Goal: Complete application form: Complete application form

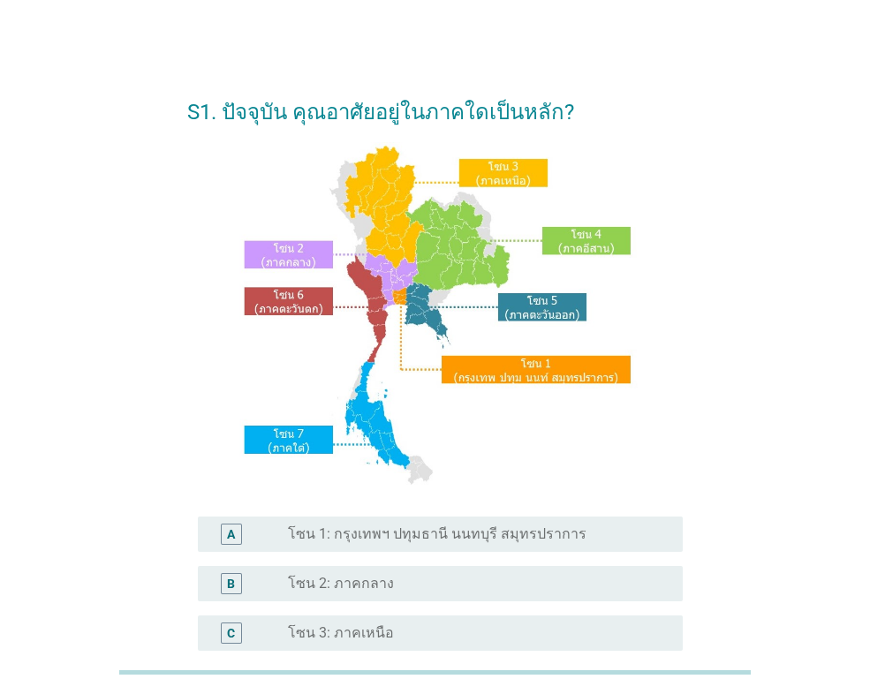
click at [426, 531] on label "โซน 1: กรุงเทพฯ ปทุมธานี นนทบุรี สมุทรปราการ" at bounding box center [437, 534] width 298 height 18
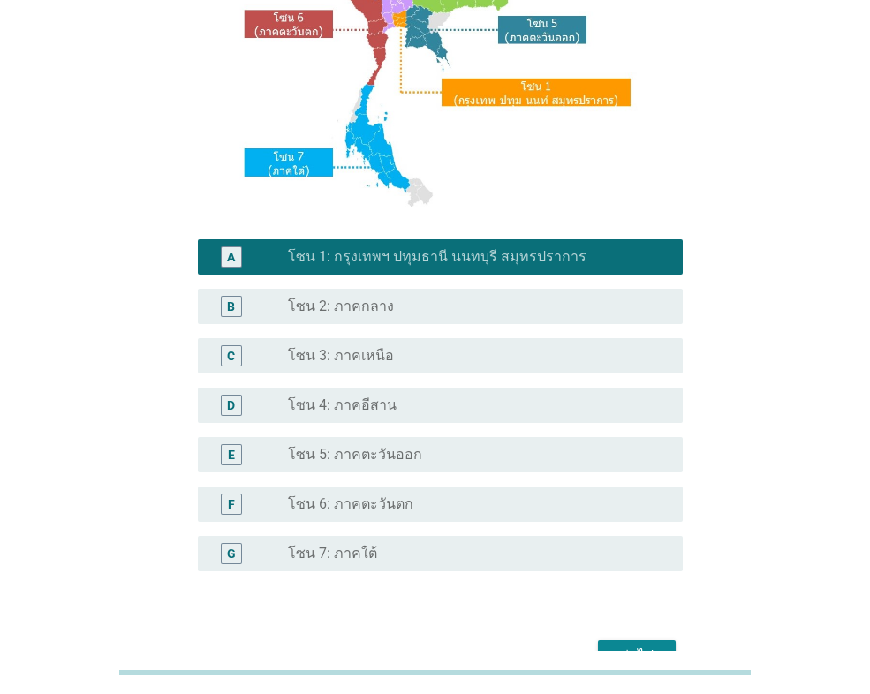
scroll to position [353, 0]
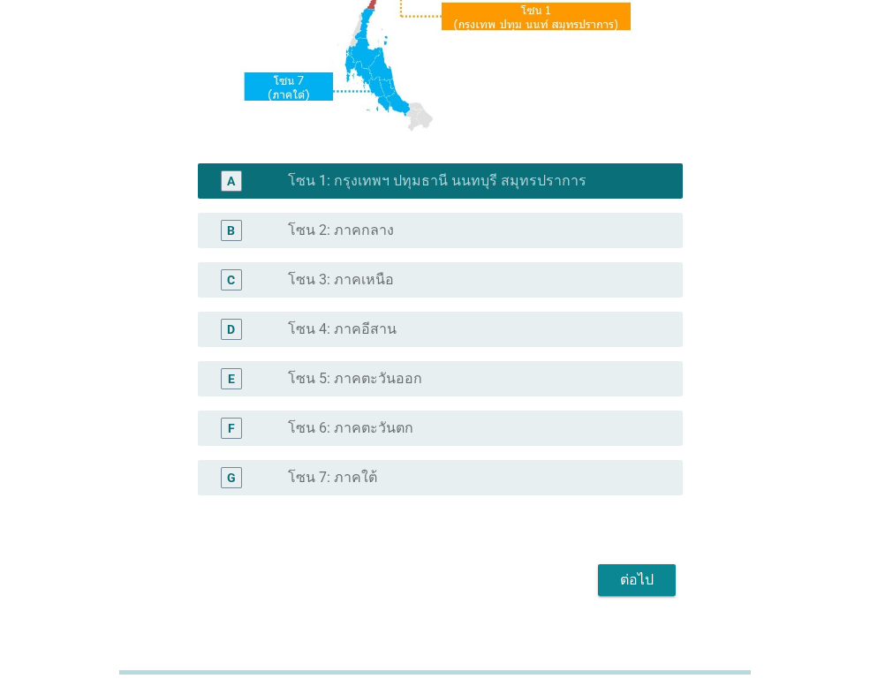
click at [657, 575] on div "ต่อไป" at bounding box center [636, 580] width 49 height 21
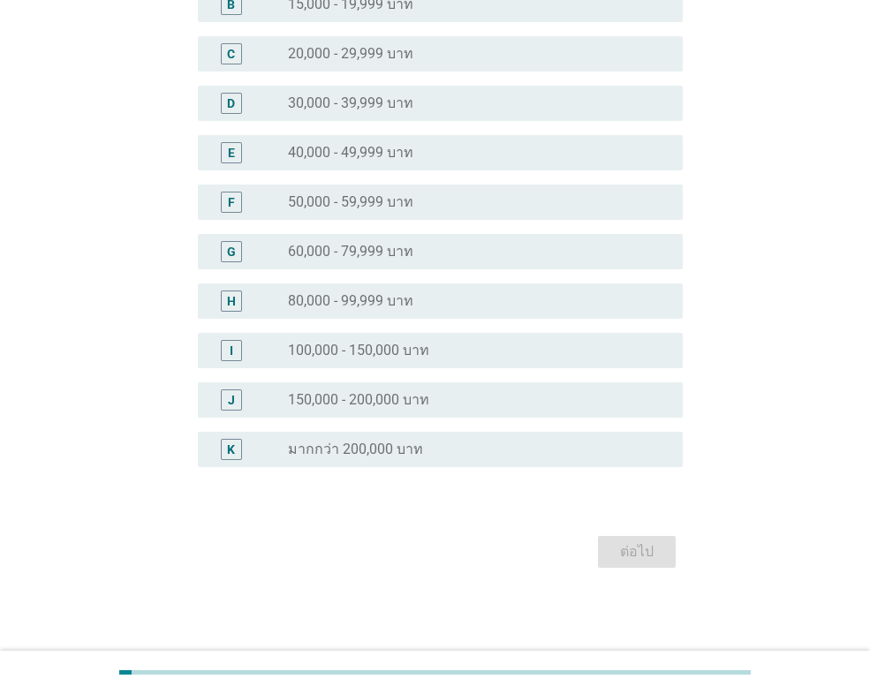
scroll to position [0, 0]
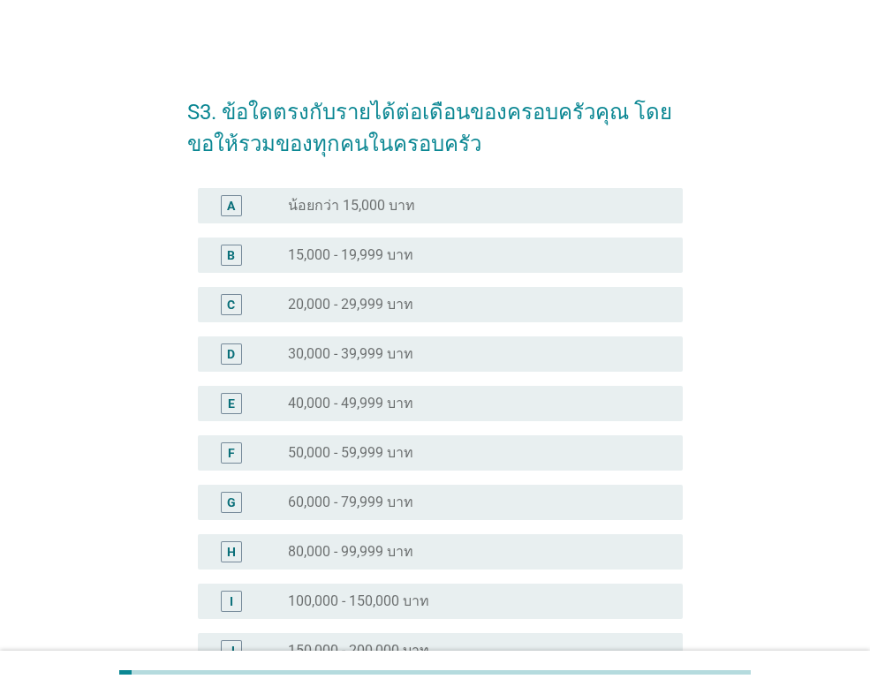
click at [376, 397] on label "40,000 - 49,999 บาท" at bounding box center [350, 404] width 125 height 18
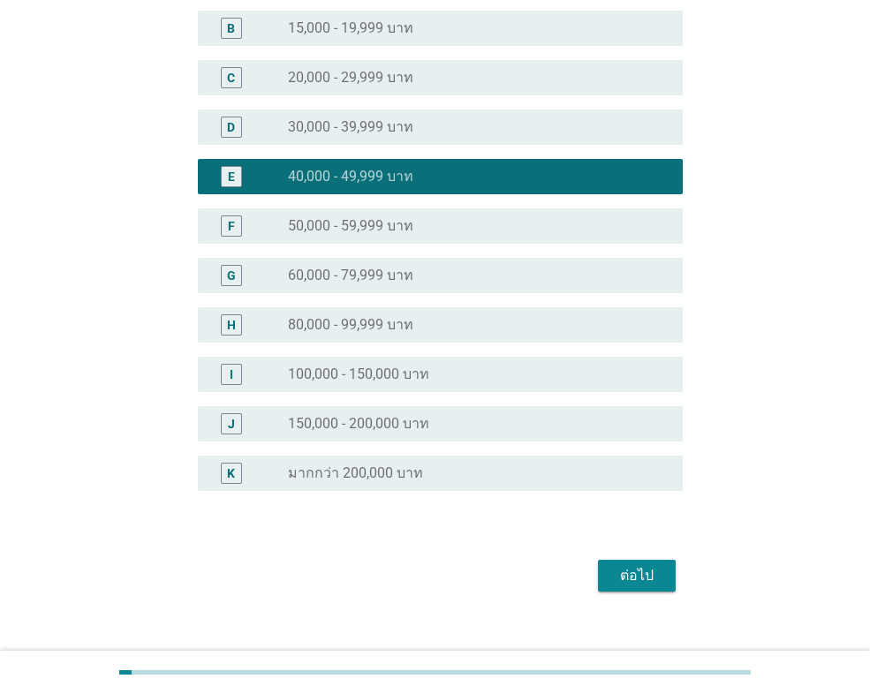
scroll to position [251, 0]
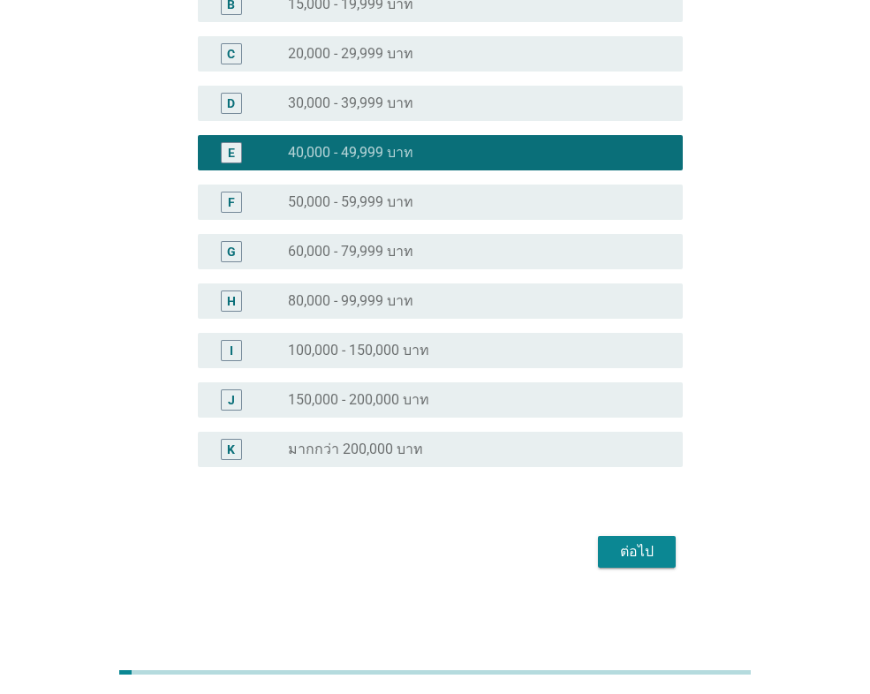
click at [631, 567] on button "ต่อไป" at bounding box center [637, 552] width 78 height 32
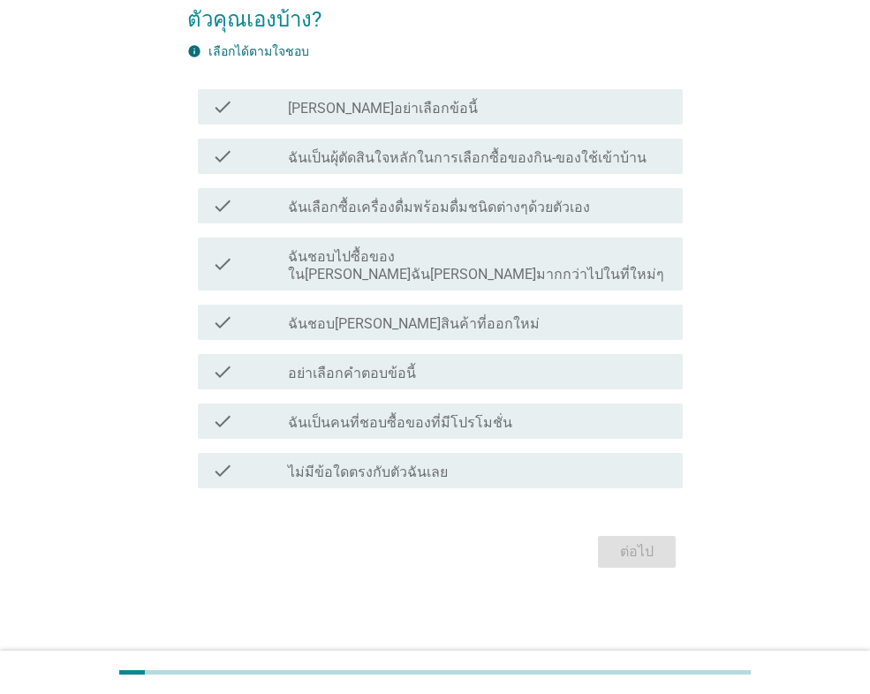
scroll to position [0, 0]
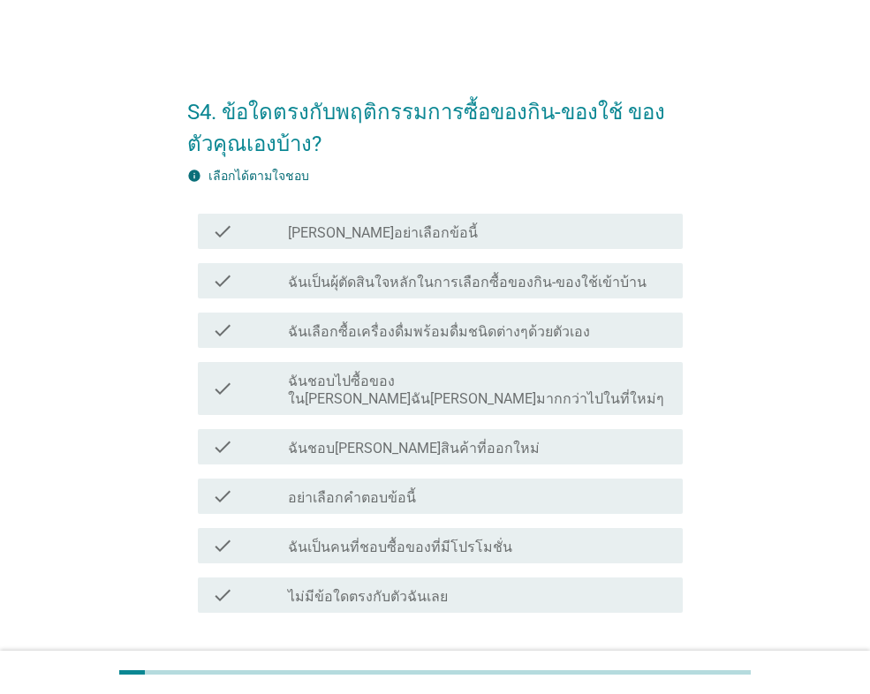
click at [423, 272] on div "check_box_outline_blank ฉันเป็นผุ้ตัดสินใจหลักในการเลือกซื้อของกิน-ของใช้เข้าบ้…" at bounding box center [478, 280] width 381 height 21
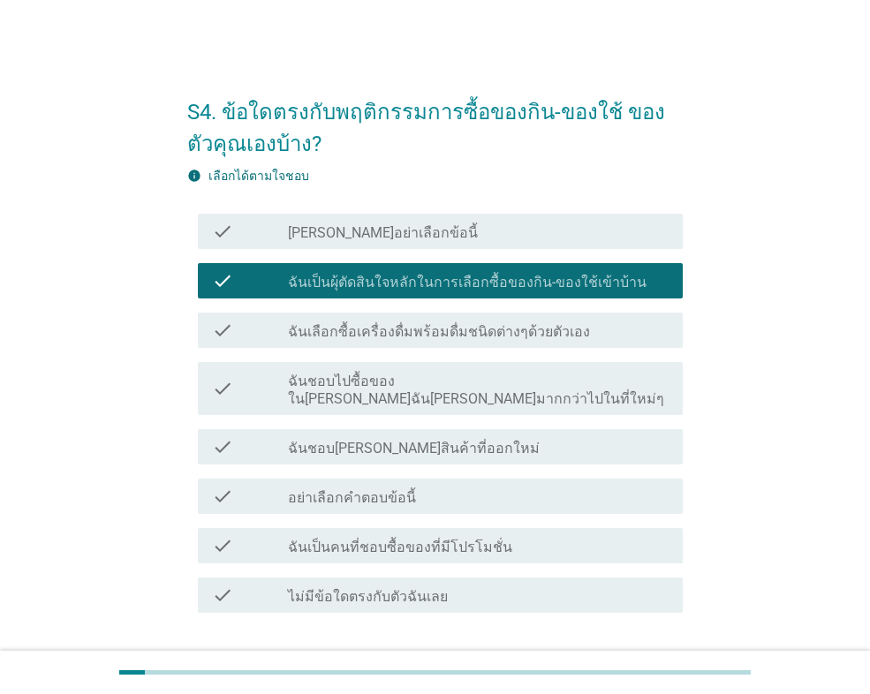
click at [446, 336] on label "ฉันเลือกซื้อเครื่องดื่มพร้อมดื่มชนิดต่างๆด้วยตัวเอง" at bounding box center [439, 332] width 302 height 18
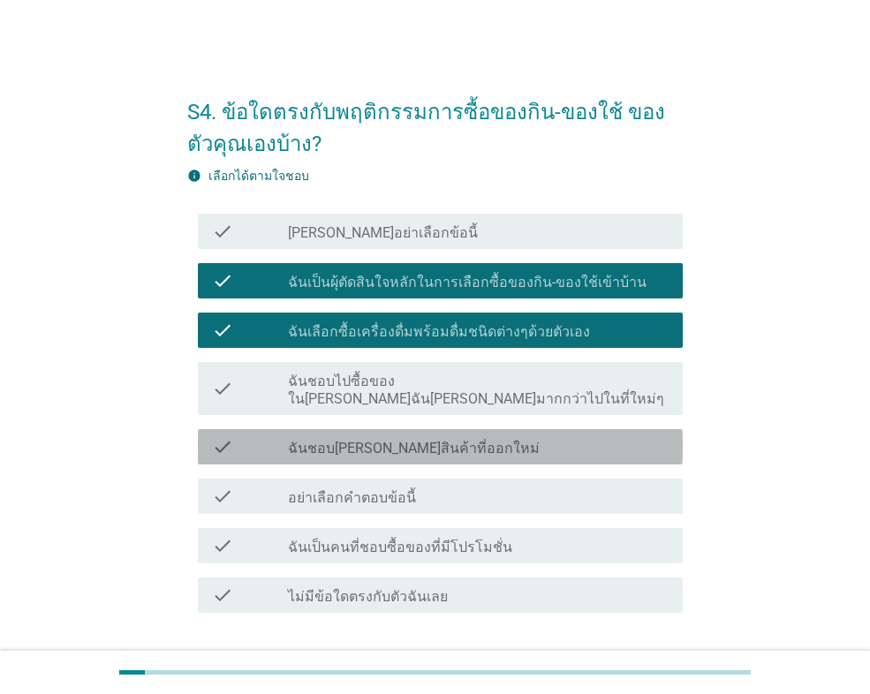
click at [414, 440] on label "ฉันชอบ[PERSON_NAME]สินค้าที่ออกใหม่" at bounding box center [414, 449] width 252 height 18
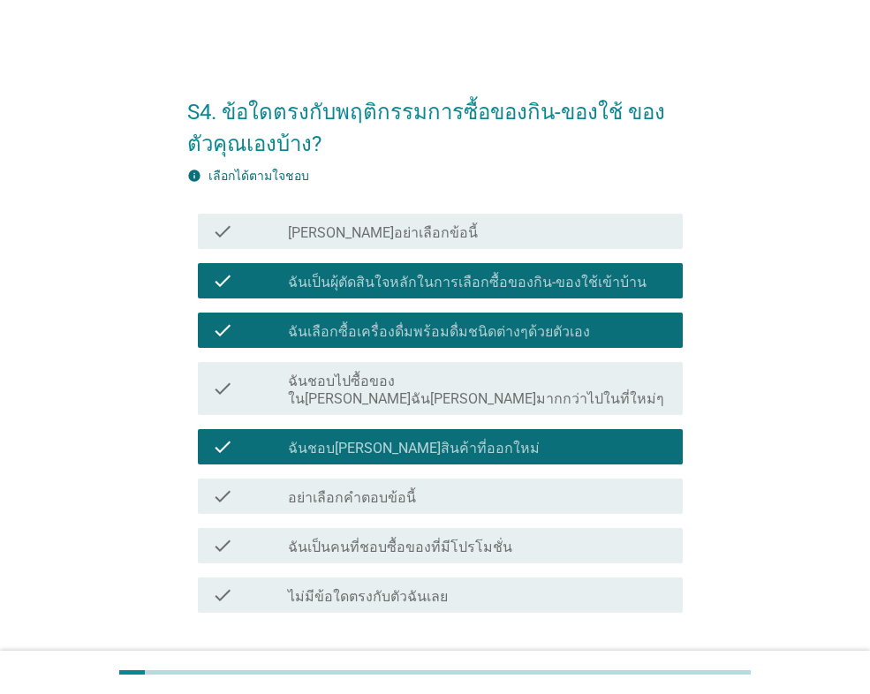
click at [449, 539] on label "ฉันเป็นคนที่ชอบซื้อของที่มีโปรโมชั่น" at bounding box center [400, 548] width 224 height 18
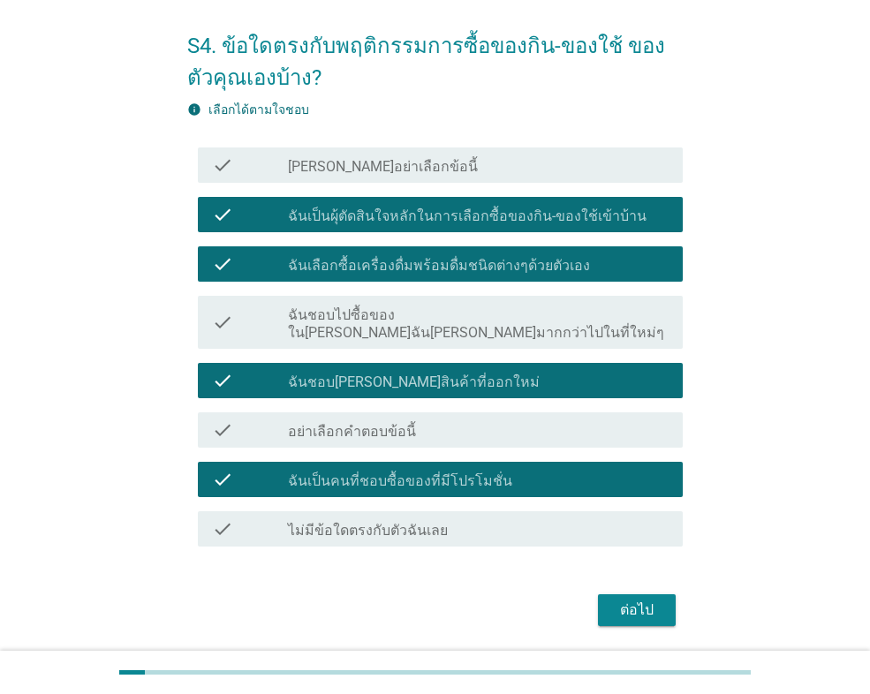
scroll to position [107, 0]
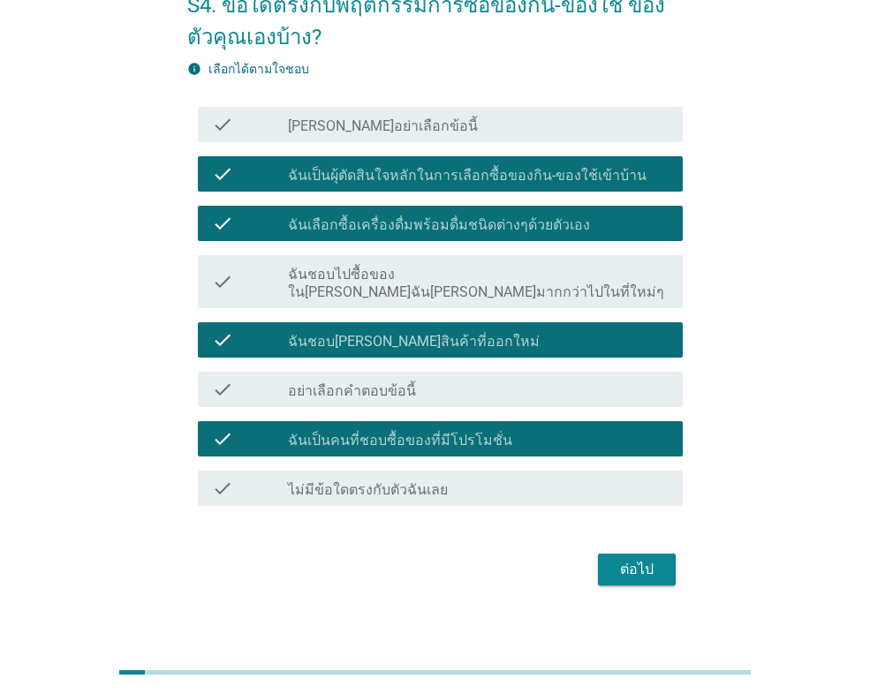
click at [631, 559] on div "ต่อไป" at bounding box center [636, 569] width 49 height 21
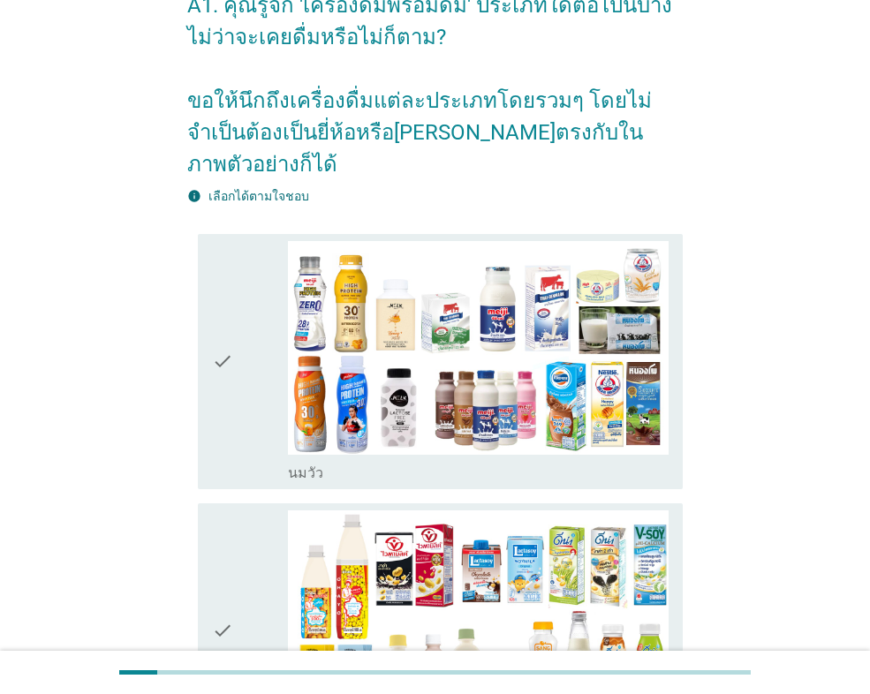
scroll to position [0, 0]
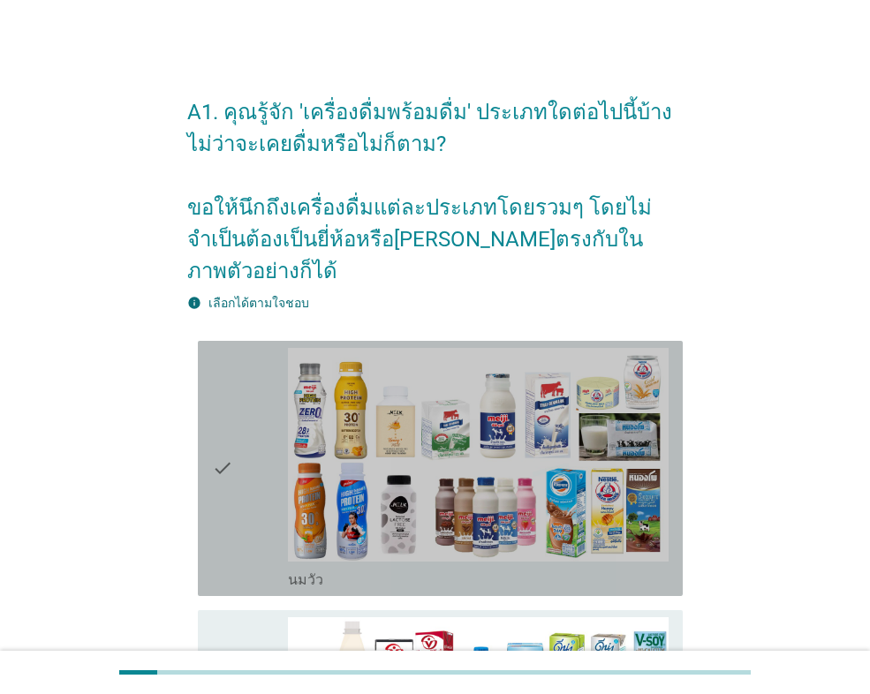
click at [237, 385] on div "check" at bounding box center [250, 468] width 76 height 241
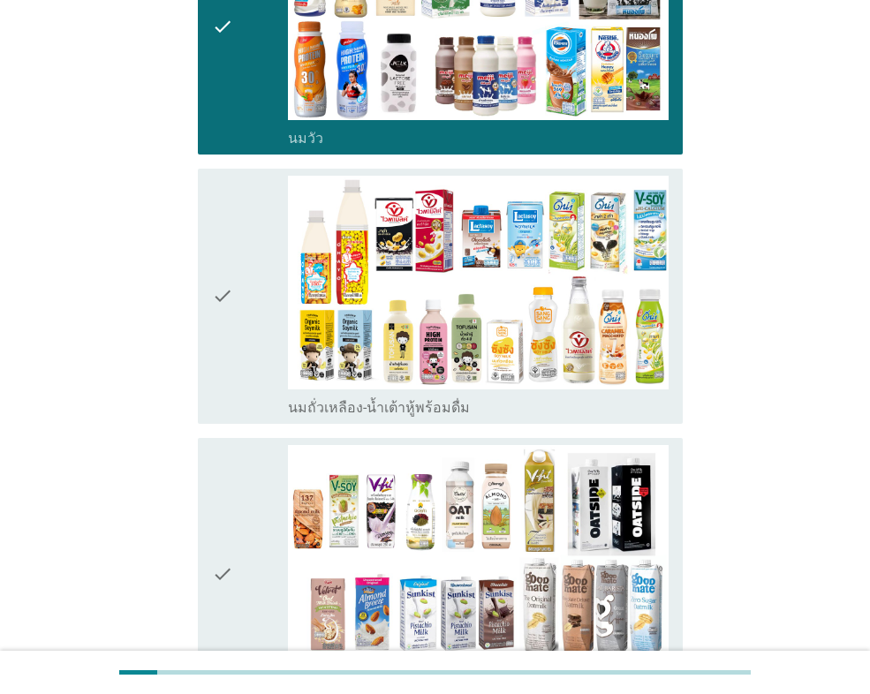
click at [266, 328] on div "check" at bounding box center [250, 296] width 76 height 241
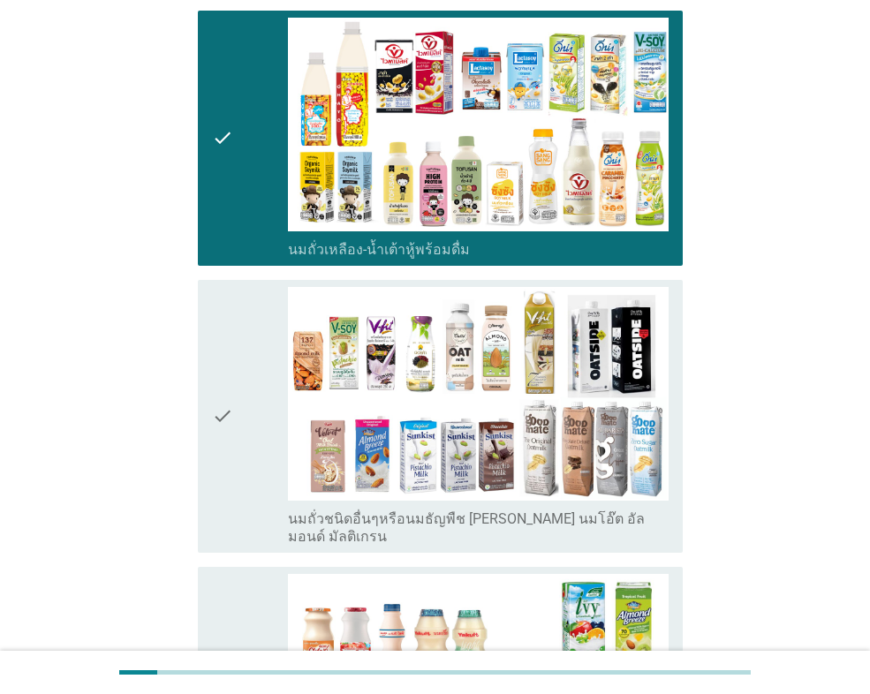
scroll to position [795, 0]
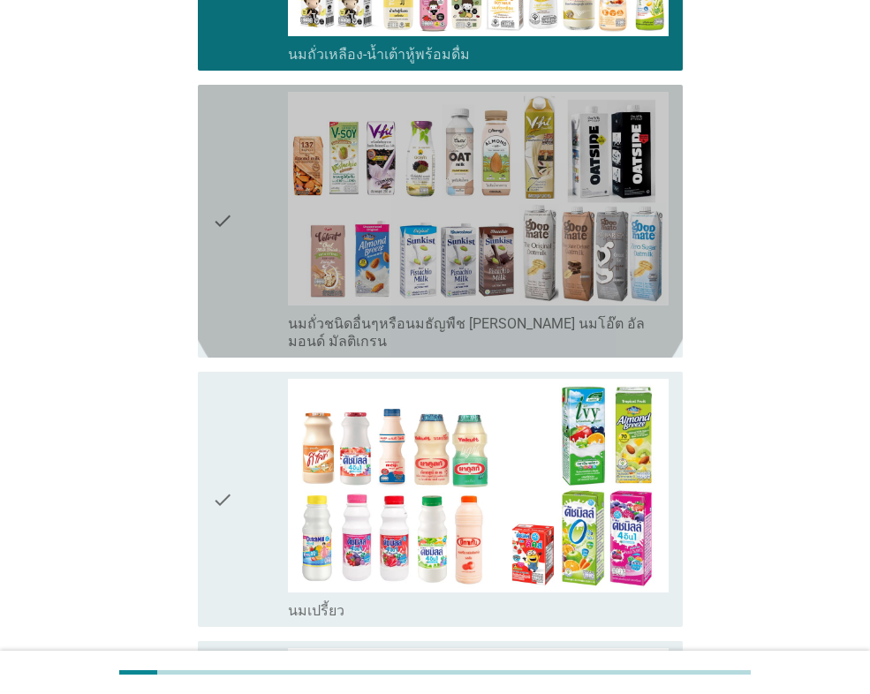
click at [244, 223] on div "check" at bounding box center [250, 221] width 76 height 259
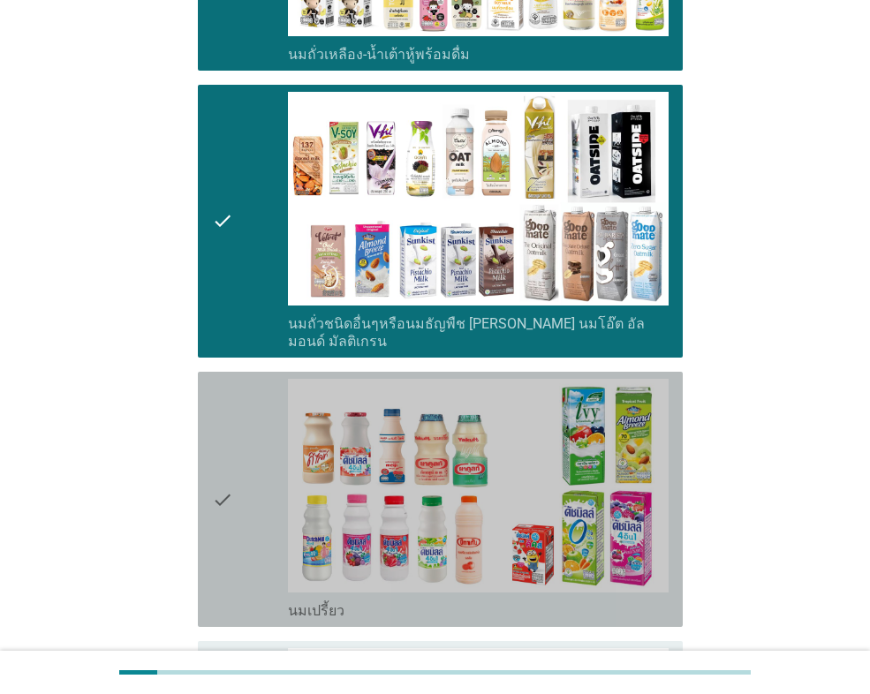
click at [238, 379] on div "check" at bounding box center [250, 499] width 76 height 241
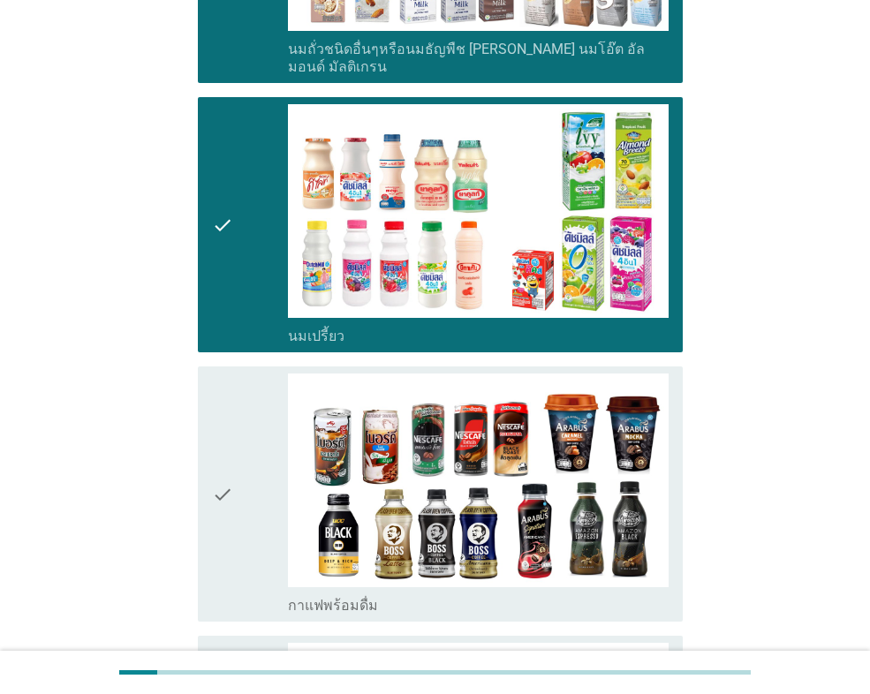
scroll to position [1148, 0]
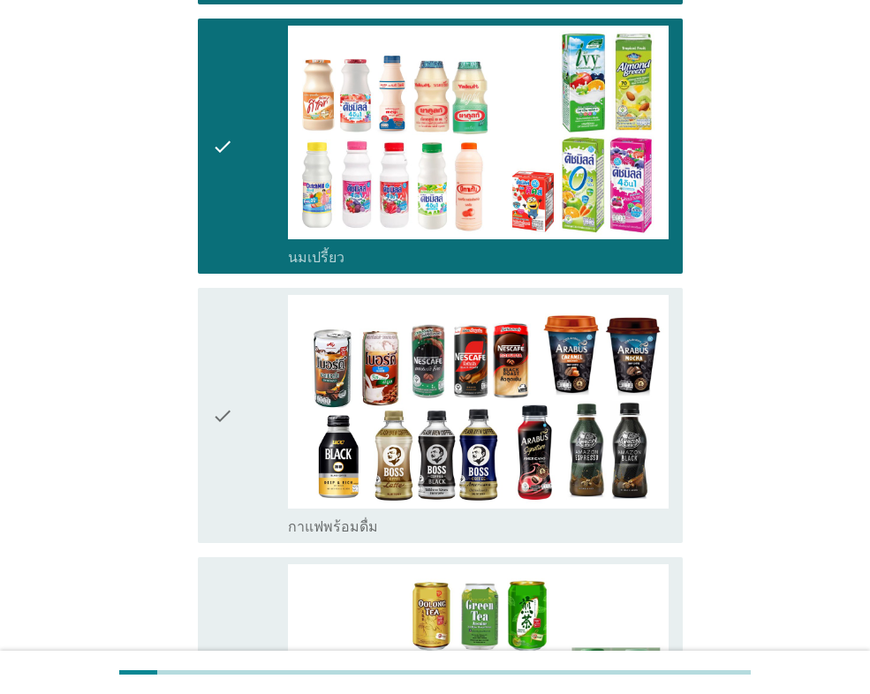
click at [241, 342] on div "check" at bounding box center [250, 415] width 76 height 241
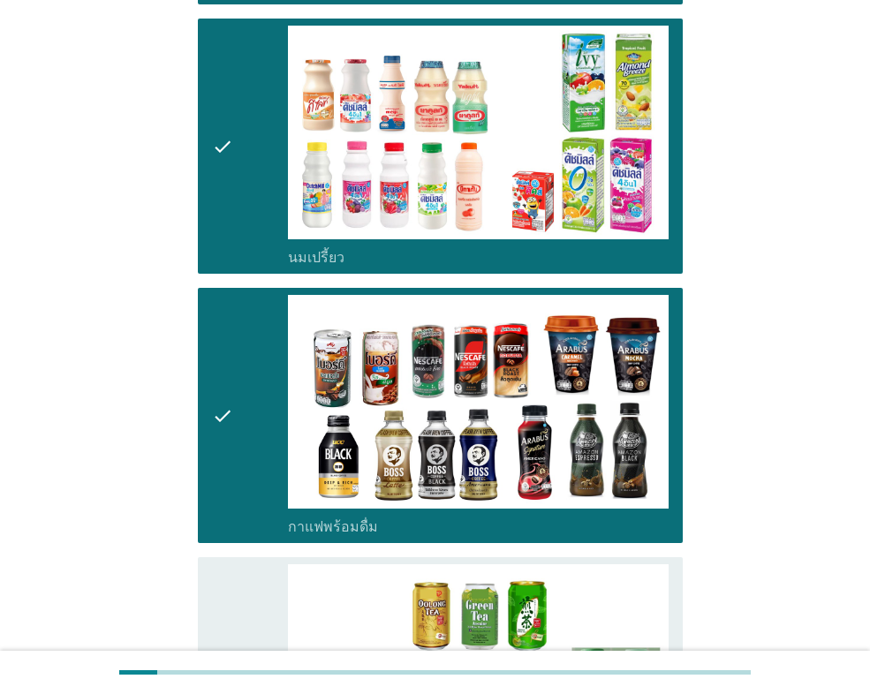
scroll to position [1590, 0]
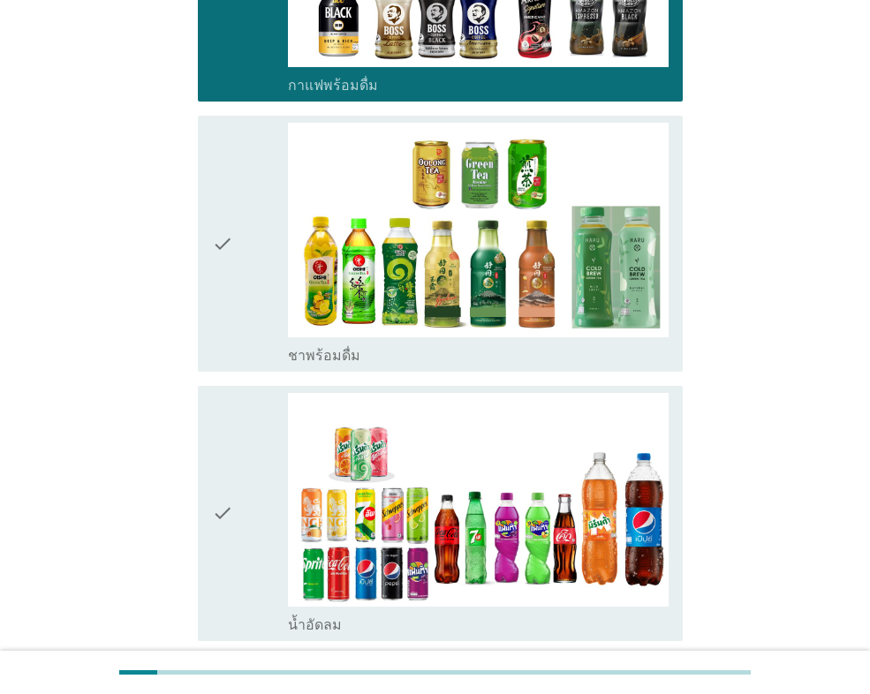
click at [220, 246] on icon "check" at bounding box center [222, 243] width 21 height 241
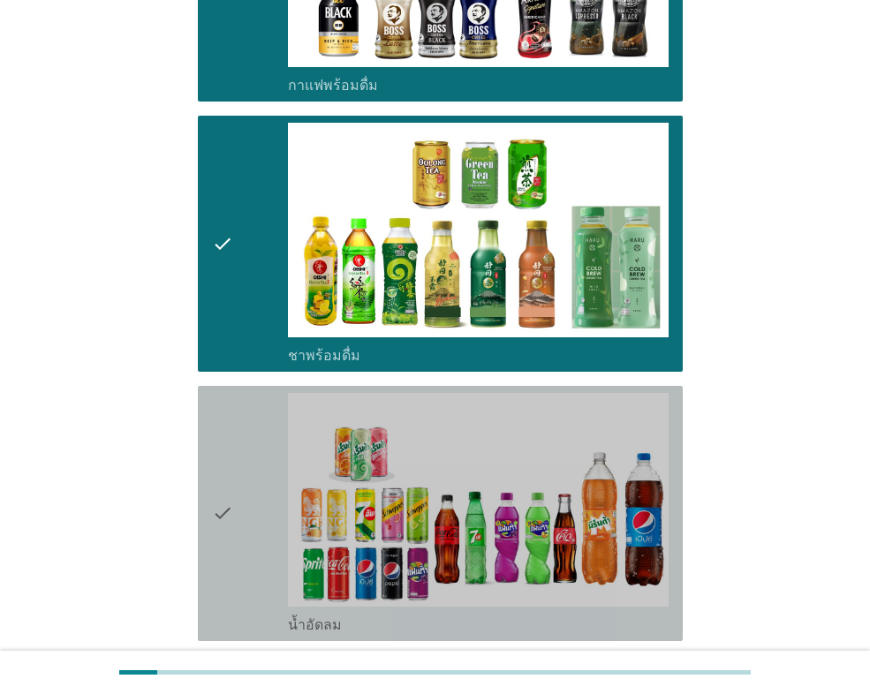
click at [235, 386] on div "check check_box_outline_blank น้ำอัดลม" at bounding box center [440, 513] width 485 height 255
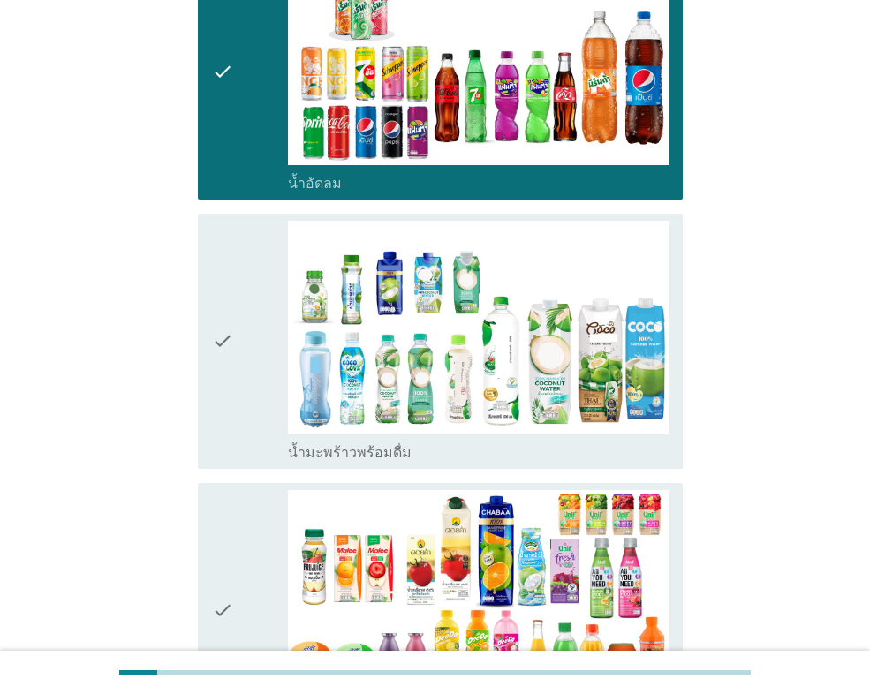
click at [235, 342] on div "check" at bounding box center [250, 341] width 76 height 241
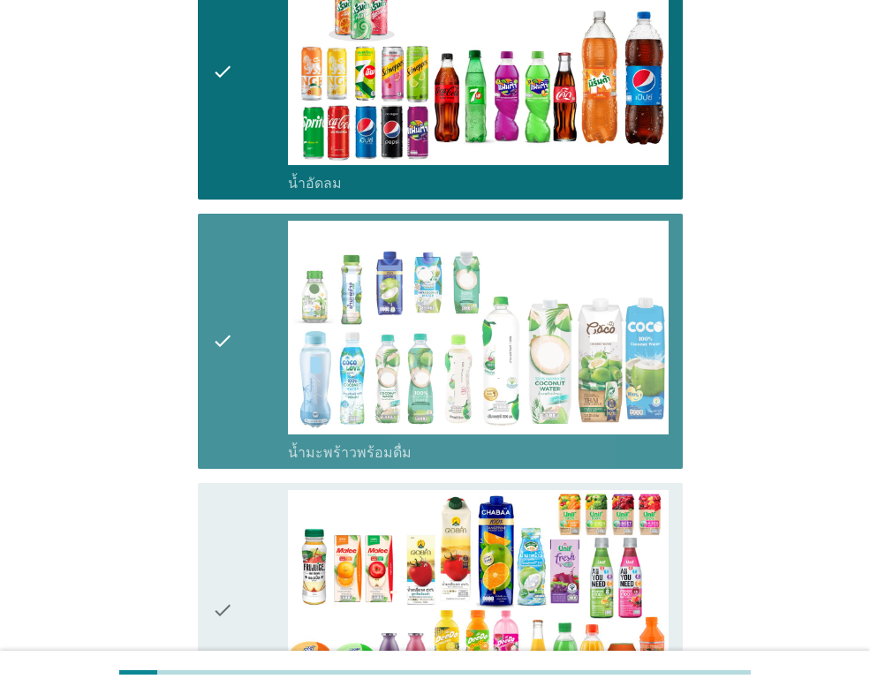
click at [248, 490] on div "check" at bounding box center [250, 610] width 76 height 241
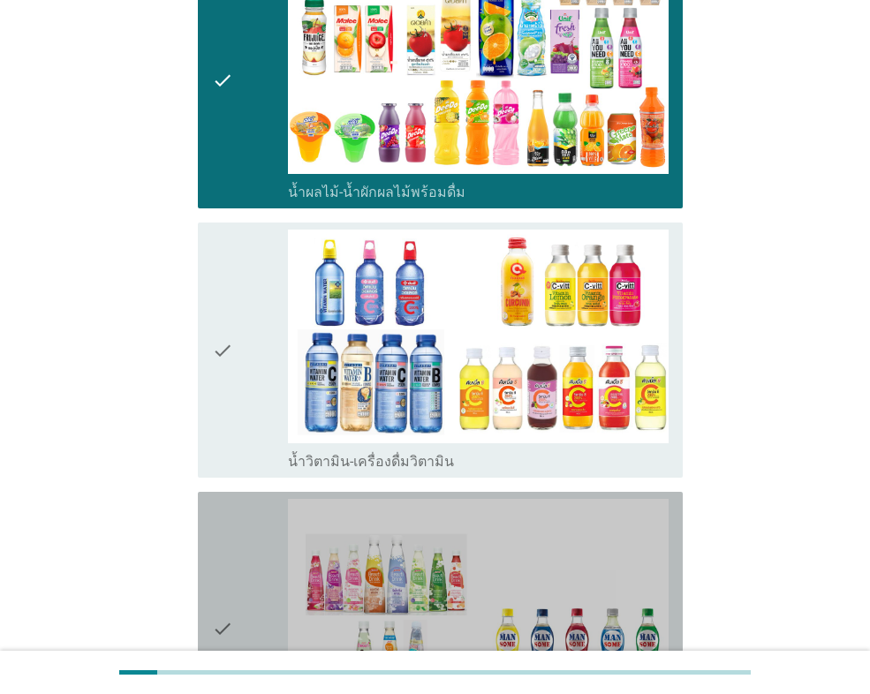
click at [249, 499] on div "check" at bounding box center [250, 628] width 76 height 259
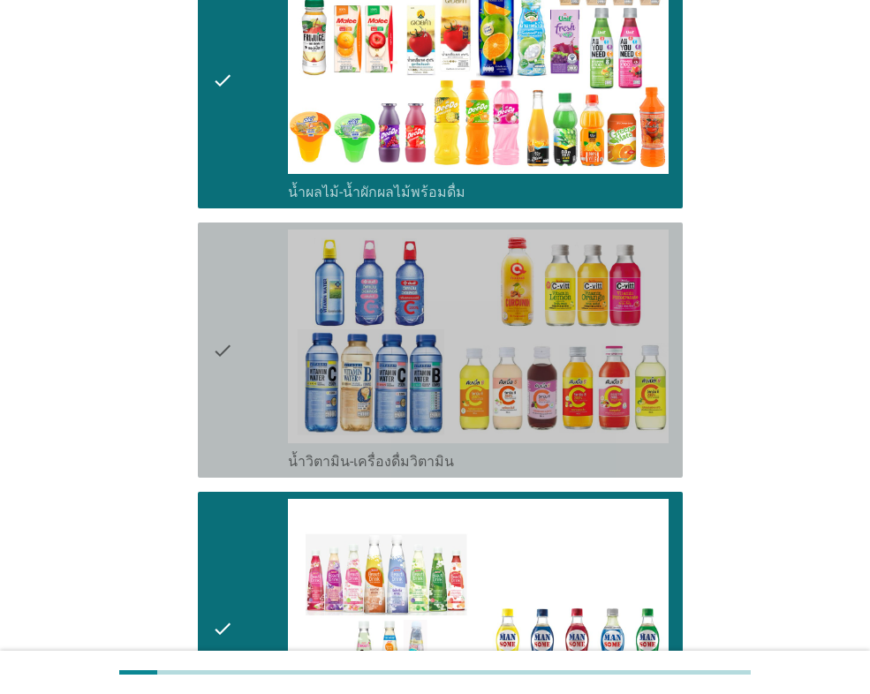
click at [246, 368] on div "check" at bounding box center [250, 350] width 76 height 241
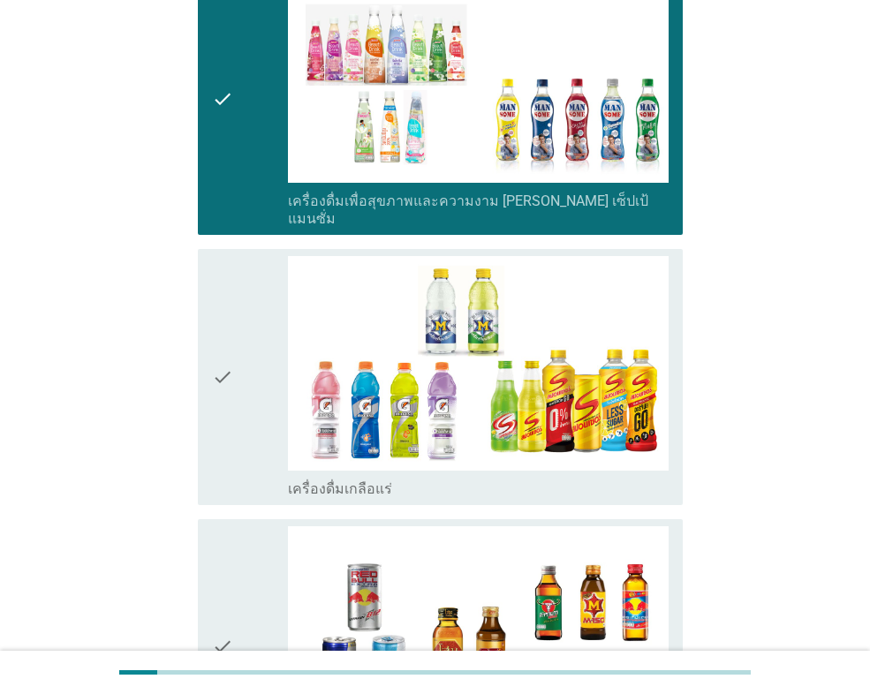
click at [246, 368] on div "check" at bounding box center [250, 376] width 76 height 241
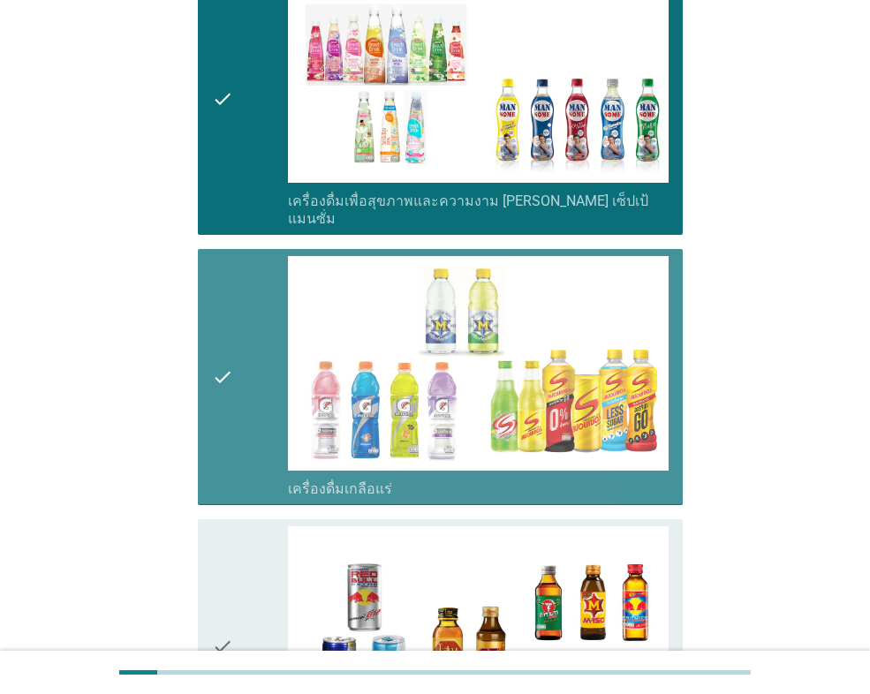
click at [260, 526] on div "check" at bounding box center [250, 646] width 76 height 241
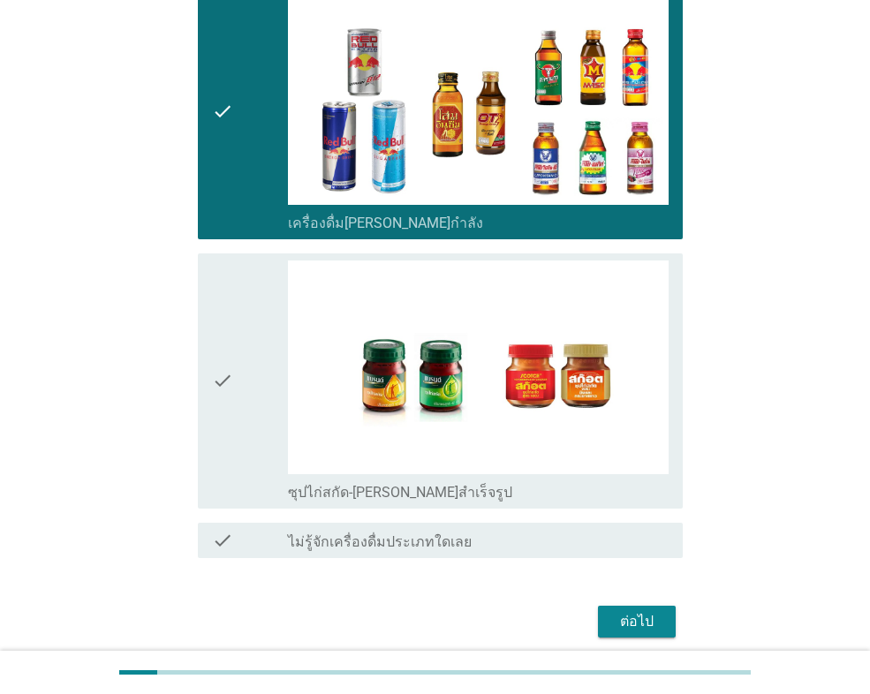
scroll to position [3629, 0]
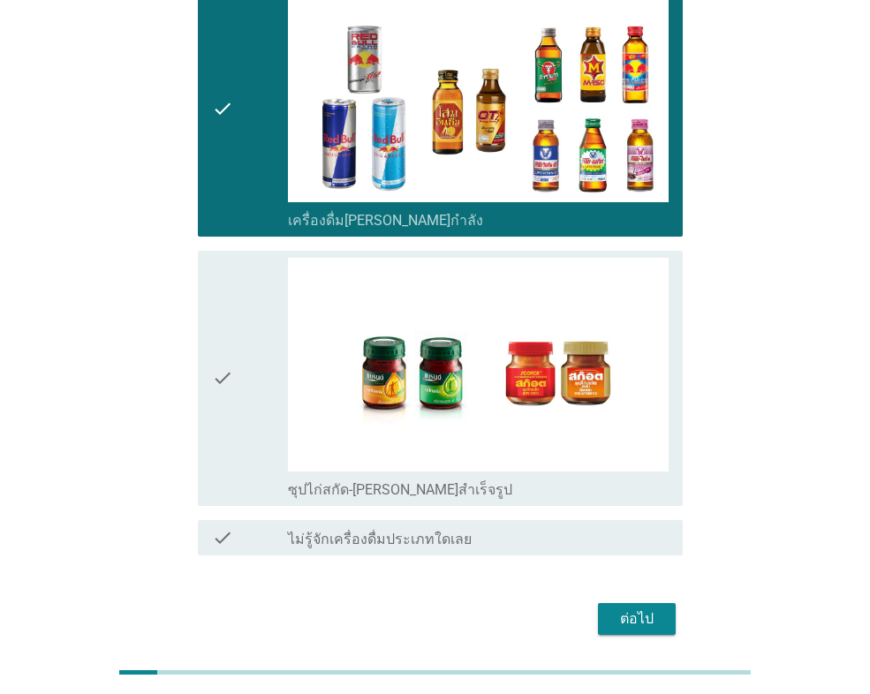
click at [254, 366] on div "check" at bounding box center [250, 378] width 76 height 241
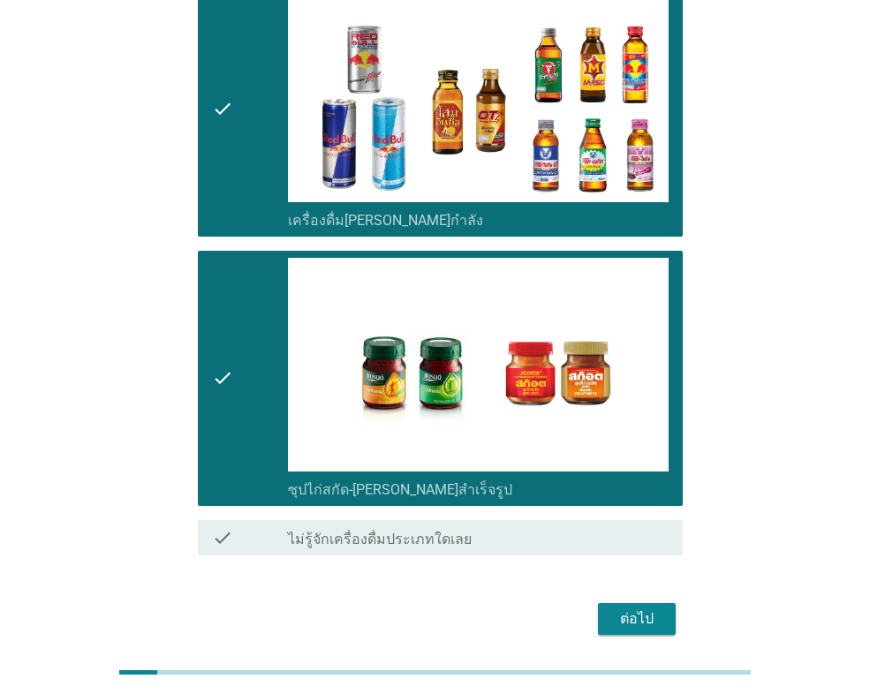
click at [618, 608] on div "ต่อไป" at bounding box center [636, 618] width 49 height 21
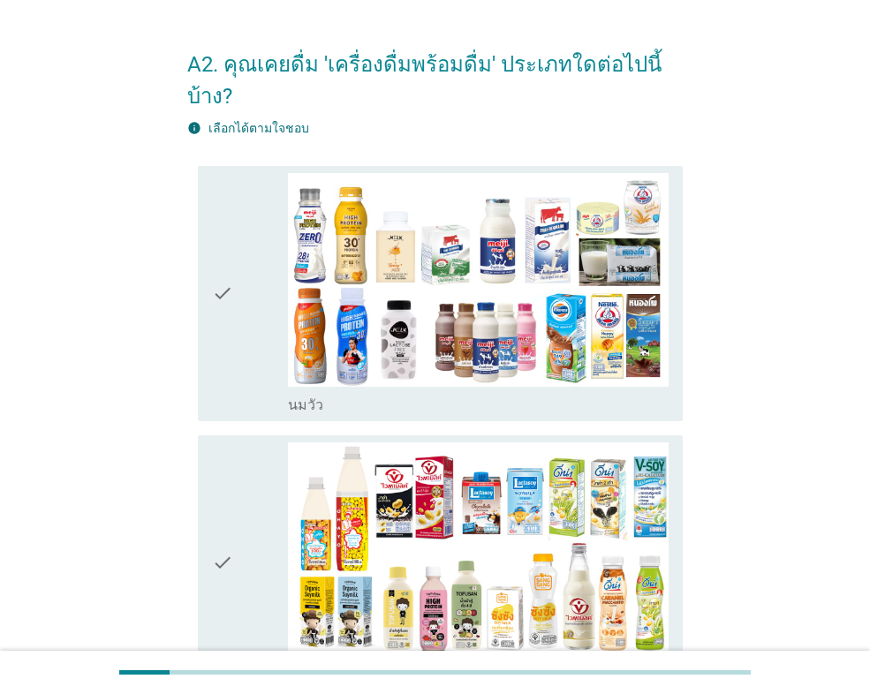
scroll to position [177, 0]
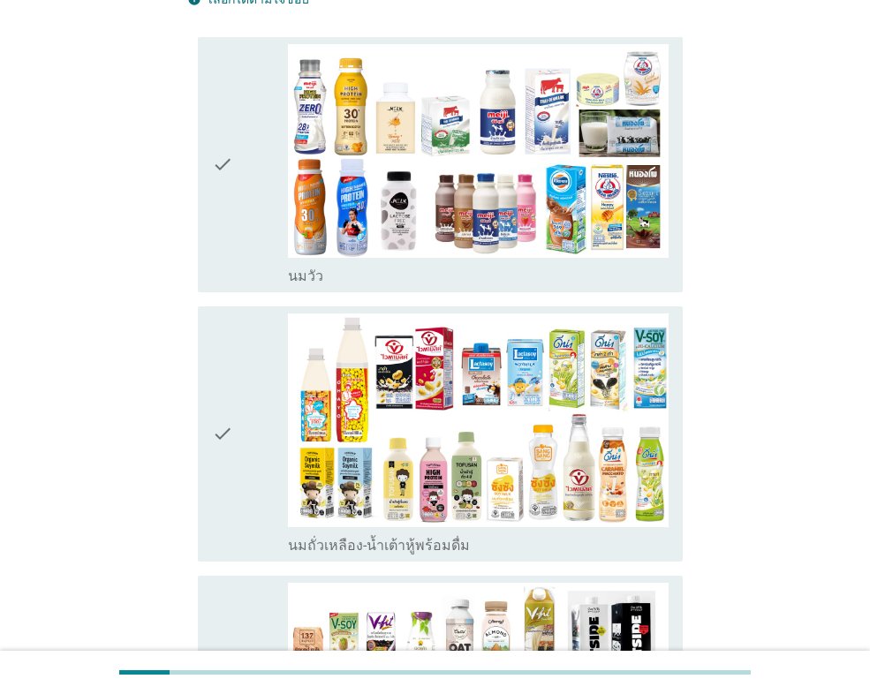
click at [251, 221] on div "check" at bounding box center [250, 164] width 76 height 241
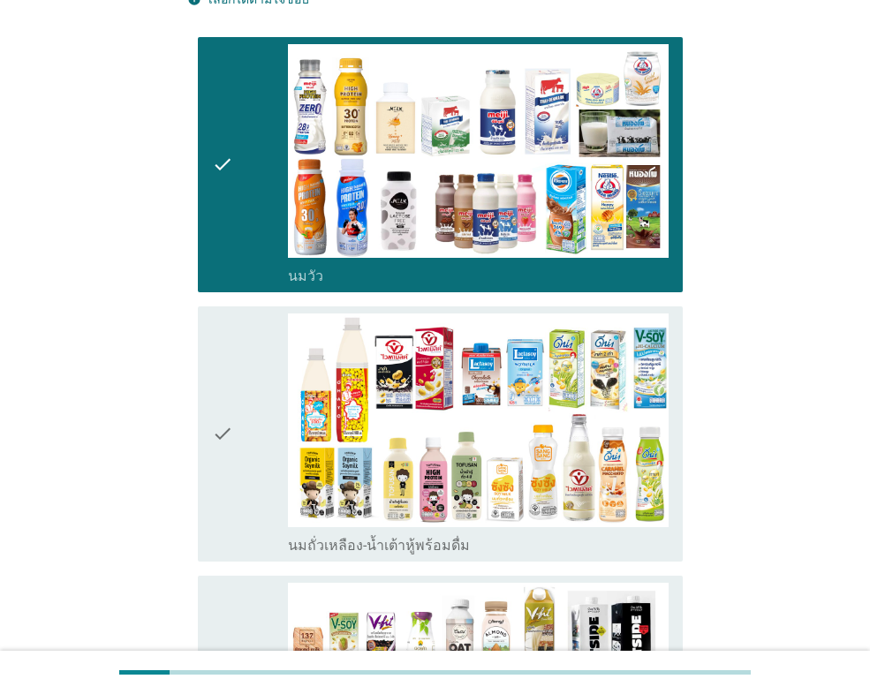
click at [233, 344] on icon "check" at bounding box center [222, 434] width 21 height 241
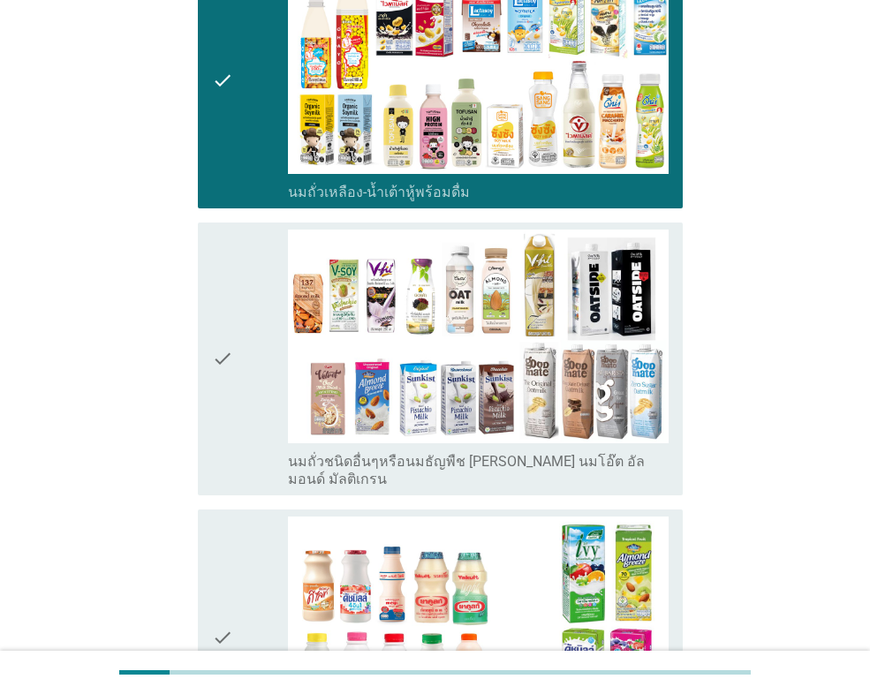
click at [230, 346] on icon "check" at bounding box center [222, 359] width 21 height 259
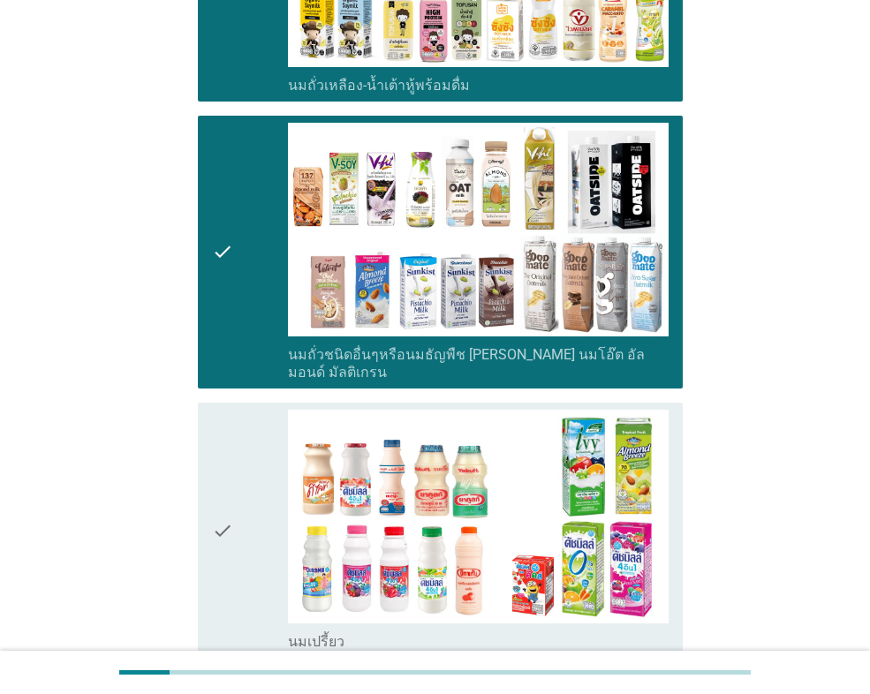
scroll to position [883, 0]
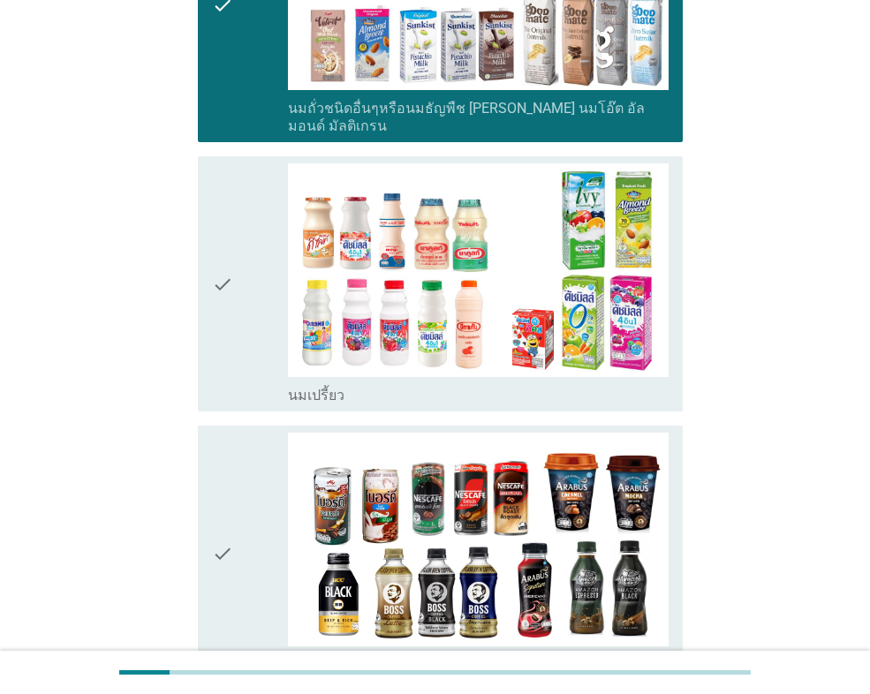
click at [224, 337] on icon "check" at bounding box center [222, 283] width 21 height 241
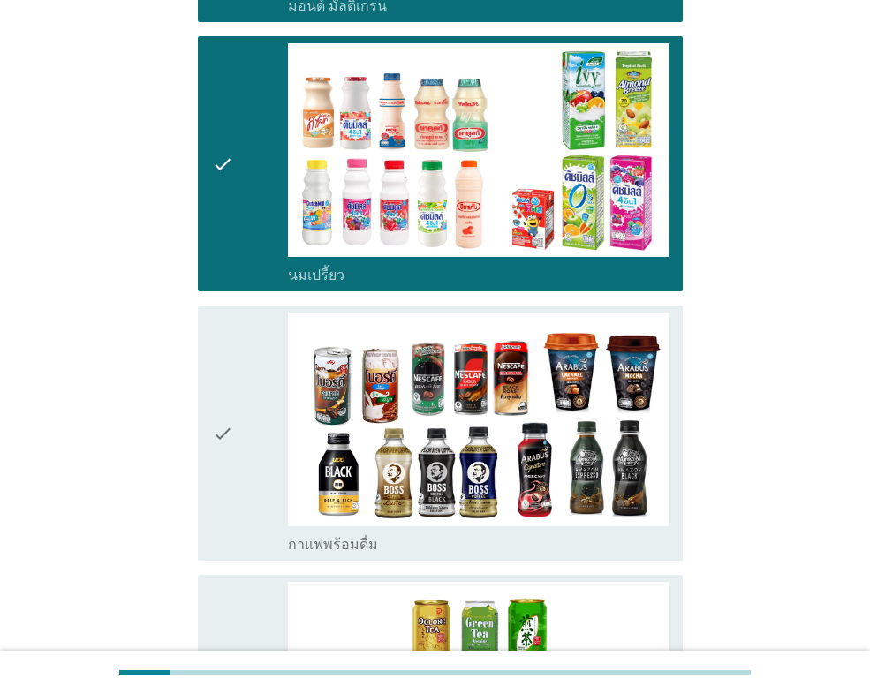
scroll to position [1236, 0]
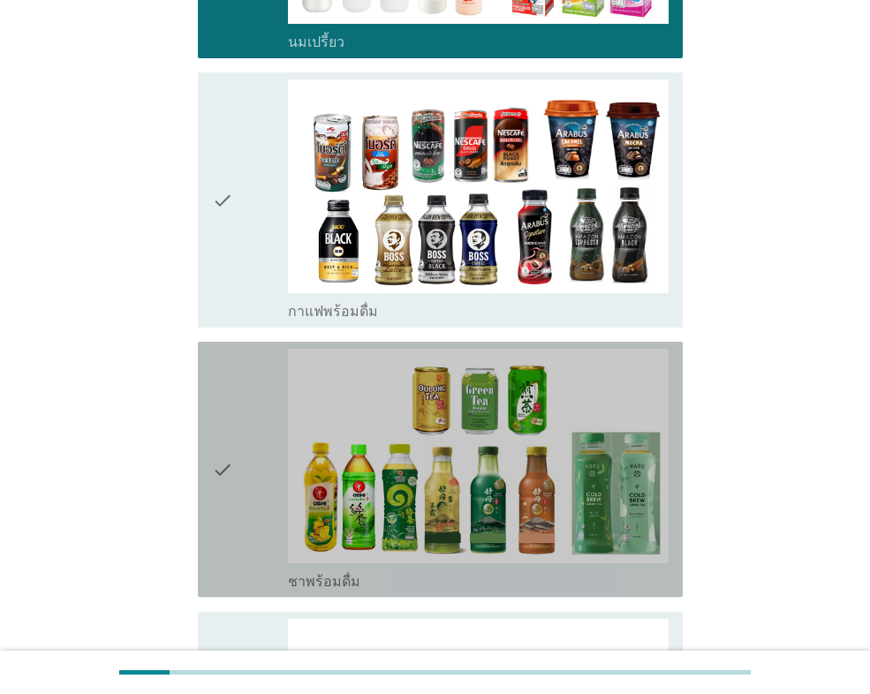
click at [224, 389] on icon "check" at bounding box center [222, 469] width 21 height 241
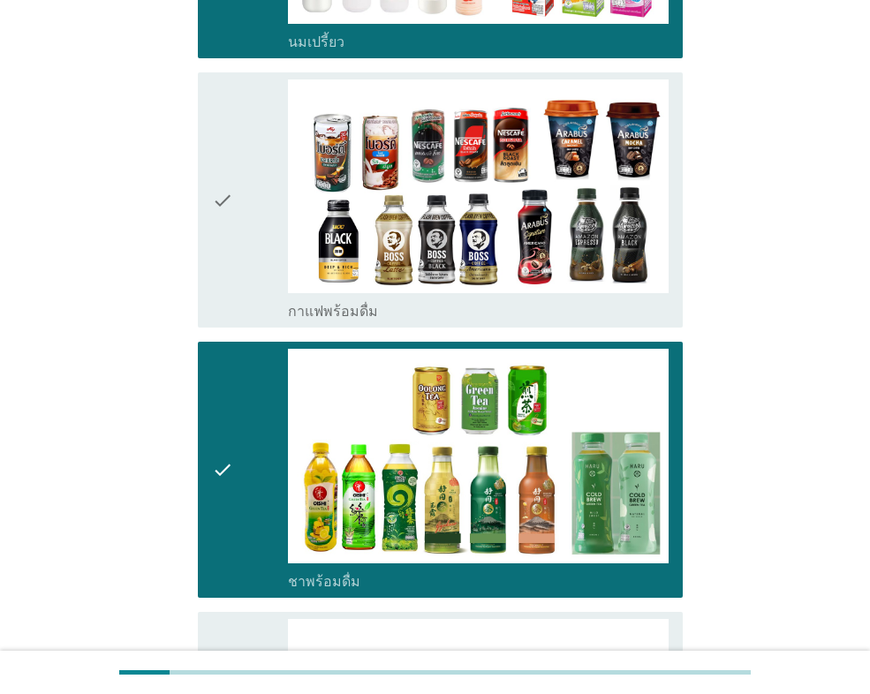
click at [225, 232] on icon "check" at bounding box center [222, 199] width 21 height 241
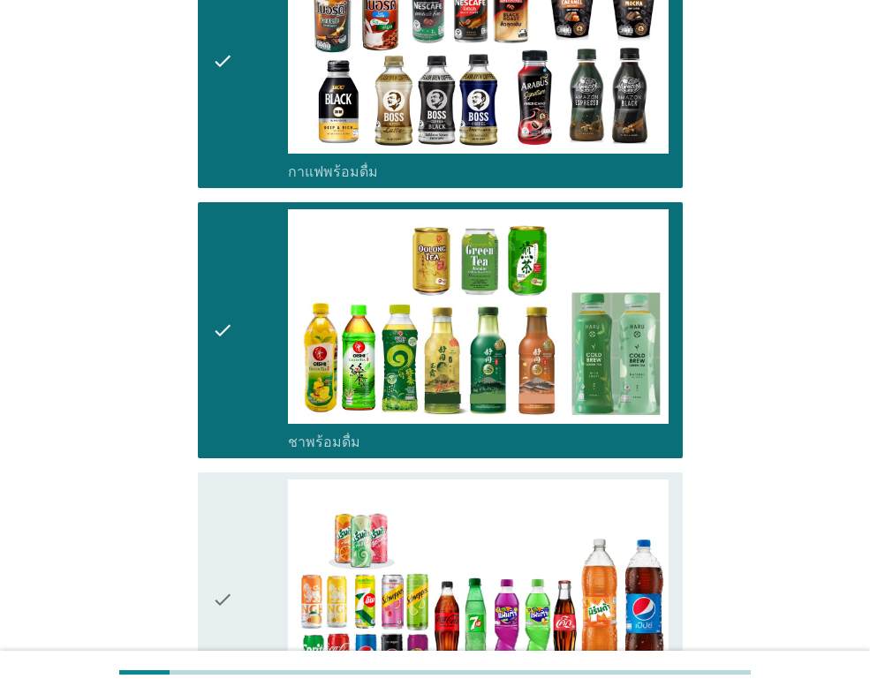
scroll to position [1590, 0]
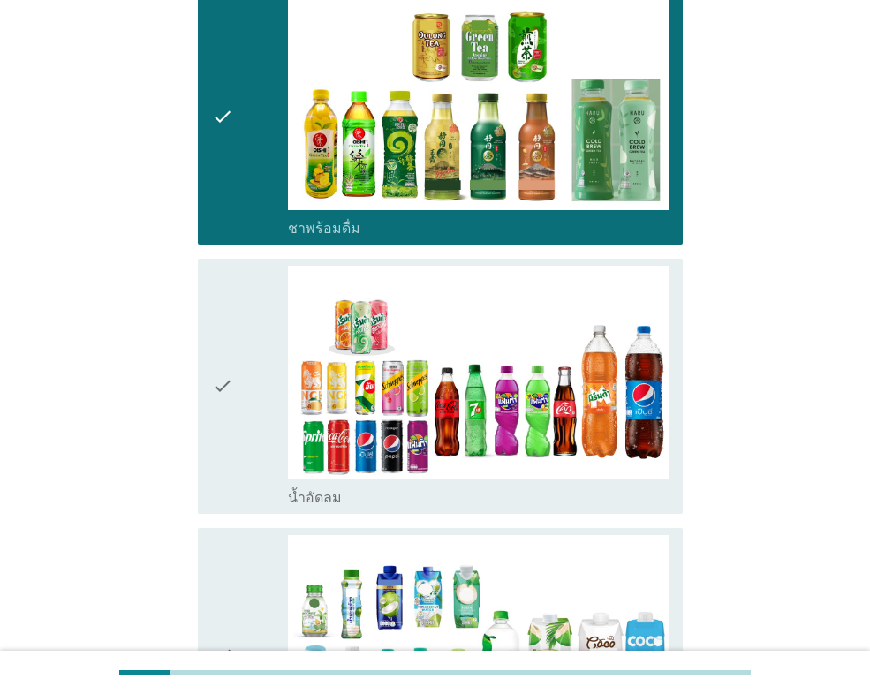
click at [212, 335] on div "check check_box_outline_blank น้ำอัดลม" at bounding box center [440, 386] width 485 height 255
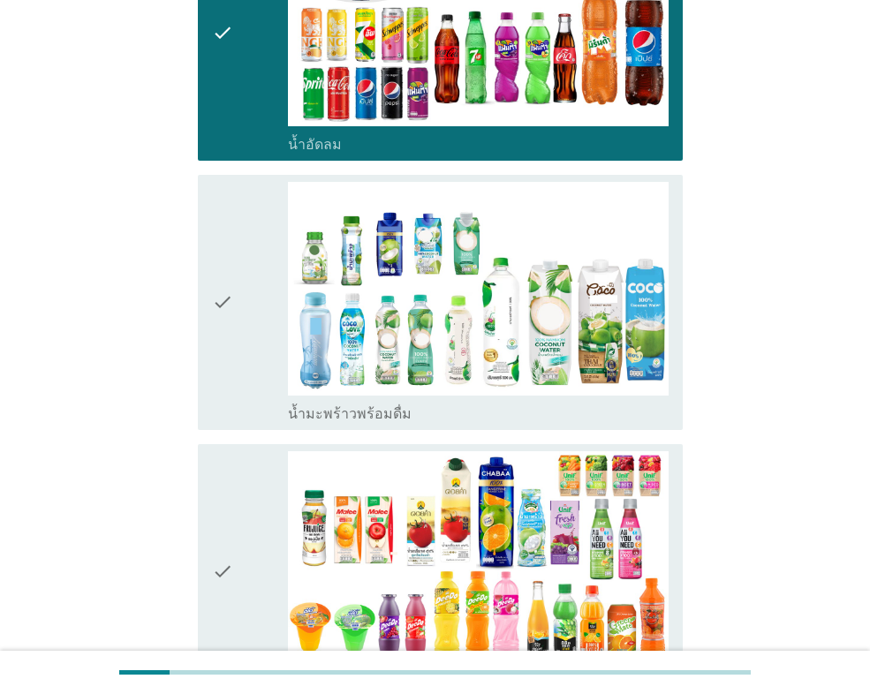
click at [217, 318] on icon "check" at bounding box center [222, 302] width 21 height 241
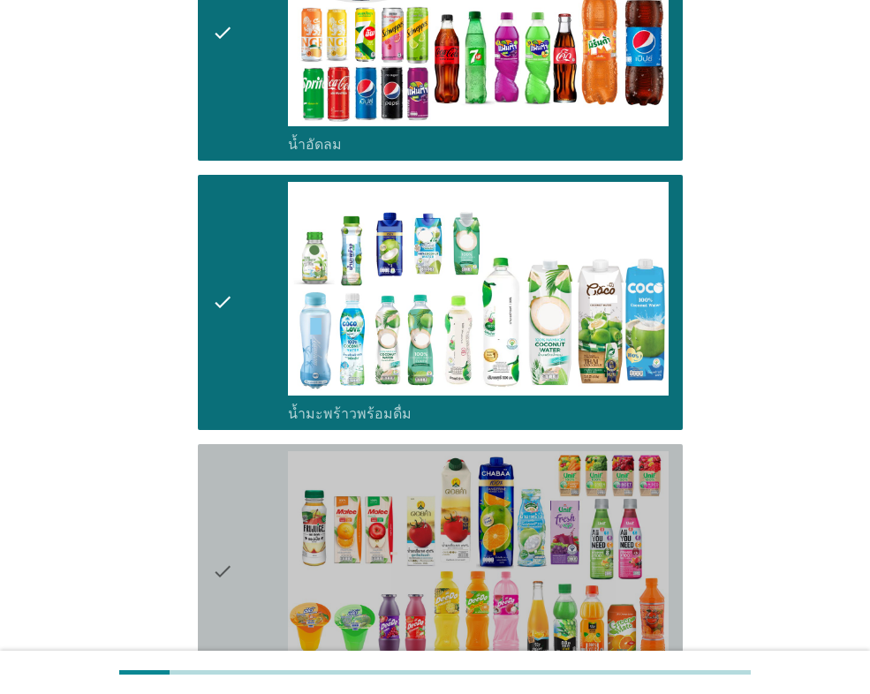
click at [219, 451] on icon "check" at bounding box center [222, 571] width 21 height 241
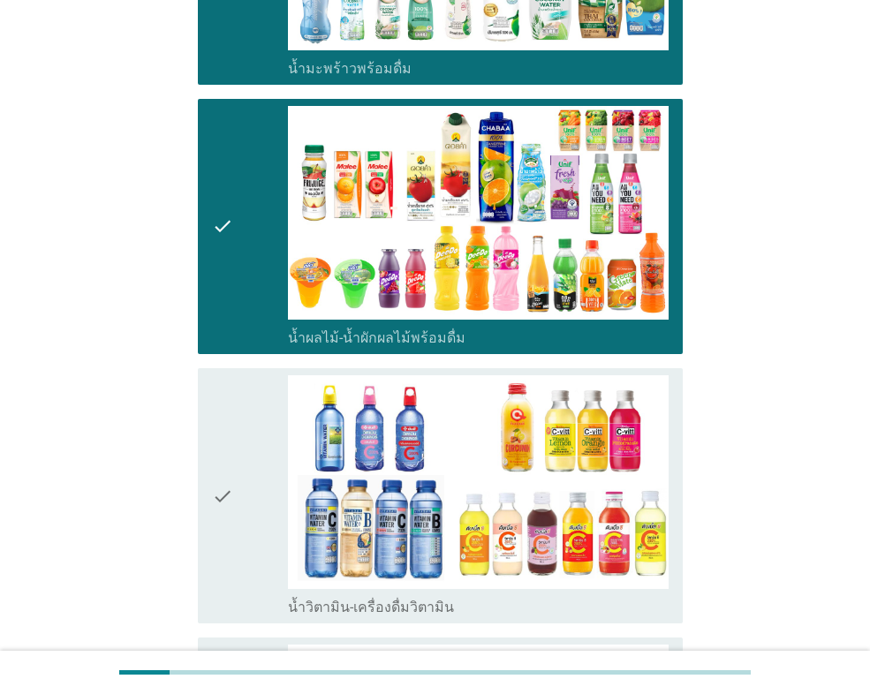
scroll to position [2296, 0]
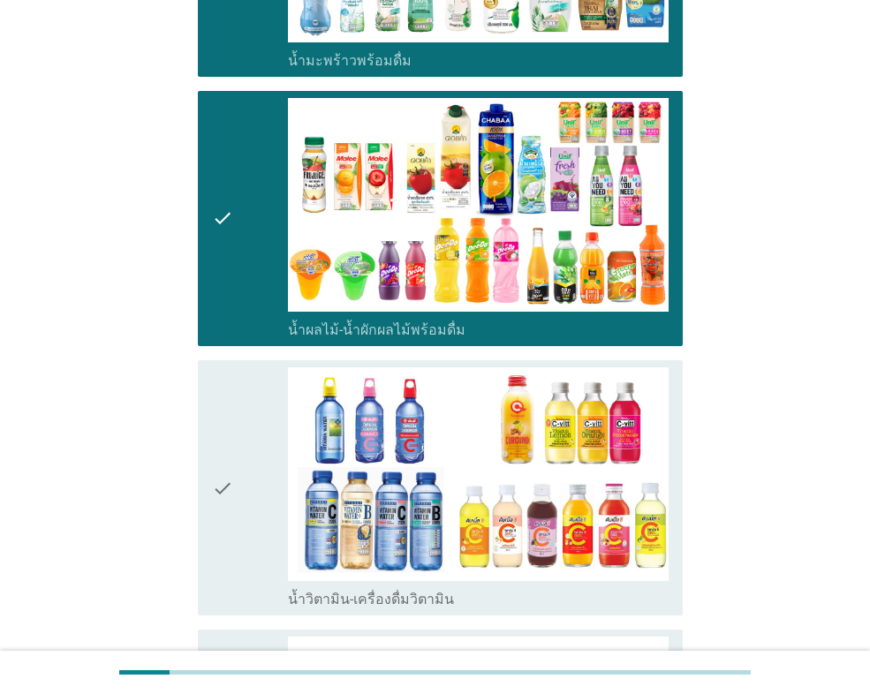
click at [219, 404] on icon "check" at bounding box center [222, 487] width 21 height 241
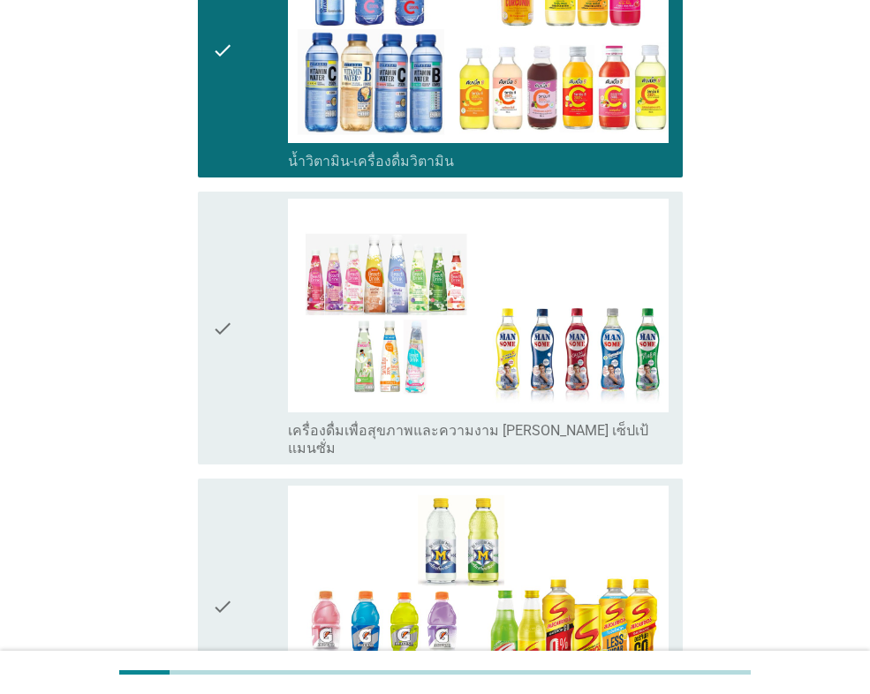
scroll to position [2738, 0]
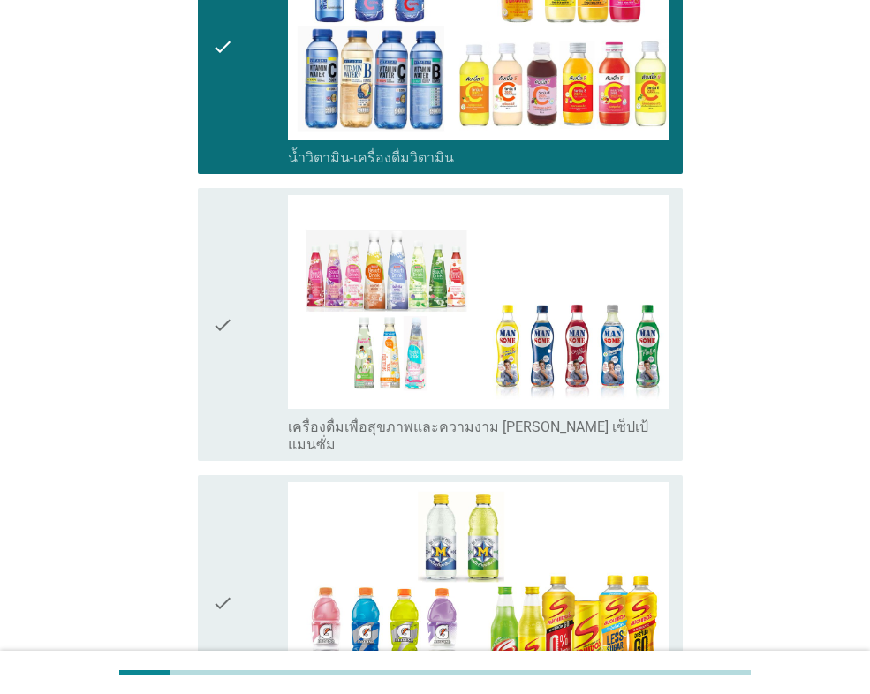
click at [219, 331] on icon "check" at bounding box center [222, 324] width 21 height 259
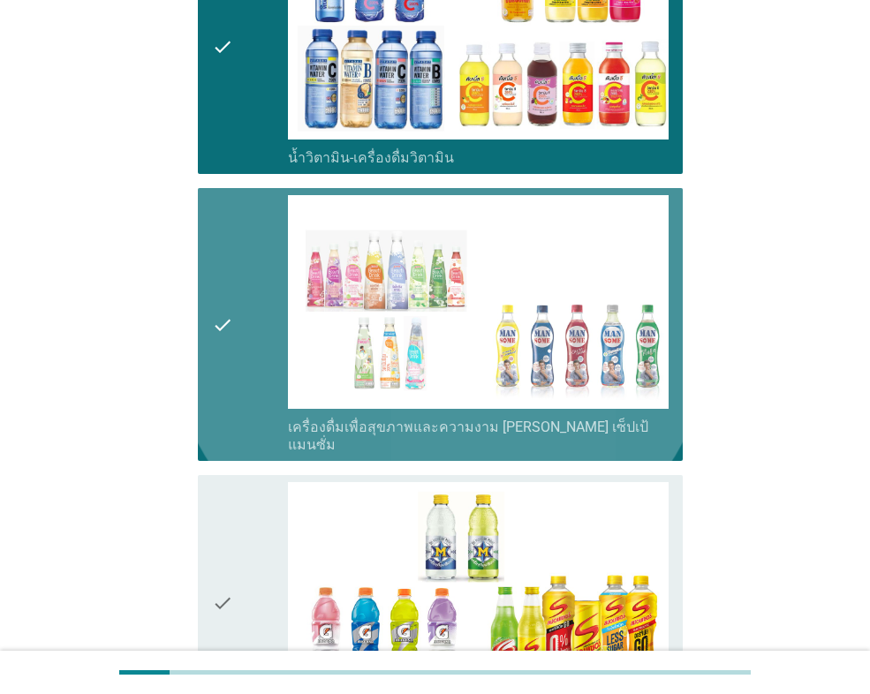
click at [234, 482] on div "check" at bounding box center [250, 602] width 76 height 241
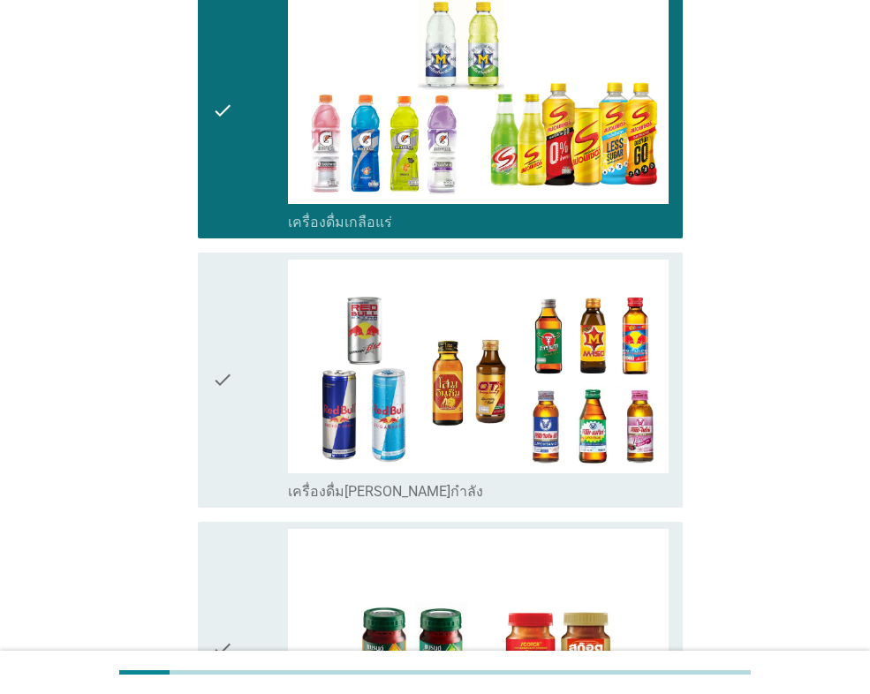
scroll to position [3444, 0]
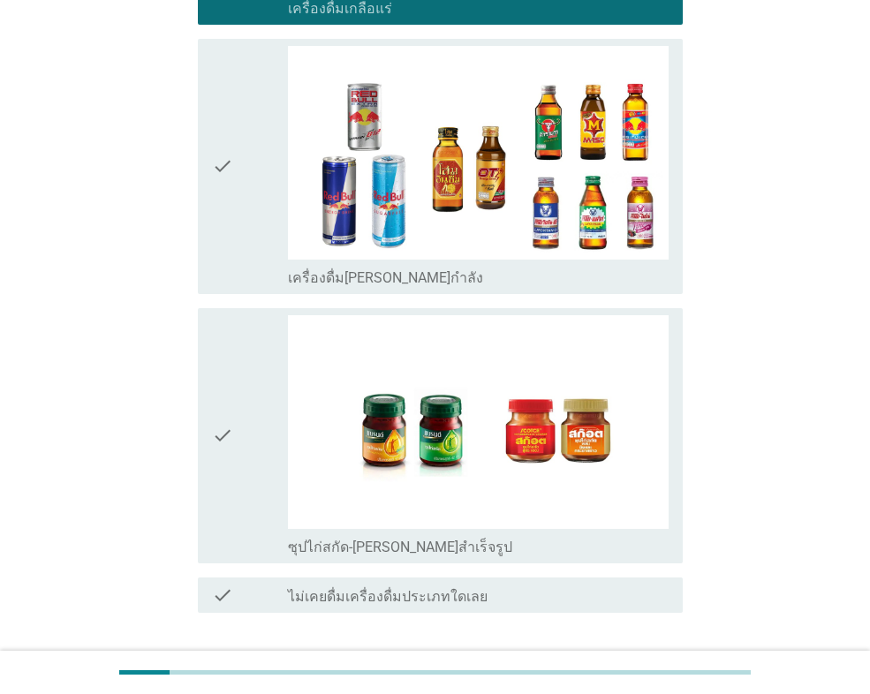
click at [667, 661] on button "ต่อไป" at bounding box center [637, 677] width 78 height 32
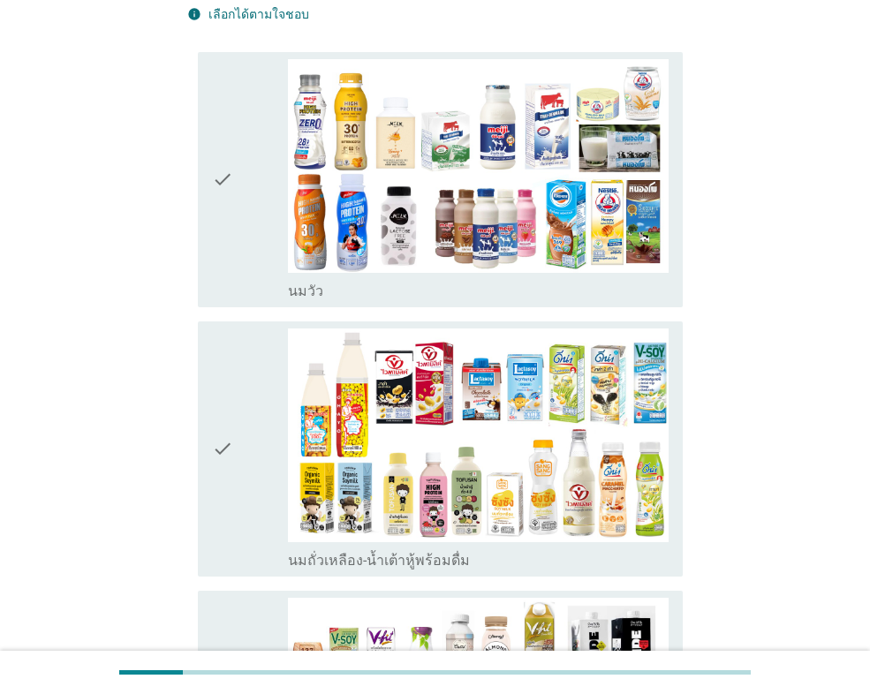
scroll to position [177, 0]
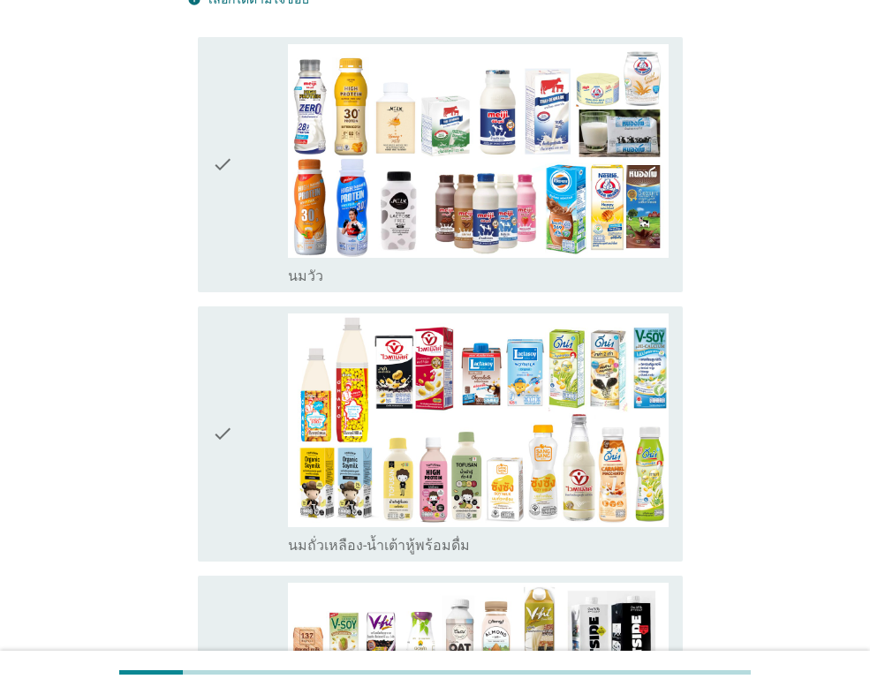
click at [223, 253] on icon "check" at bounding box center [222, 164] width 21 height 241
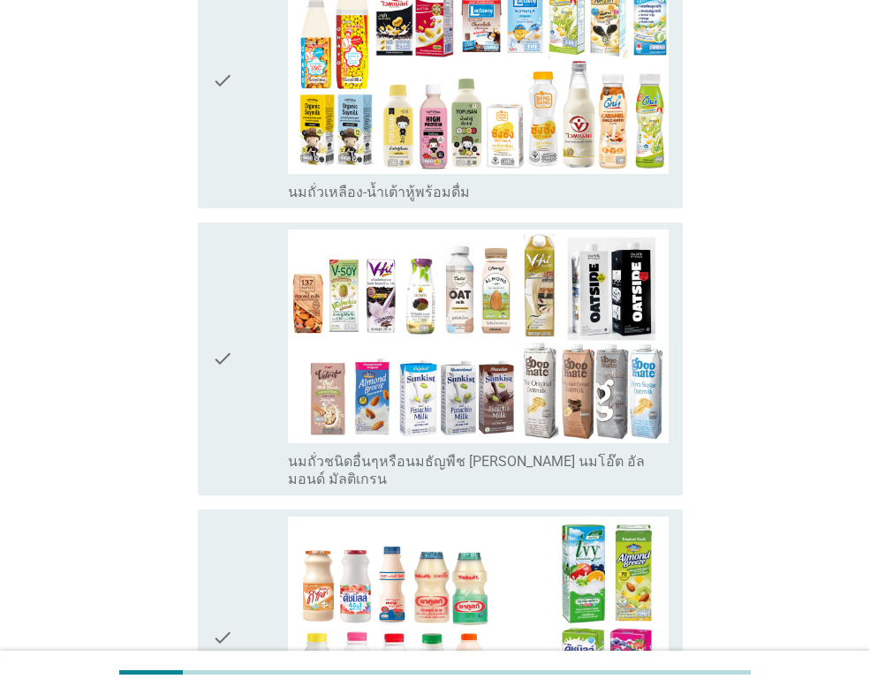
click at [237, 381] on div "check" at bounding box center [250, 359] width 76 height 259
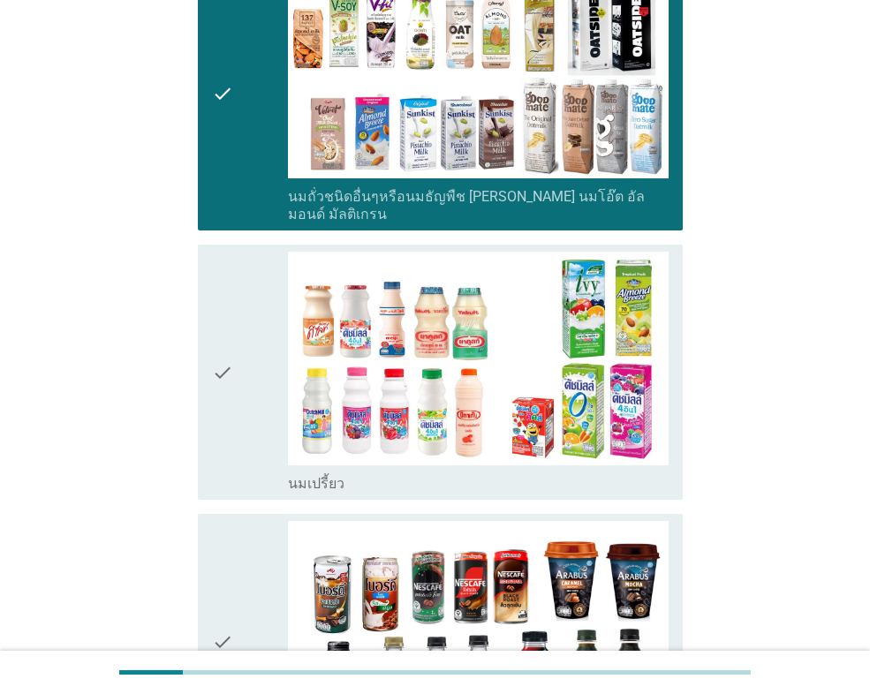
click at [237, 381] on div "check" at bounding box center [250, 372] width 76 height 241
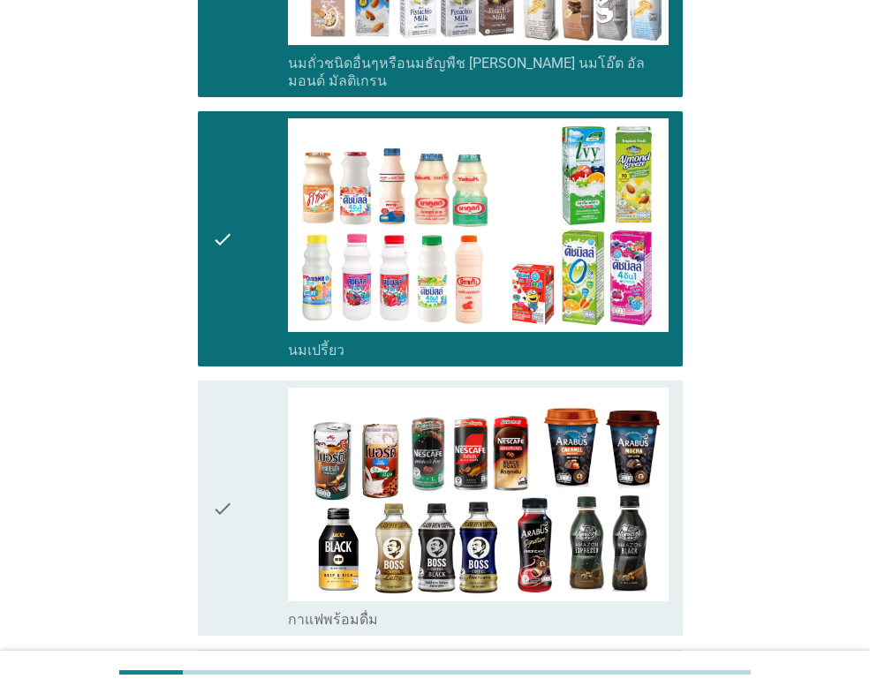
scroll to position [1236, 0]
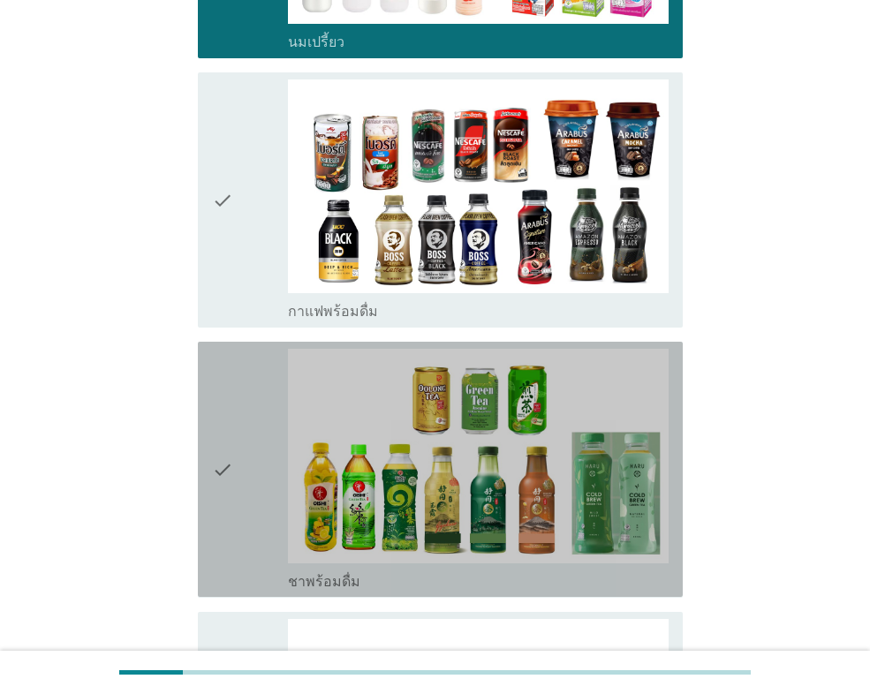
click at [235, 389] on div "check" at bounding box center [250, 469] width 76 height 241
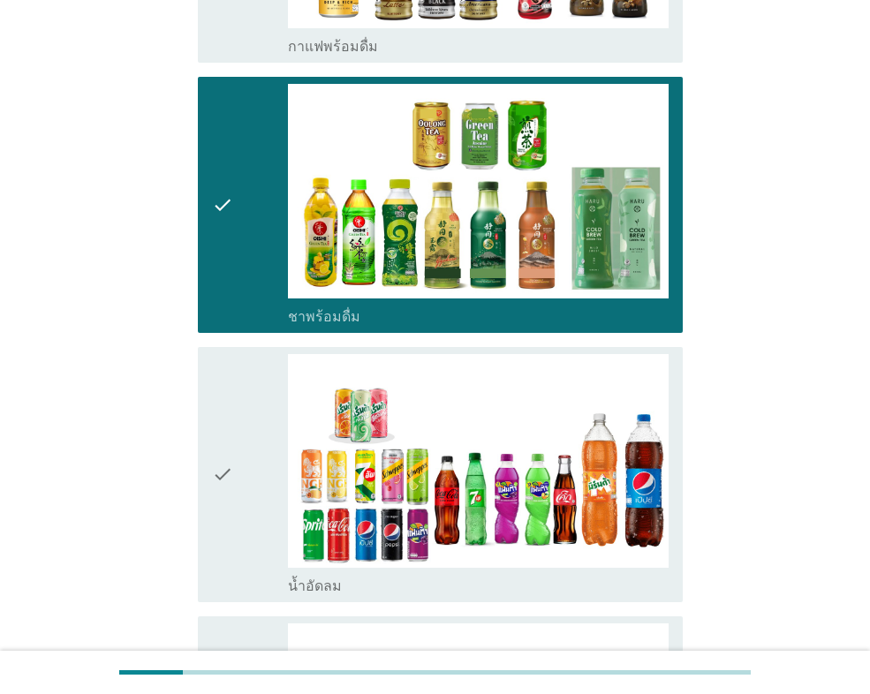
click at [235, 389] on div "check" at bounding box center [250, 474] width 76 height 241
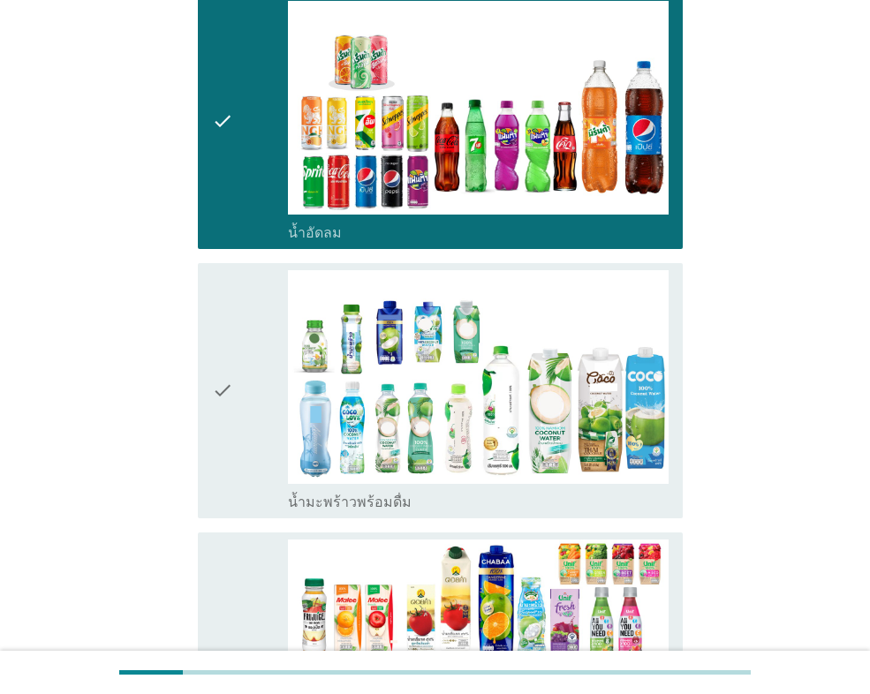
click at [241, 365] on div "check" at bounding box center [250, 390] width 76 height 241
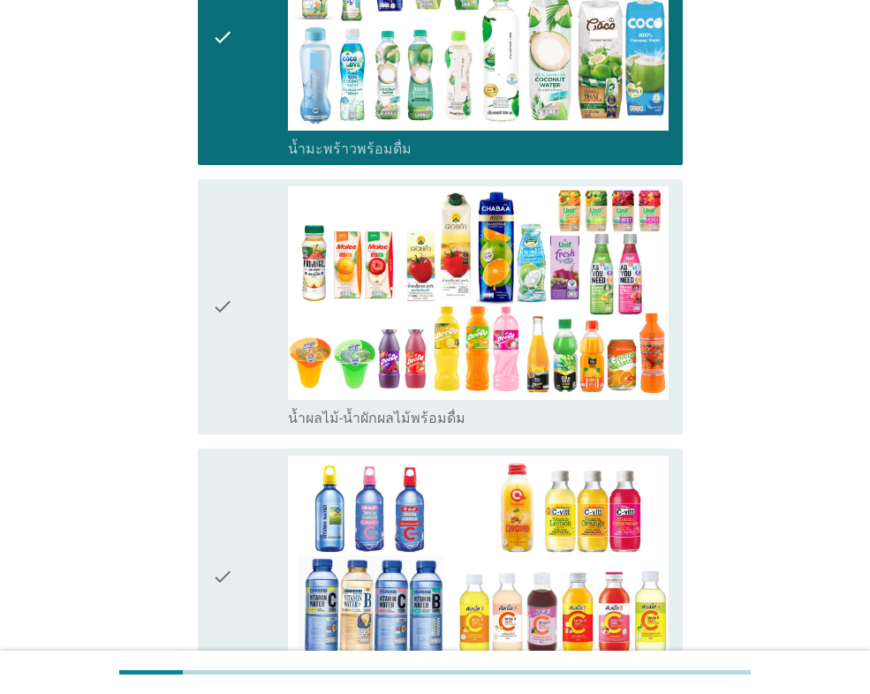
click at [241, 364] on div "check" at bounding box center [250, 306] width 76 height 241
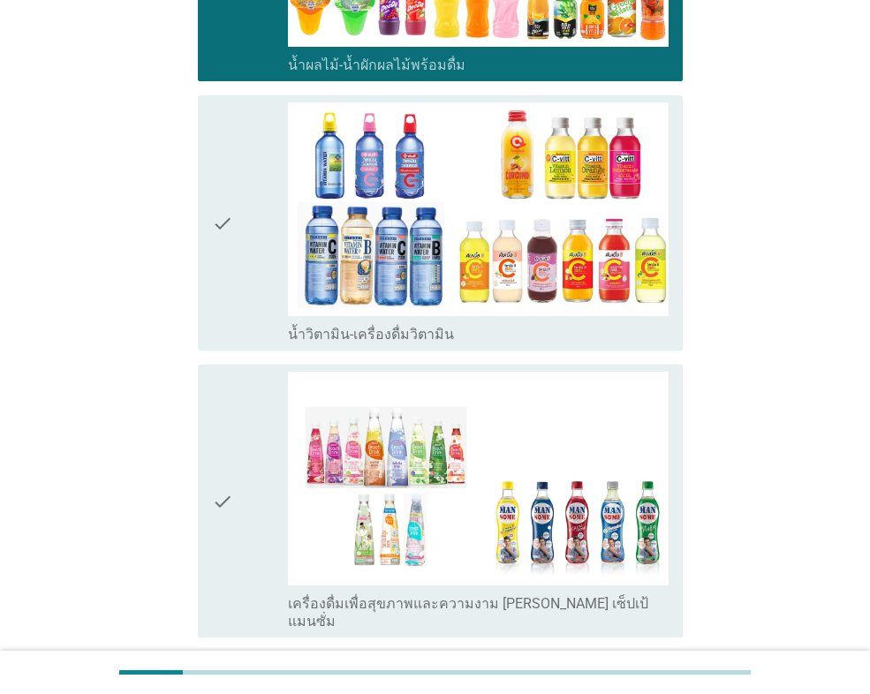
scroll to position [2826, 0]
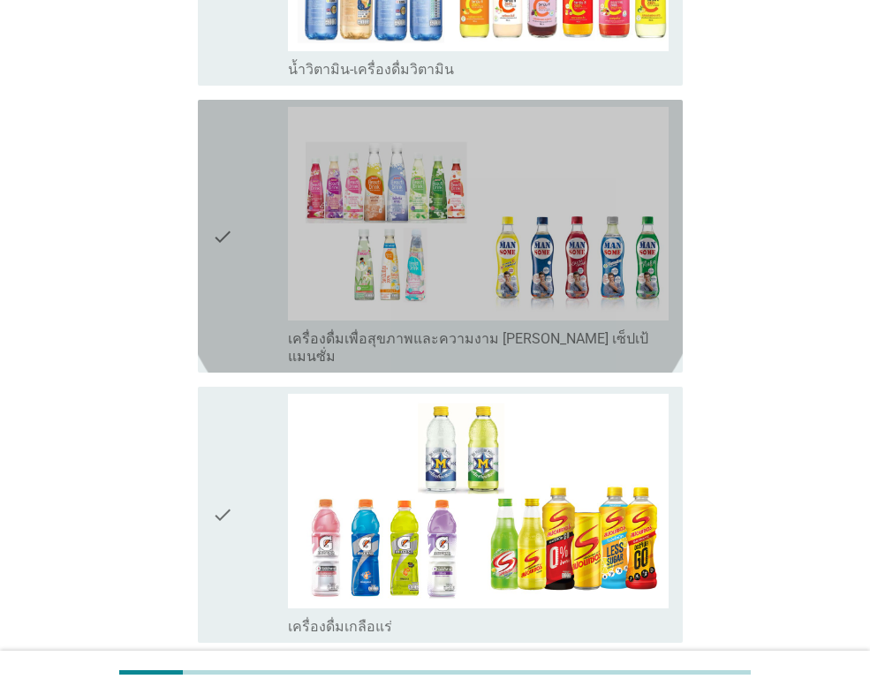
click at [222, 287] on icon "check" at bounding box center [222, 236] width 21 height 259
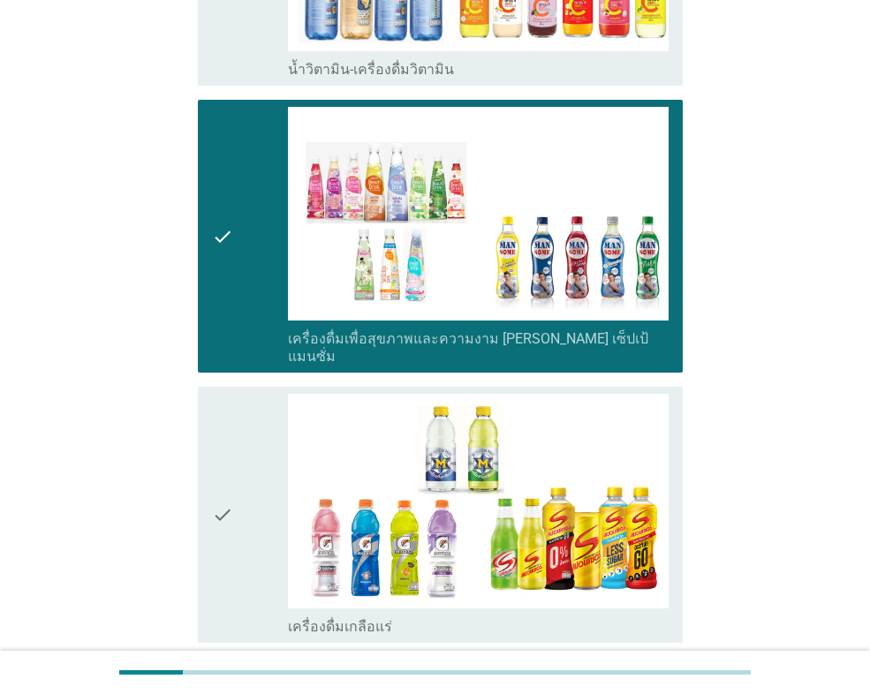
scroll to position [2995, 0]
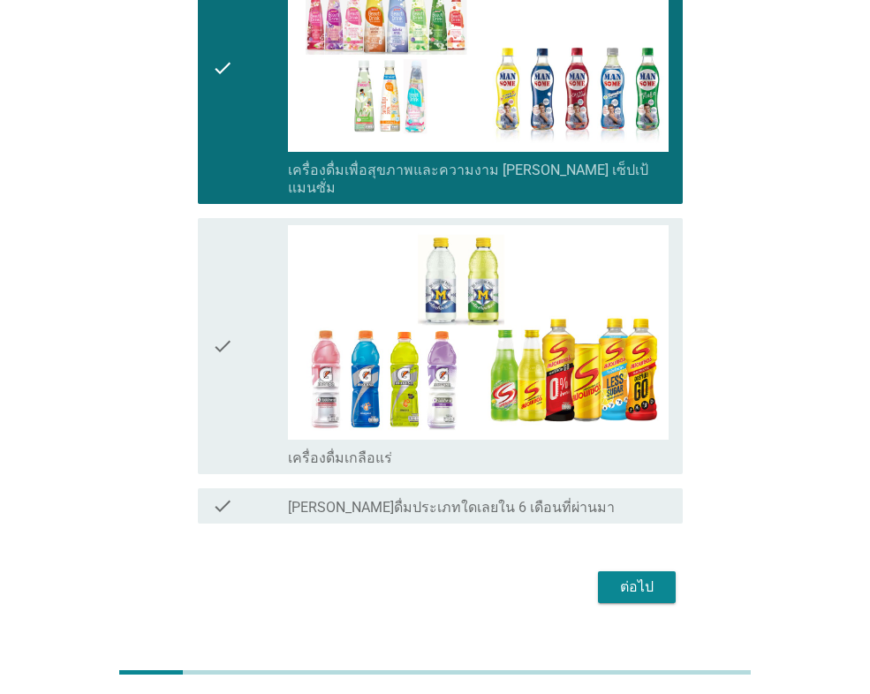
click at [651, 577] on div "ต่อไป" at bounding box center [636, 587] width 49 height 21
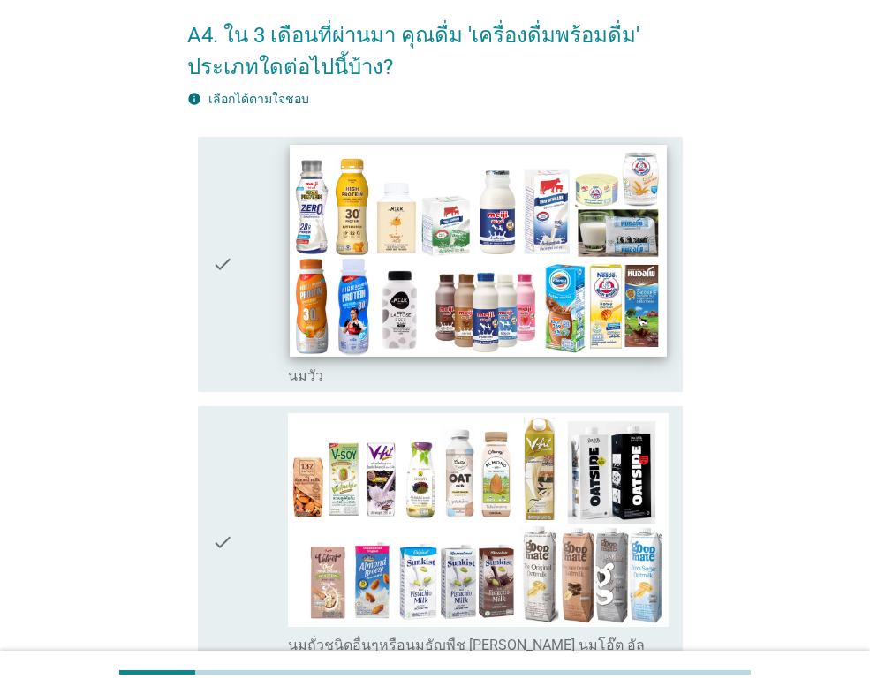
scroll to position [177, 0]
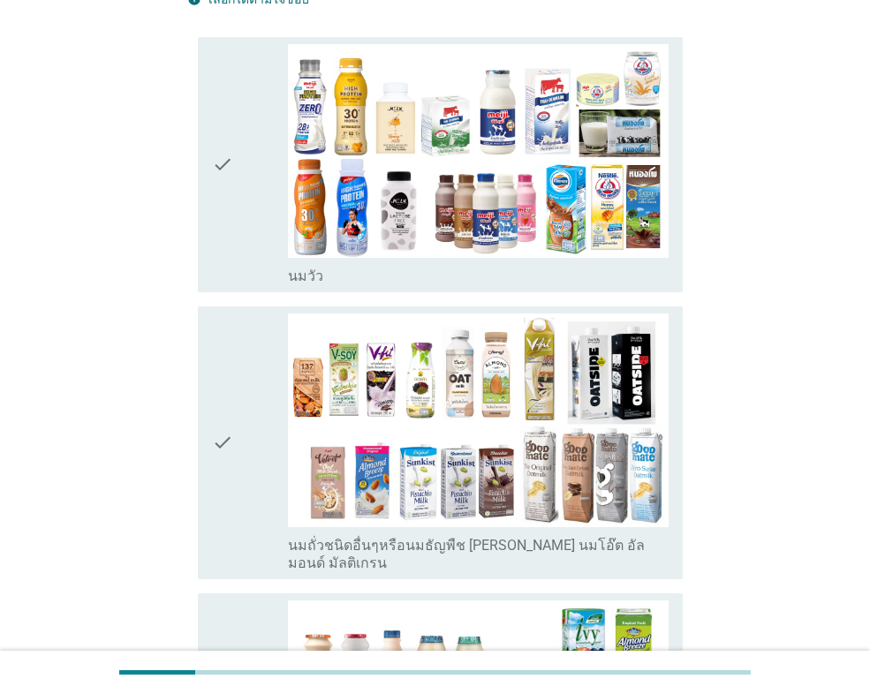
click at [246, 259] on div "check" at bounding box center [250, 164] width 76 height 241
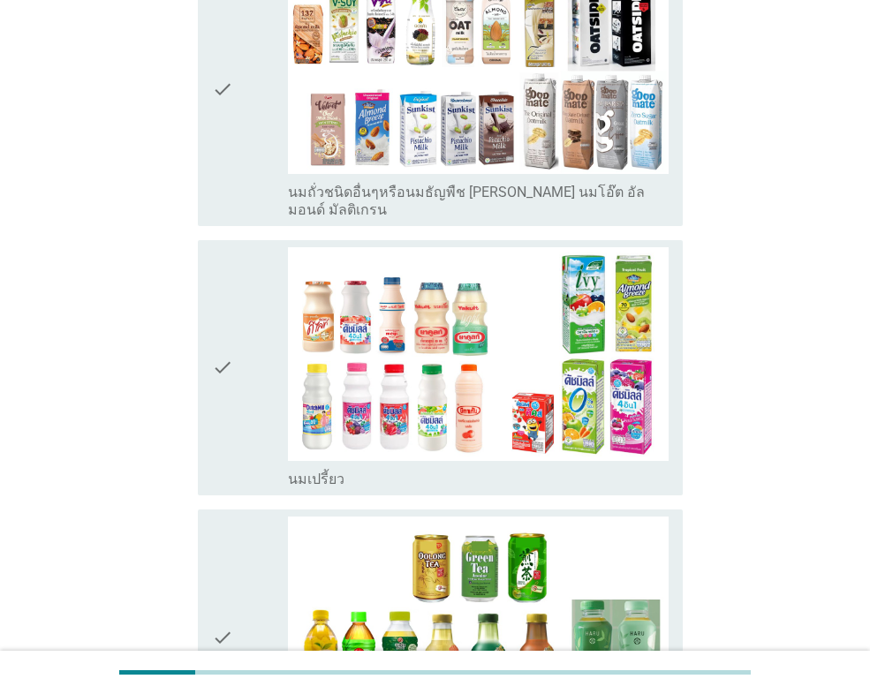
click at [253, 386] on div "check" at bounding box center [250, 367] width 76 height 241
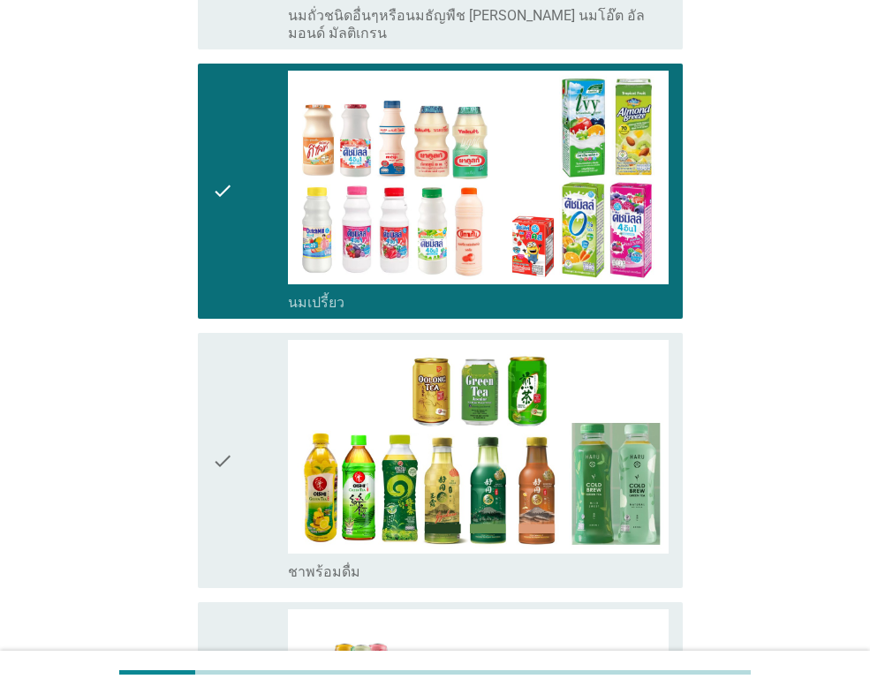
click at [252, 386] on div "check" at bounding box center [250, 460] width 76 height 241
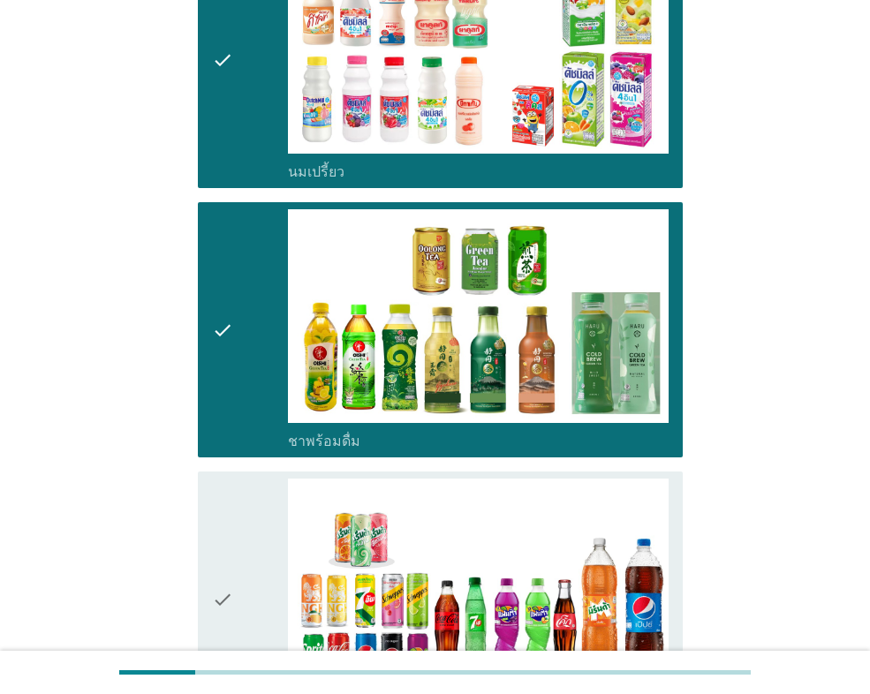
scroll to position [1236, 0]
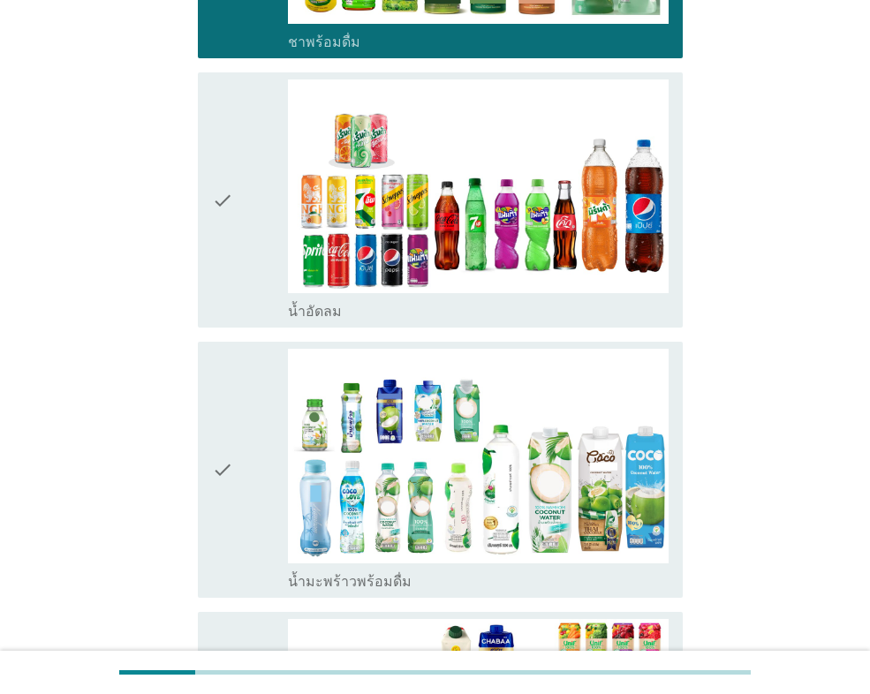
click at [228, 235] on icon "check" at bounding box center [222, 199] width 21 height 241
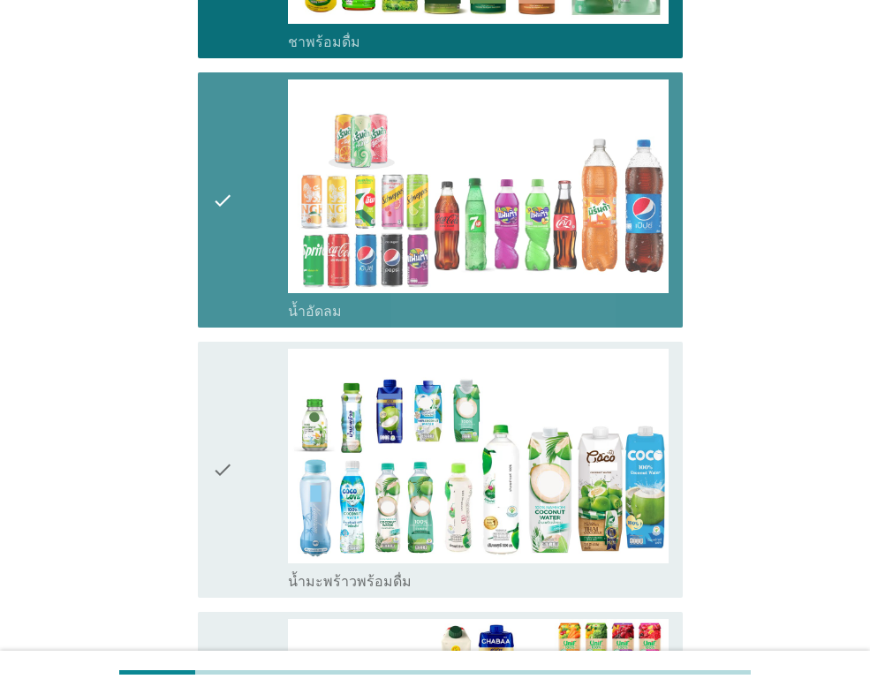
click at [228, 434] on icon "check" at bounding box center [222, 469] width 21 height 241
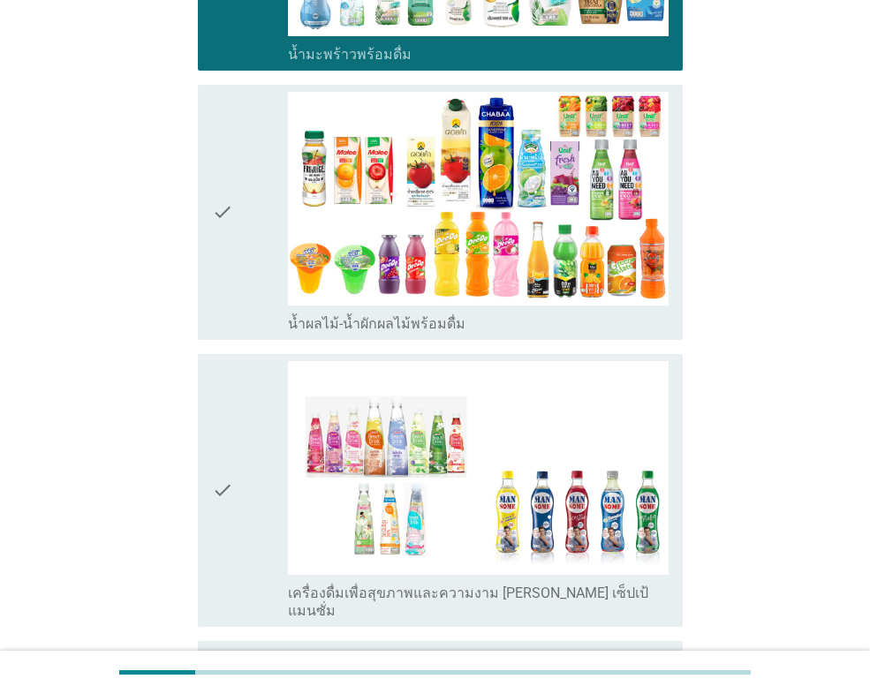
scroll to position [1766, 0]
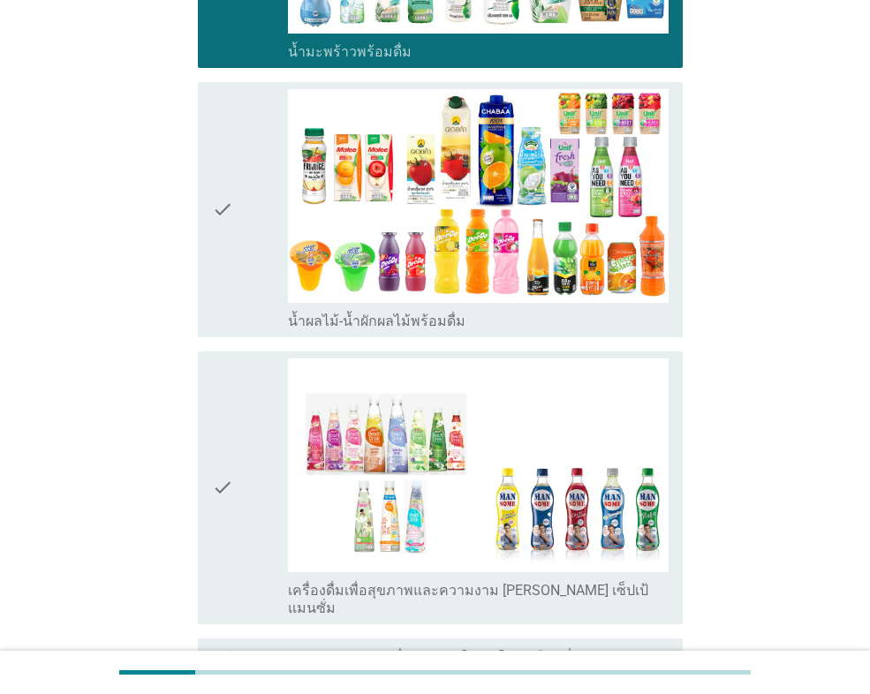
click at [247, 269] on div "check" at bounding box center [250, 209] width 76 height 241
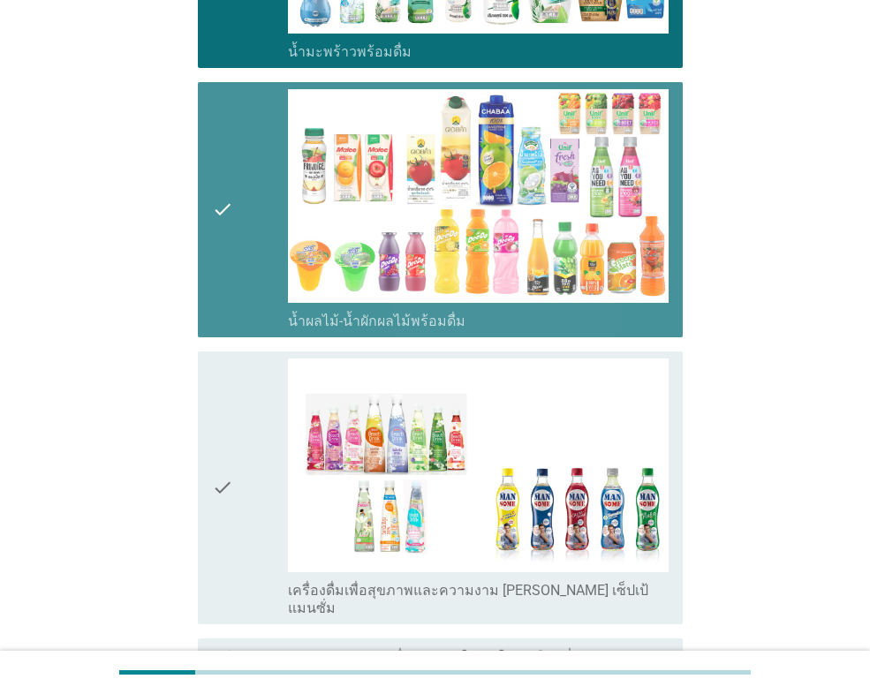
click at [243, 404] on div "check" at bounding box center [250, 488] width 76 height 259
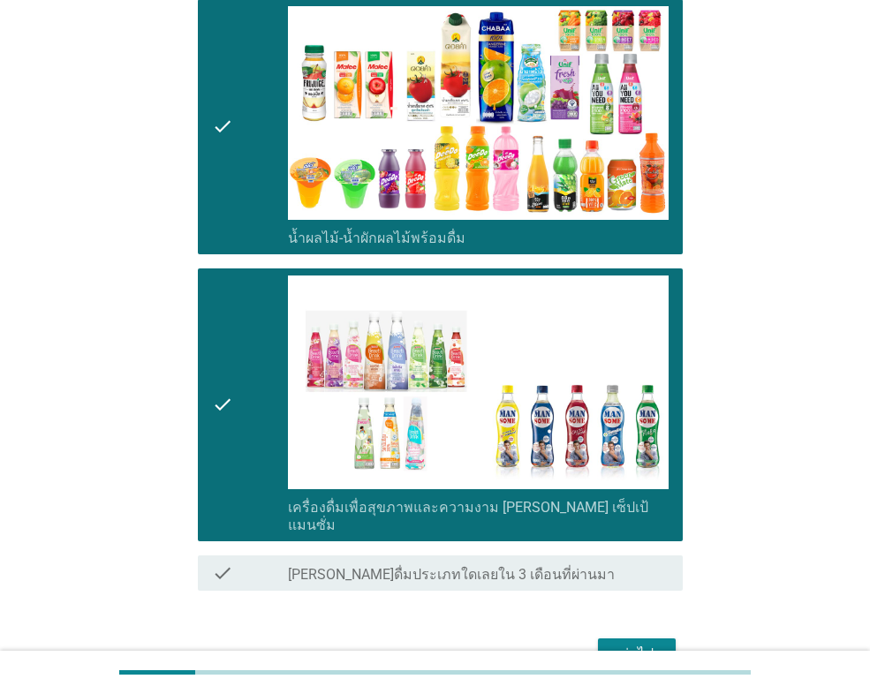
scroll to position [1916, 0]
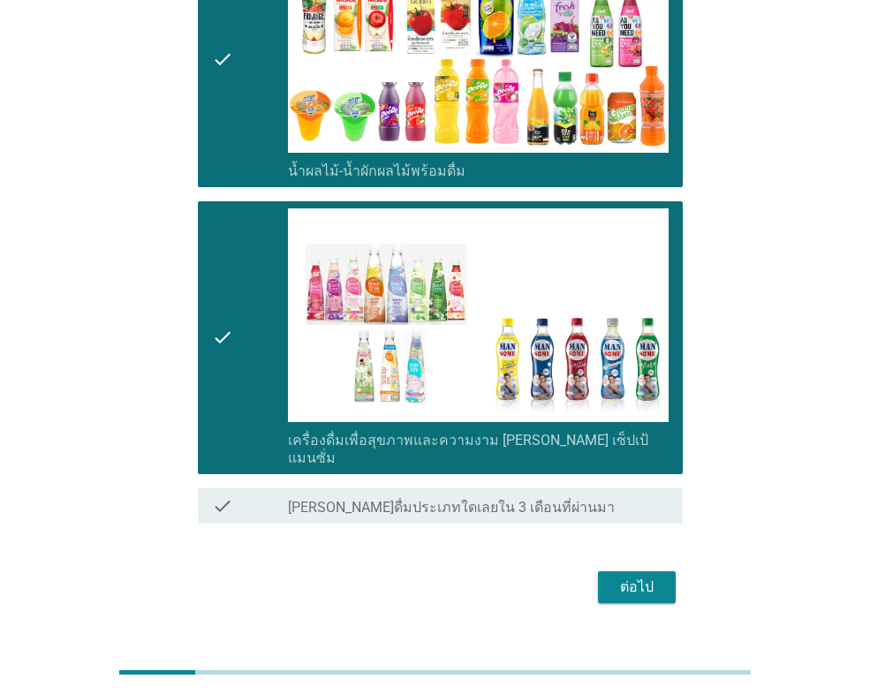
click at [628, 577] on div "ต่อไป" at bounding box center [636, 587] width 49 height 21
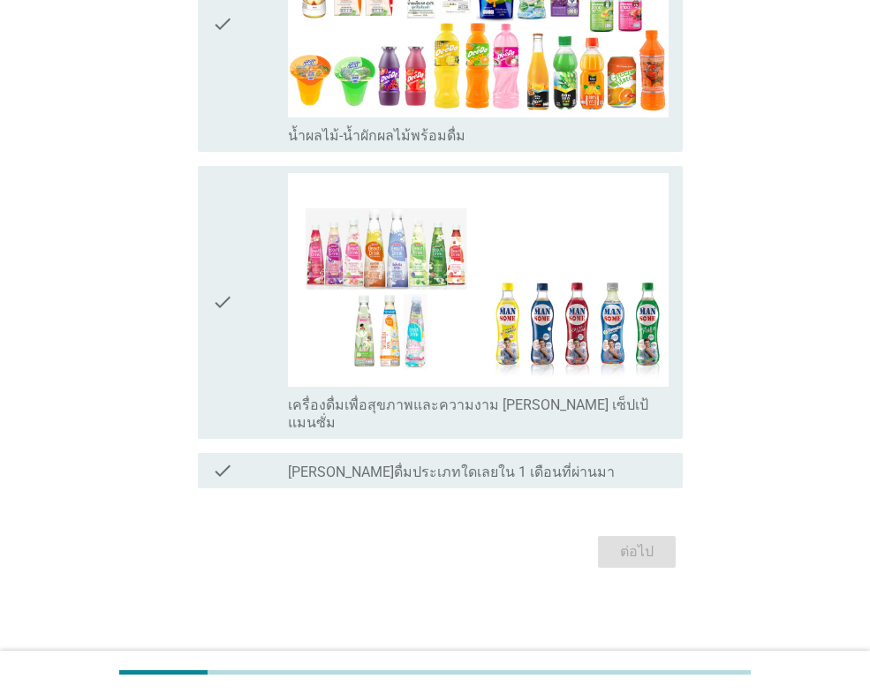
scroll to position [0, 0]
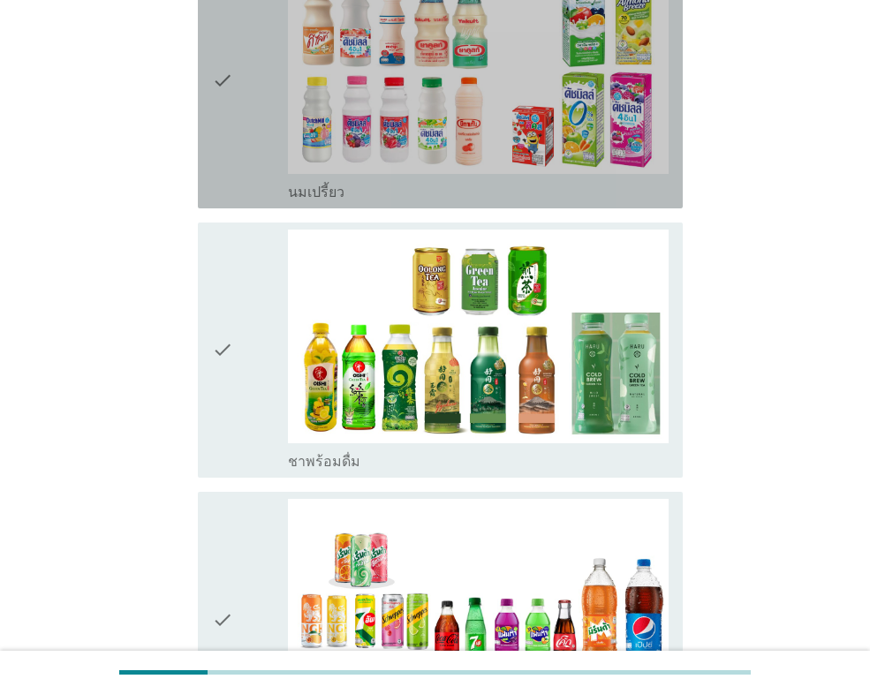
click at [226, 204] on div "check check_box นมเปรี้ยว" at bounding box center [440, 80] width 485 height 255
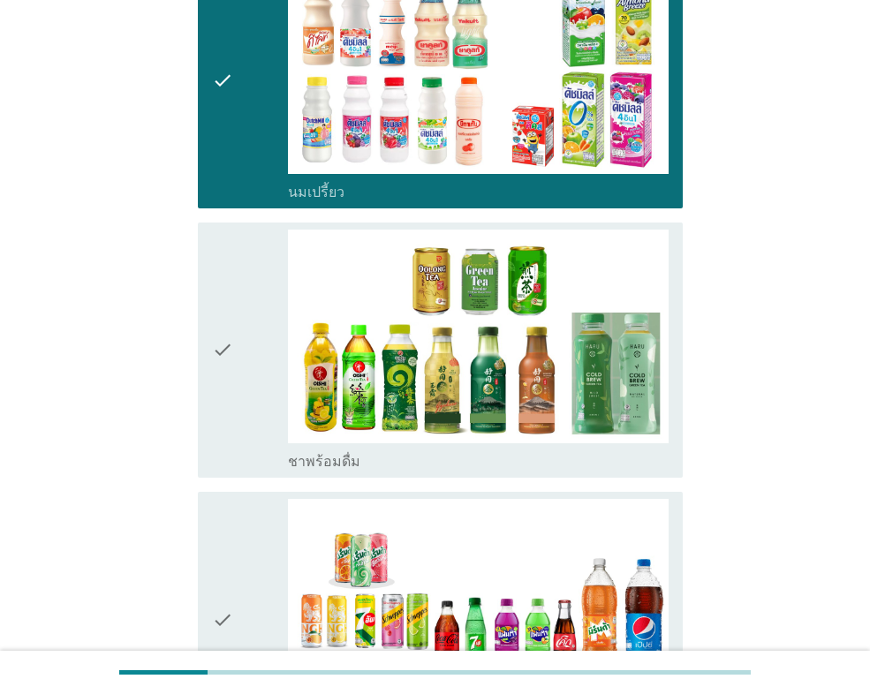
click at [231, 179] on icon "check" at bounding box center [222, 80] width 21 height 241
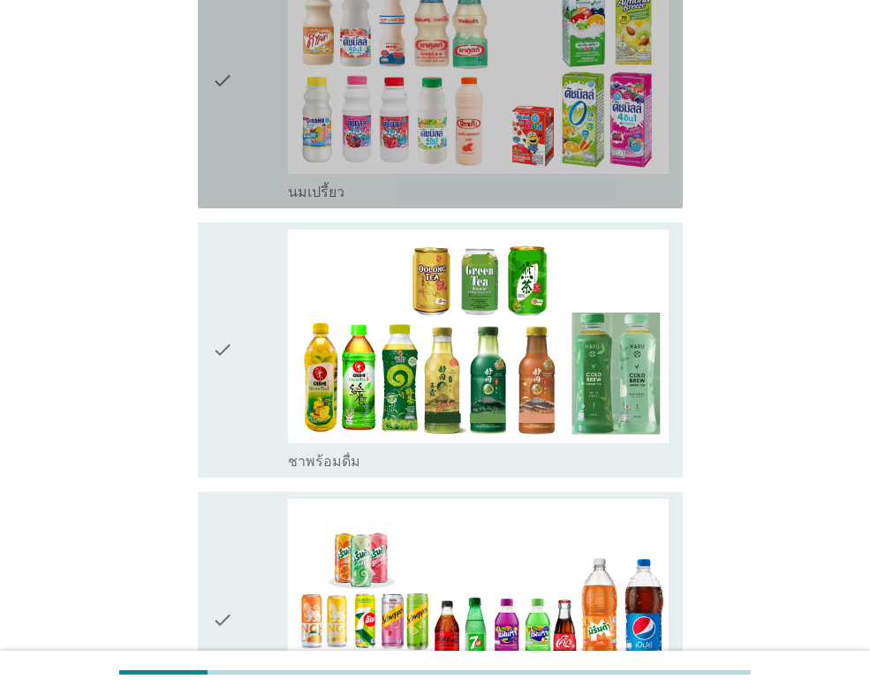
click at [229, 366] on icon "check" at bounding box center [222, 350] width 21 height 241
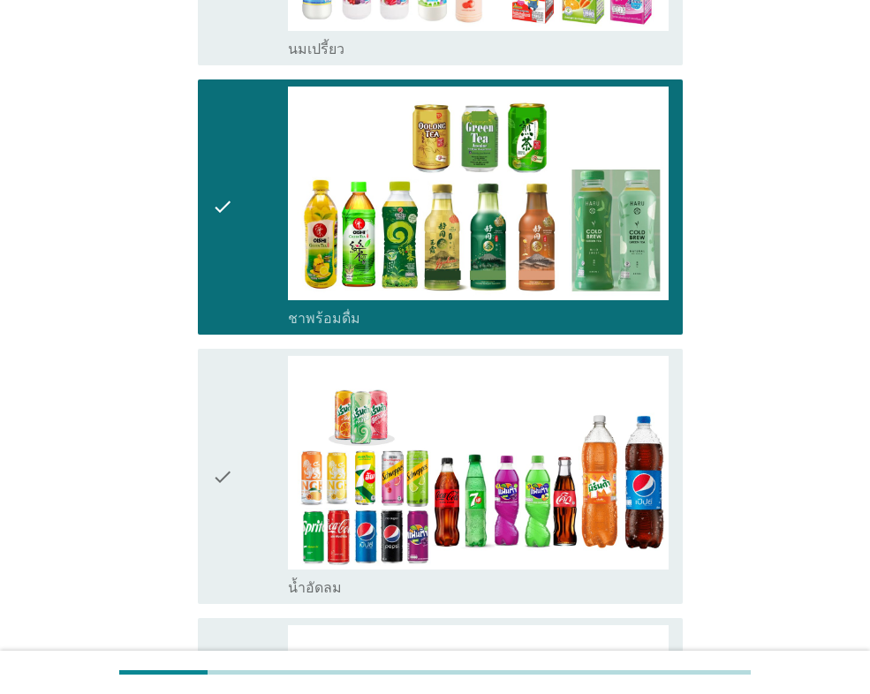
scroll to position [883, 0]
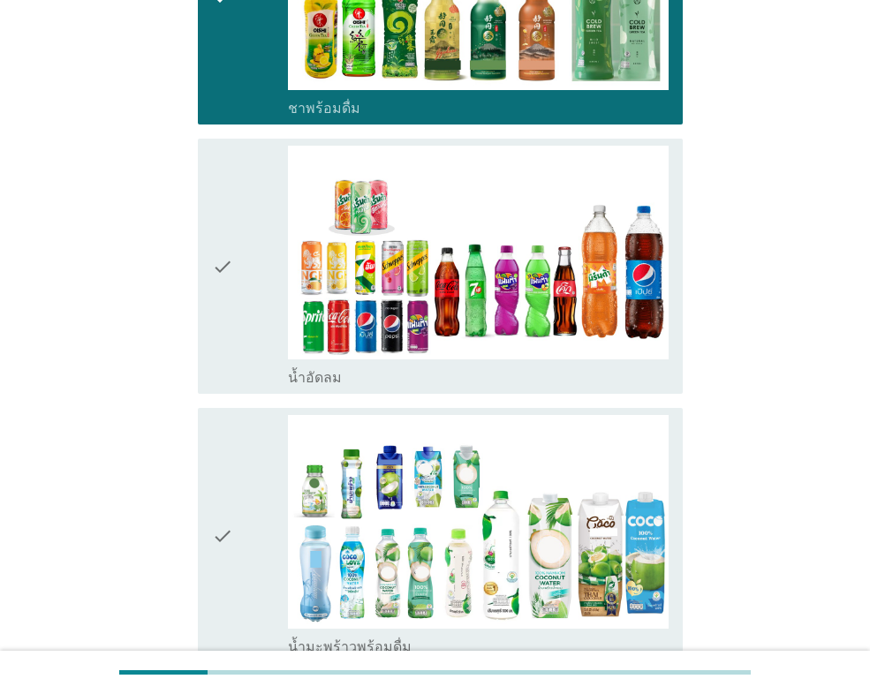
click at [230, 505] on icon "check" at bounding box center [222, 535] width 21 height 241
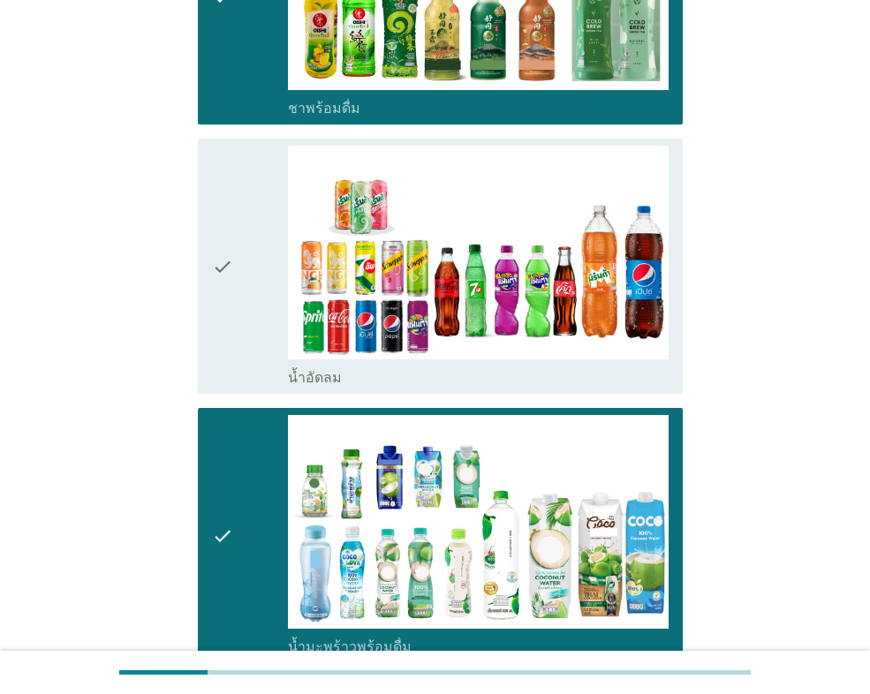
scroll to position [1413, 0]
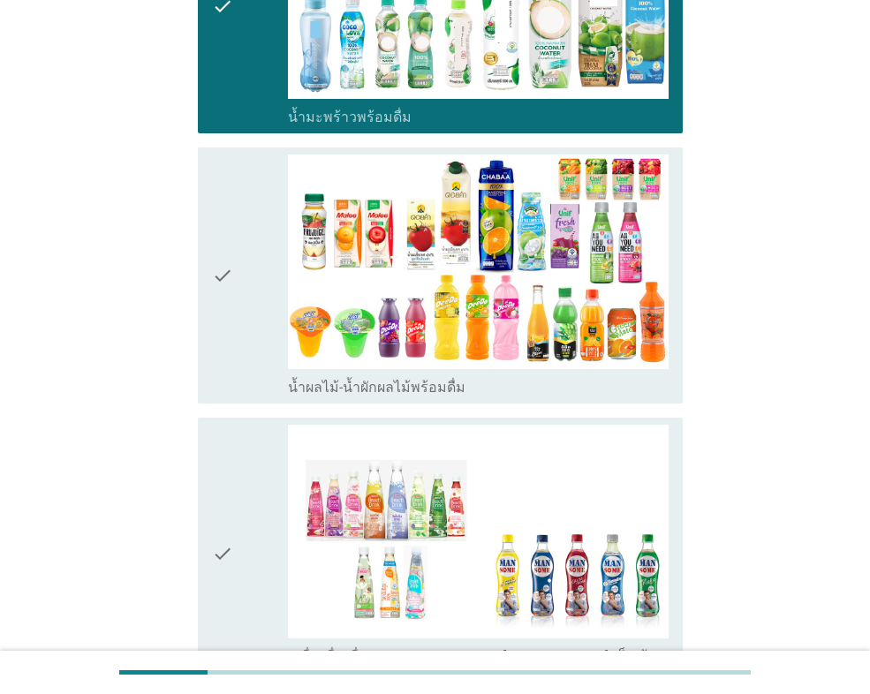
click at [243, 433] on div "check" at bounding box center [250, 554] width 76 height 259
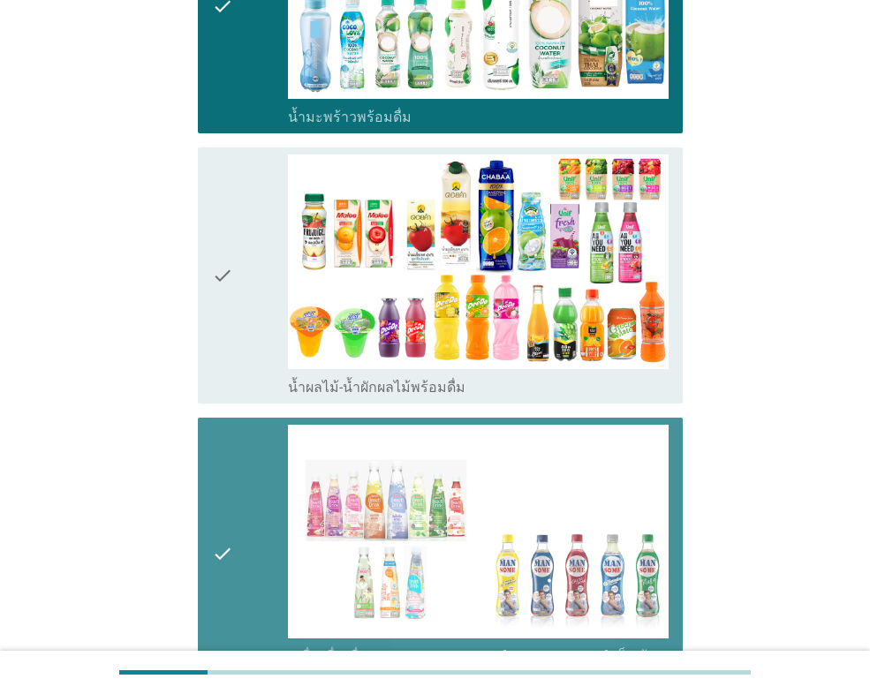
click at [244, 374] on div "check" at bounding box center [250, 275] width 76 height 241
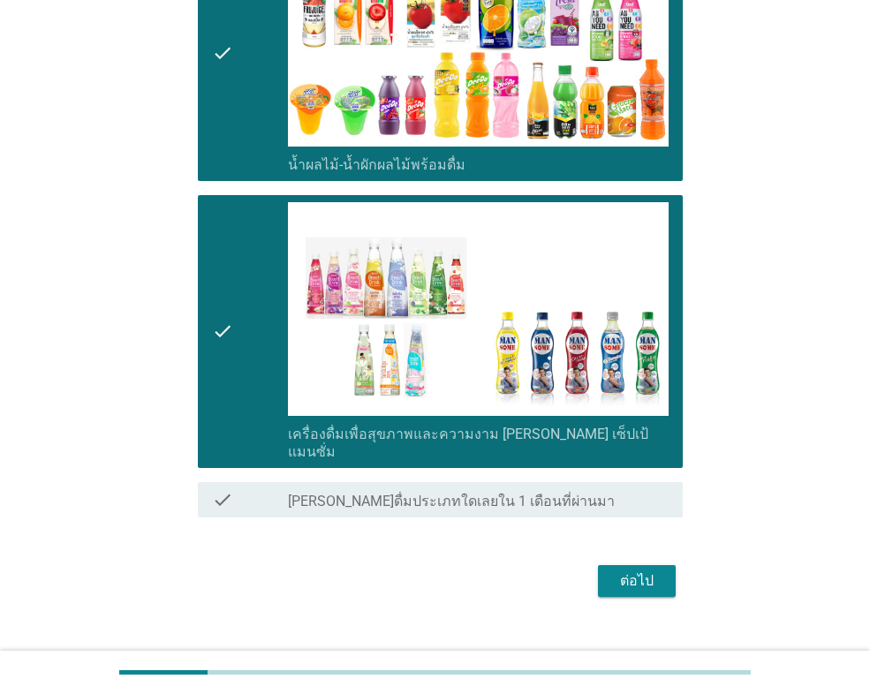
scroll to position [1647, 0]
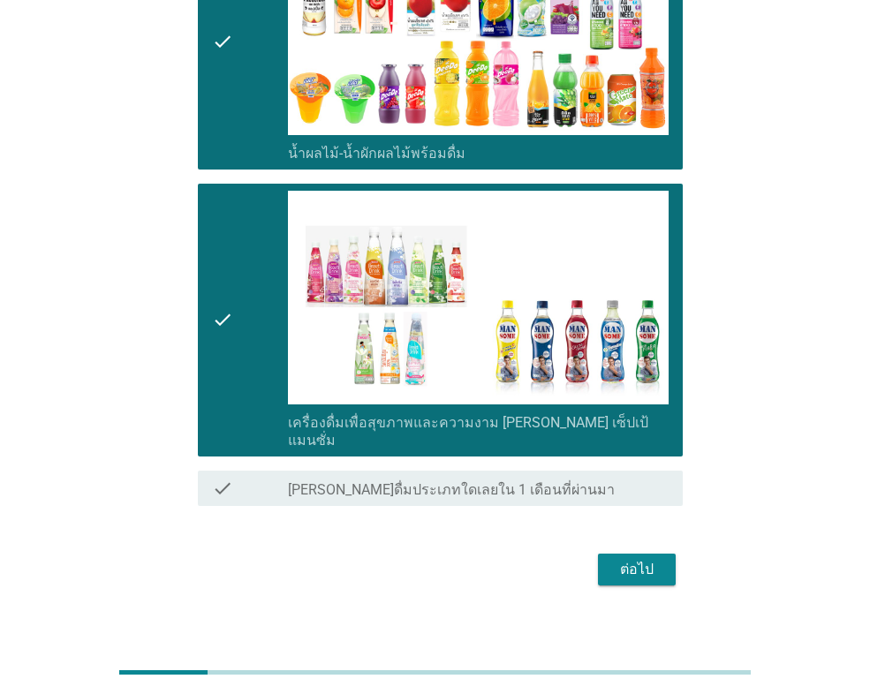
click at [646, 559] on div "ต่อไป" at bounding box center [636, 569] width 49 height 21
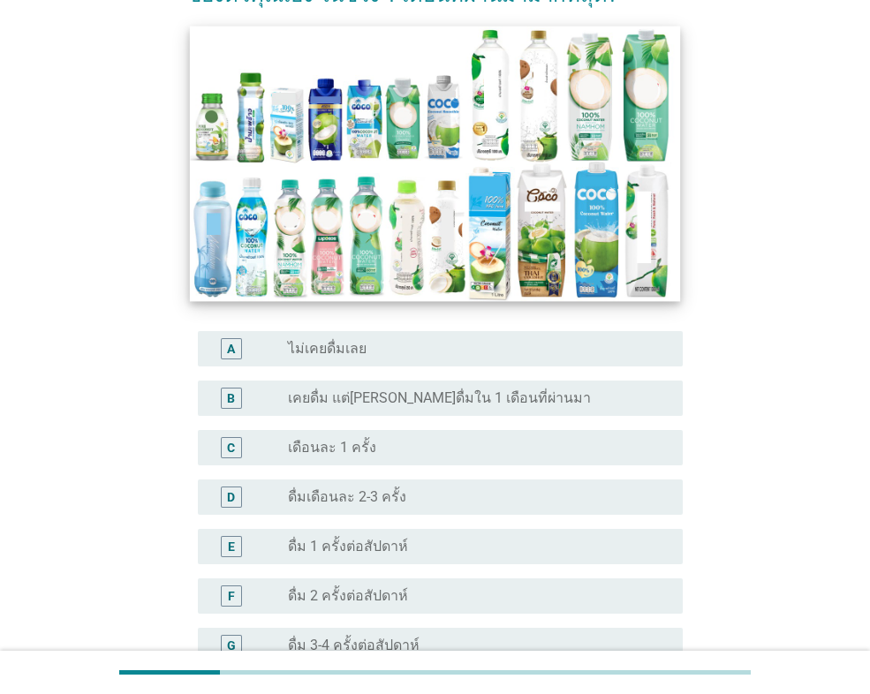
scroll to position [265, 0]
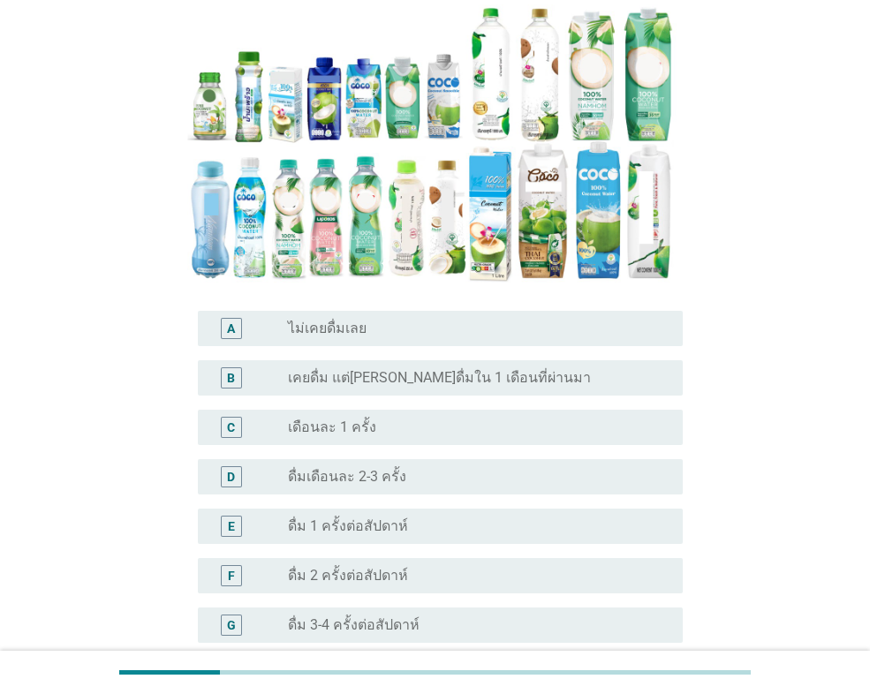
click at [363, 468] on label "ดื่มเดือนละ 2-3 ครั้ง" at bounding box center [347, 477] width 118 height 18
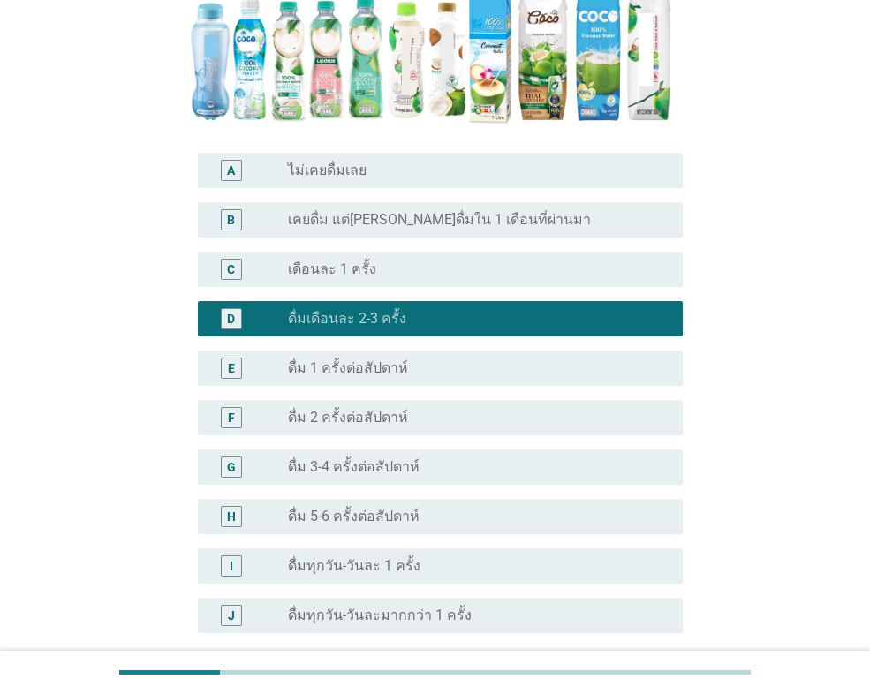
scroll to position [557, 0]
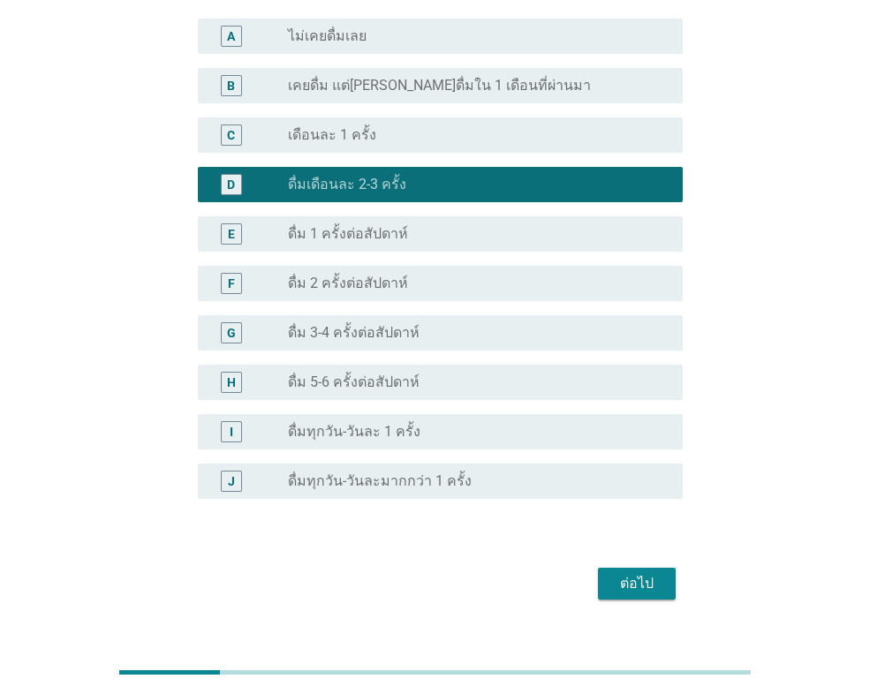
click at [625, 573] on div "ต่อไป" at bounding box center [636, 583] width 49 height 21
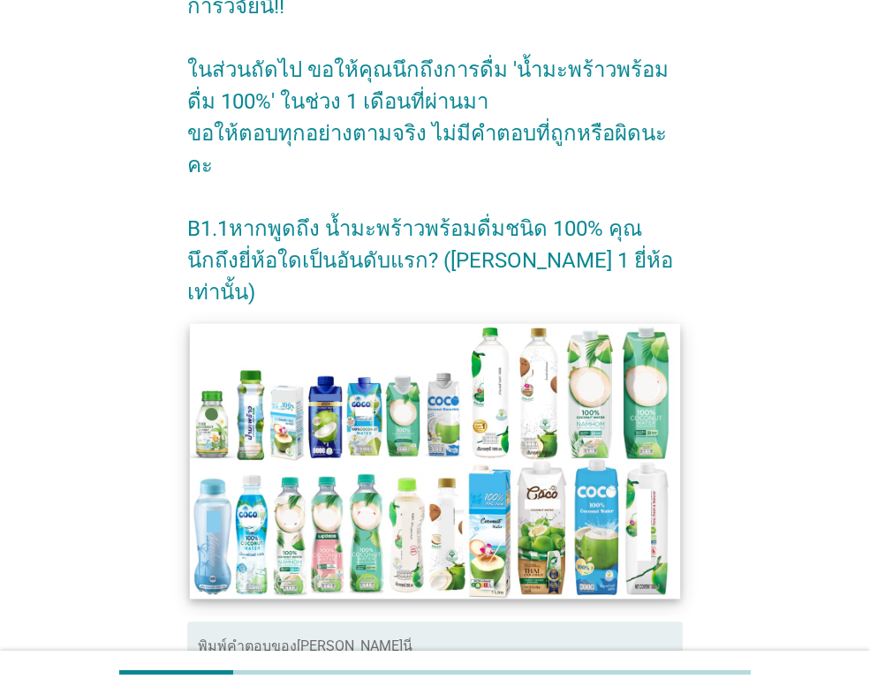
scroll to position [177, 0]
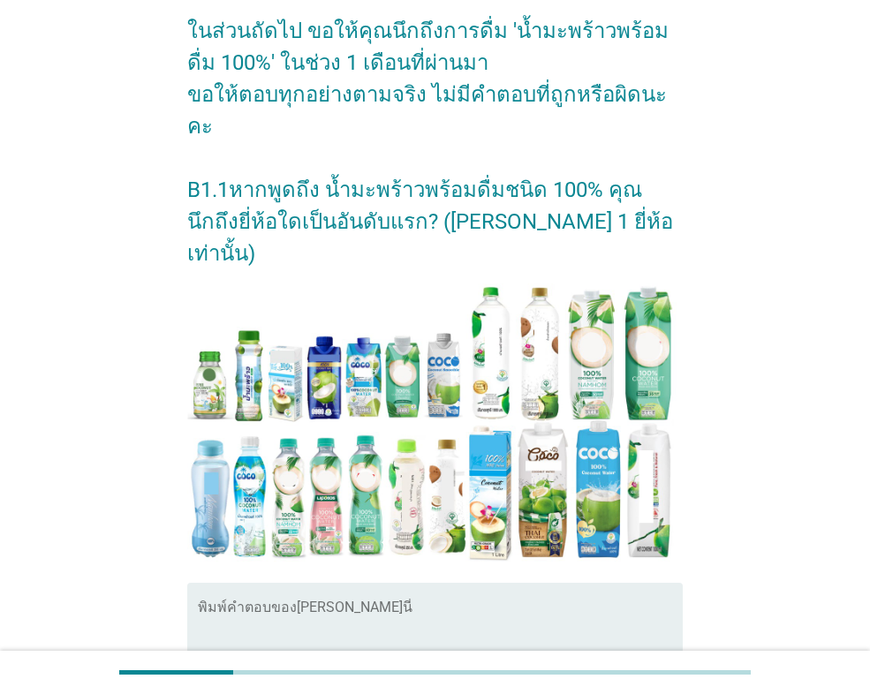
click at [359, 604] on textarea "พิมพ์คำตอบของคุณ ที่นี่" at bounding box center [440, 650] width 485 height 93
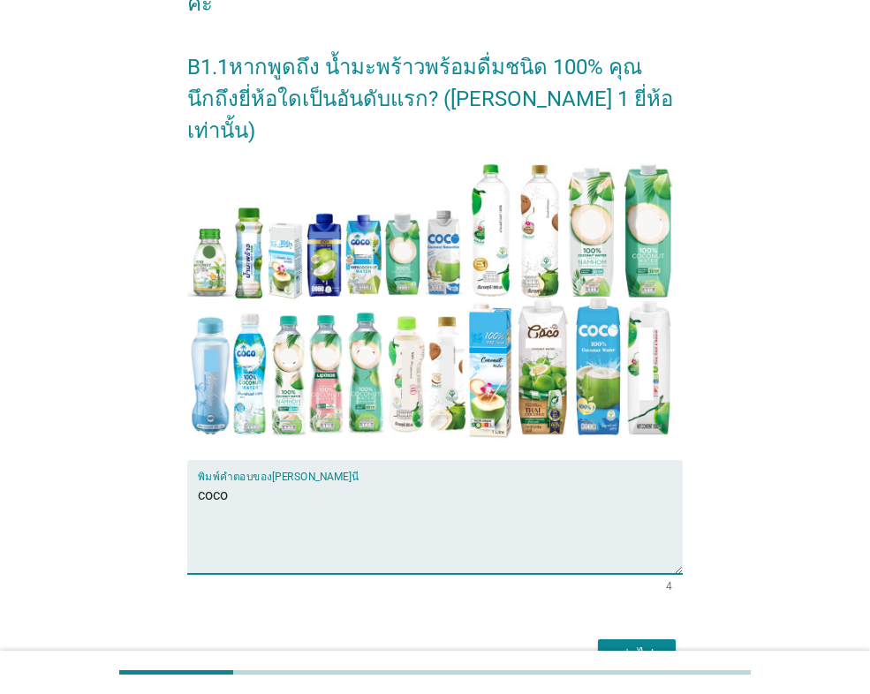
scroll to position [307, 0]
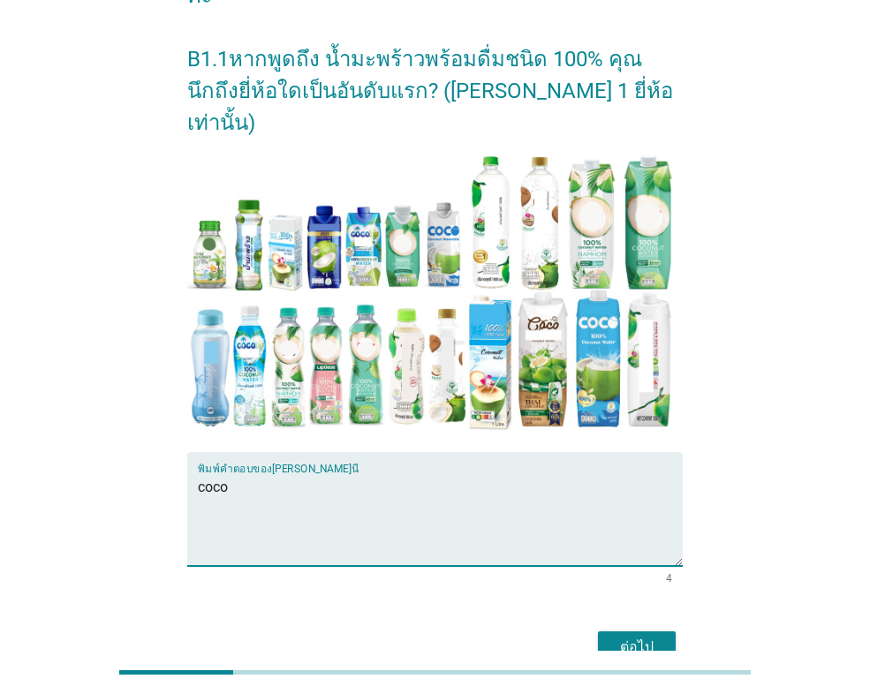
type textarea "coco"
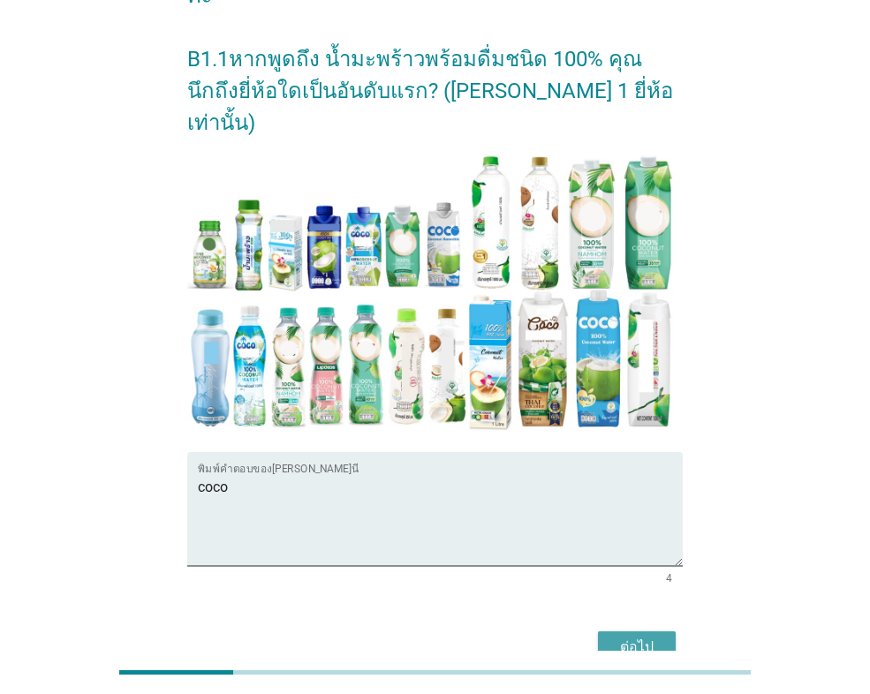
click at [646, 637] on div "ต่อไป" at bounding box center [636, 647] width 49 height 21
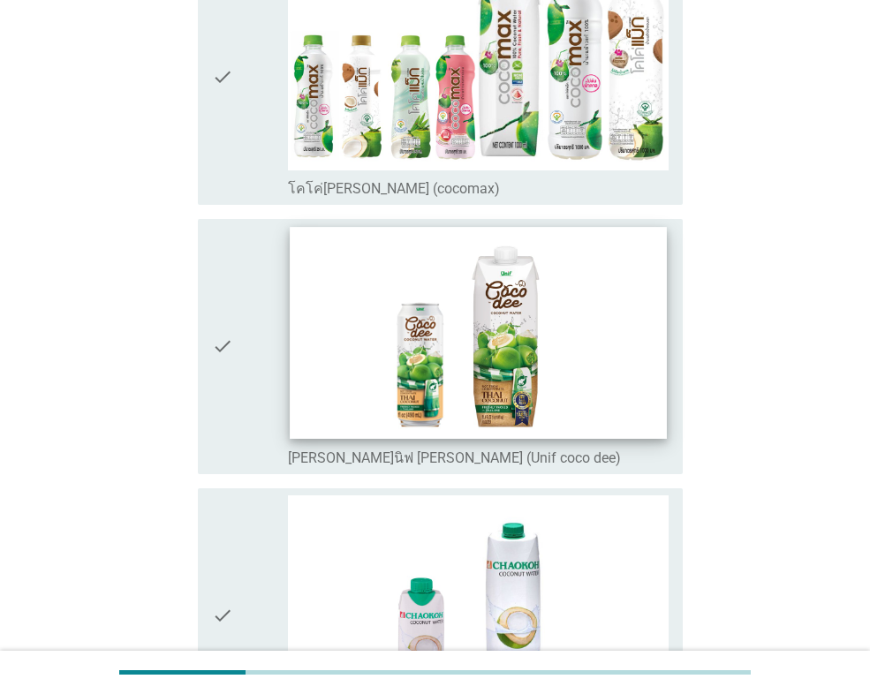
scroll to position [265, 0]
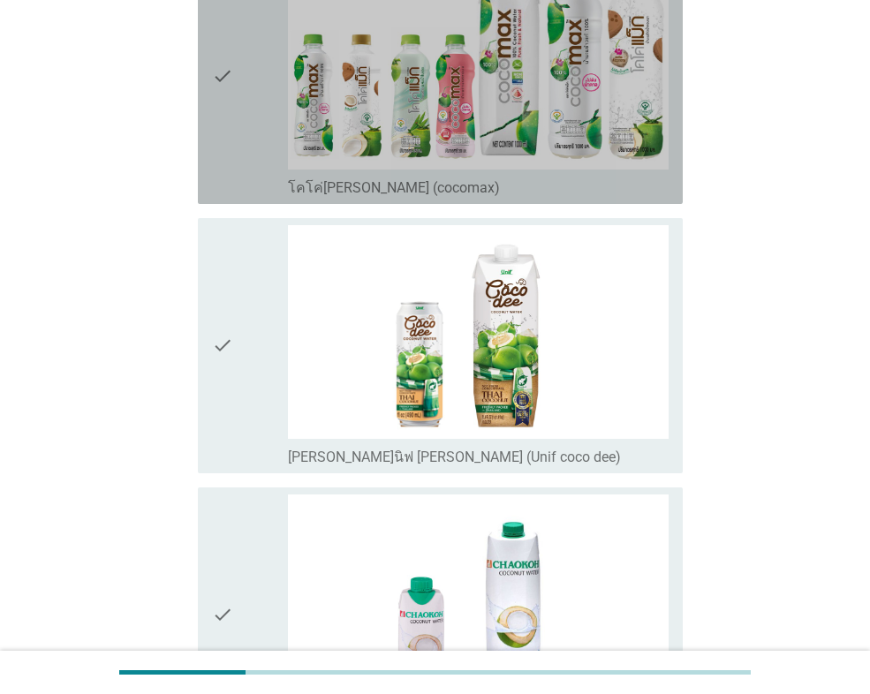
click at [246, 104] on div "check" at bounding box center [250, 76] width 76 height 241
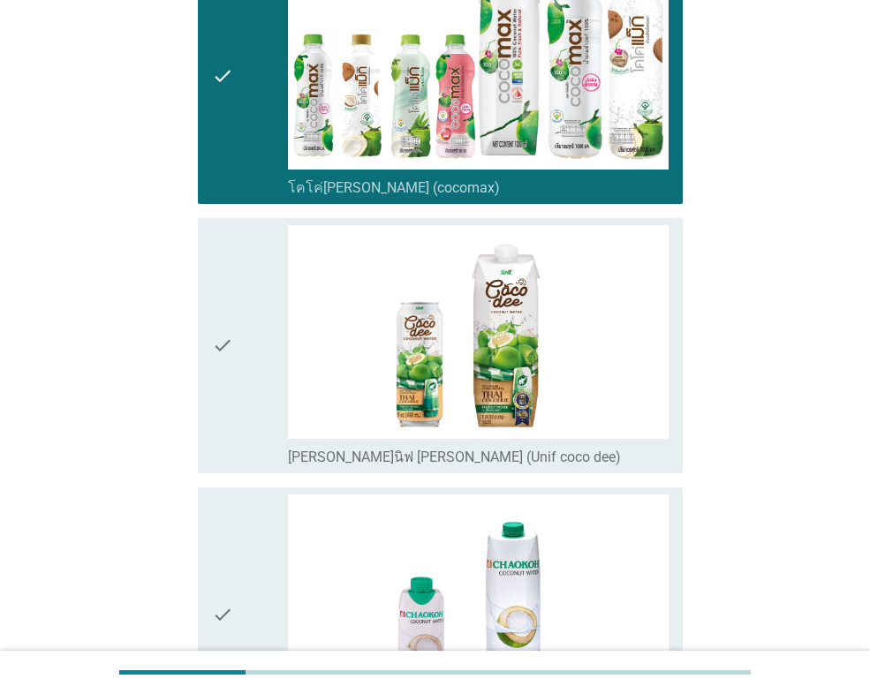
click at [248, 288] on div "check" at bounding box center [250, 345] width 76 height 241
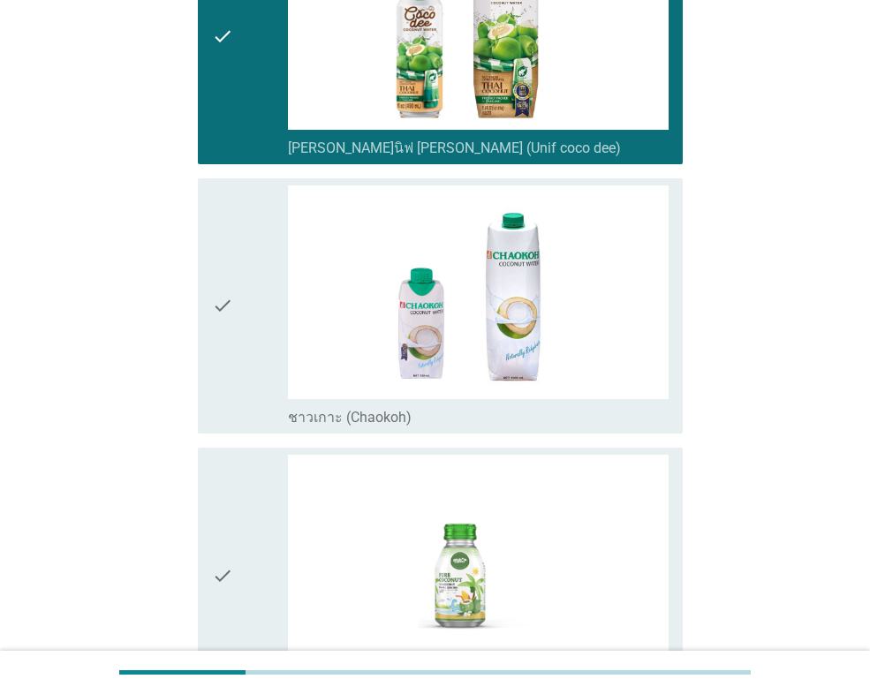
scroll to position [618, 0]
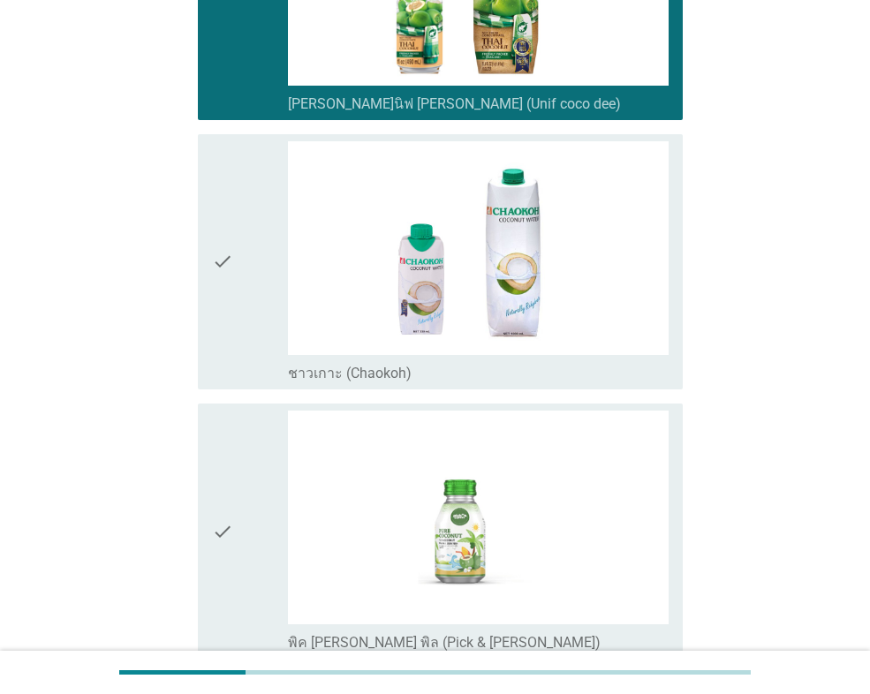
click at [229, 292] on icon "check" at bounding box center [222, 261] width 21 height 241
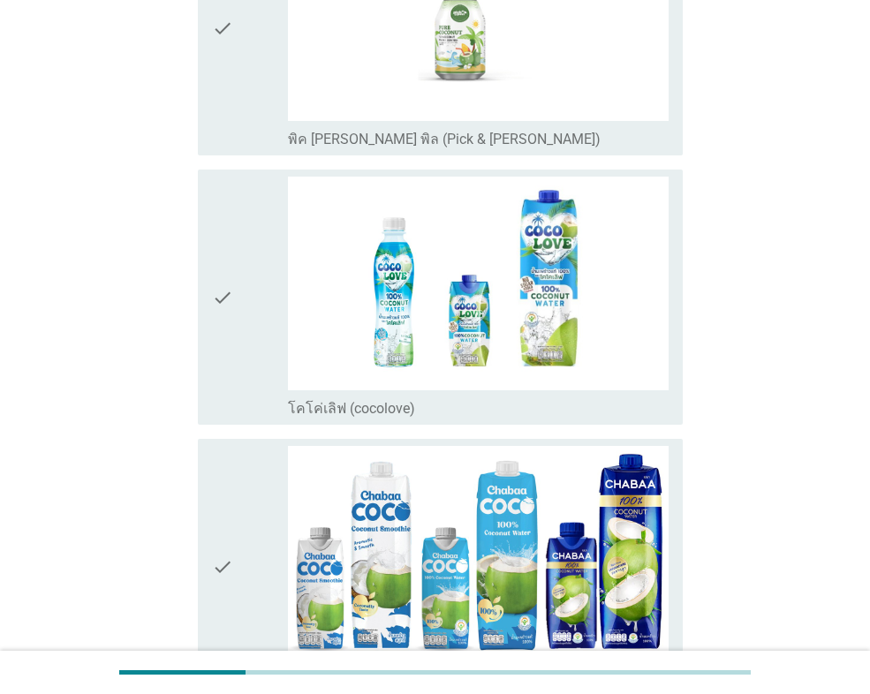
scroll to position [1236, 0]
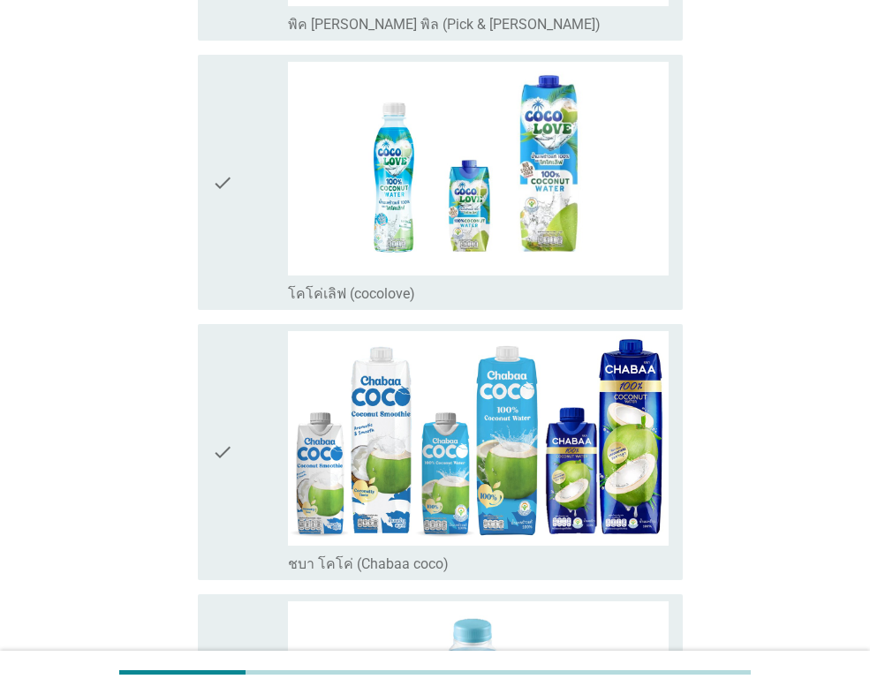
click at [238, 221] on div "check" at bounding box center [250, 182] width 76 height 241
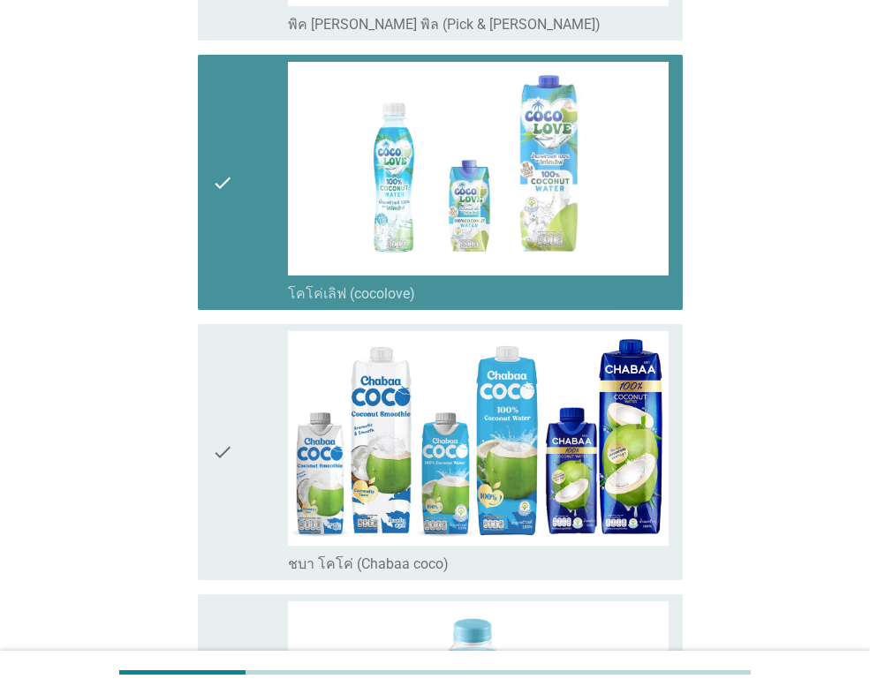
click at [239, 440] on div "check" at bounding box center [250, 451] width 76 height 241
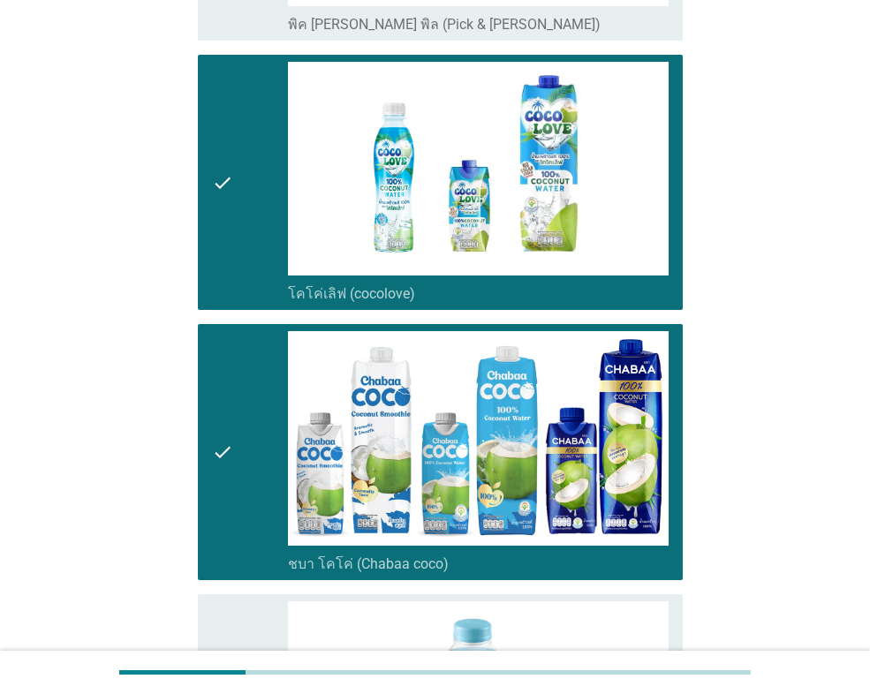
scroll to position [1766, 0]
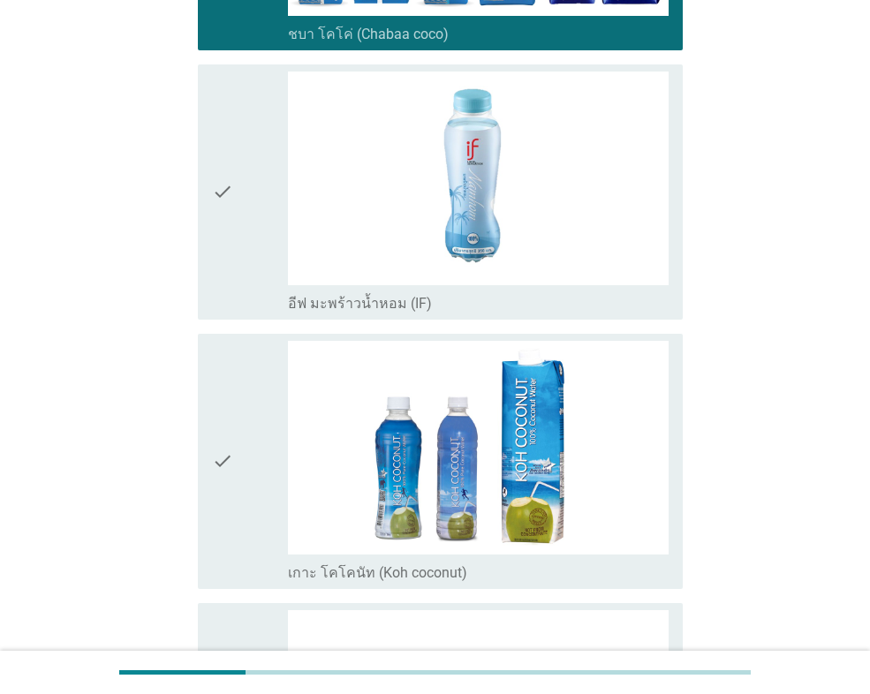
click at [244, 281] on div "check" at bounding box center [250, 192] width 76 height 241
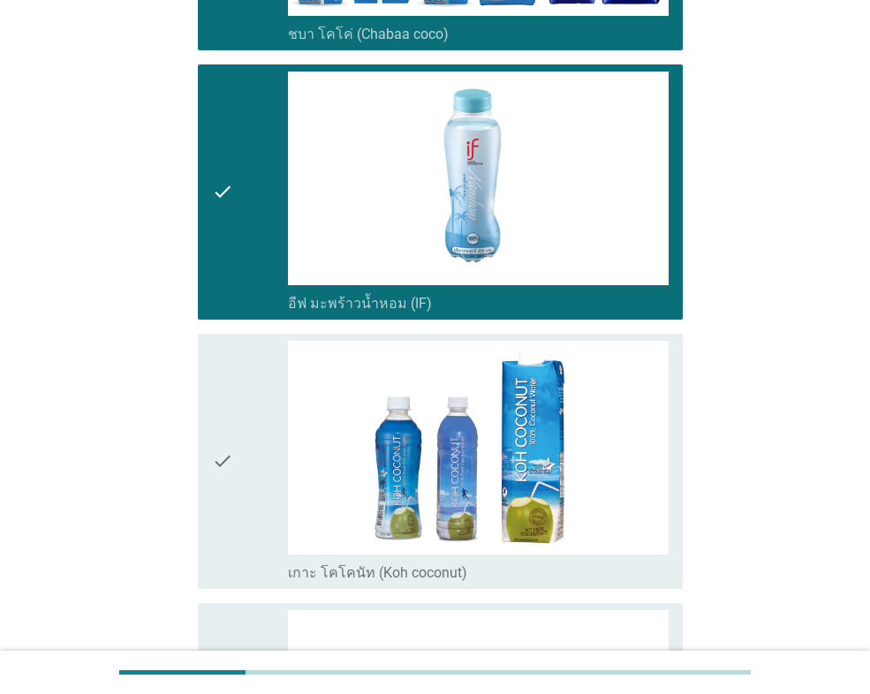
scroll to position [2119, 0]
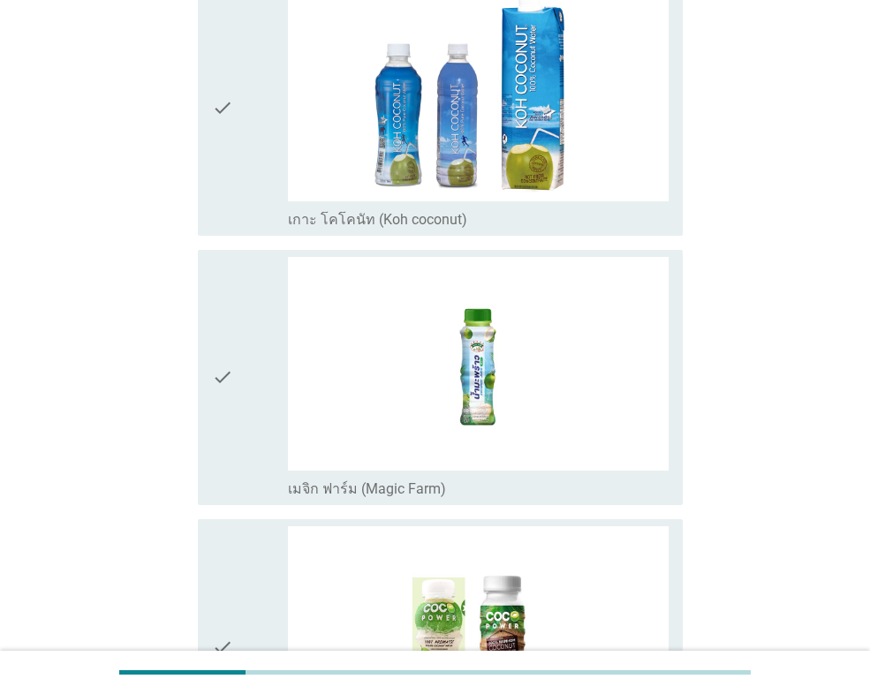
click at [245, 167] on div "check" at bounding box center [250, 108] width 76 height 241
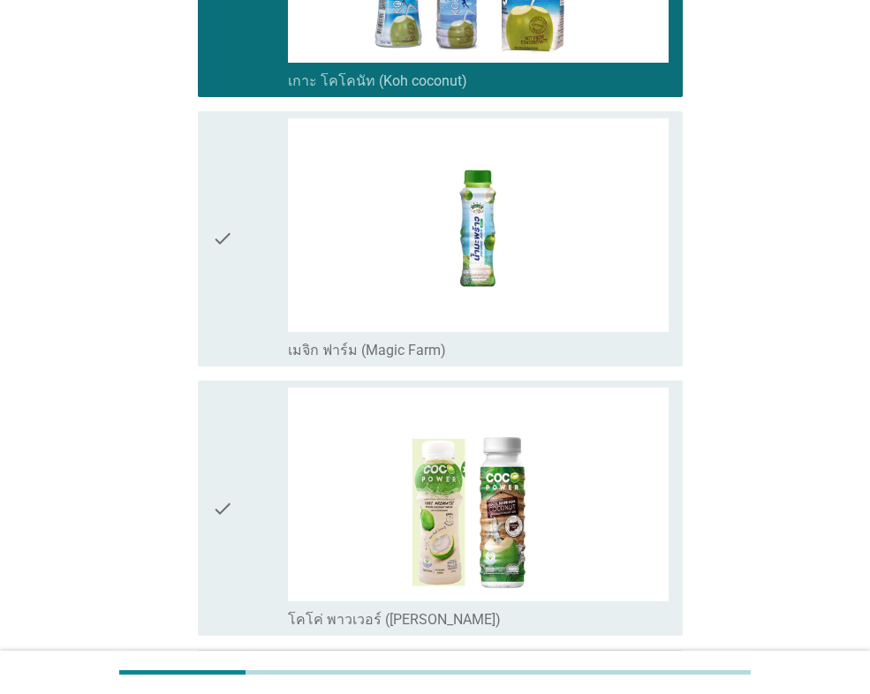
scroll to position [2384, 0]
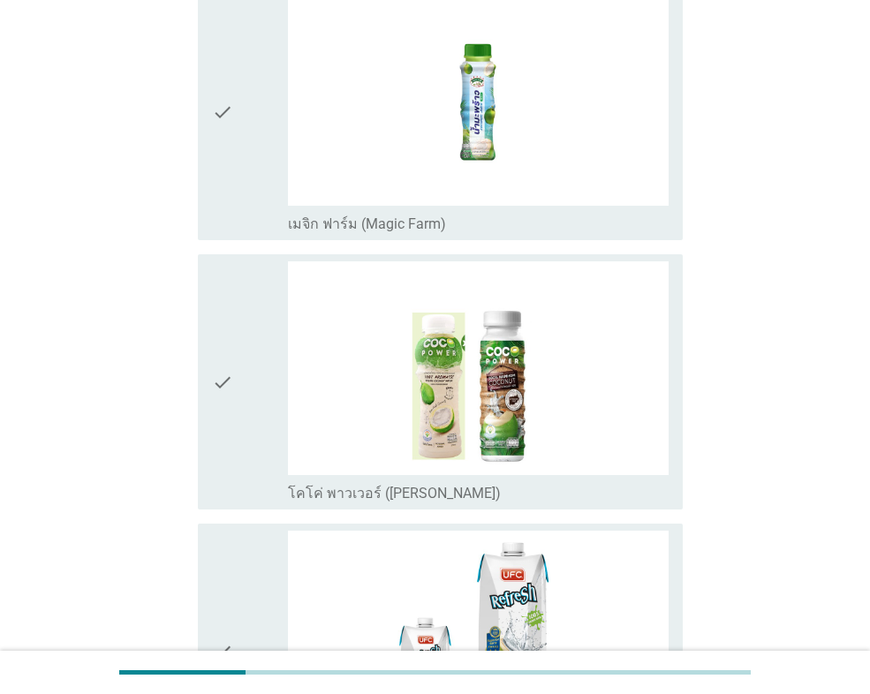
click at [232, 218] on icon "check" at bounding box center [222, 112] width 21 height 241
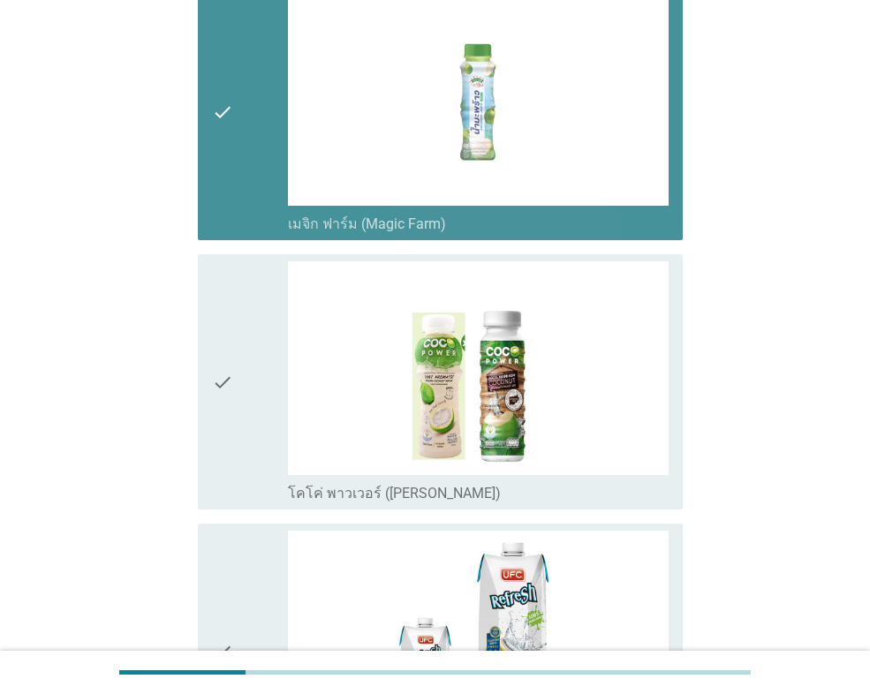
click at [239, 353] on div "check" at bounding box center [250, 381] width 76 height 241
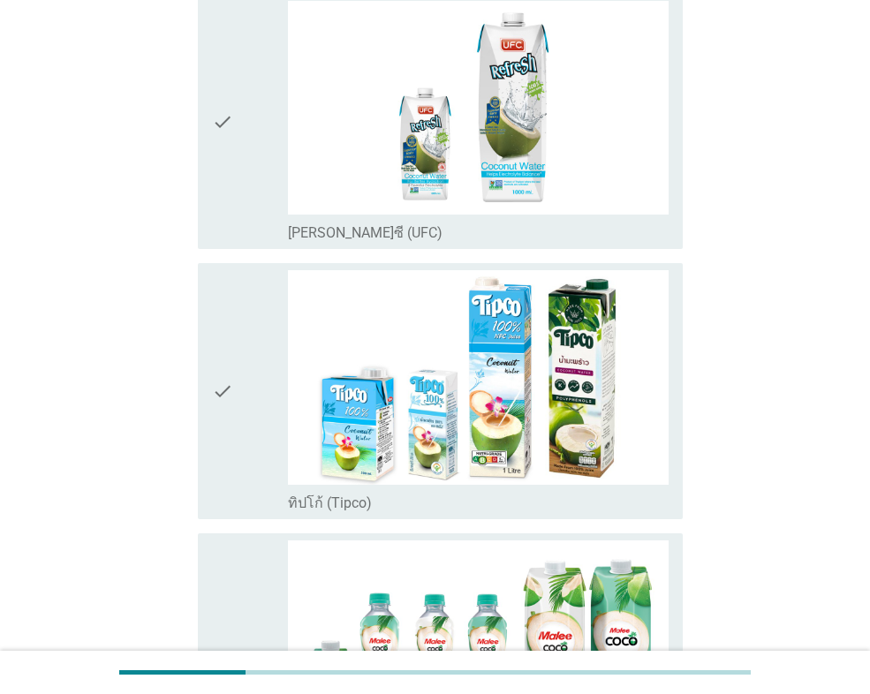
click at [239, 353] on div "check" at bounding box center [250, 390] width 76 height 241
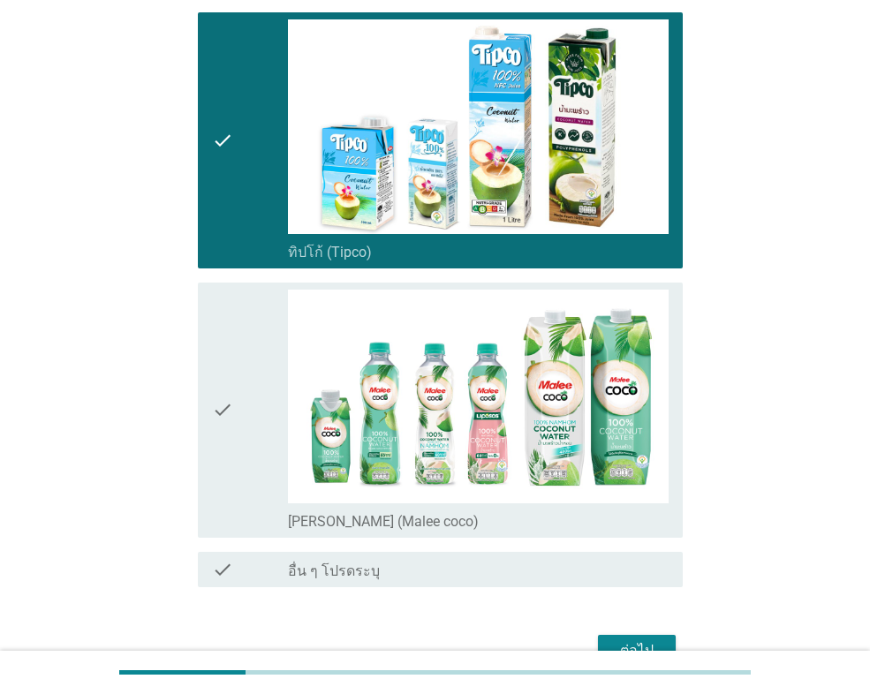
scroll to position [3179, 0]
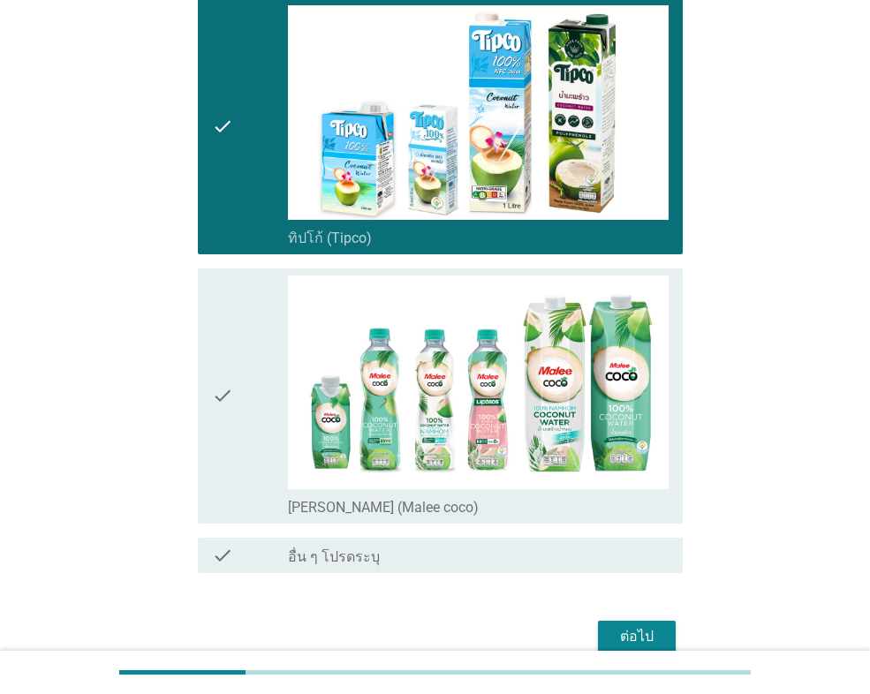
click at [255, 233] on div "check" at bounding box center [250, 125] width 76 height 241
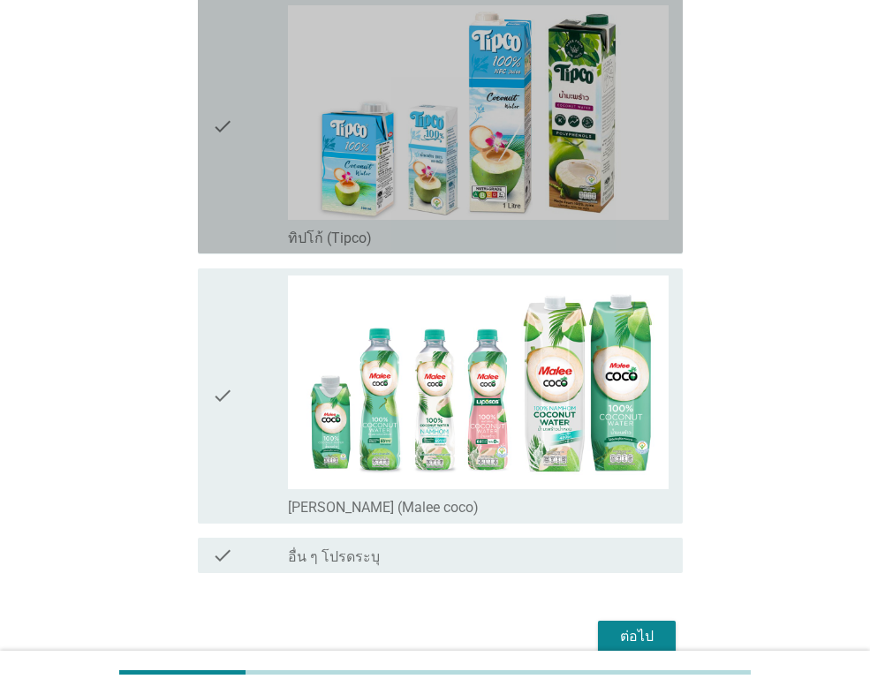
click at [252, 409] on div "check" at bounding box center [250, 396] width 76 height 241
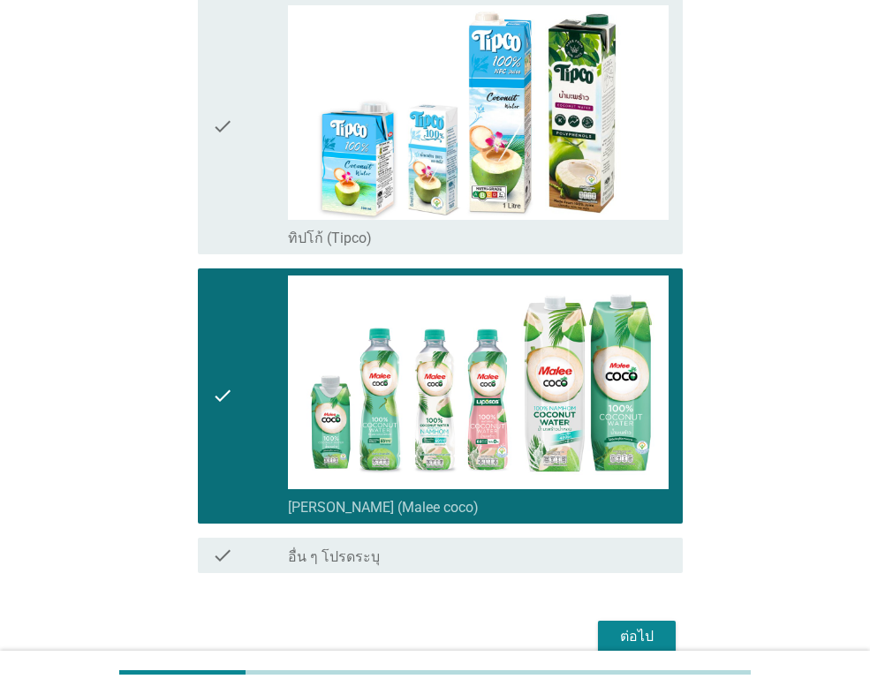
click at [640, 624] on button "ต่อไป" at bounding box center [637, 637] width 78 height 32
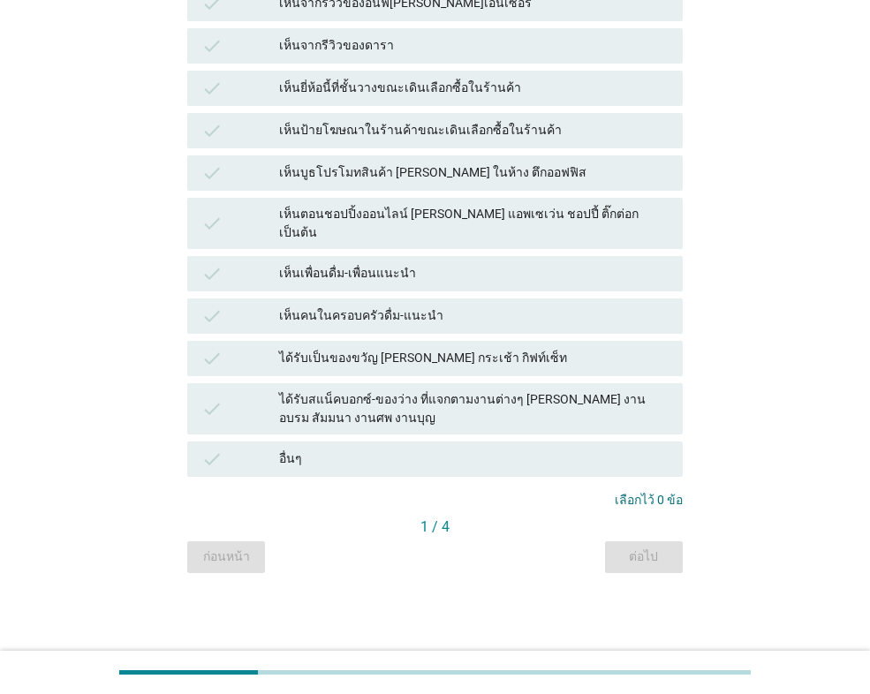
scroll to position [0, 0]
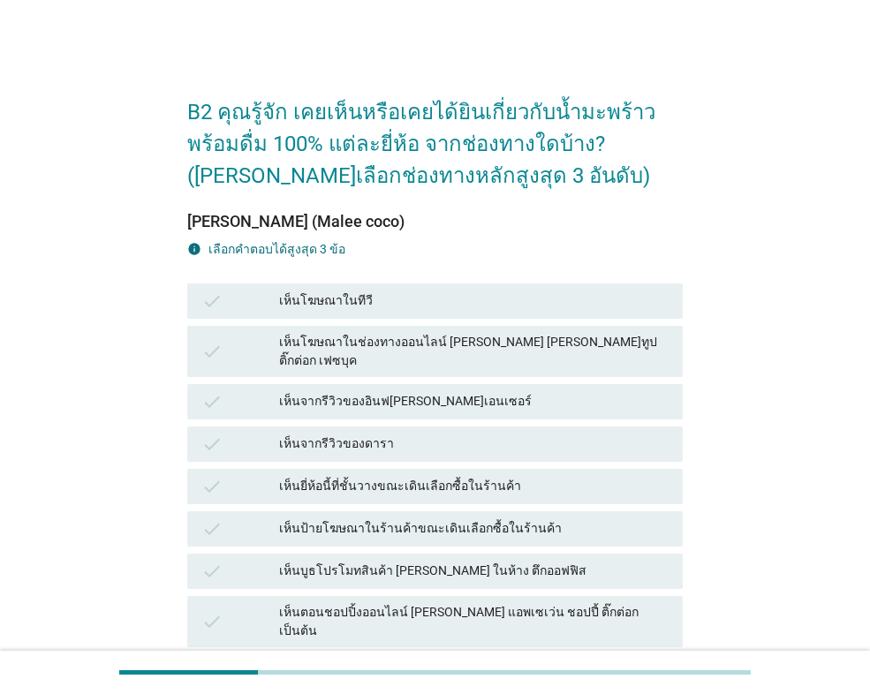
click at [431, 303] on div "เห็นโฆษณาในทีวี" at bounding box center [473, 301] width 389 height 21
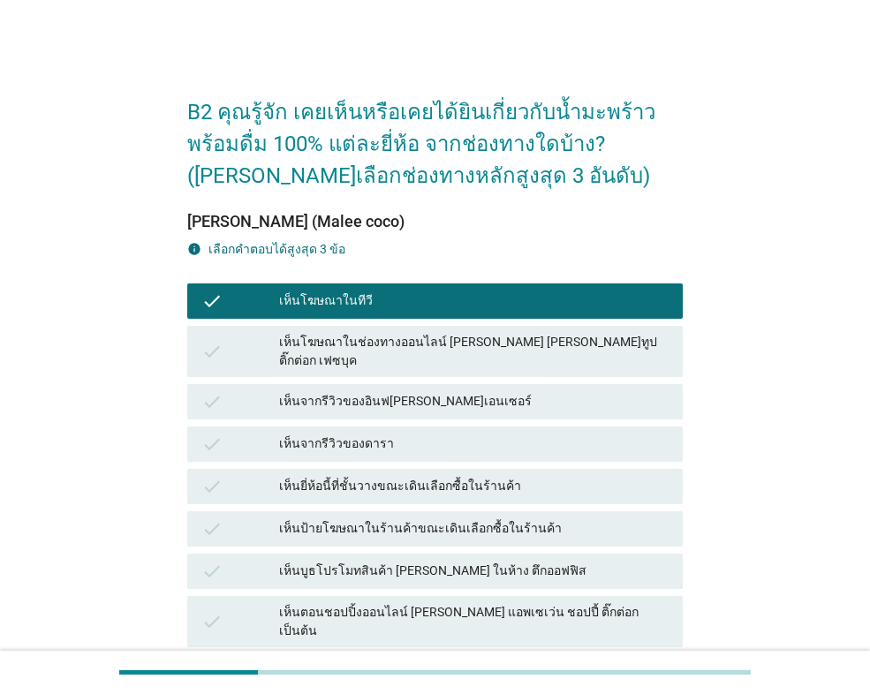
click at [432, 427] on div "check เห็นจากรีวิวของดารา" at bounding box center [434, 444] width 495 height 35
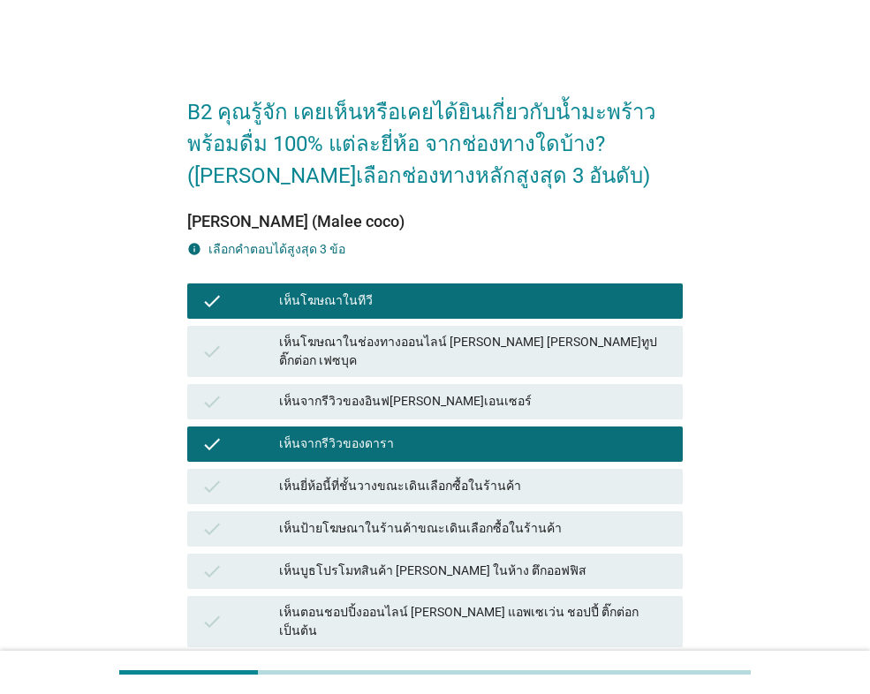
click at [447, 476] on div "เห็นยี่ห้อนี้ที่ชั้นวางขณะเดินเลือกซื้อในร้านค้า" at bounding box center [473, 486] width 389 height 21
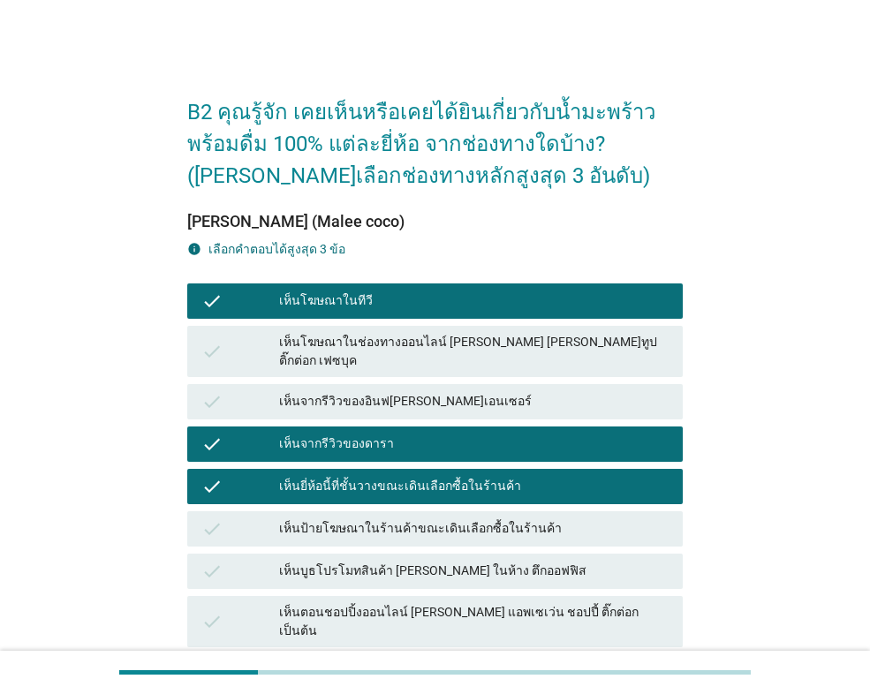
scroll to position [366, 0]
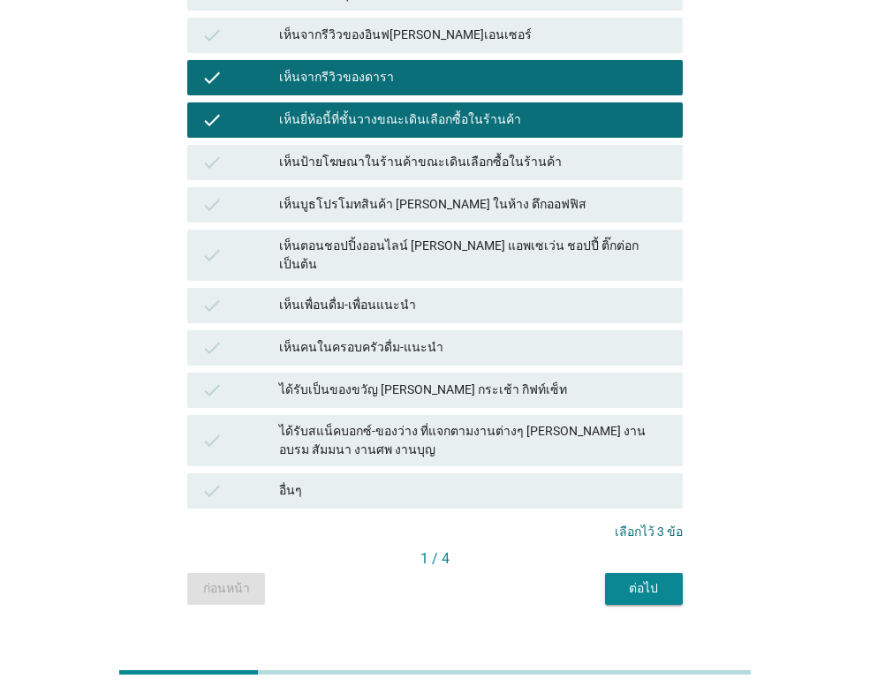
click at [632, 579] on div "ต่อไป" at bounding box center [643, 588] width 49 height 19
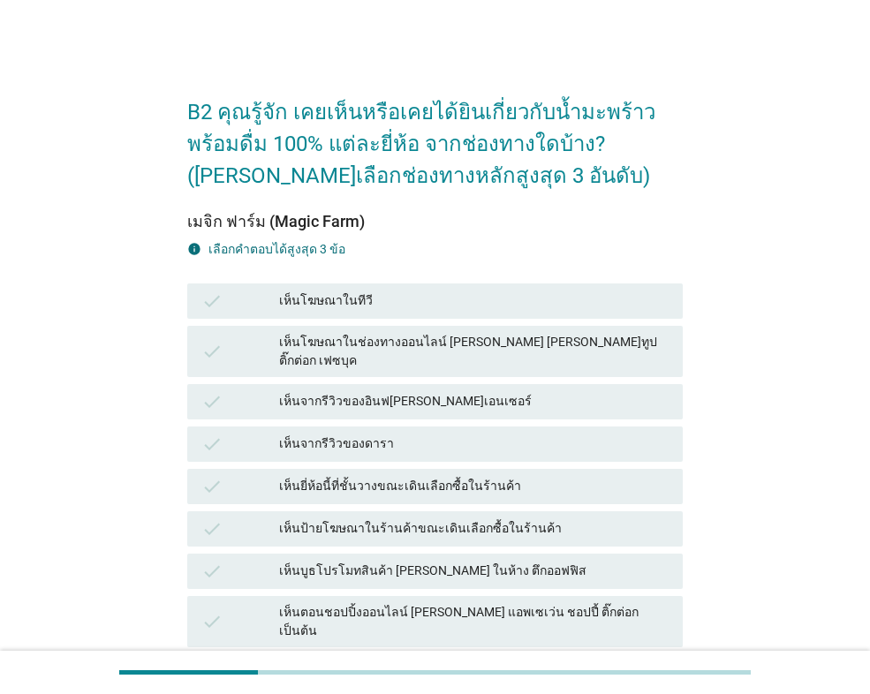
click at [389, 603] on div "เห็นตอนชอปปิ้งออนไลน์ [PERSON_NAME] แอพเซเว่น ชอปปี้ ติ๊กต่อก เป็นต้น" at bounding box center [473, 621] width 389 height 37
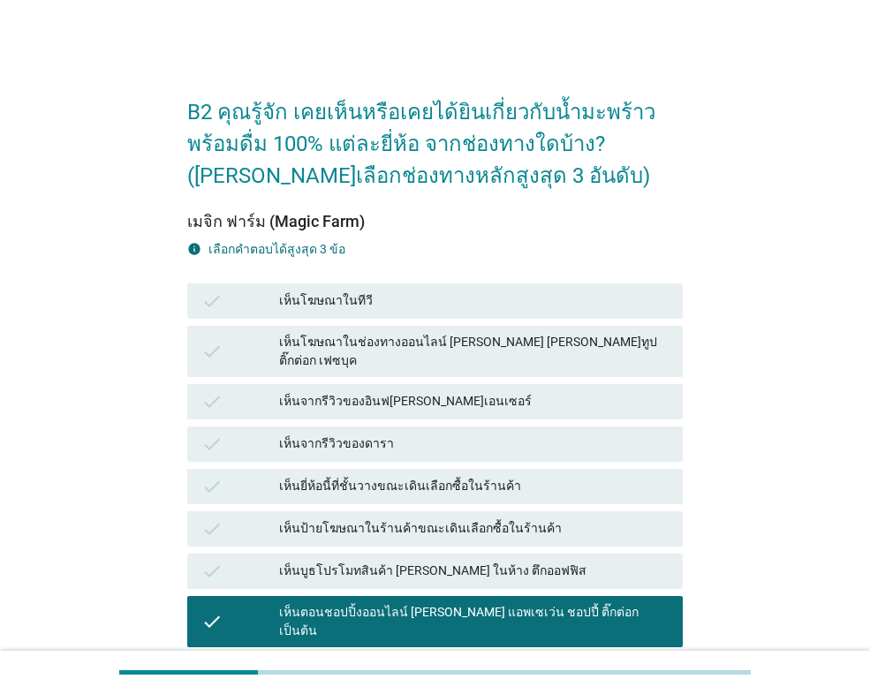
click at [392, 518] on div "เห็นป้ายโฆษณาในร้านค้าขณะเดินเลือกซื้อในร้านค้า" at bounding box center [473, 528] width 389 height 21
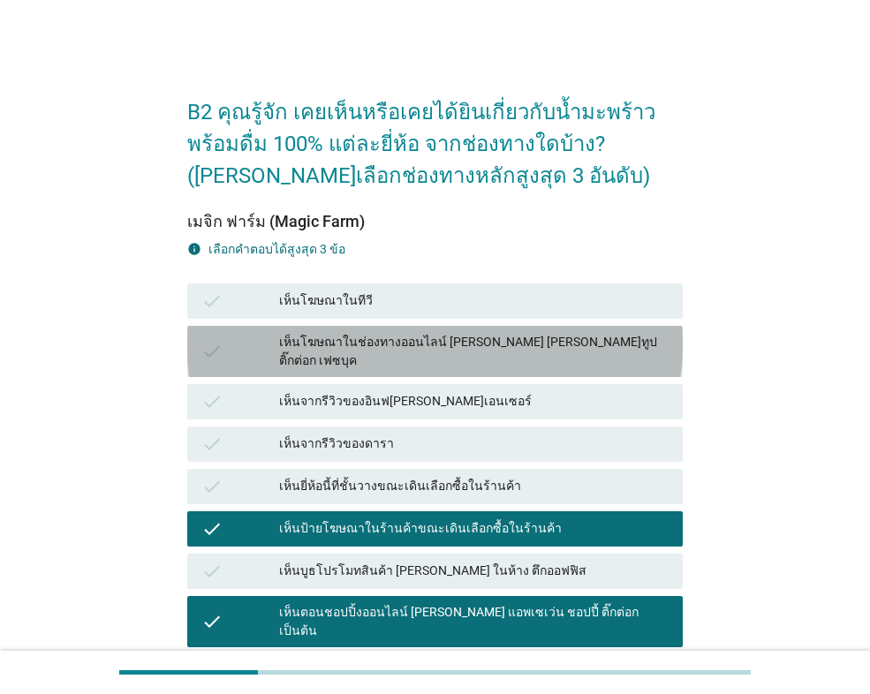
click at [405, 346] on div "เห็นโฆษณาในช่องทางออนไลน์ [PERSON_NAME] [PERSON_NAME]ทูป ติ๊กต่อก เฟซบุค" at bounding box center [473, 351] width 389 height 37
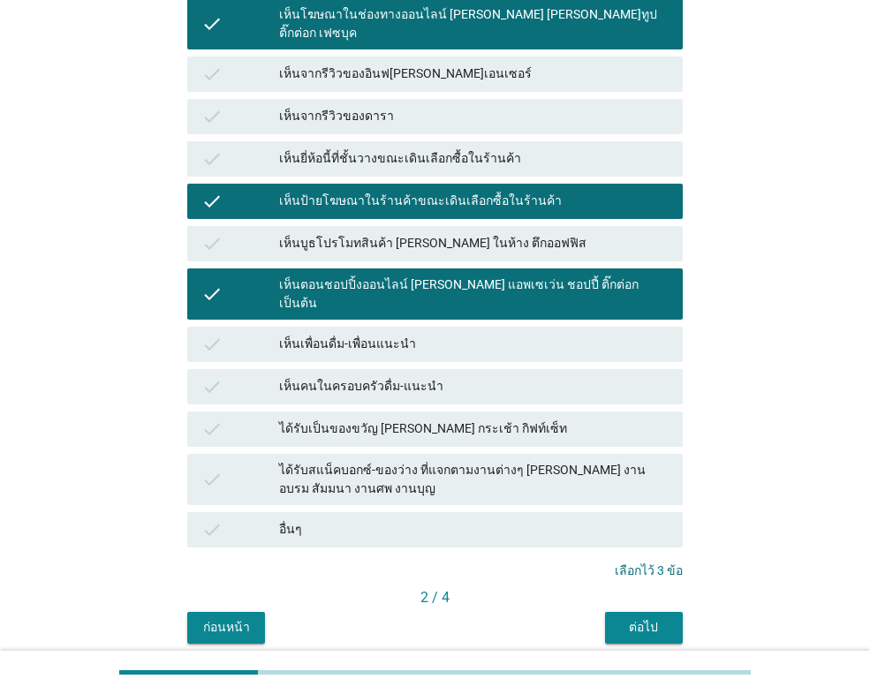
scroll to position [366, 0]
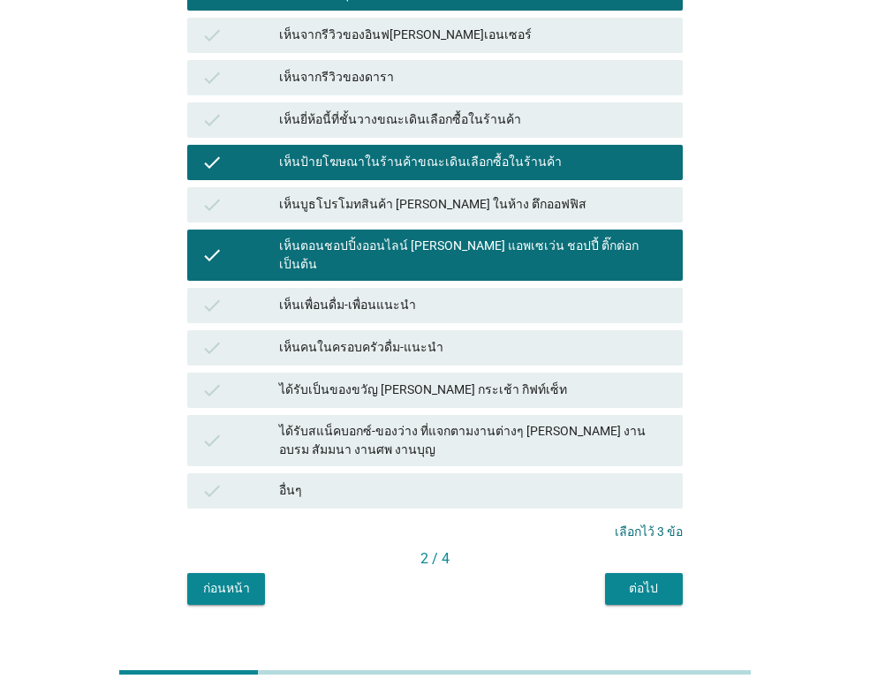
click at [654, 579] on div "ต่อไป" at bounding box center [643, 588] width 49 height 19
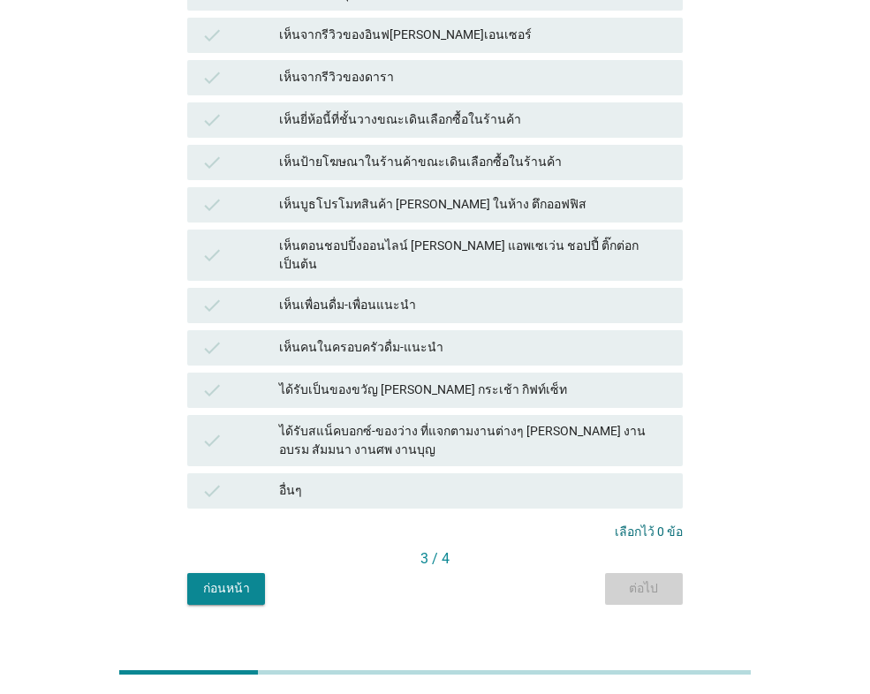
scroll to position [0, 0]
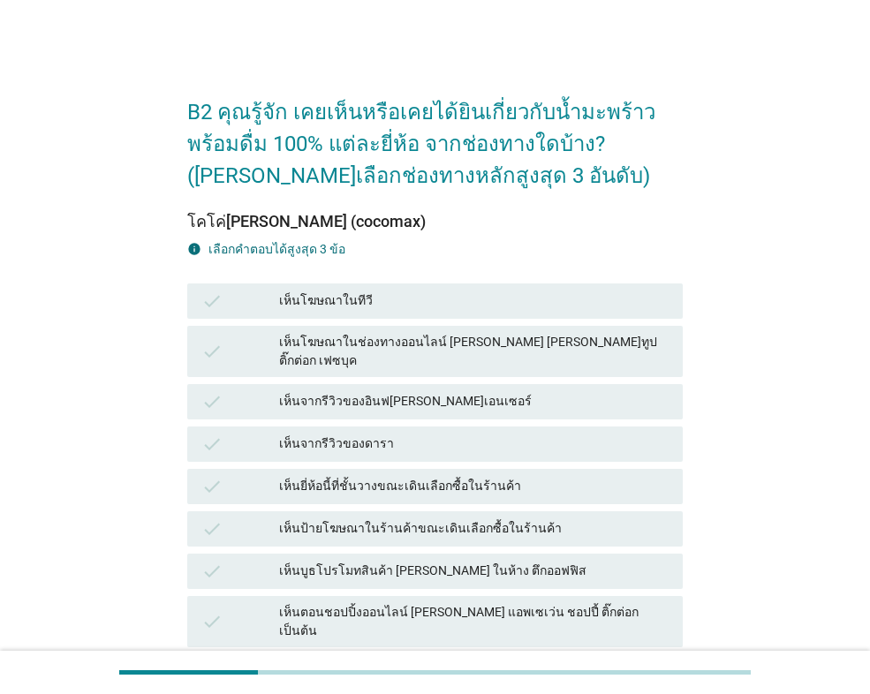
click at [456, 561] on div "เห็นบูธโปรโมทสินค้า [PERSON_NAME] ในห้าง ตึกออฟฟิส" at bounding box center [473, 571] width 389 height 21
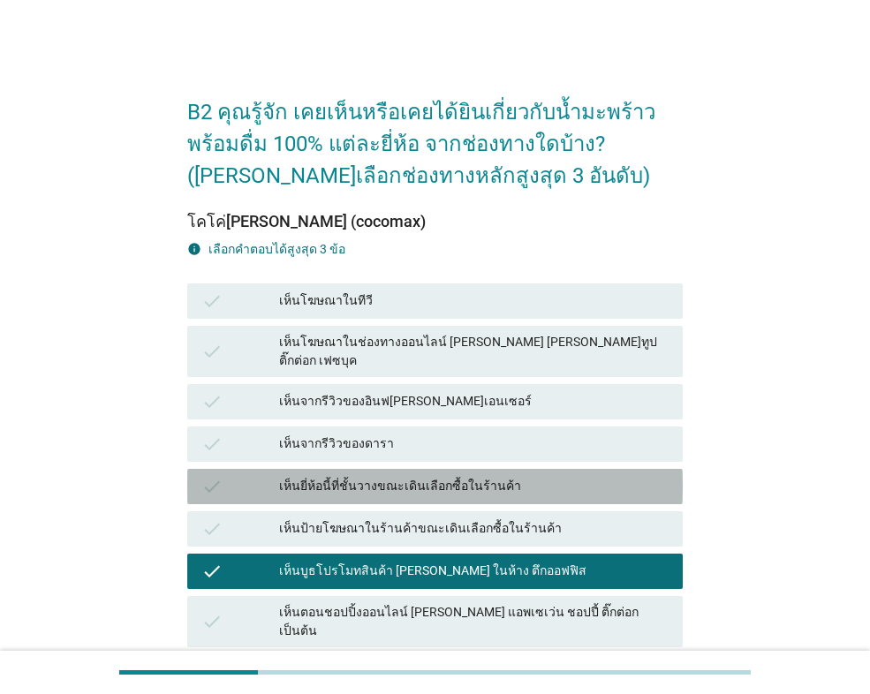
click at [440, 476] on div "เห็นยี่ห้อนี้ที่ชั้นวางขณะเดินเลือกซื้อในร้านค้า" at bounding box center [473, 486] width 389 height 21
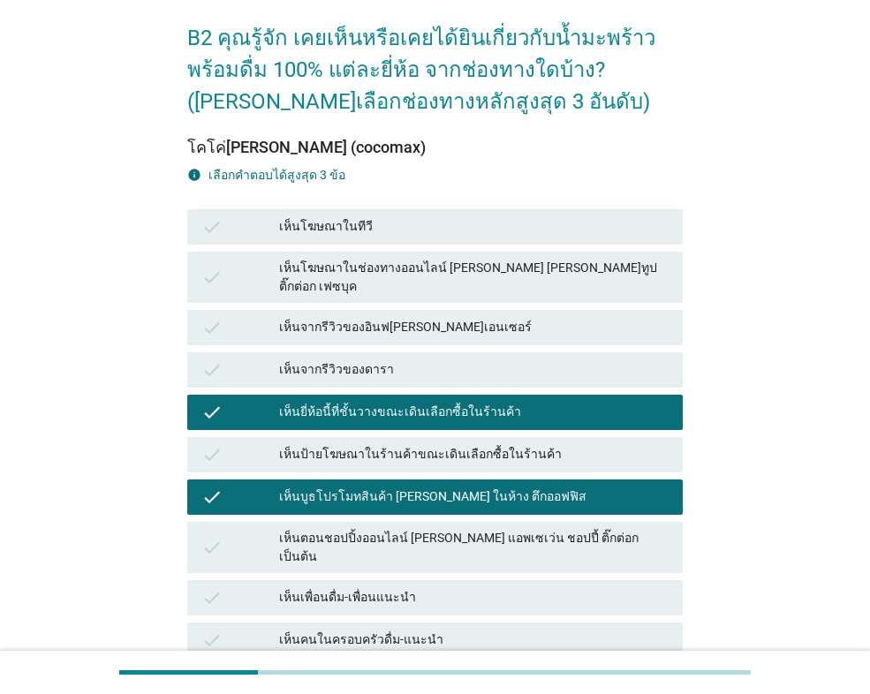
scroll to position [265, 0]
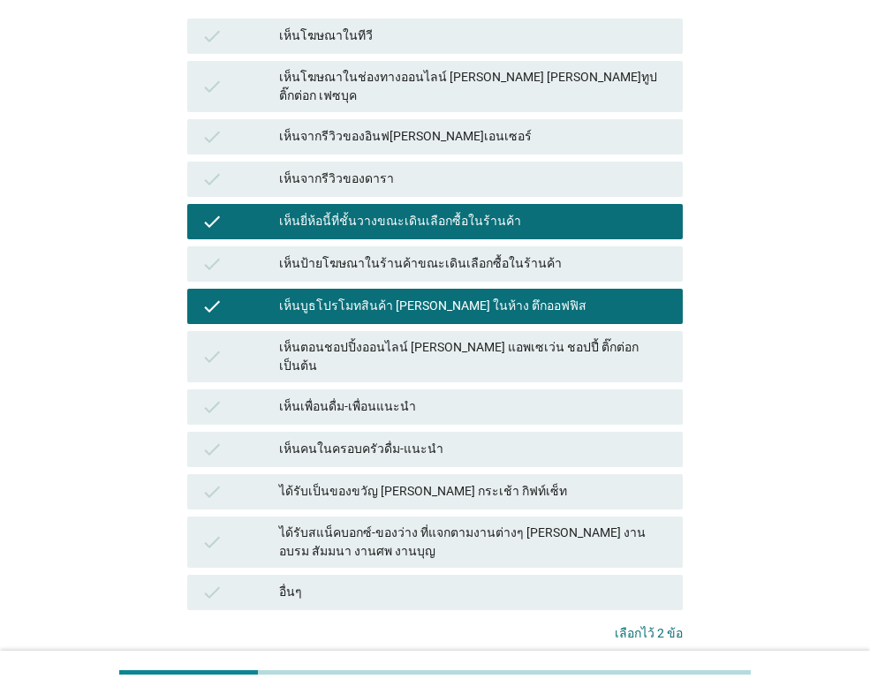
click at [427, 397] on div "เห็นเพื่อนดื่ม-เพื่อนแนะนำ" at bounding box center [473, 407] width 389 height 21
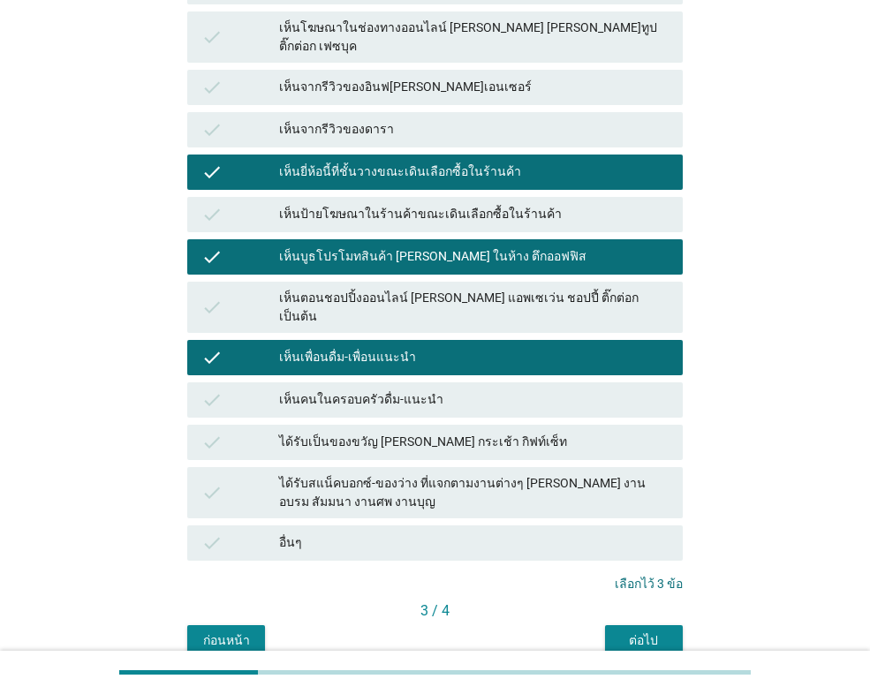
scroll to position [366, 0]
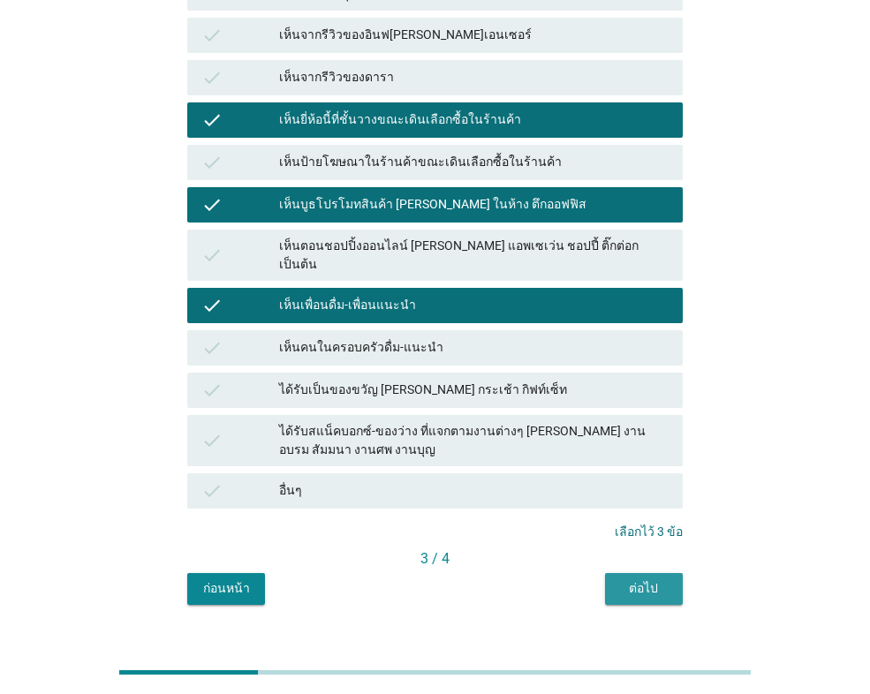
click at [612, 573] on button "ต่อไป" at bounding box center [644, 589] width 78 height 32
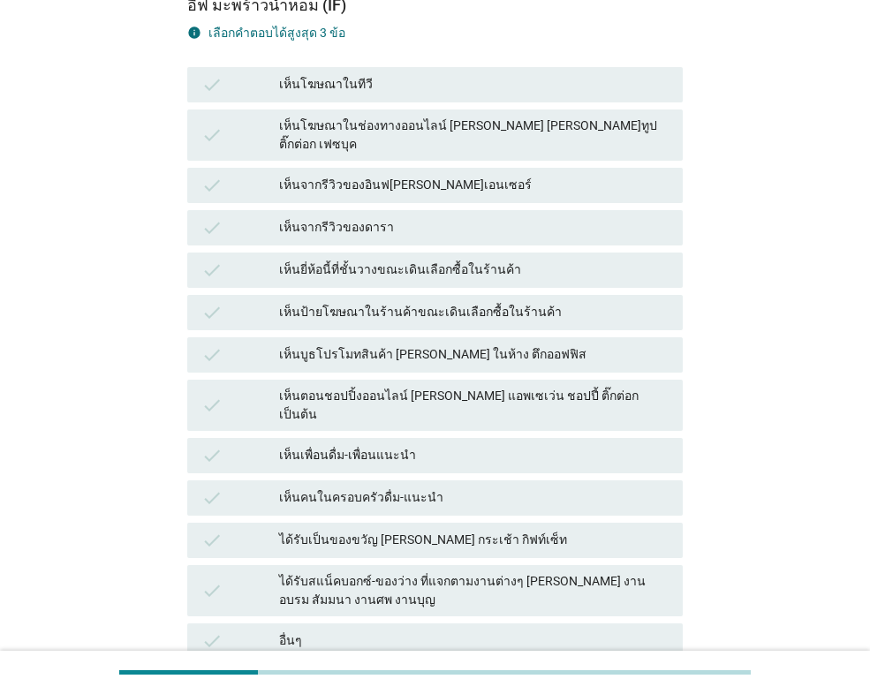
scroll to position [265, 0]
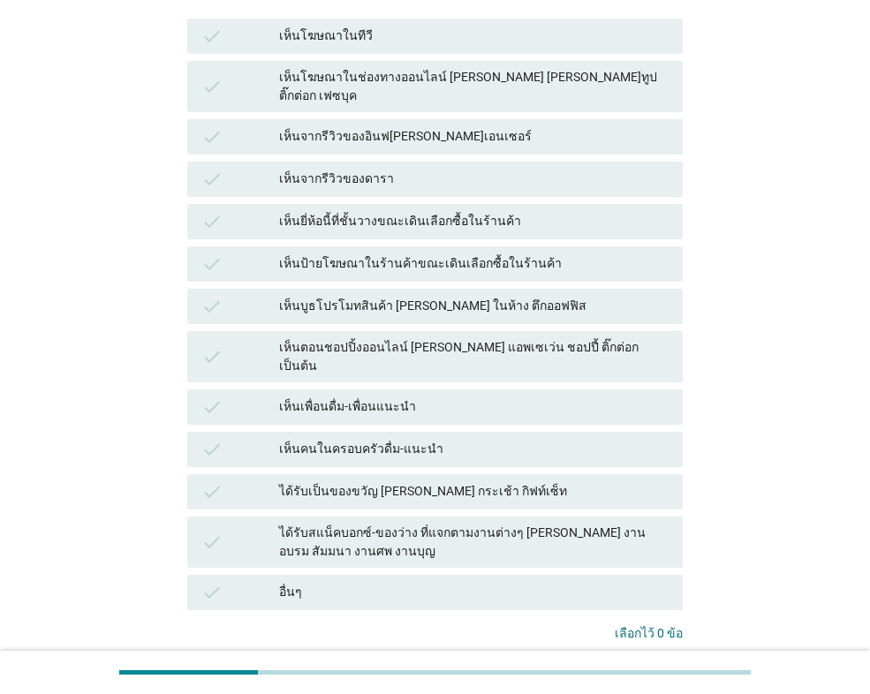
click at [378, 481] on div "ได้รับเป็นของขวัญ [PERSON_NAME] กระเช้า กิฟท์เซ็ท" at bounding box center [473, 491] width 389 height 21
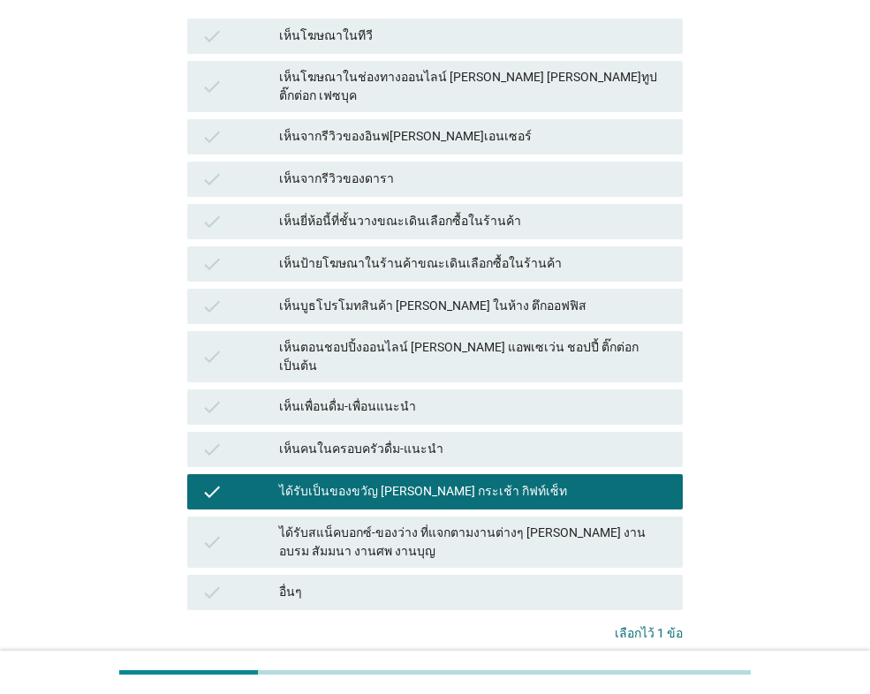
click at [351, 211] on div "เห็นยี่ห้อนี้ที่ชั้นวางขณะเดินเลือกซื้อในร้านค้า" at bounding box center [473, 221] width 389 height 21
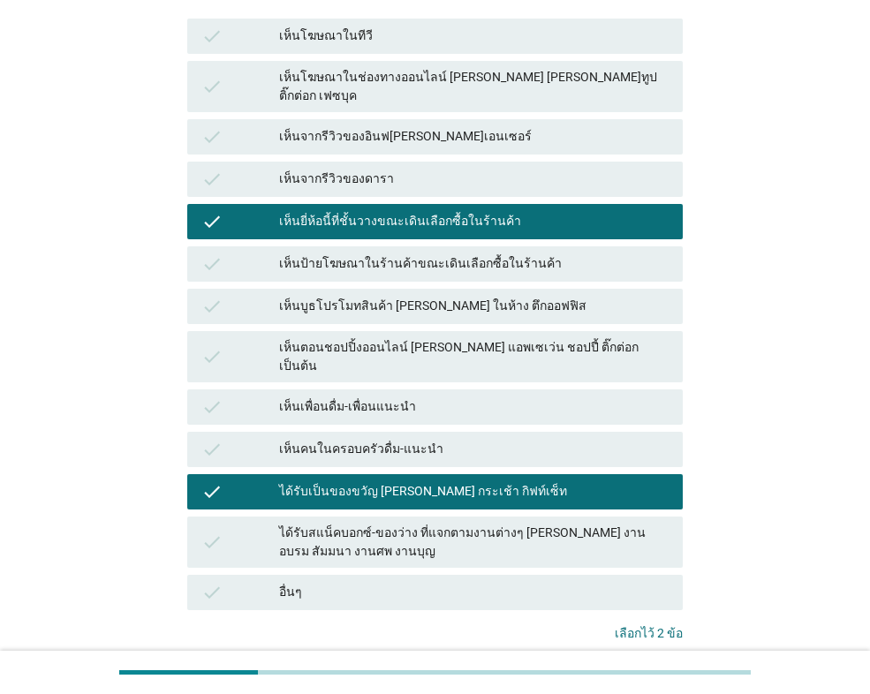
click at [386, 126] on div "เห็นจากรีวิวของอินฟ[PERSON_NAME]เอนเซอร์" at bounding box center [473, 136] width 389 height 21
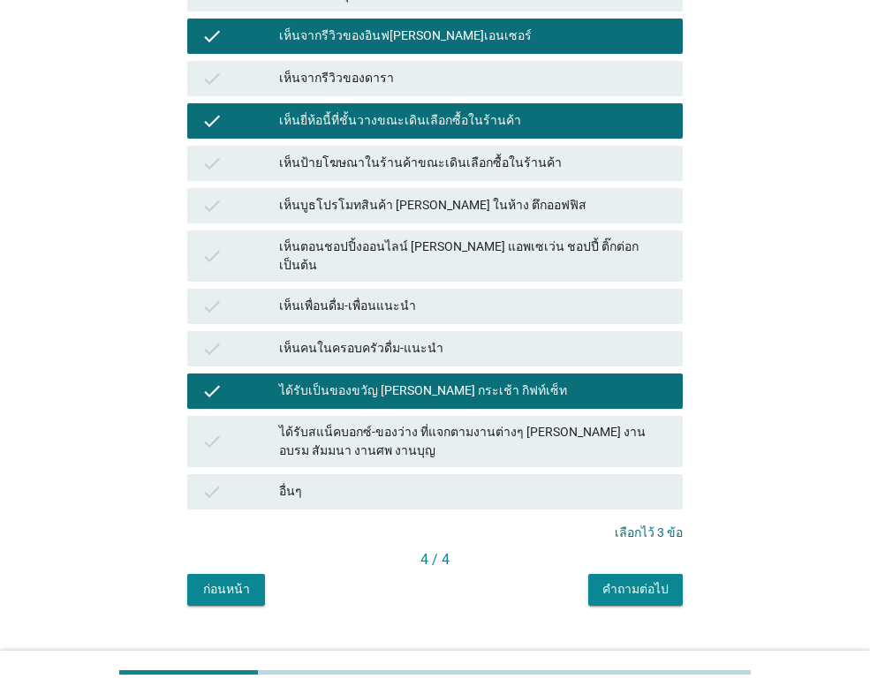
scroll to position [366, 0]
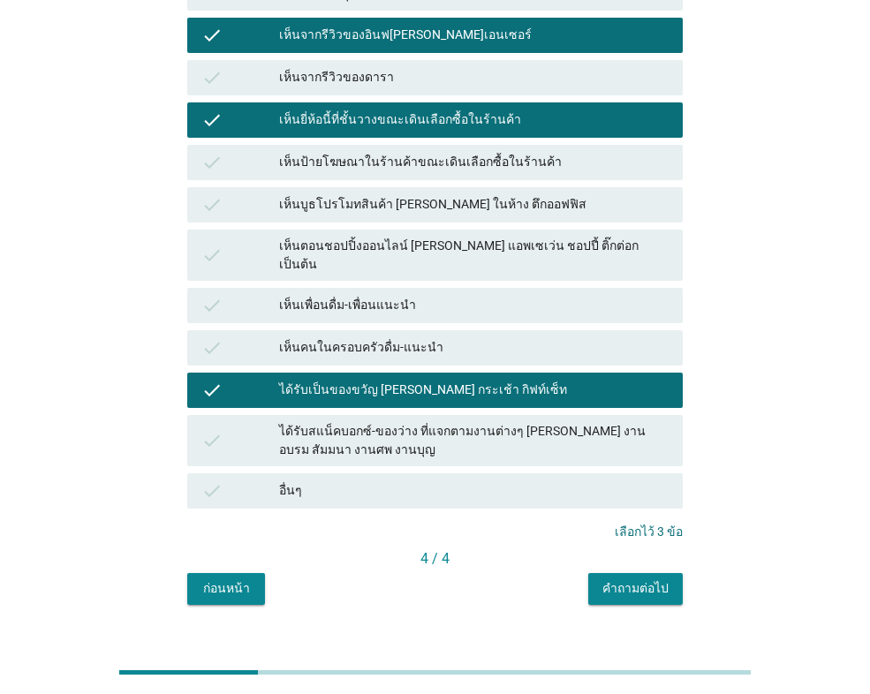
click at [610, 579] on div "คำถามต่อไป" at bounding box center [635, 588] width 66 height 19
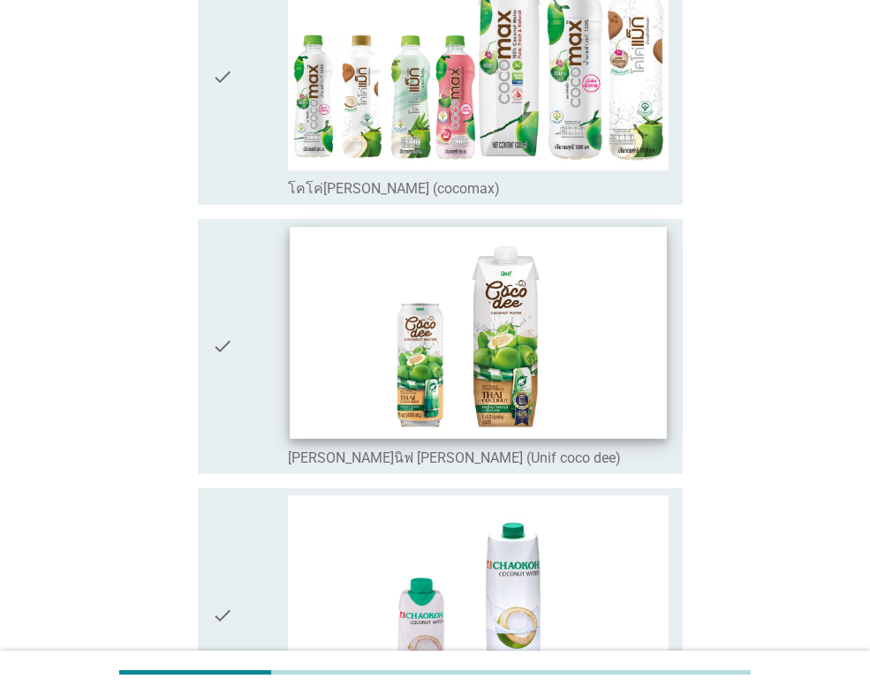
scroll to position [265, 0]
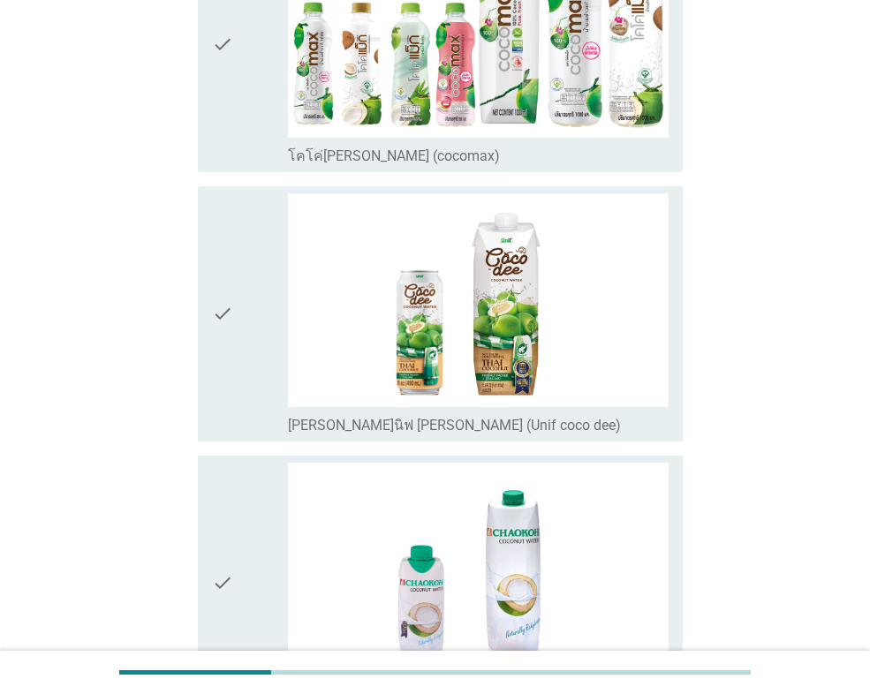
click at [278, 171] on div "check check_box_outline_blank โคโค่[PERSON_NAME] (cocomax)" at bounding box center [440, 44] width 485 height 255
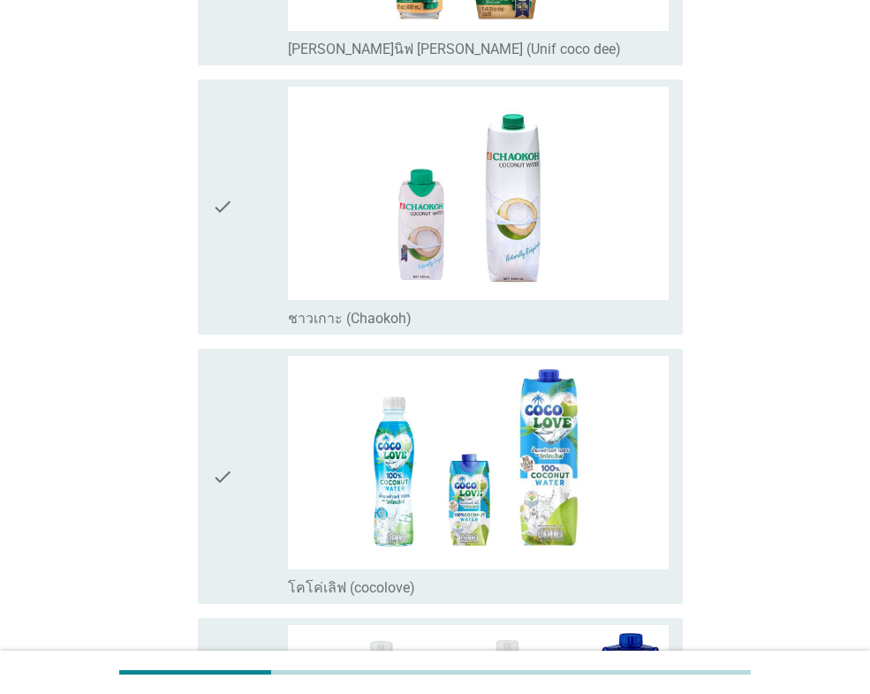
scroll to position [706, 0]
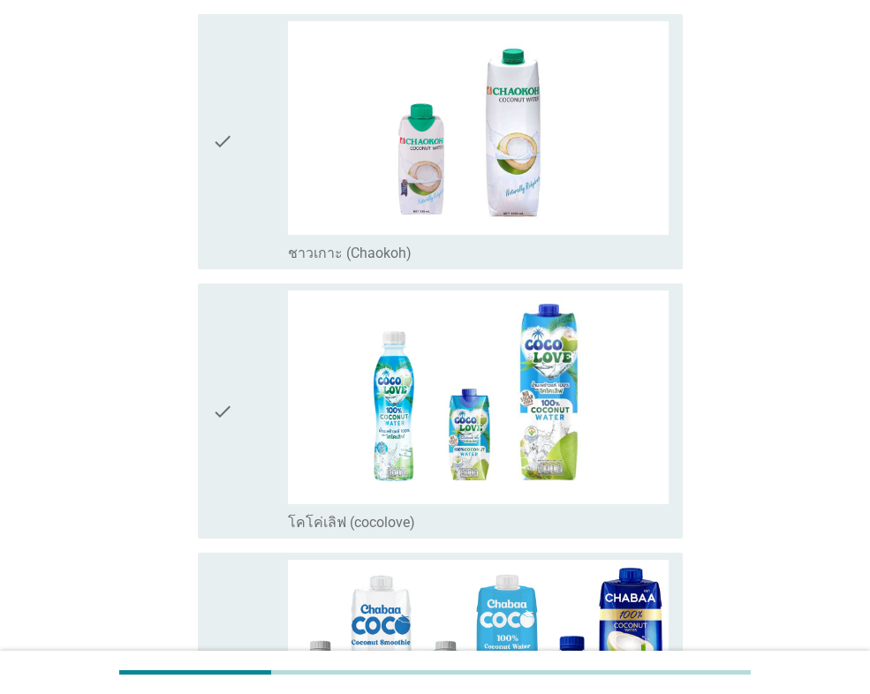
click at [225, 390] on icon "check" at bounding box center [222, 411] width 21 height 241
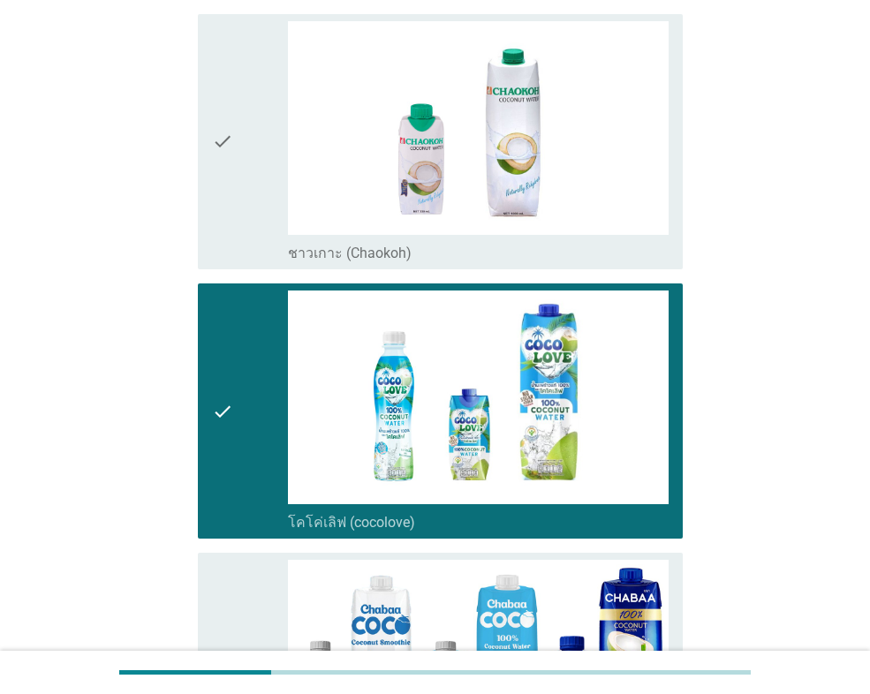
scroll to position [1060, 0]
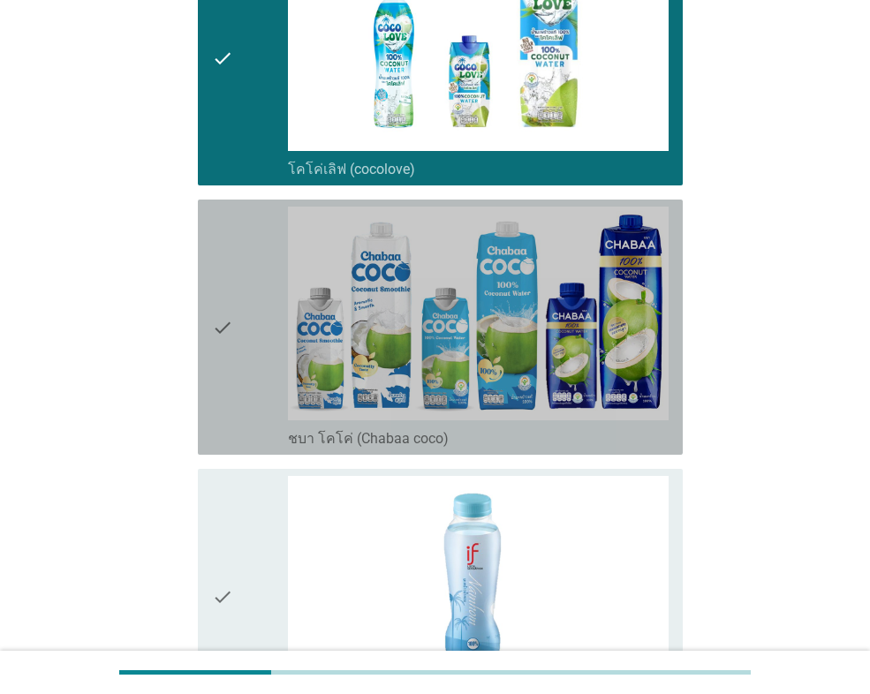
click at [225, 390] on icon "check" at bounding box center [222, 327] width 21 height 241
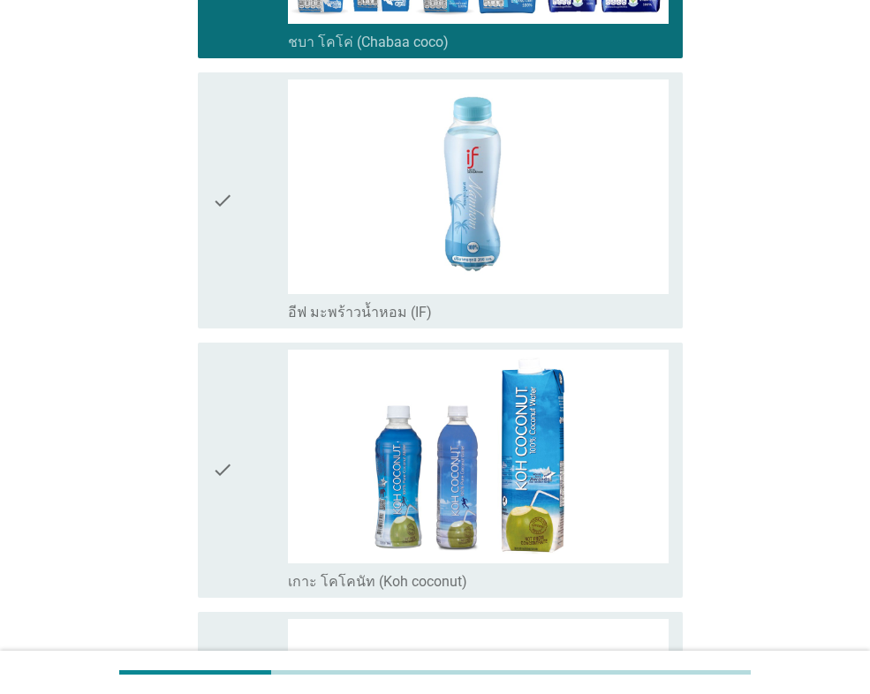
scroll to position [1501, 0]
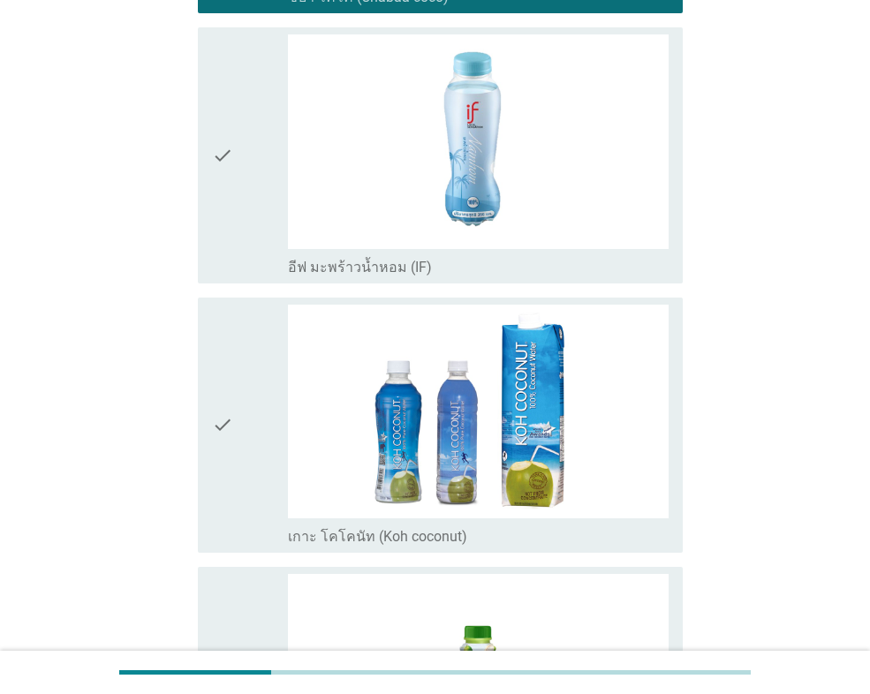
click at [230, 355] on icon "check" at bounding box center [222, 425] width 21 height 241
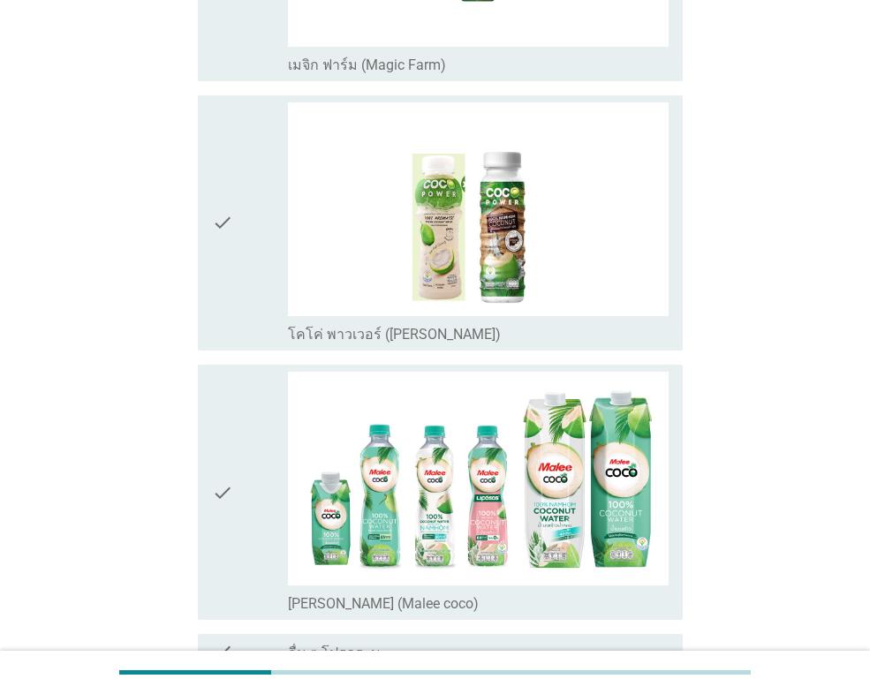
scroll to position [2296, 0]
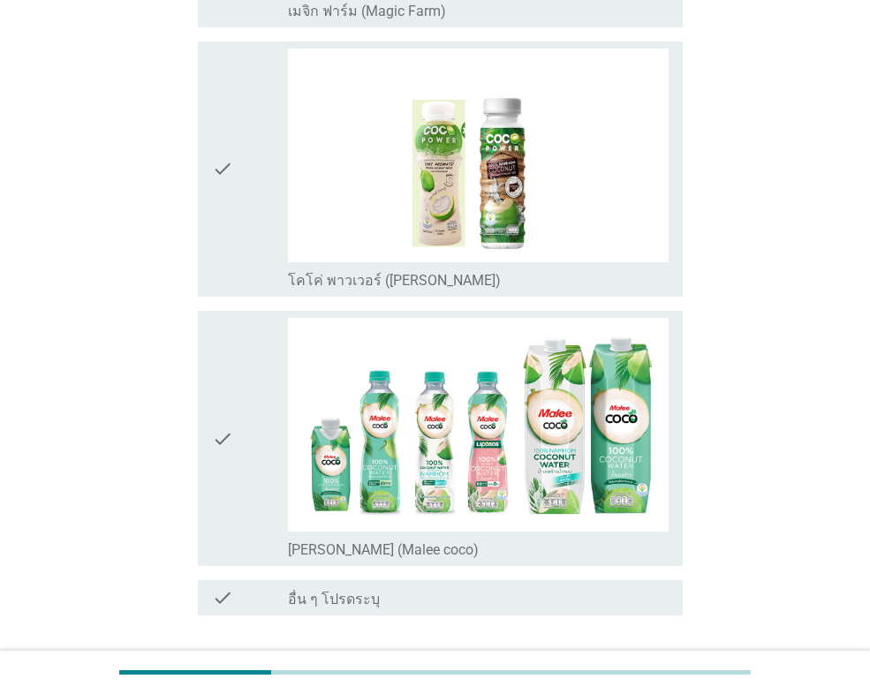
click at [238, 351] on div "check" at bounding box center [250, 438] width 76 height 241
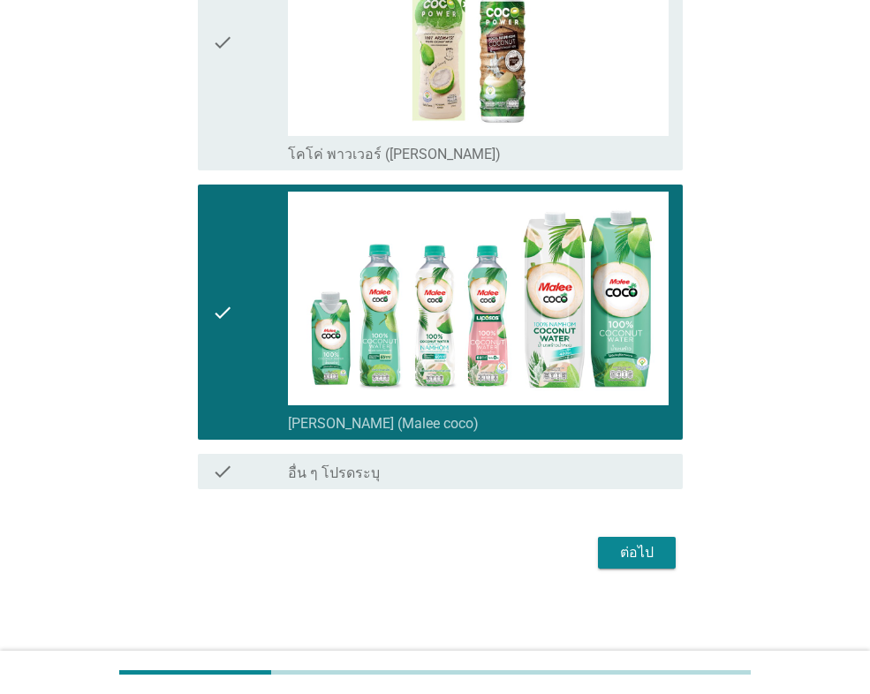
scroll to position [2424, 0]
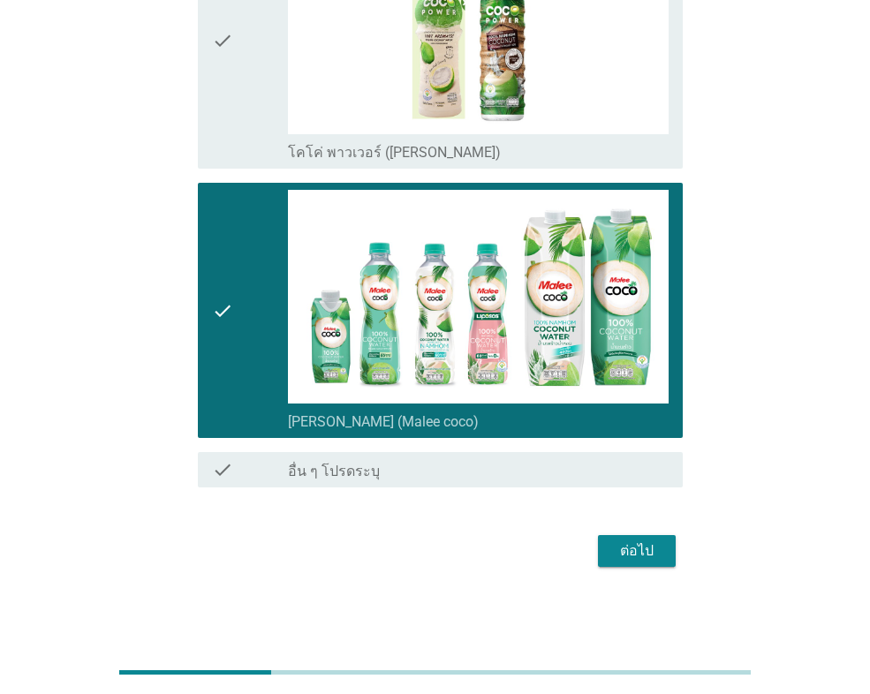
click at [627, 554] on div "ต่อไป" at bounding box center [636, 550] width 49 height 21
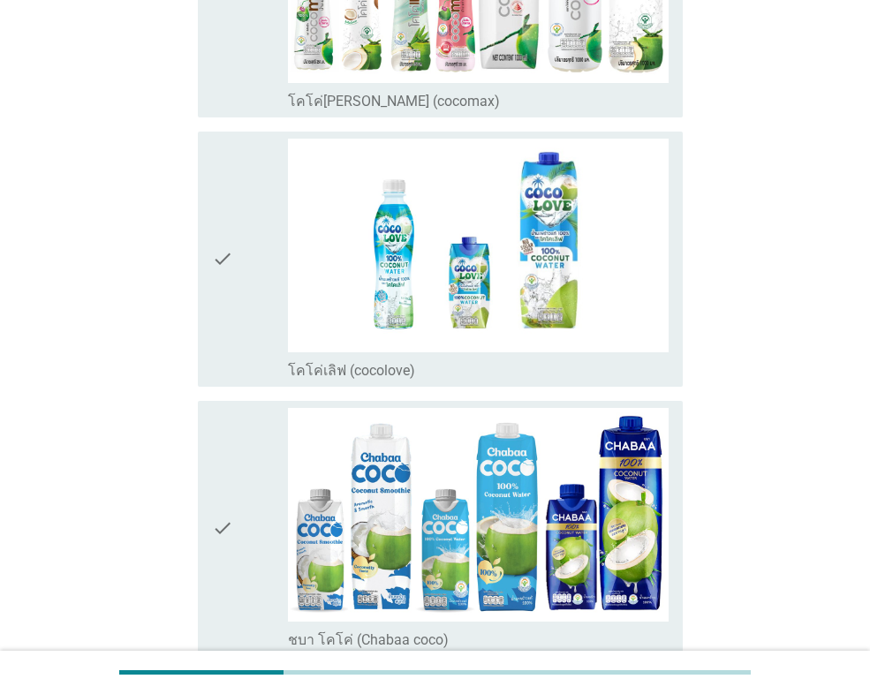
scroll to position [353, 0]
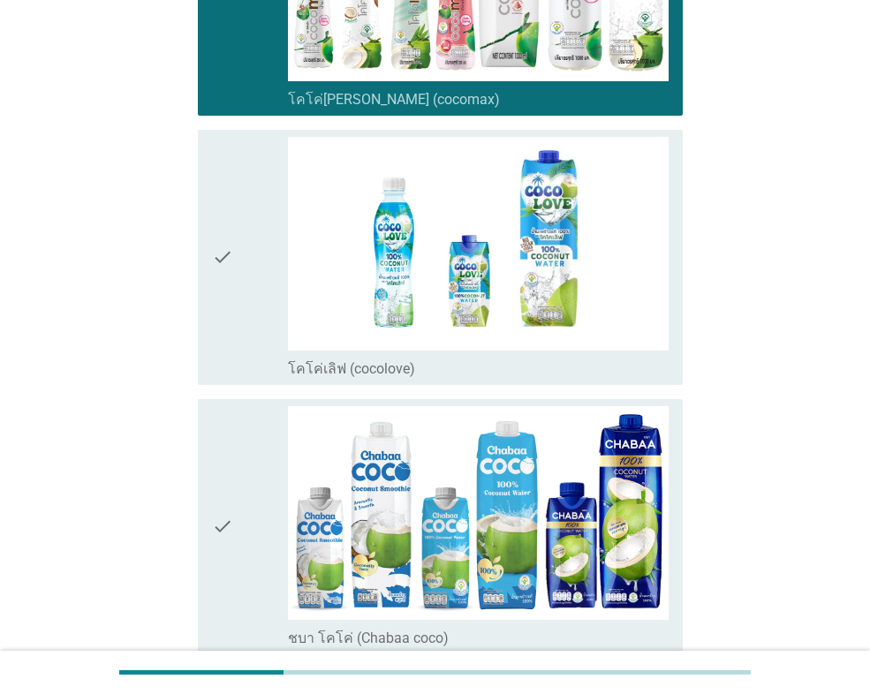
click at [243, 474] on div "check" at bounding box center [250, 526] width 76 height 241
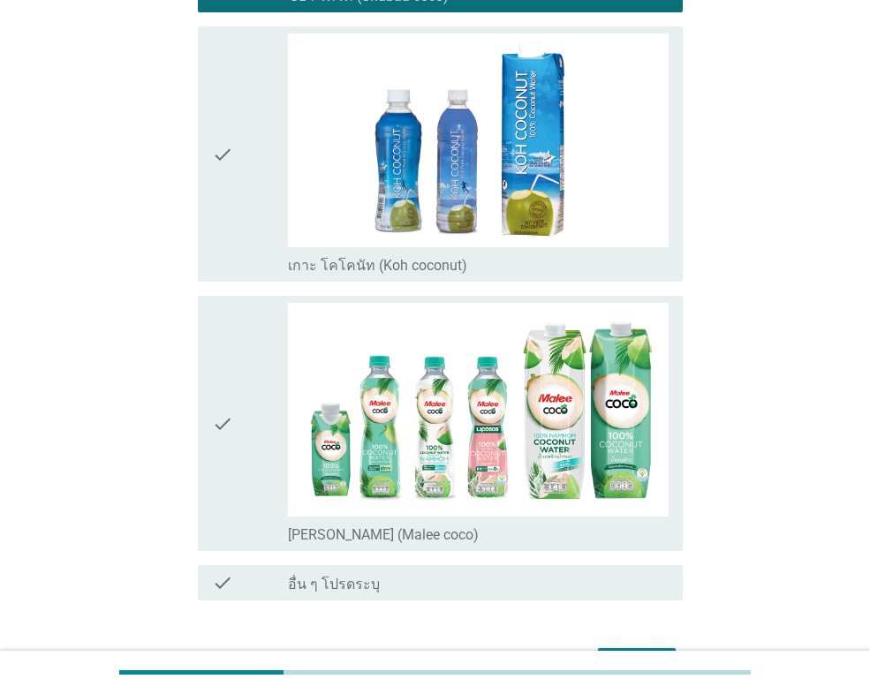
scroll to position [1060, 0]
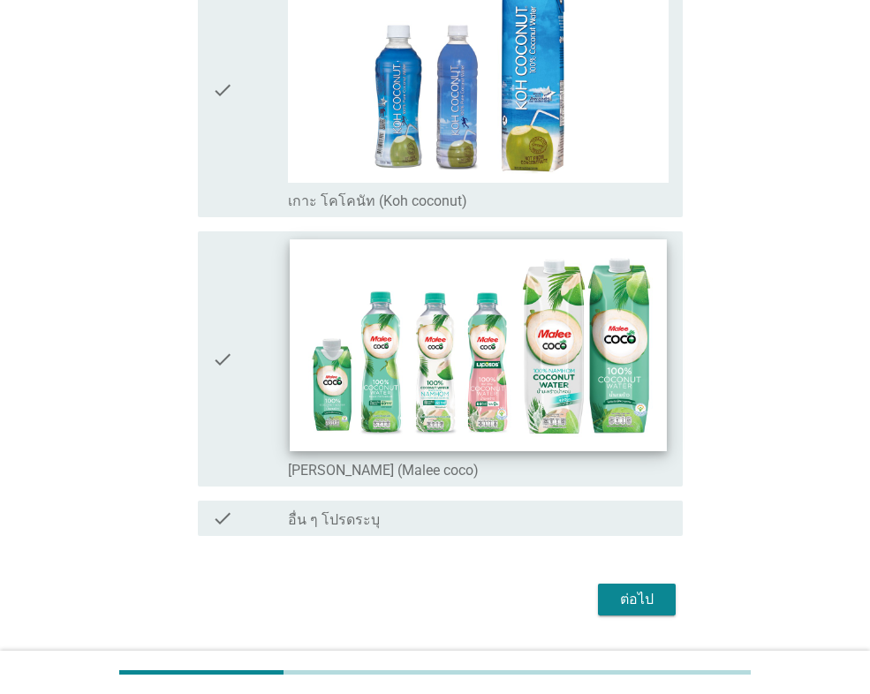
click at [225, 287] on icon "check" at bounding box center [222, 358] width 21 height 241
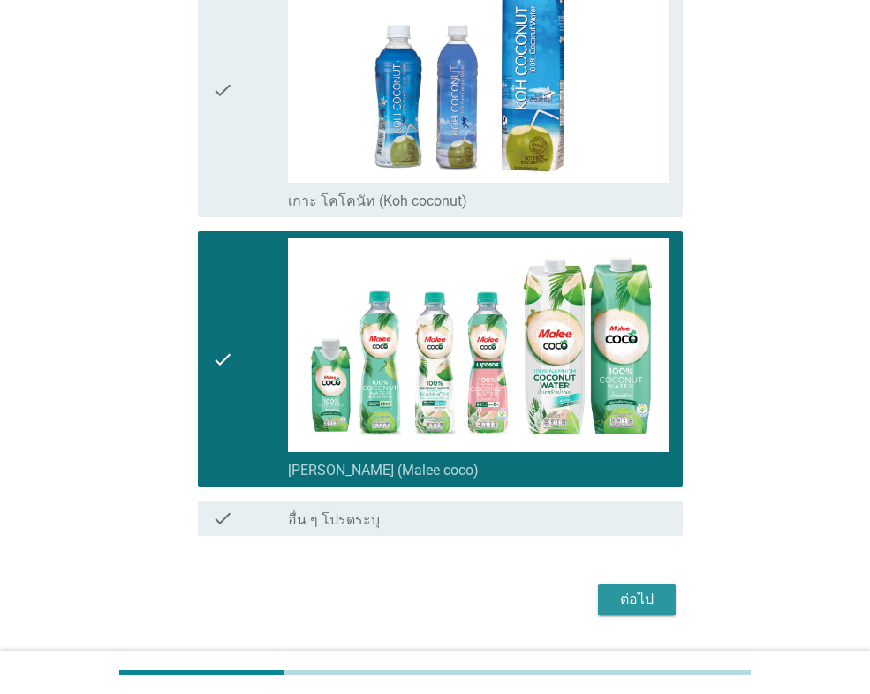
click at [610, 597] on button "ต่อไป" at bounding box center [637, 600] width 78 height 32
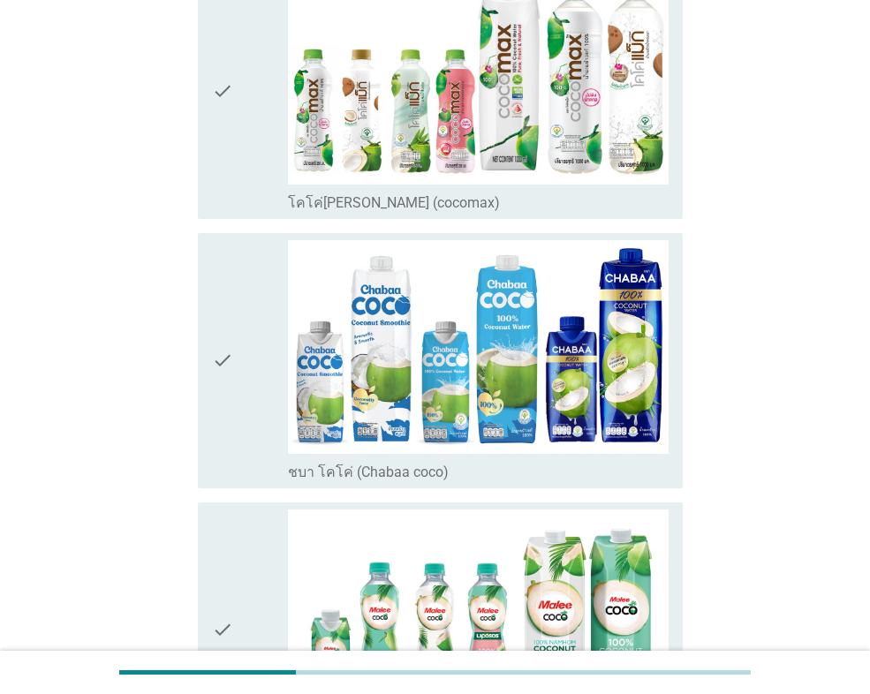
scroll to position [0, 0]
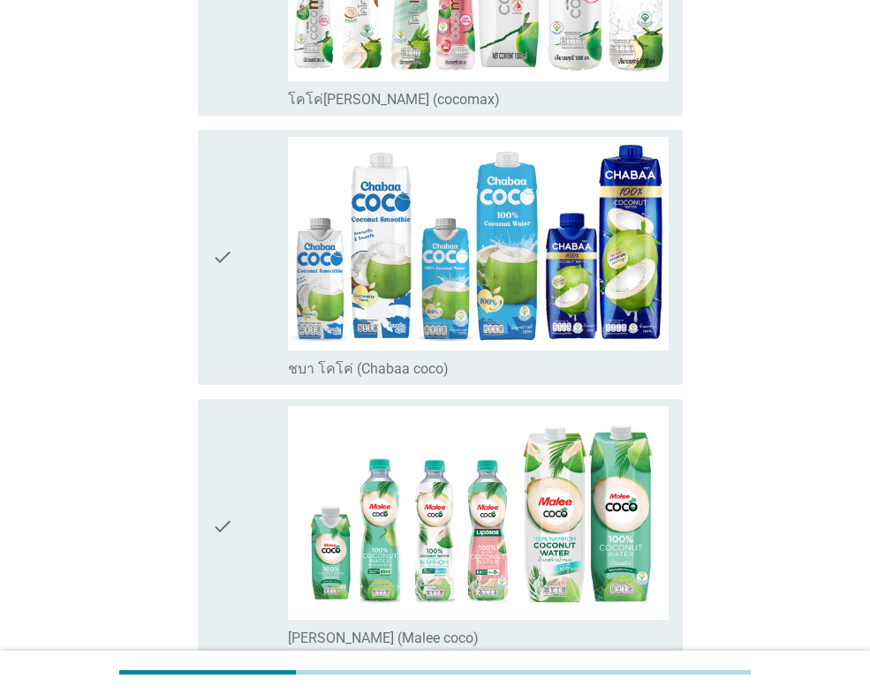
click at [219, 374] on icon "check" at bounding box center [222, 257] width 21 height 241
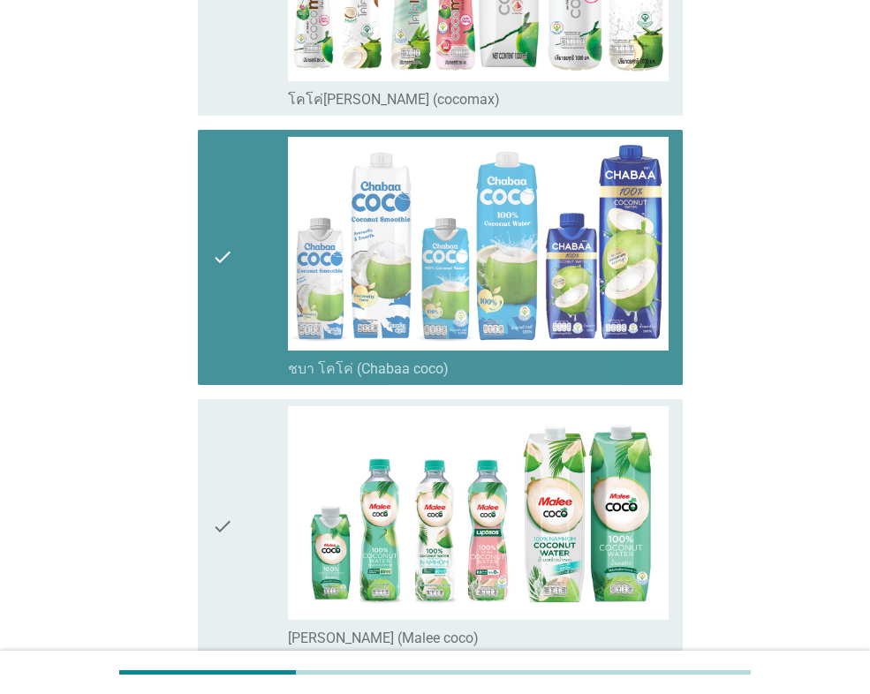
click at [227, 450] on icon "check" at bounding box center [222, 526] width 21 height 241
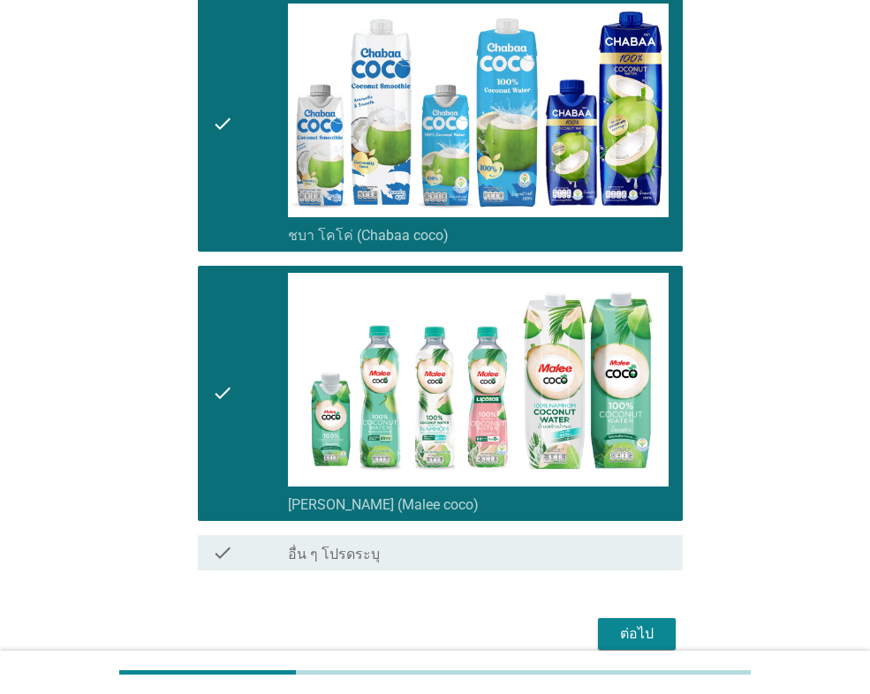
scroll to position [570, 0]
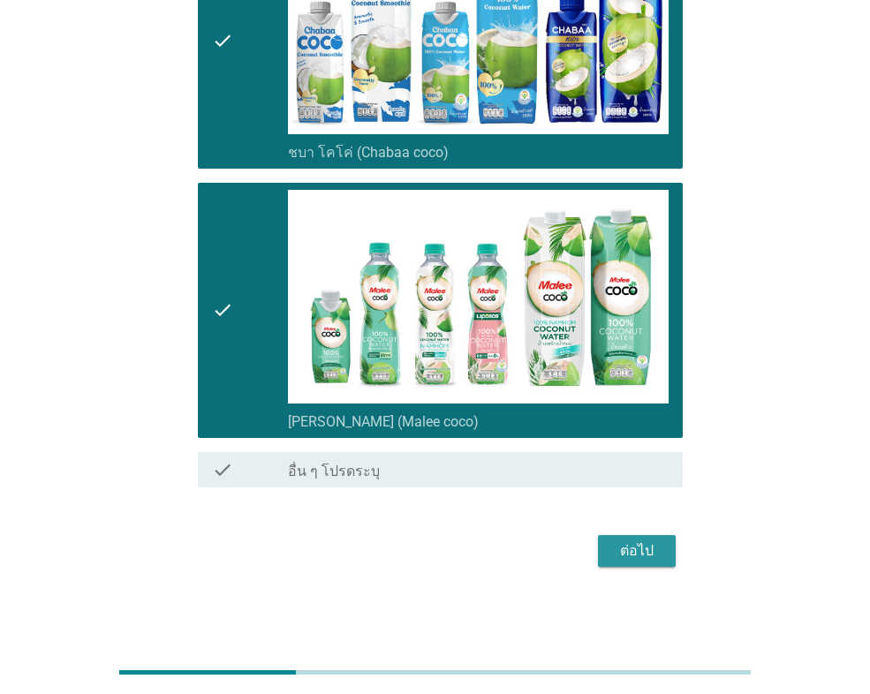
click at [636, 558] on div "ต่อไป" at bounding box center [636, 550] width 49 height 21
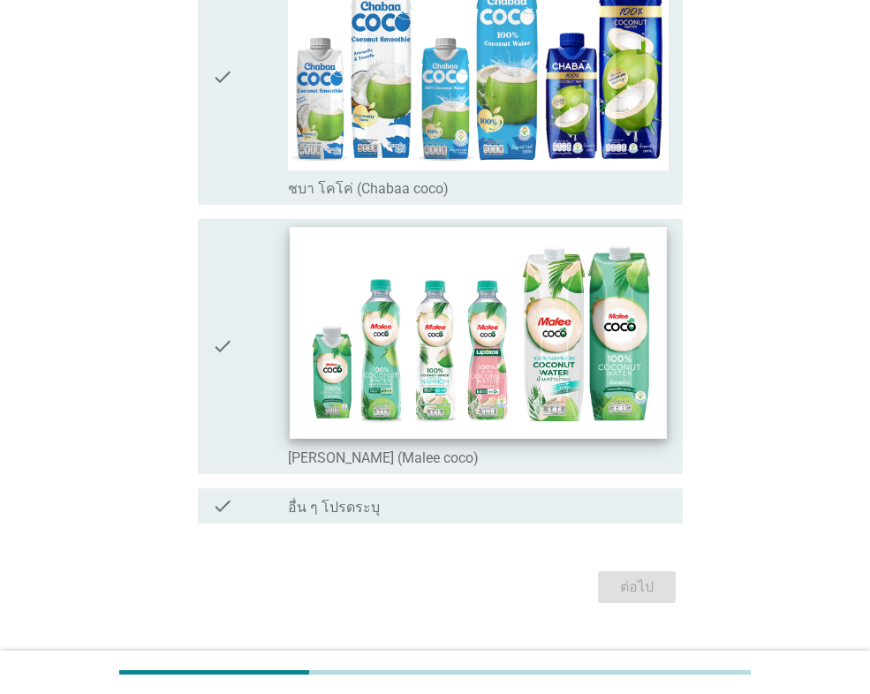
scroll to position [265, 0]
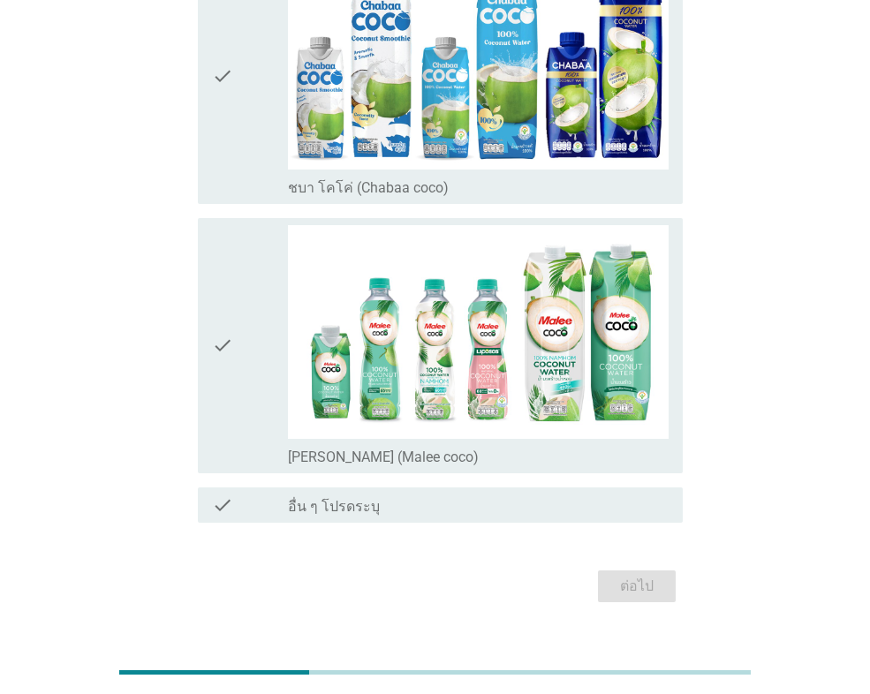
click at [259, 325] on div "check" at bounding box center [250, 345] width 76 height 241
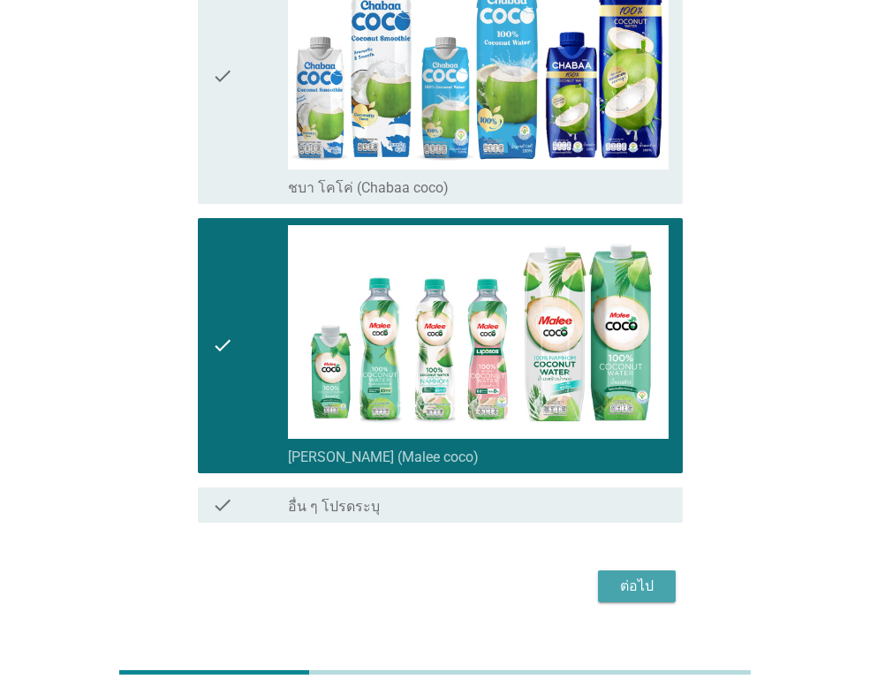
click at [628, 592] on div "ต่อไป" at bounding box center [636, 586] width 49 height 21
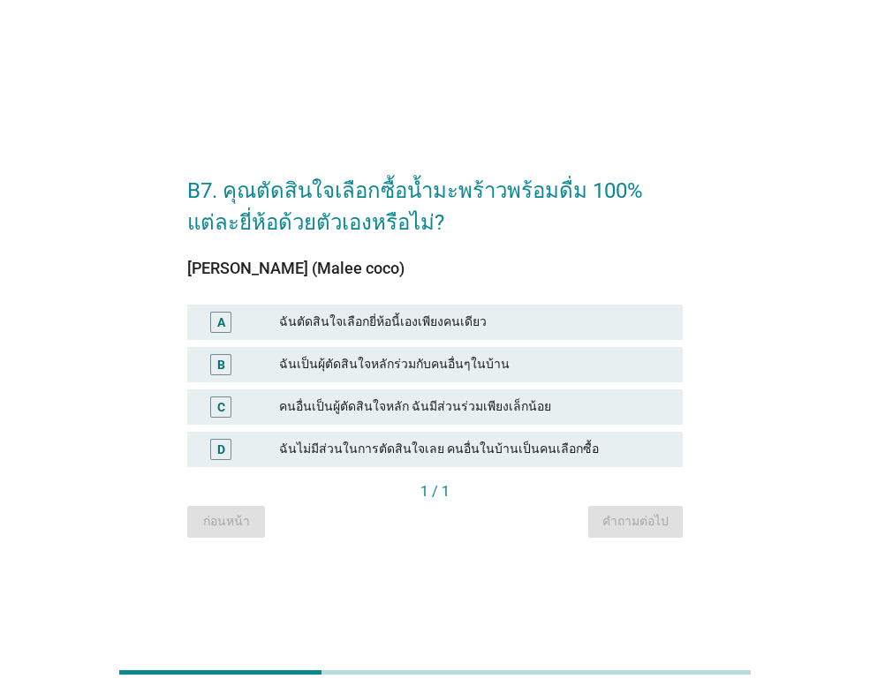
click at [403, 326] on div "ฉันตัดสินใจเลือกยี่ห้อนี้เองเพียงคนเดียว" at bounding box center [473, 322] width 389 height 21
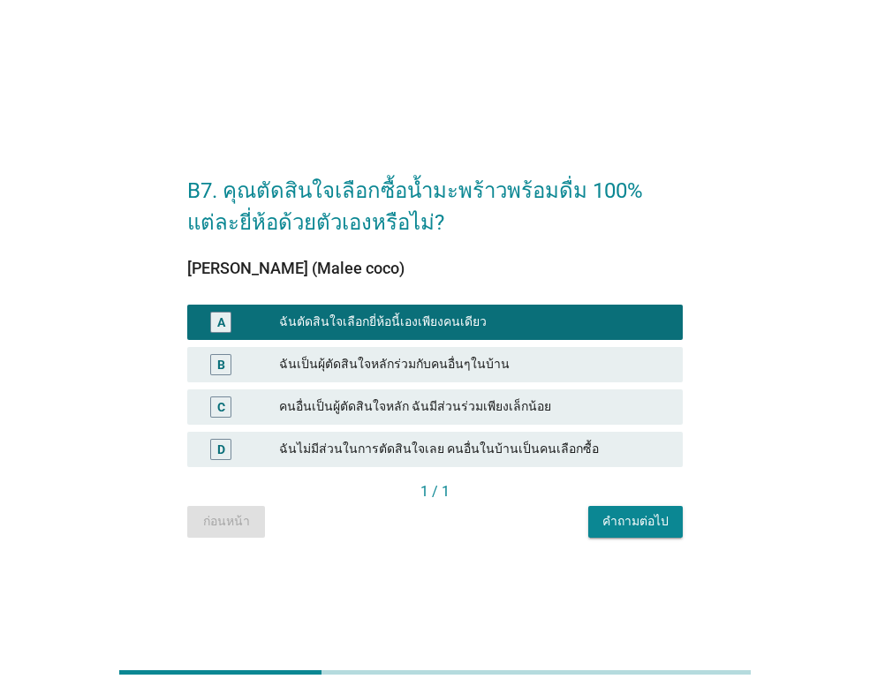
click at [617, 526] on div "คำถามต่อไป" at bounding box center [635, 521] width 66 height 19
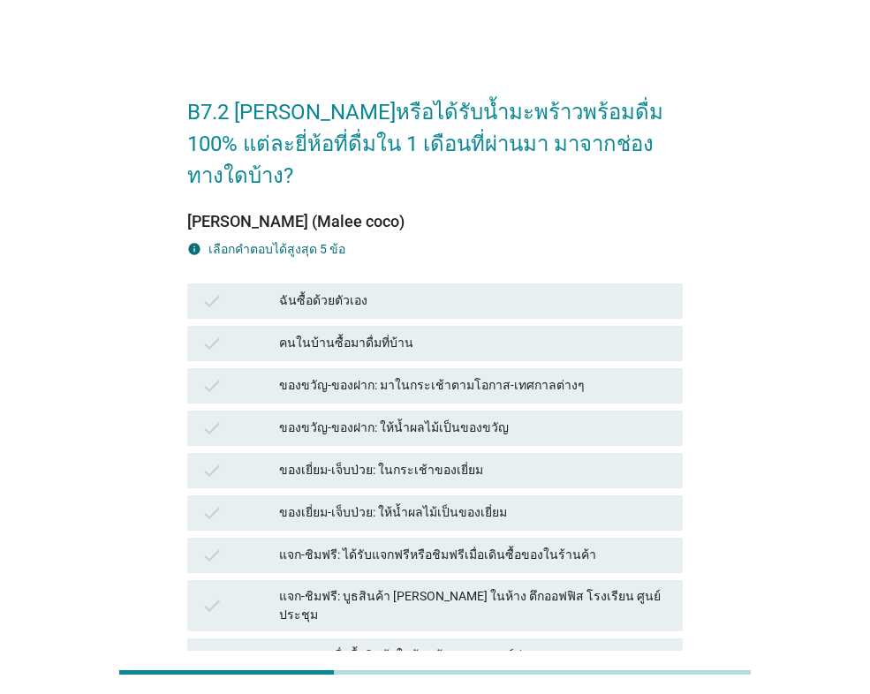
click at [374, 291] on div "ฉันซื้อด้วยตัวเอง" at bounding box center [473, 301] width 389 height 21
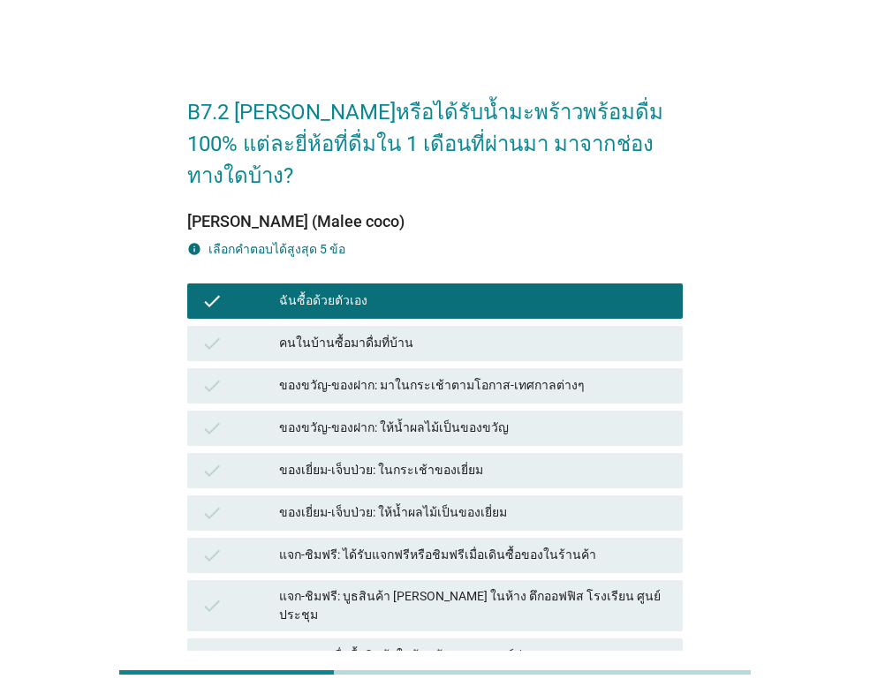
click at [414, 333] on div "คนในบ้านซื้อมาดื่มที่บ้าน" at bounding box center [473, 343] width 389 height 21
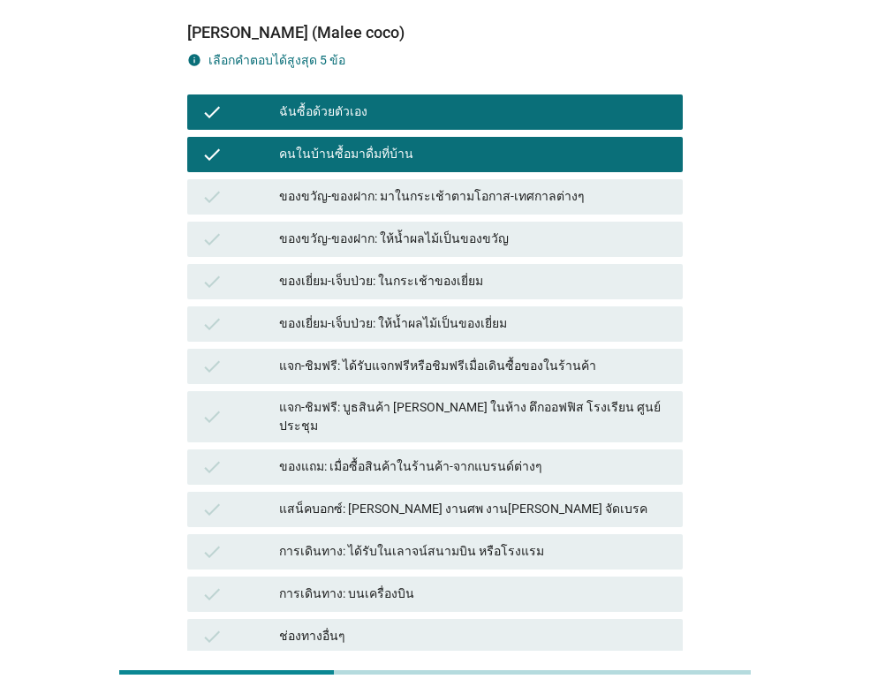
scroll to position [319, 0]
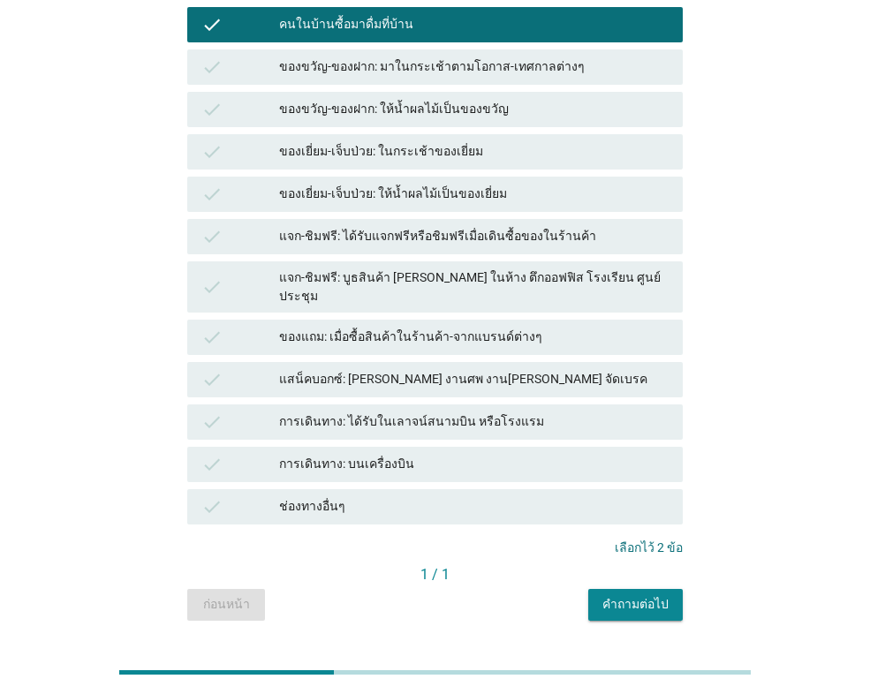
click at [605, 595] on div "คำถามต่อไป" at bounding box center [635, 604] width 66 height 19
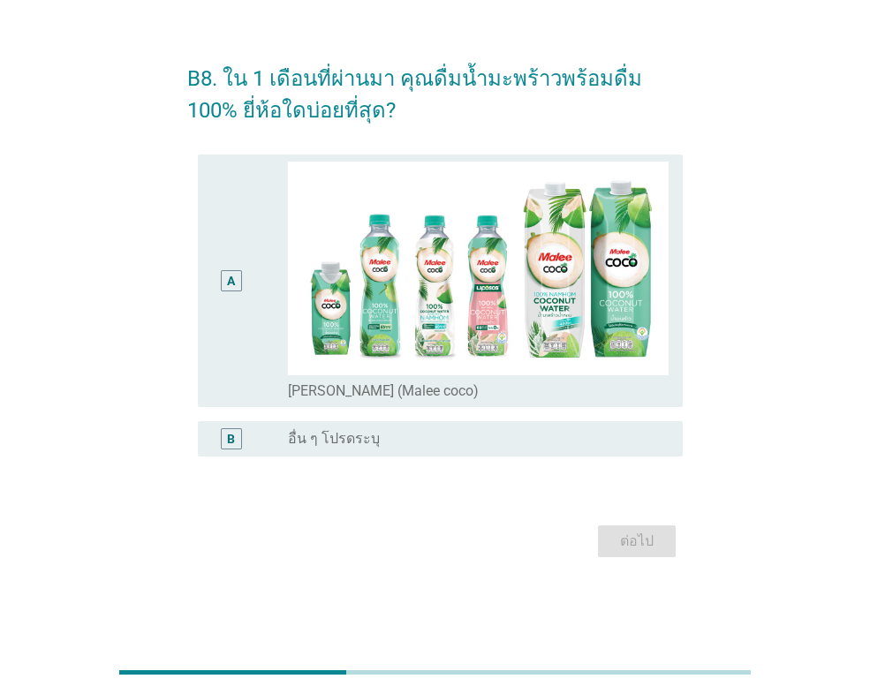
scroll to position [0, 0]
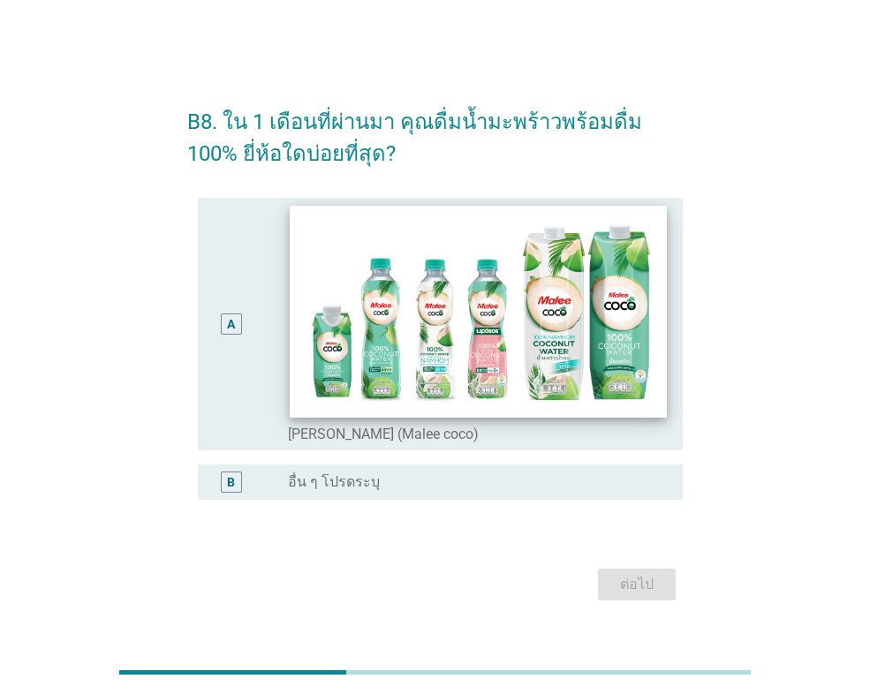
click at [374, 390] on img at bounding box center [478, 312] width 376 height 212
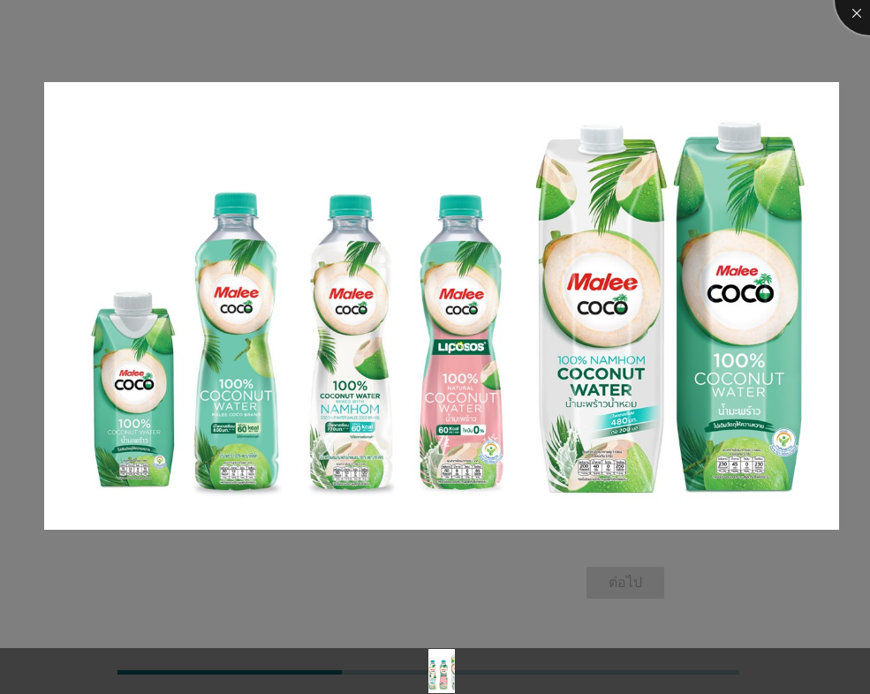
click at [843, 23] on div at bounding box center [870, 0] width 71 height 71
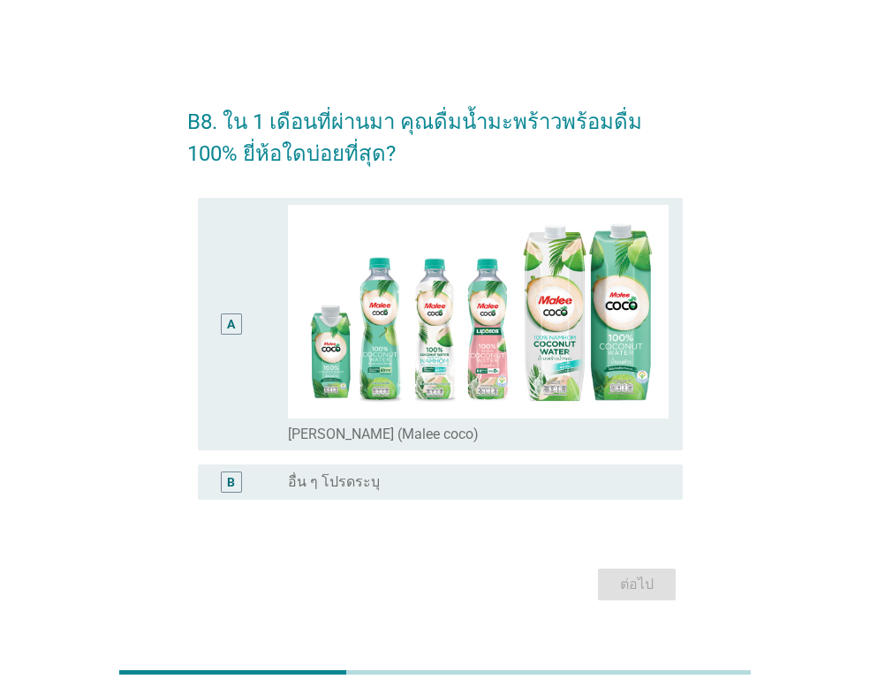
click at [231, 321] on div "A" at bounding box center [231, 323] width 8 height 19
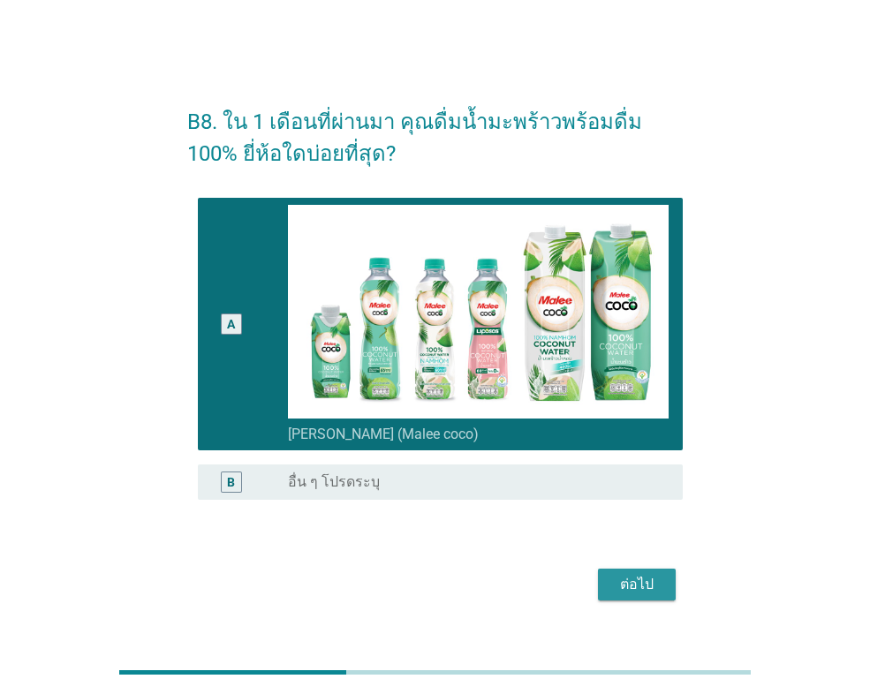
click at [633, 586] on div "ต่อไป" at bounding box center [636, 584] width 49 height 21
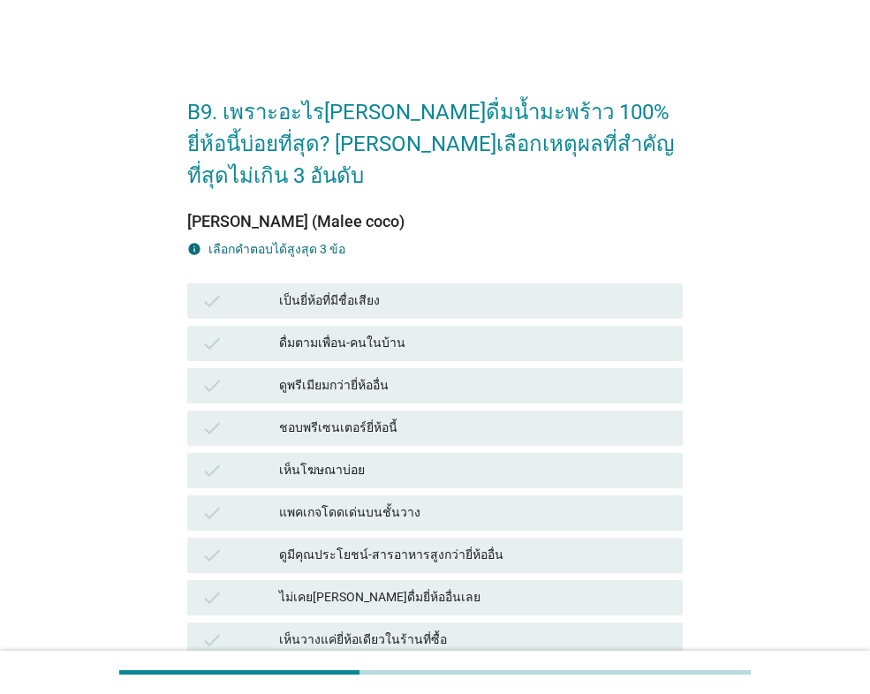
click at [354, 291] on div "เป็นยี่ห้อที่มีชื่อเสียง" at bounding box center [473, 301] width 389 height 21
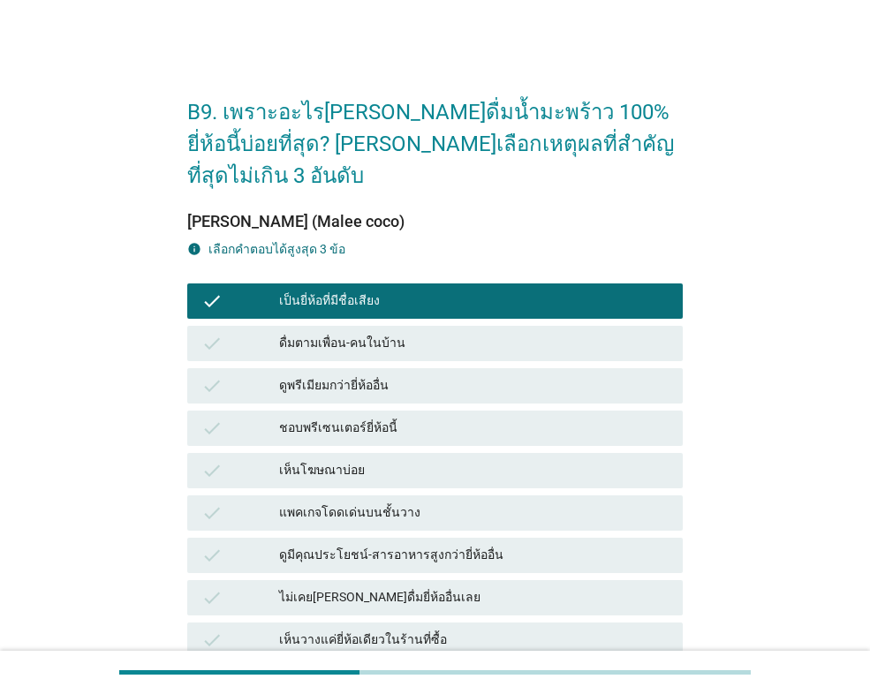
click at [379, 460] on div "เห็นโฆษณาบ่อย" at bounding box center [473, 470] width 389 height 21
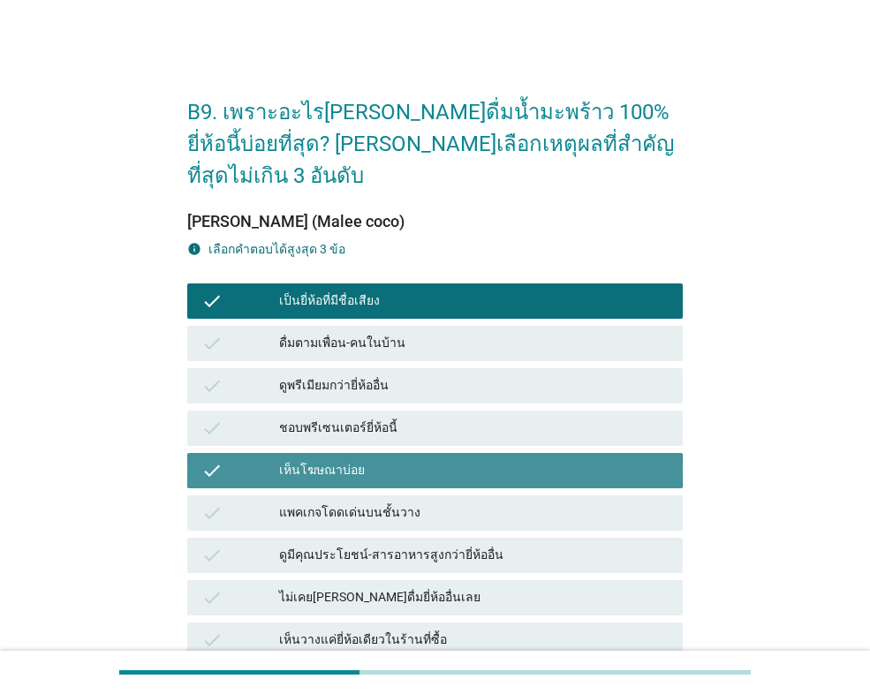
click at [379, 460] on div "เห็นโฆษณาบ่อย" at bounding box center [473, 470] width 389 height 21
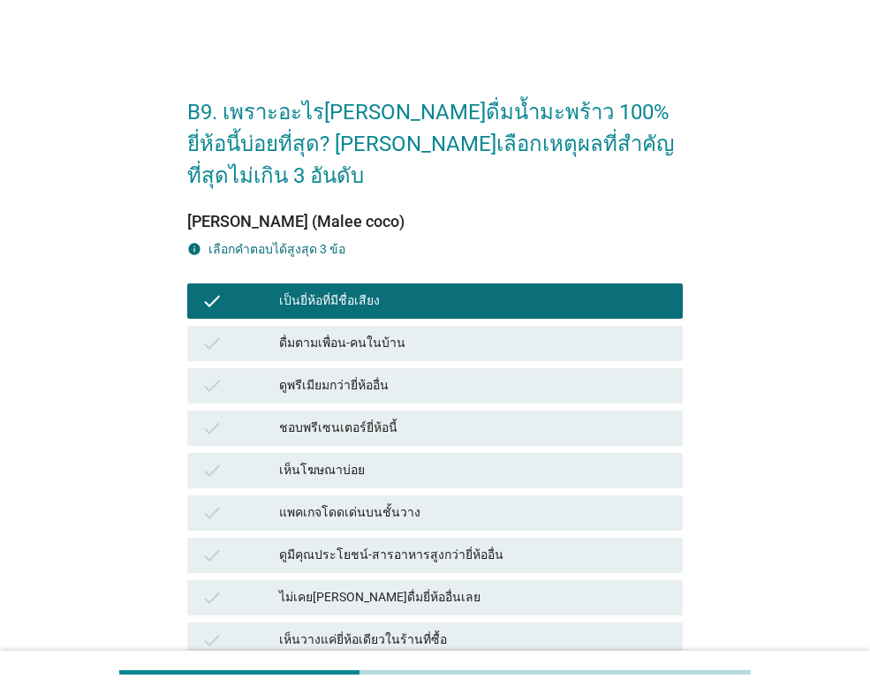
click at [397, 545] on div "ดูมีคุณประโยชน์-สารอาหารสูงกว่ายี่ห้ออื่น" at bounding box center [473, 555] width 389 height 21
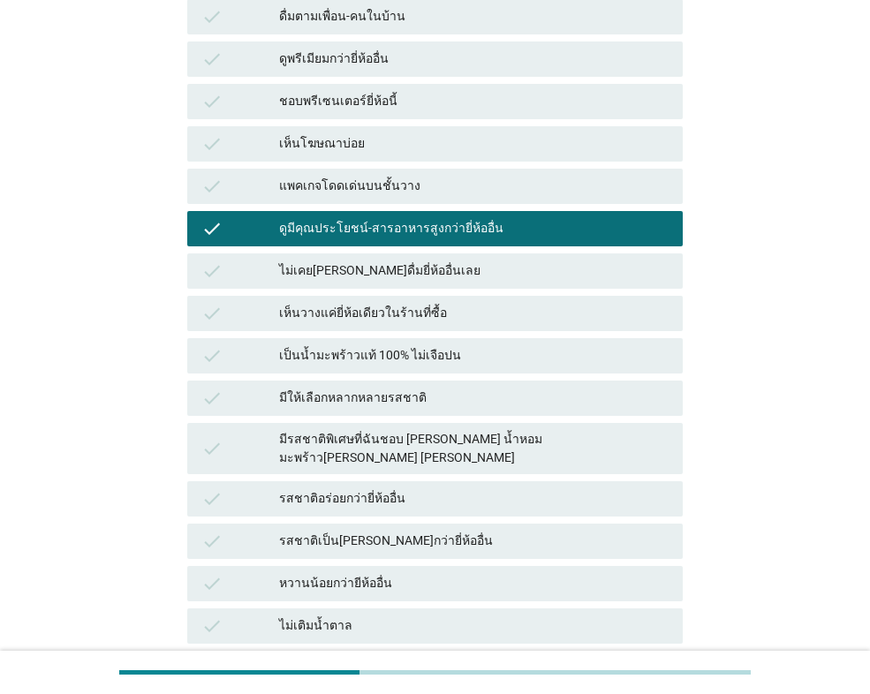
scroll to position [353, 0]
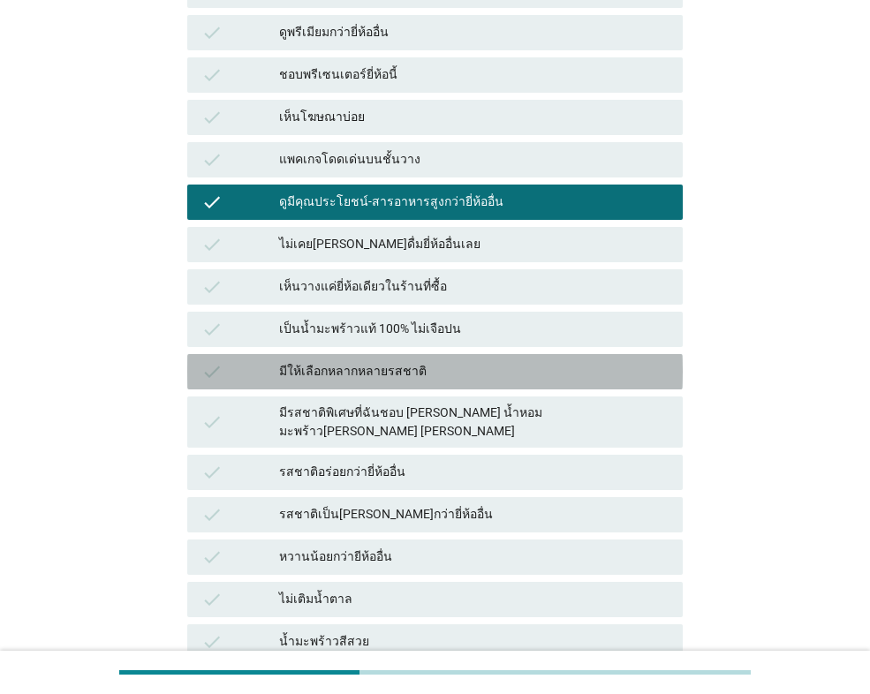
click at [363, 361] on div "มีให้เลือกหลากหลายรสชาติ" at bounding box center [473, 371] width 389 height 21
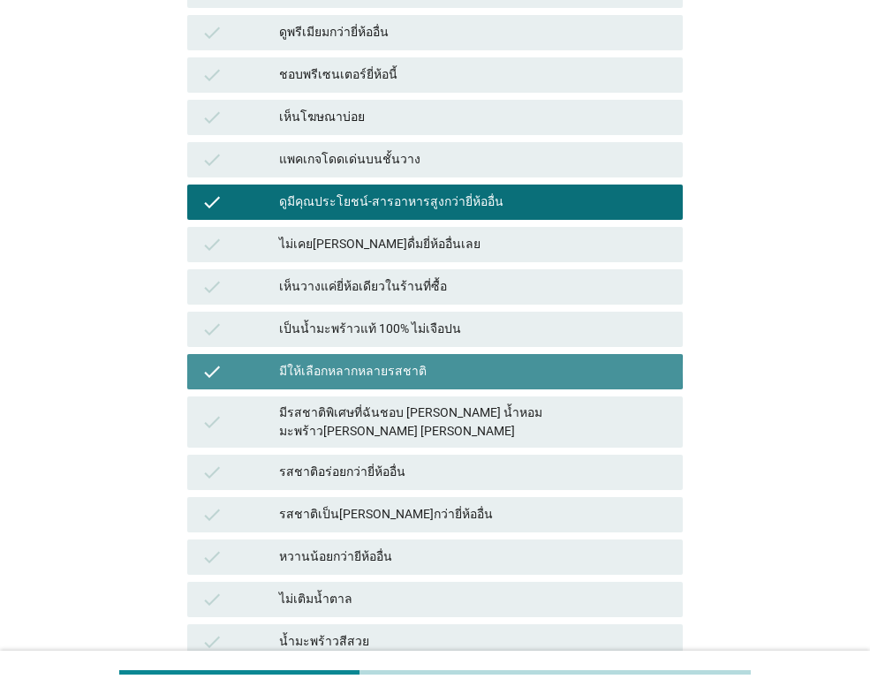
click at [370, 361] on div "มีให้เลือกหลากหลายรสชาติ" at bounding box center [473, 371] width 389 height 21
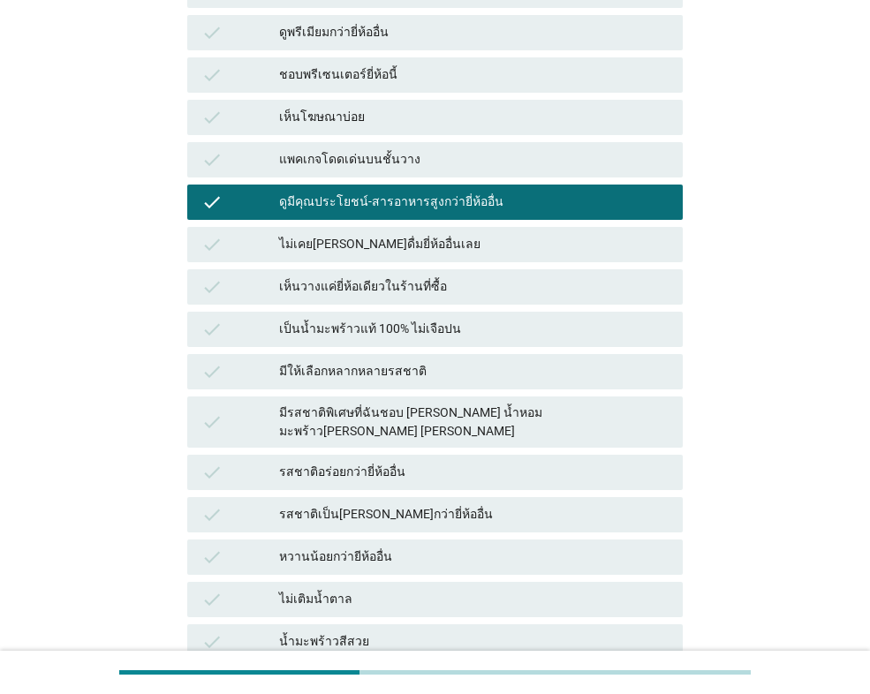
click at [403, 462] on div "รสชาติอร่อยกว่ายี่ห้ออื่น" at bounding box center [473, 472] width 389 height 21
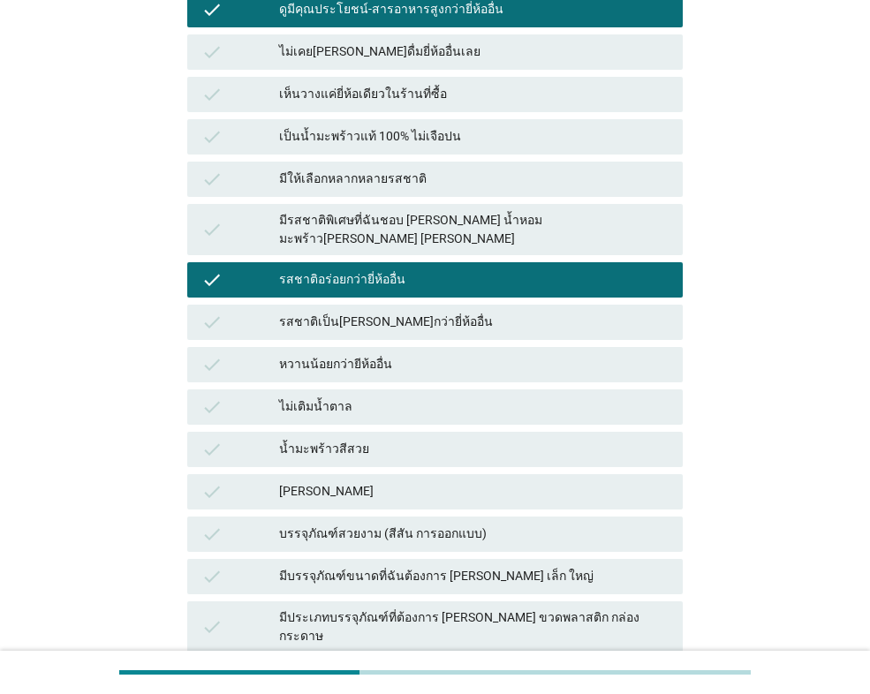
scroll to position [785, 0]
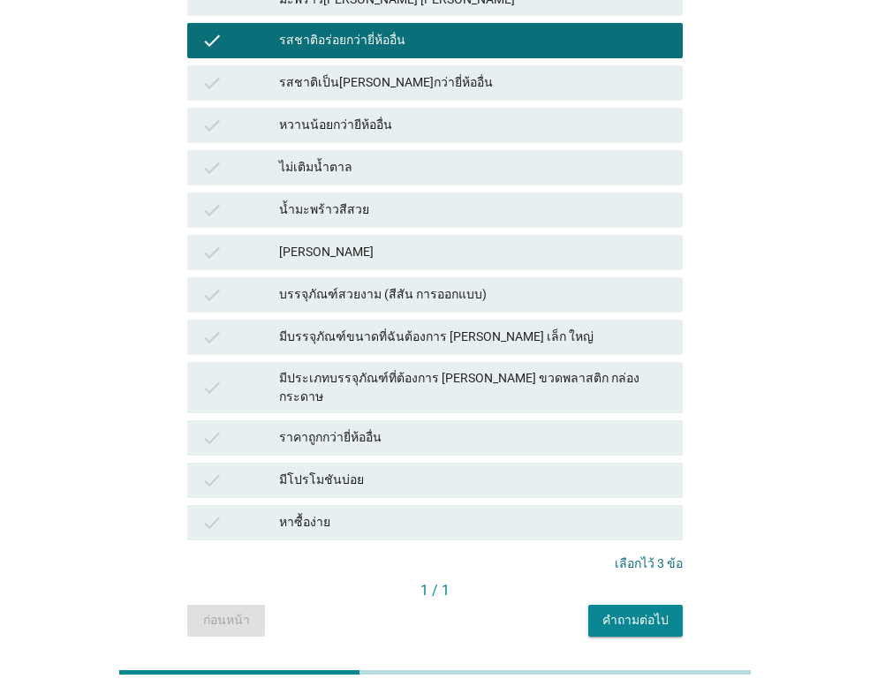
click at [624, 605] on button "คำถามต่อไป" at bounding box center [635, 621] width 94 height 32
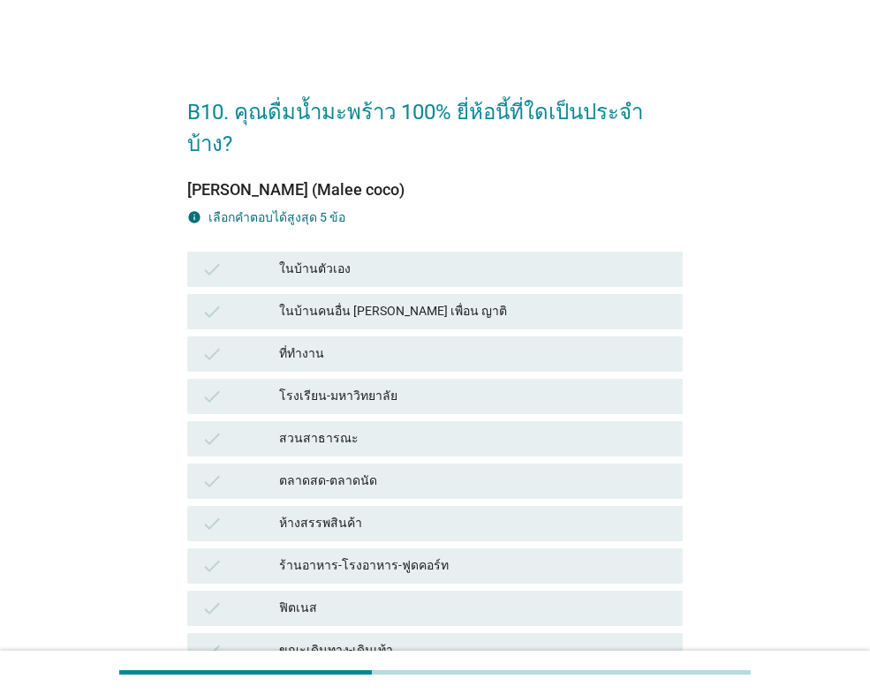
click at [307, 344] on div "ที่ทำงาน" at bounding box center [473, 354] width 389 height 21
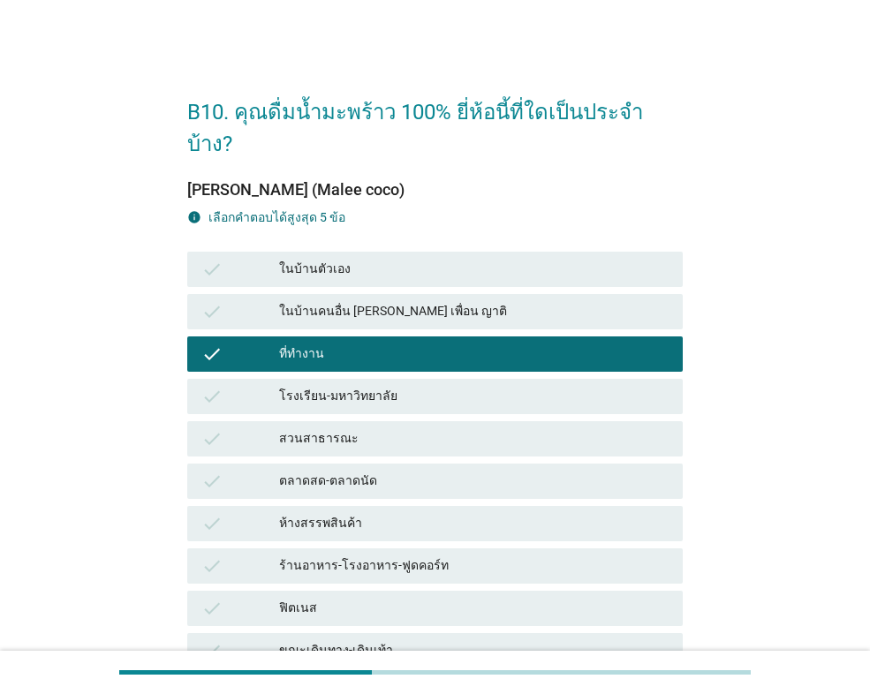
click at [336, 252] on div "check ในบ้านตัวเอง" at bounding box center [434, 269] width 495 height 35
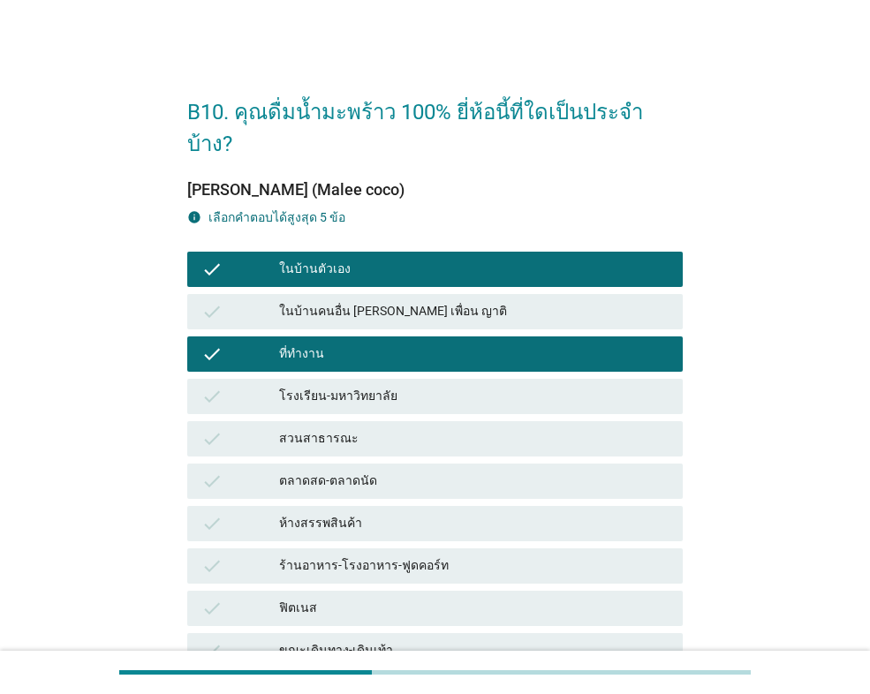
scroll to position [245, 0]
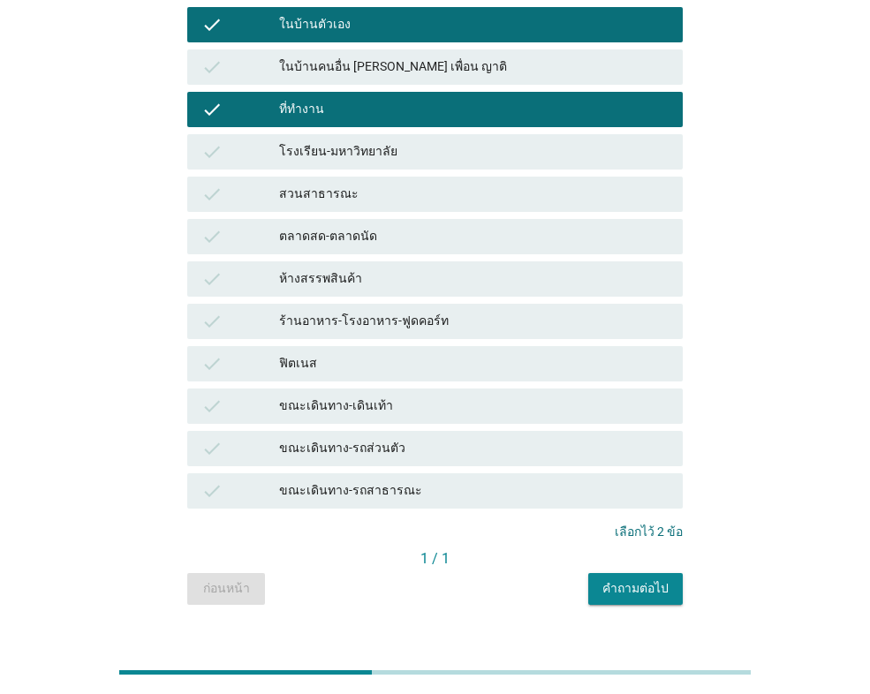
click at [614, 579] on div "คำถามต่อไป" at bounding box center [635, 588] width 66 height 19
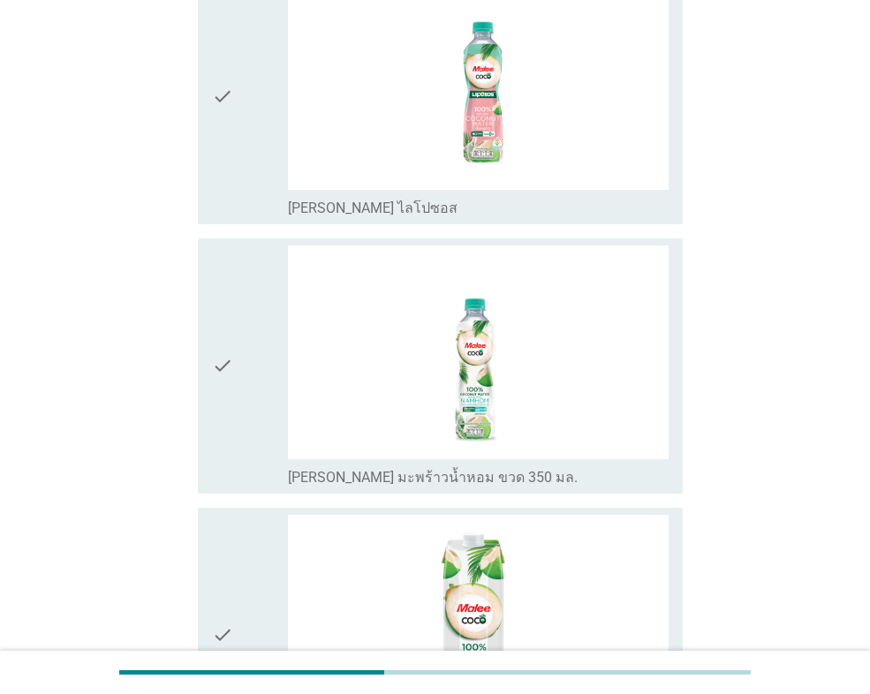
scroll to position [0, 0]
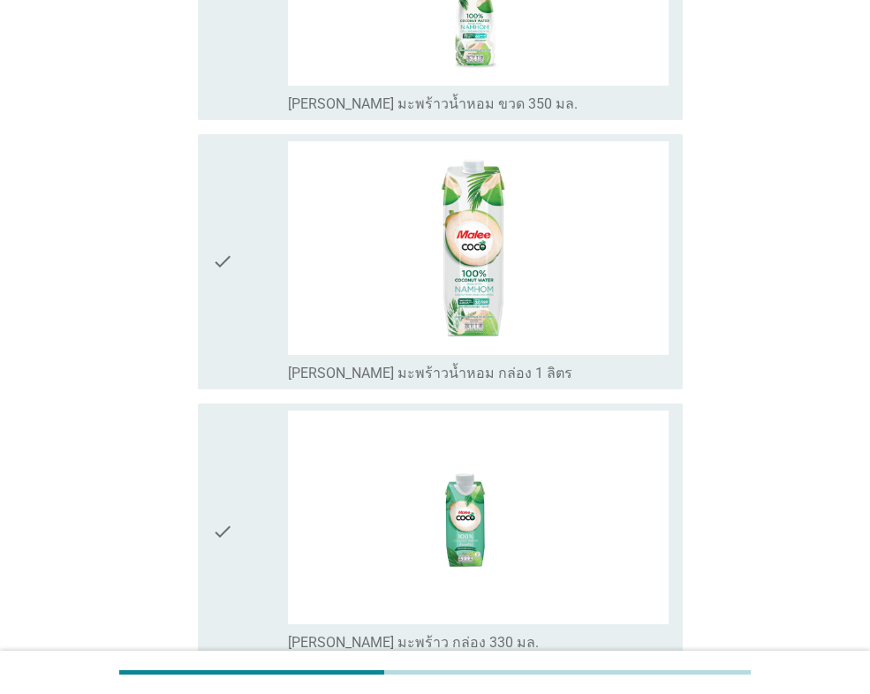
click at [205, 309] on div "check check_box_outline_blank [PERSON_NAME] มะพร้าวน้ำหอม กล่อง 1 ลิตร" at bounding box center [440, 261] width 485 height 255
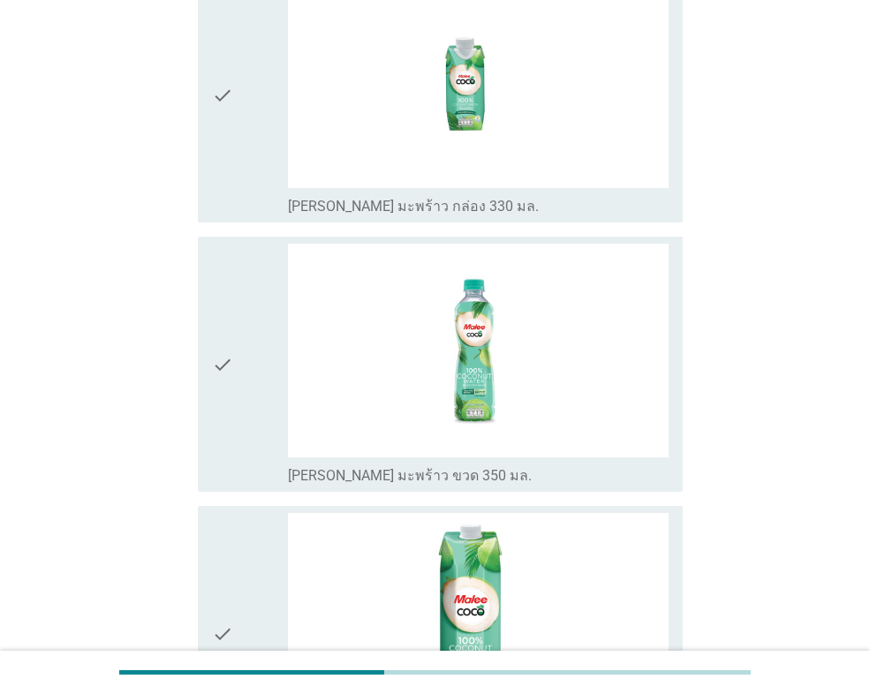
scroll to position [1060, 0]
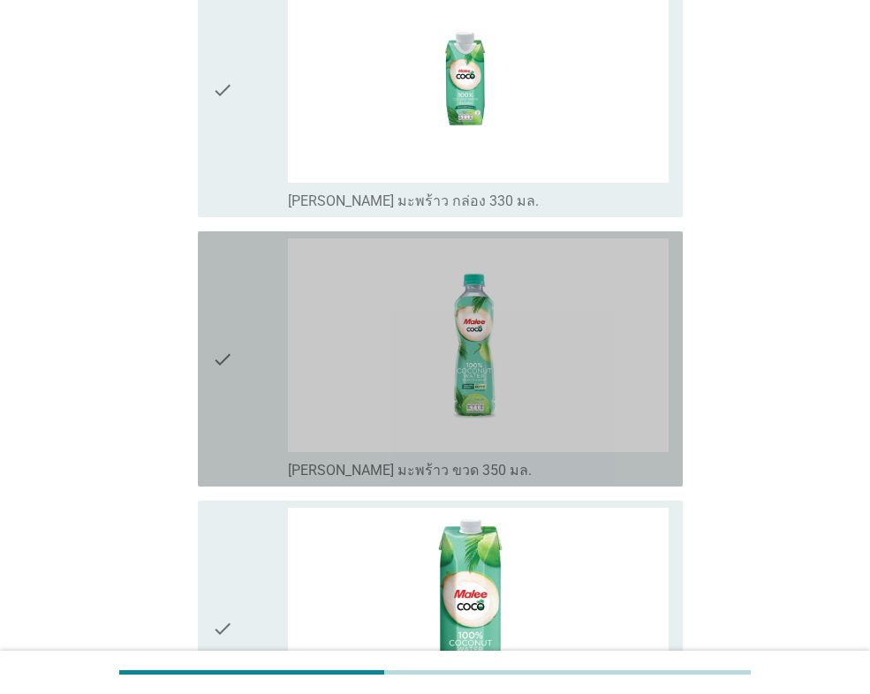
click at [255, 381] on div "check" at bounding box center [250, 358] width 76 height 241
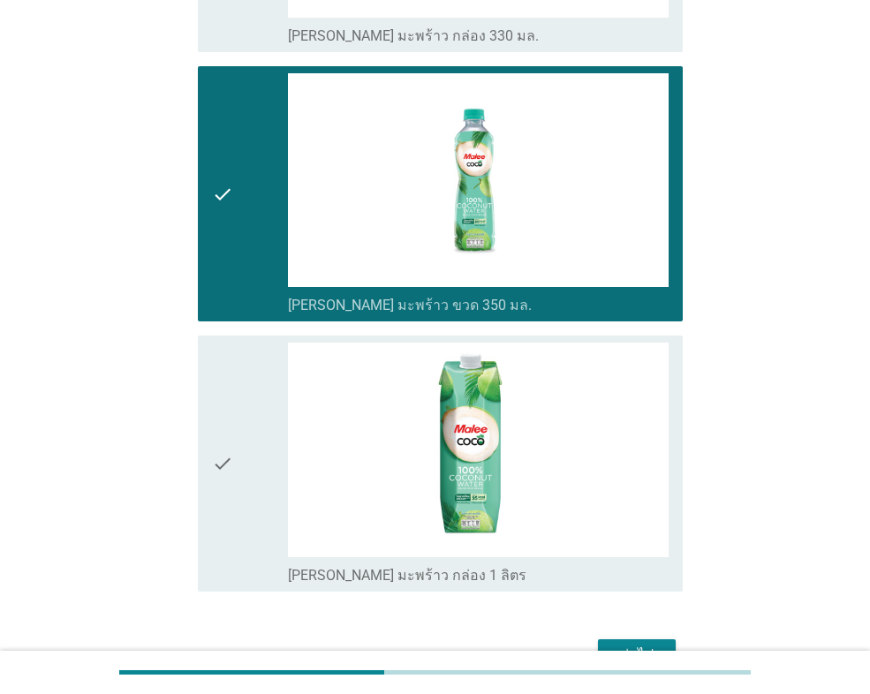
scroll to position [1328, 0]
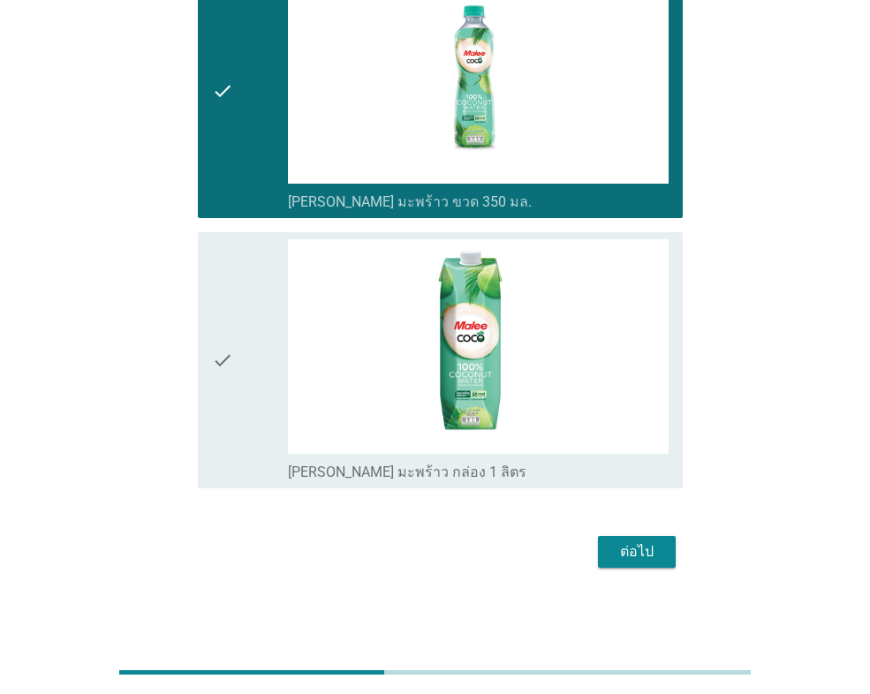
click at [647, 546] on div "ต่อไป" at bounding box center [636, 551] width 49 height 21
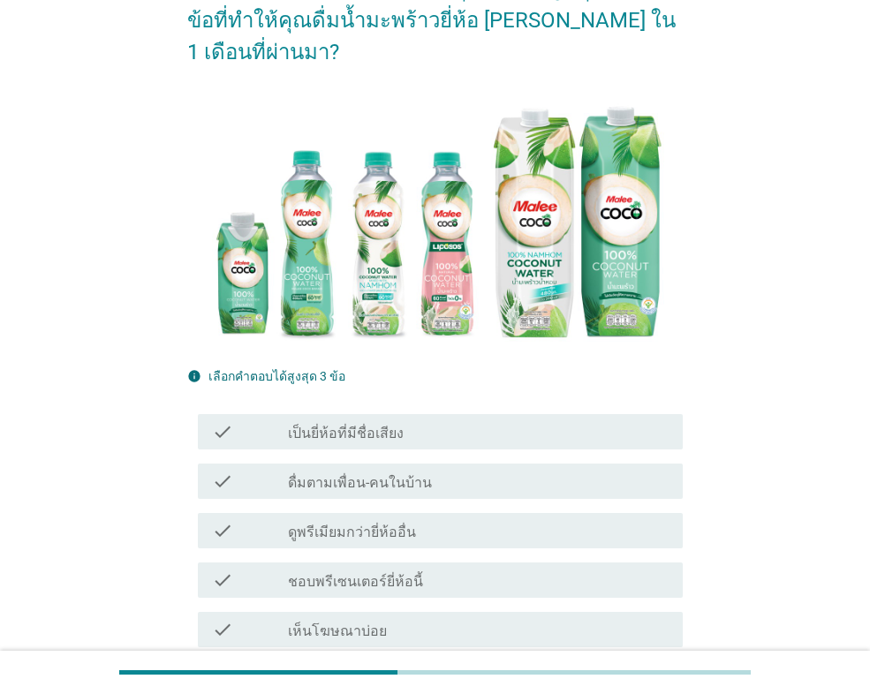
scroll to position [353, 0]
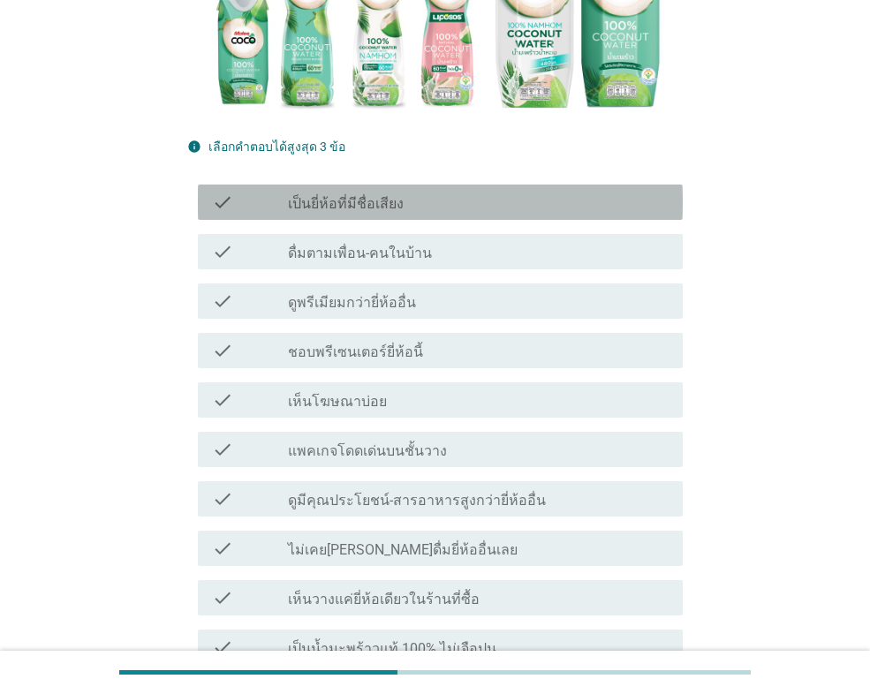
click at [360, 195] on label "เป็นยี่ห้อที่มีชื่อเสียง" at bounding box center [346, 204] width 116 height 18
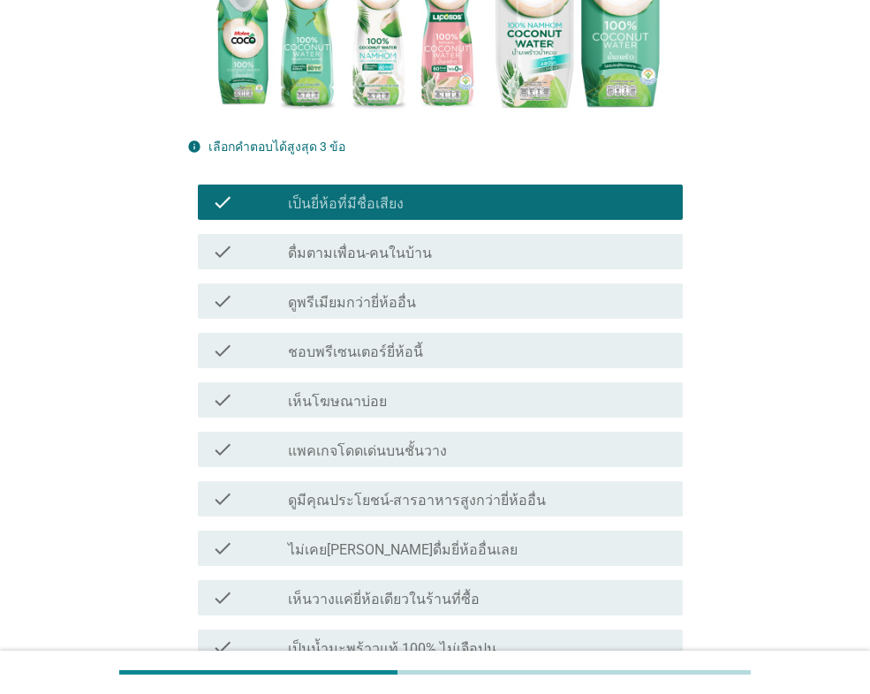
click at [357, 437] on div "check check_box_outline_blank แพคเกจโดดเด่นบนชั้นวาง" at bounding box center [434, 449] width 495 height 49
click at [355, 442] on label "แพคเกจโดดเด่นบนชั้นวาง" at bounding box center [367, 451] width 159 height 18
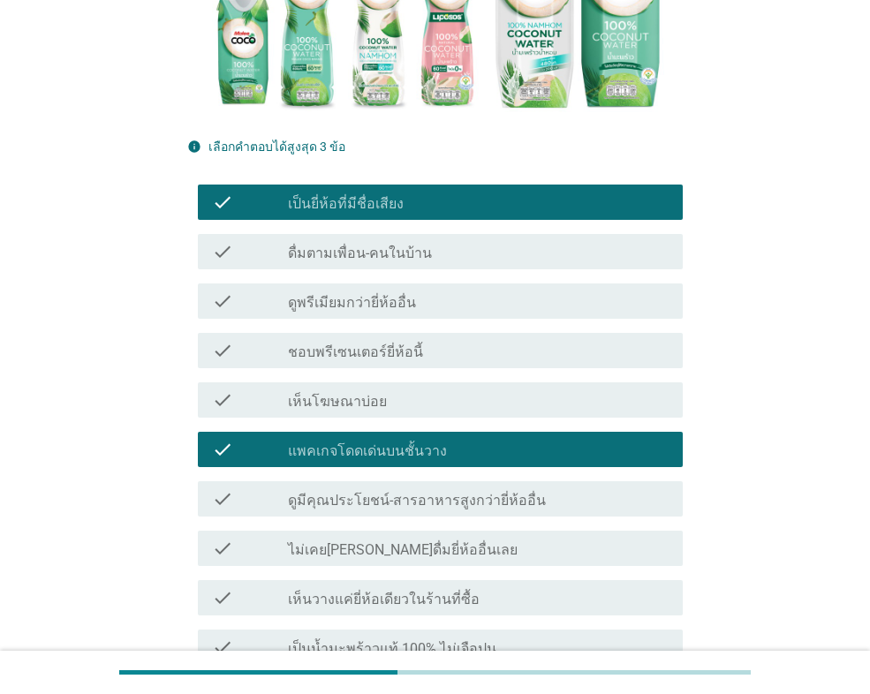
click at [389, 640] on label "เป็นน้ำมะพร้าวแท้ 100% ไม่เจือปน" at bounding box center [392, 649] width 208 height 18
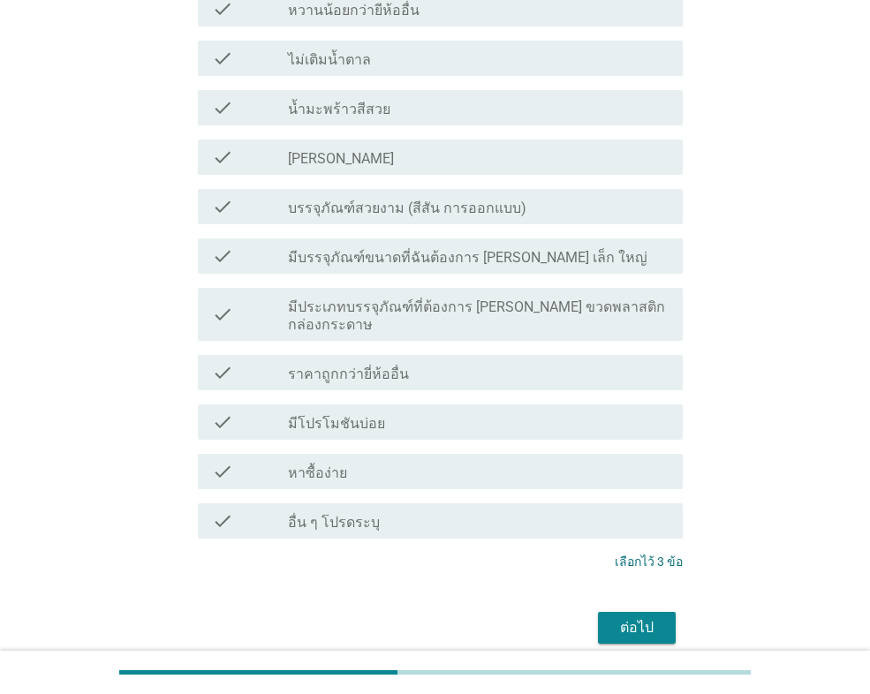
scroll to position [1266, 0]
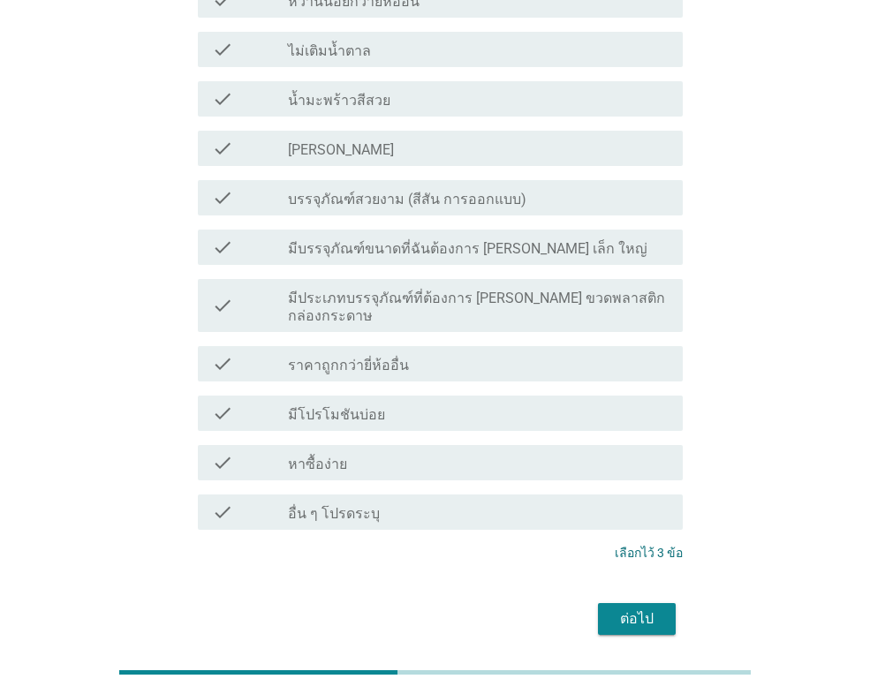
click at [646, 603] on button "ต่อไป" at bounding box center [637, 619] width 78 height 32
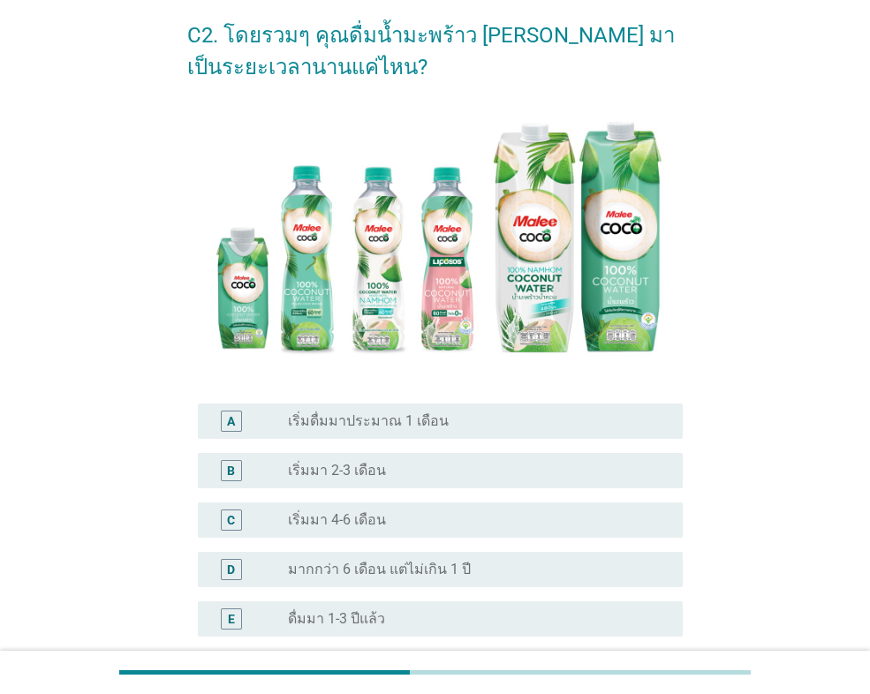
scroll to position [177, 0]
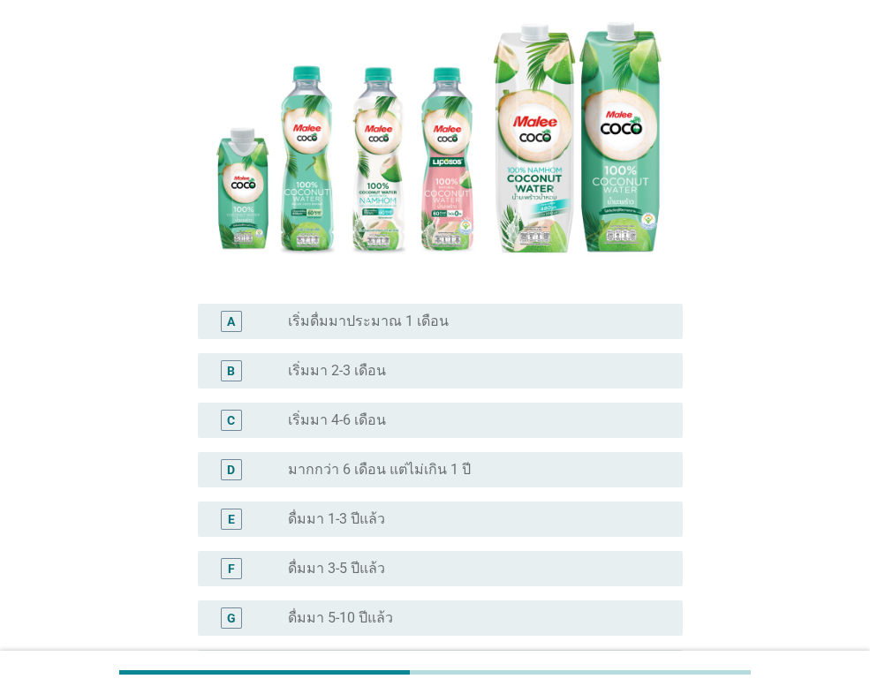
click at [354, 487] on div "D radio_button_unchecked มากกว่า 6 เดือน แต่ไม่เกิน 1 ปี" at bounding box center [440, 469] width 485 height 35
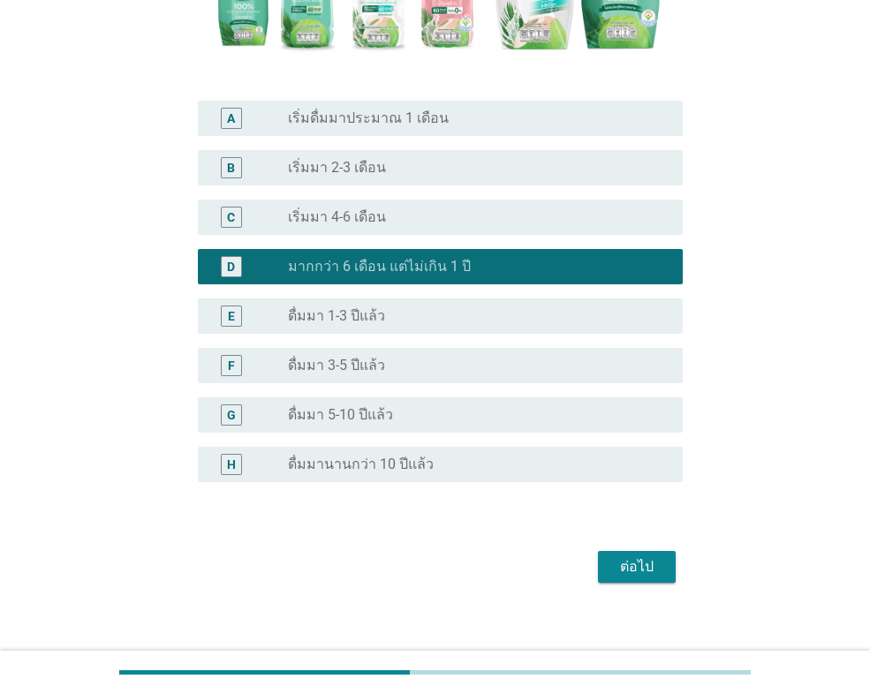
scroll to position [395, 0]
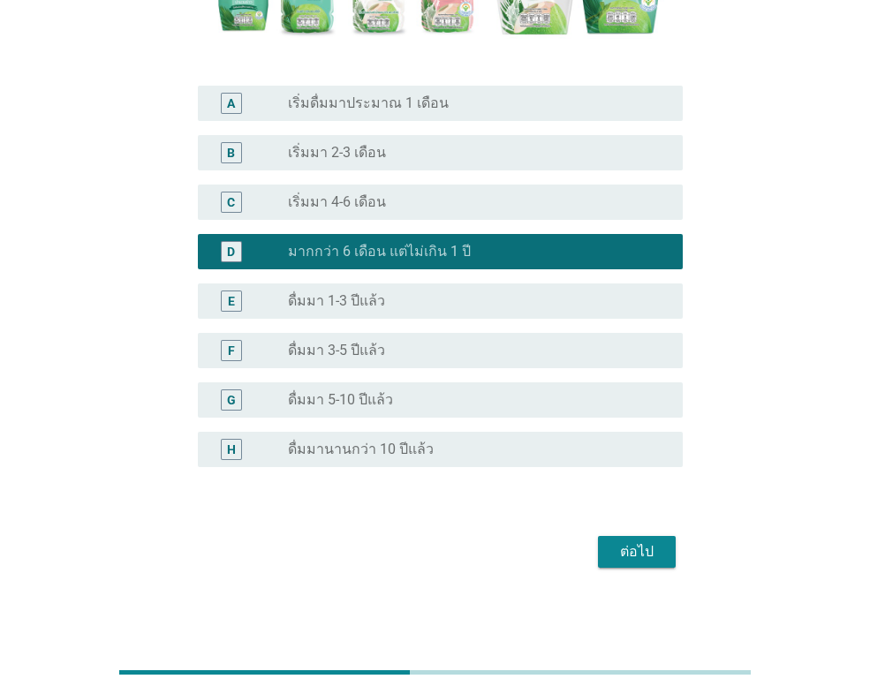
click at [615, 561] on div "ต่อไป" at bounding box center [636, 551] width 49 height 21
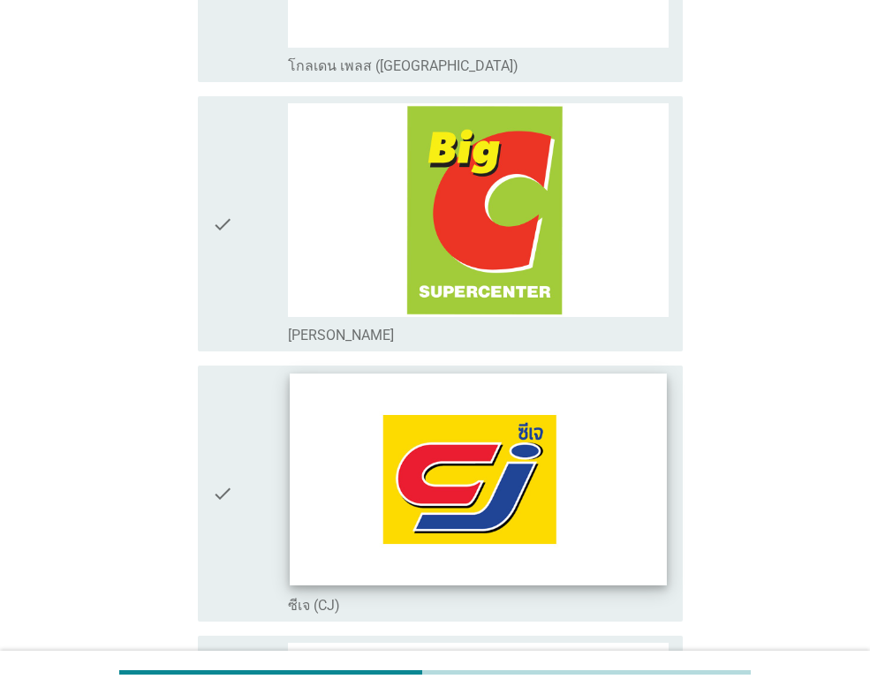
scroll to position [971, 0]
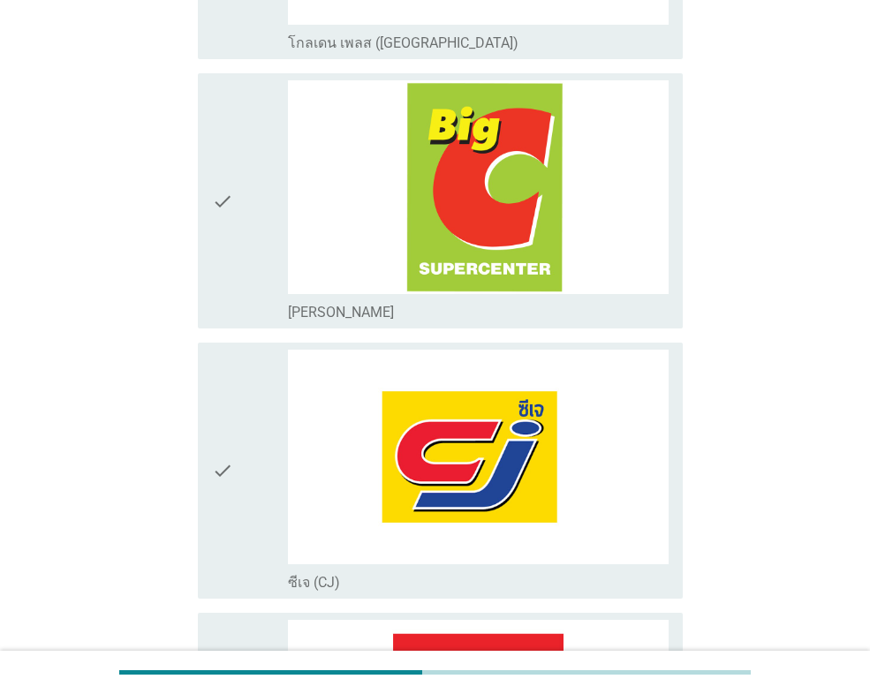
click at [230, 258] on icon "check" at bounding box center [222, 200] width 21 height 241
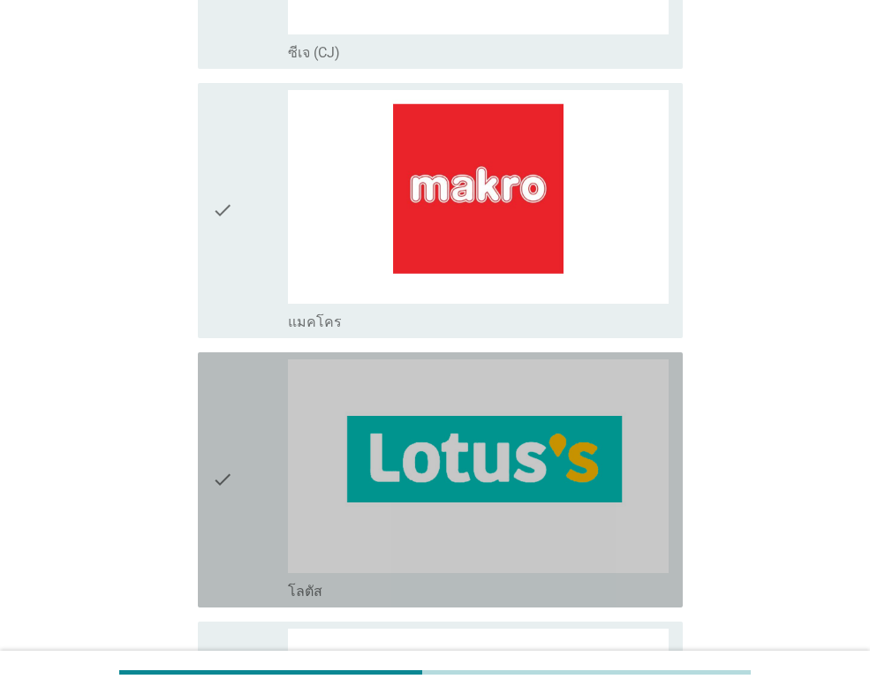
click at [266, 430] on div "check" at bounding box center [250, 479] width 76 height 241
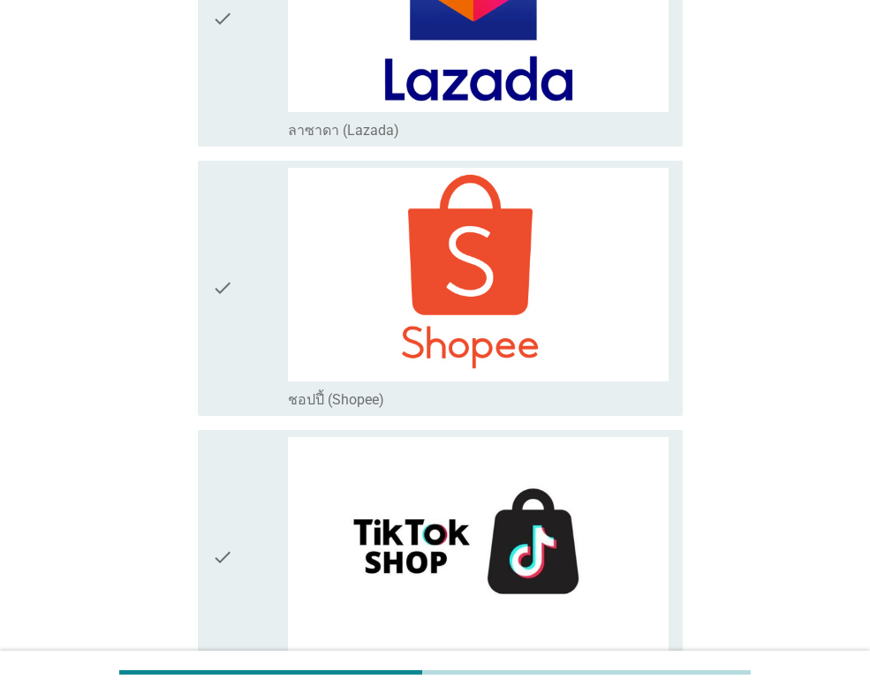
scroll to position [4983, 0]
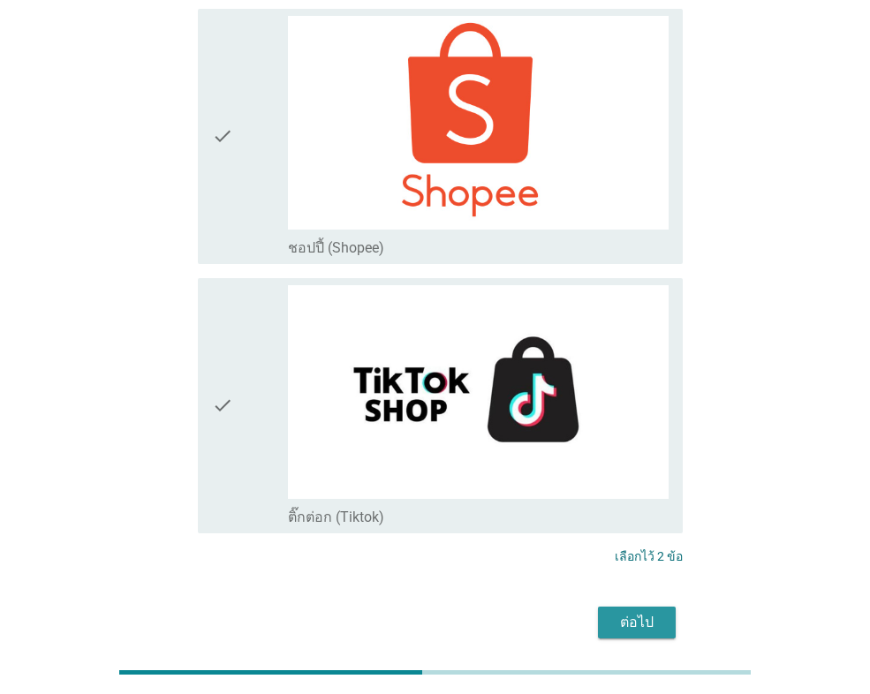
click at [607, 607] on button "ต่อไป" at bounding box center [637, 623] width 78 height 32
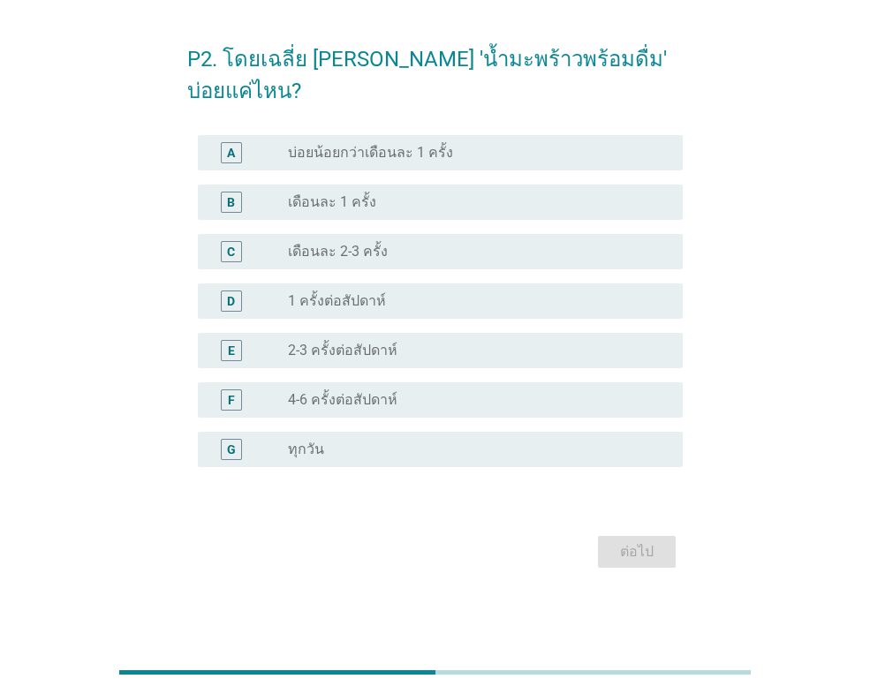
scroll to position [0, 0]
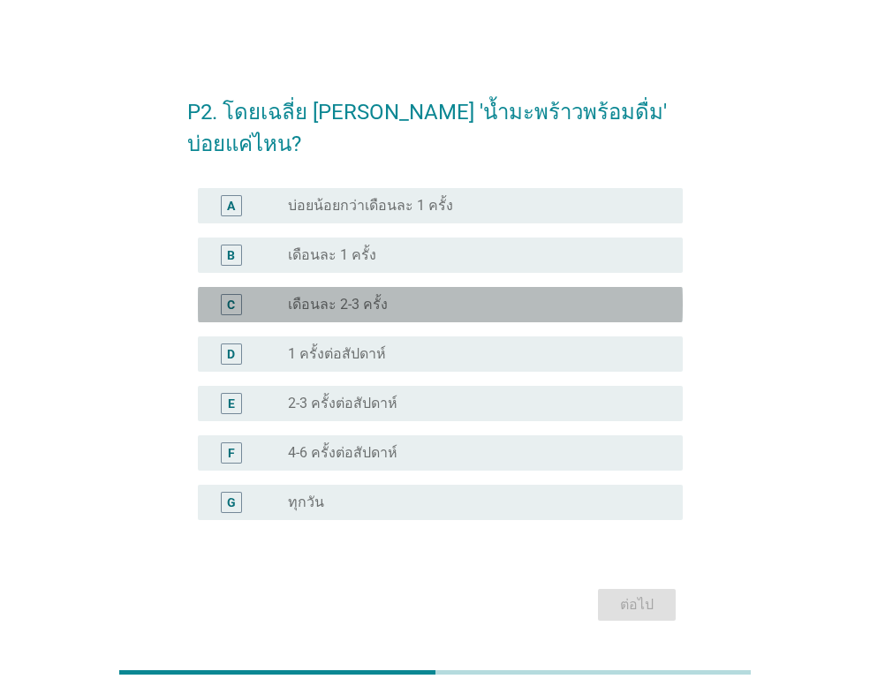
click at [378, 298] on div "C radio_button_unchecked เดือนละ 2-3 ครั้ง" at bounding box center [440, 304] width 485 height 35
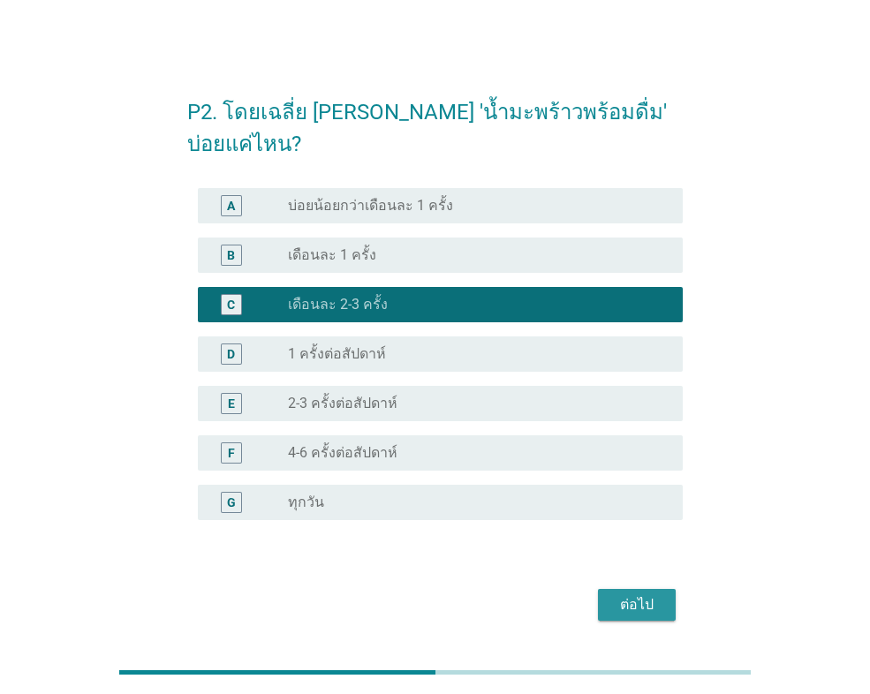
click at [618, 594] on div "ต่อไป" at bounding box center [636, 604] width 49 height 21
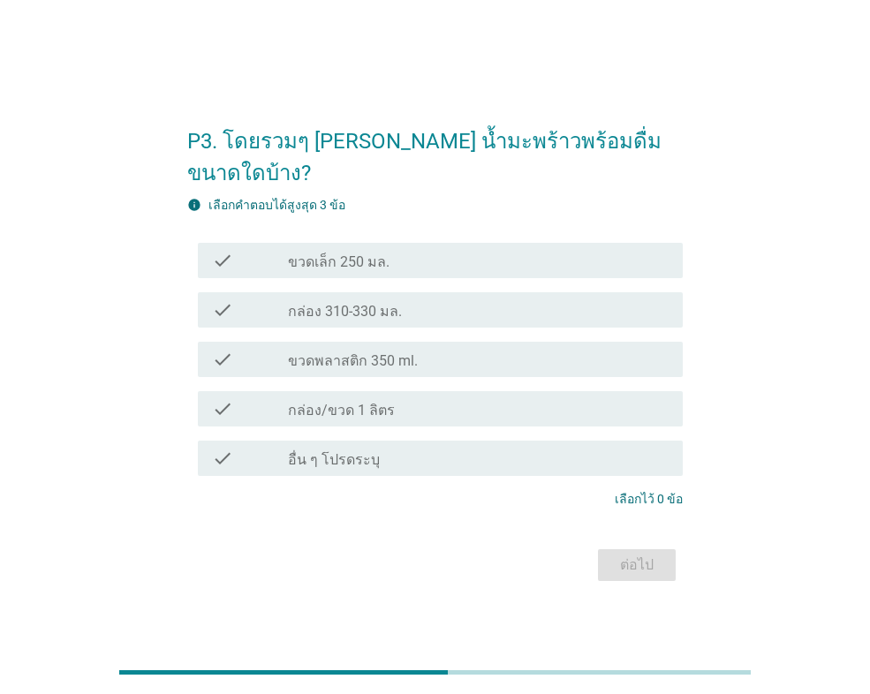
click at [447, 349] on div "check_box_outline_blank ขวดพลาสติก 350 ml." at bounding box center [478, 359] width 381 height 21
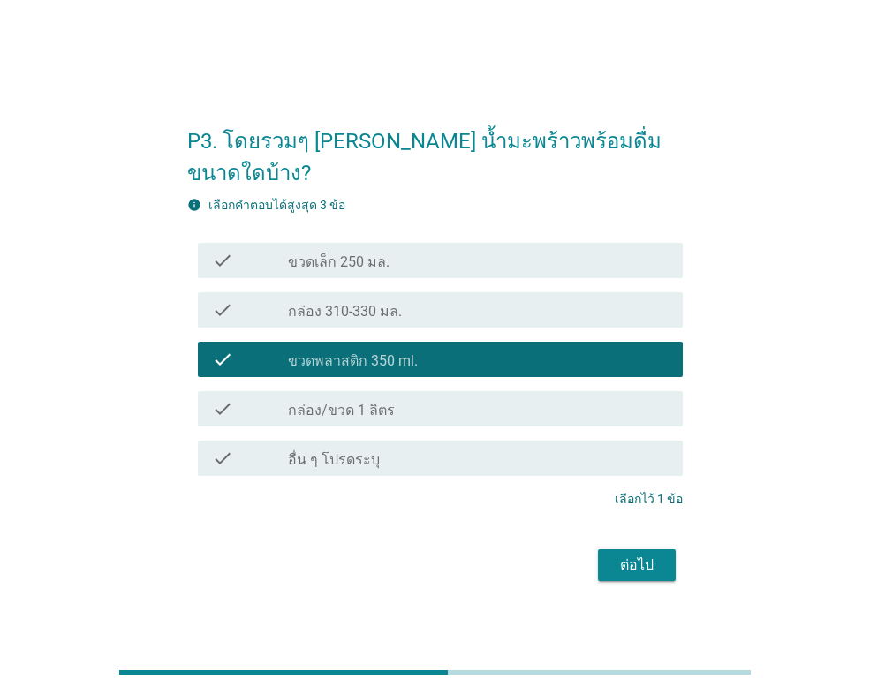
click at [614, 555] on div "ต่อไป" at bounding box center [636, 565] width 49 height 21
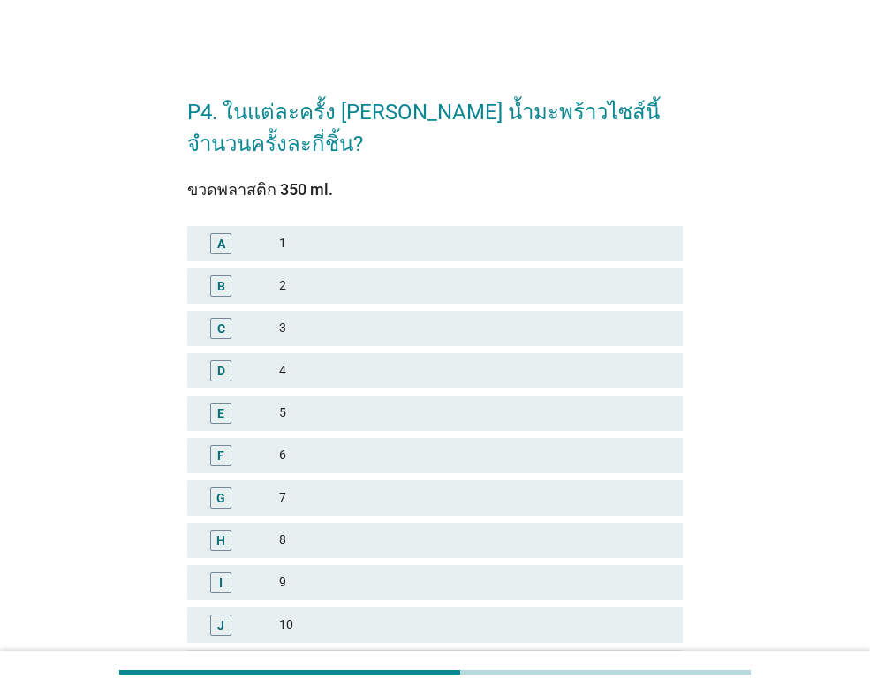
click at [331, 256] on div "A 1" at bounding box center [434, 243] width 495 height 35
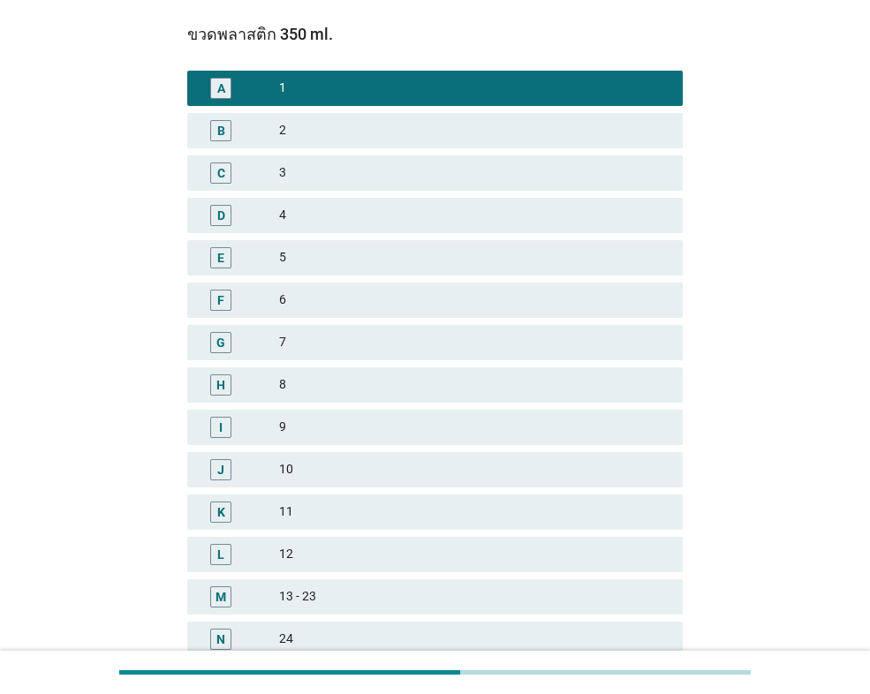
scroll to position [352, 0]
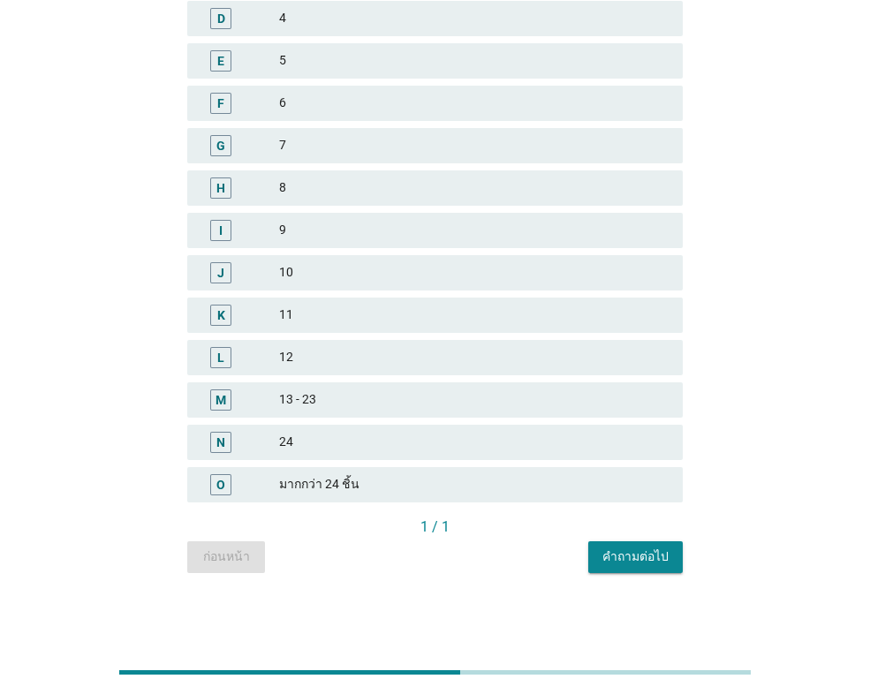
click at [625, 556] on div "คำถามต่อไป" at bounding box center [635, 557] width 66 height 19
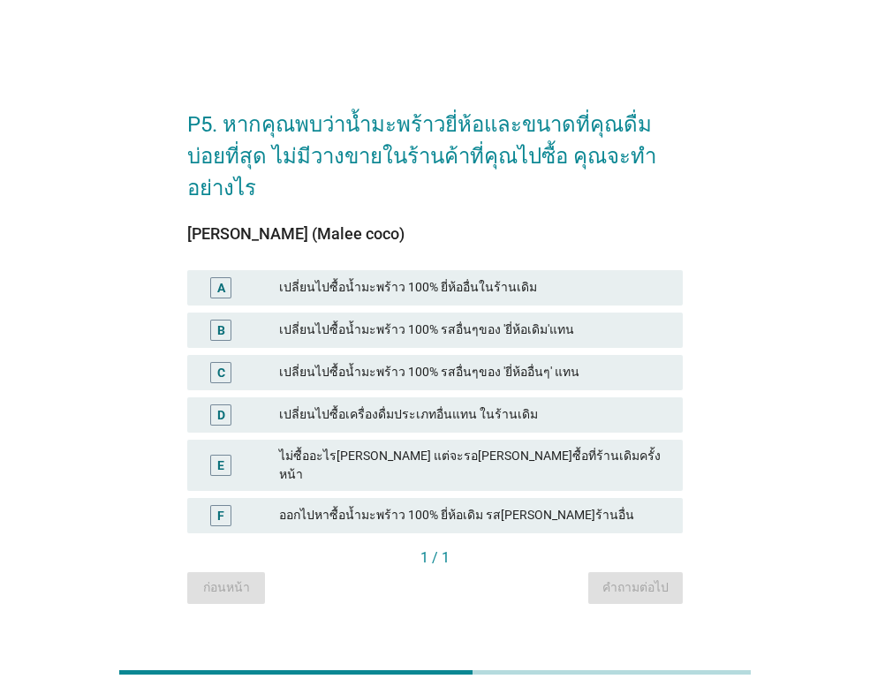
click at [449, 329] on div "เปลี่ยนไปซื้อน้ำมะพร้าว 100% รสอื่นๆของ 'ยี่ห้อเดิม'แทน" at bounding box center [473, 330] width 389 height 21
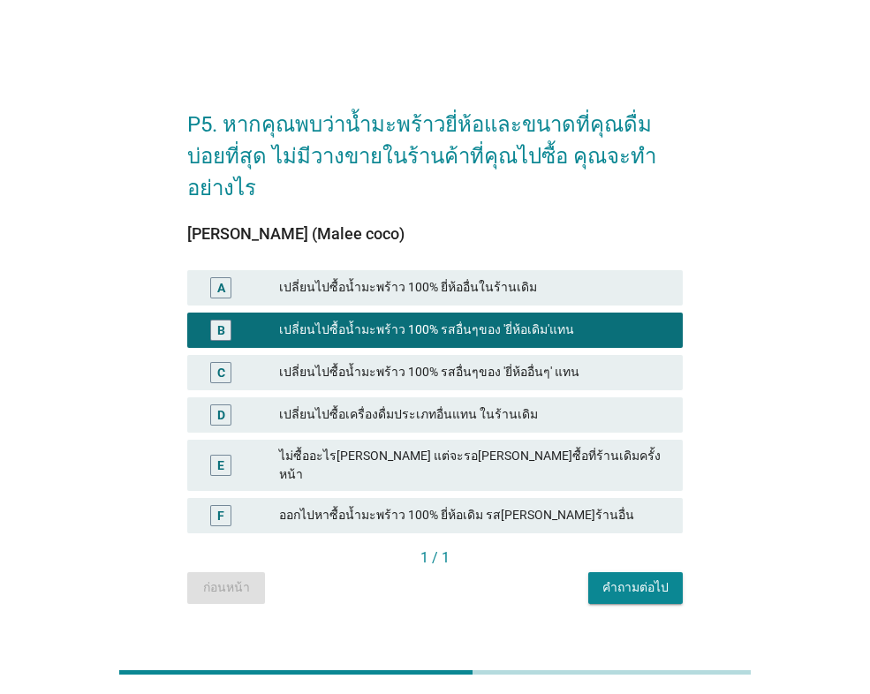
click at [621, 578] on div "คำถามต่อไป" at bounding box center [635, 587] width 66 height 19
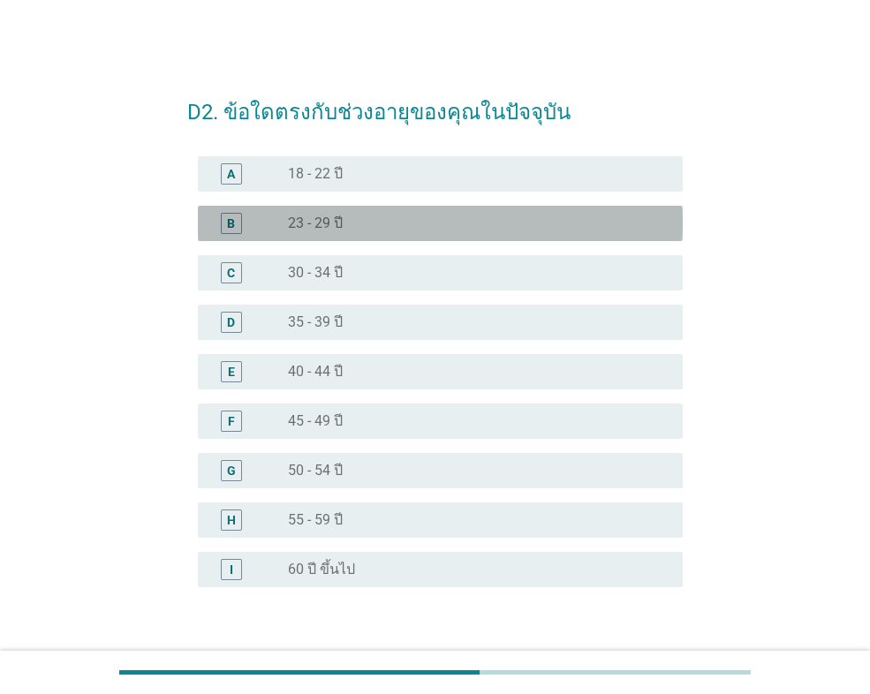
click at [324, 225] on label "23 - 29 ปี" at bounding box center [315, 224] width 55 height 18
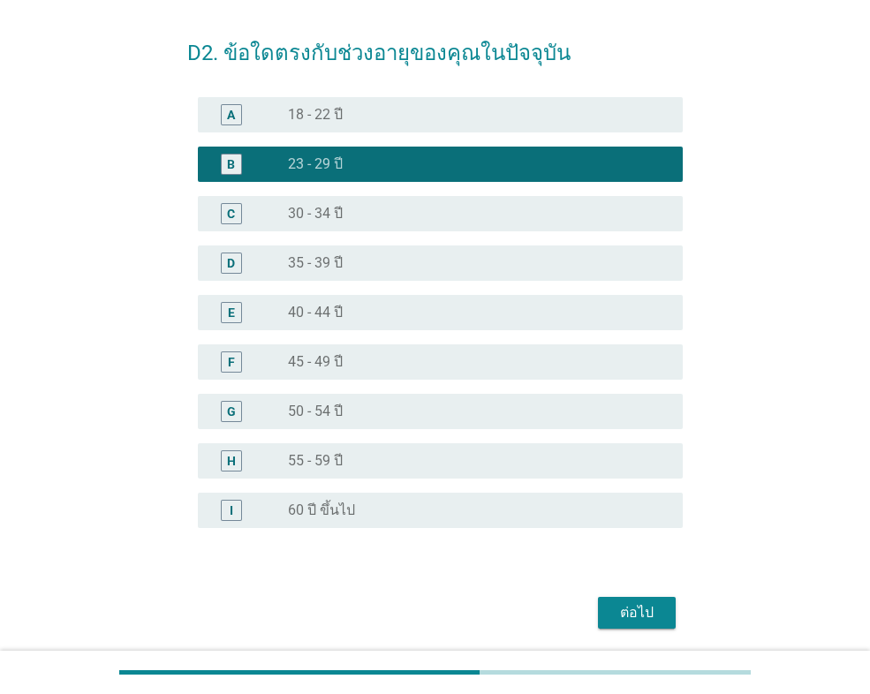
scroll to position [120, 0]
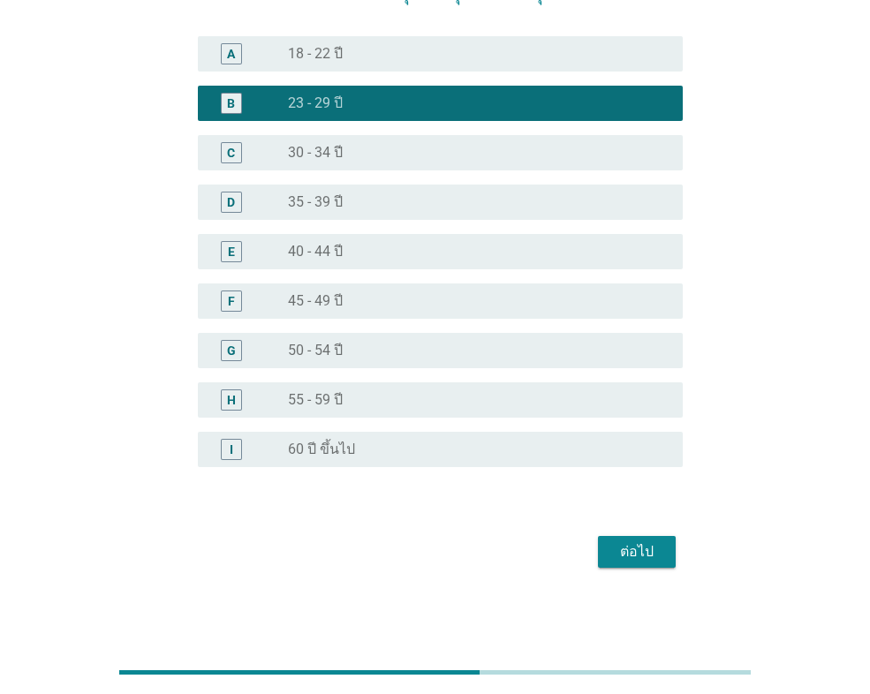
click at [617, 554] on div "ต่อไป" at bounding box center [636, 551] width 49 height 21
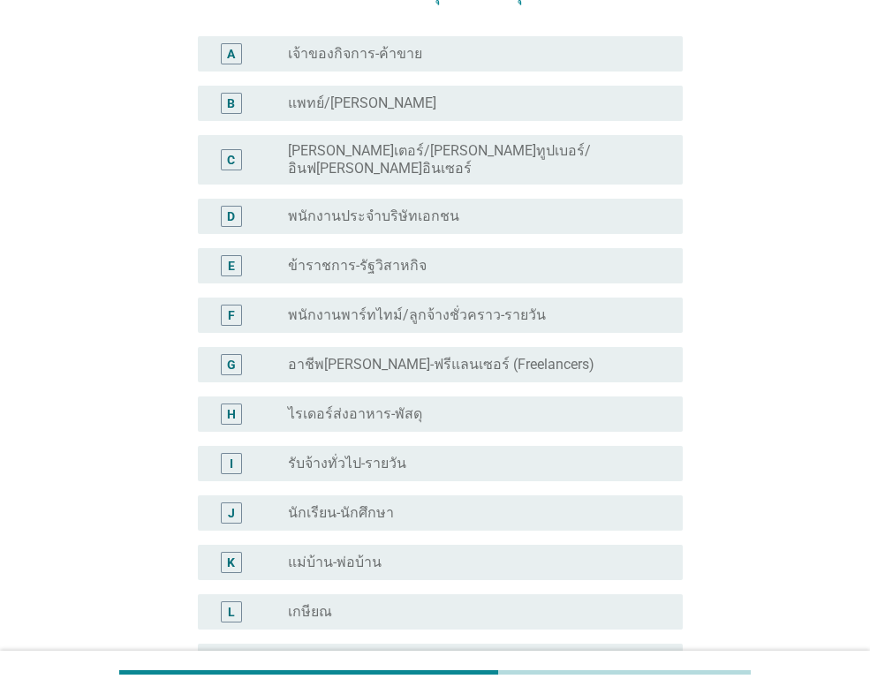
scroll to position [0, 0]
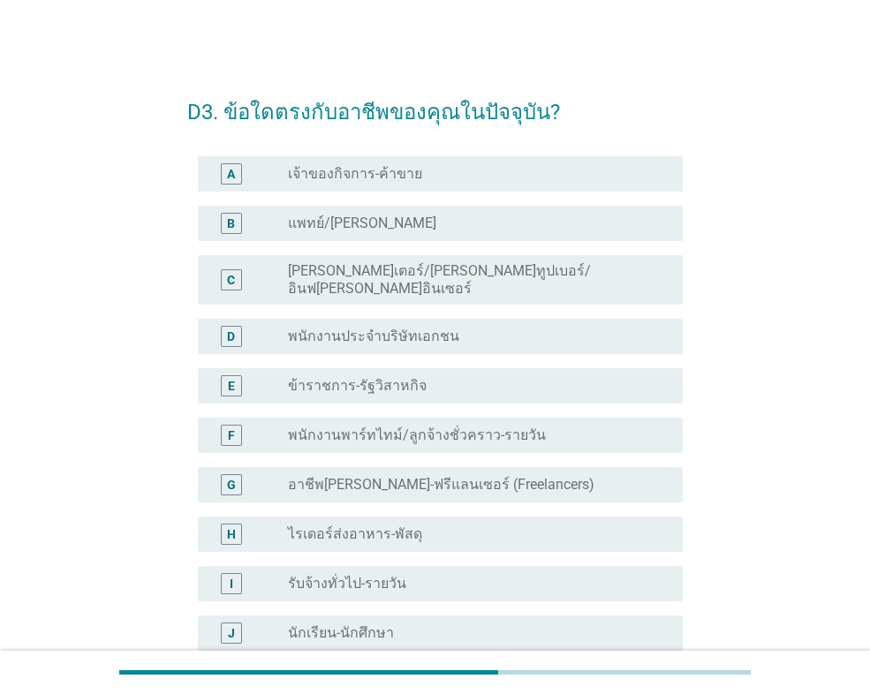
click at [380, 328] on label "พนักงานประจำบริษัทเอกชน" at bounding box center [373, 337] width 171 height 18
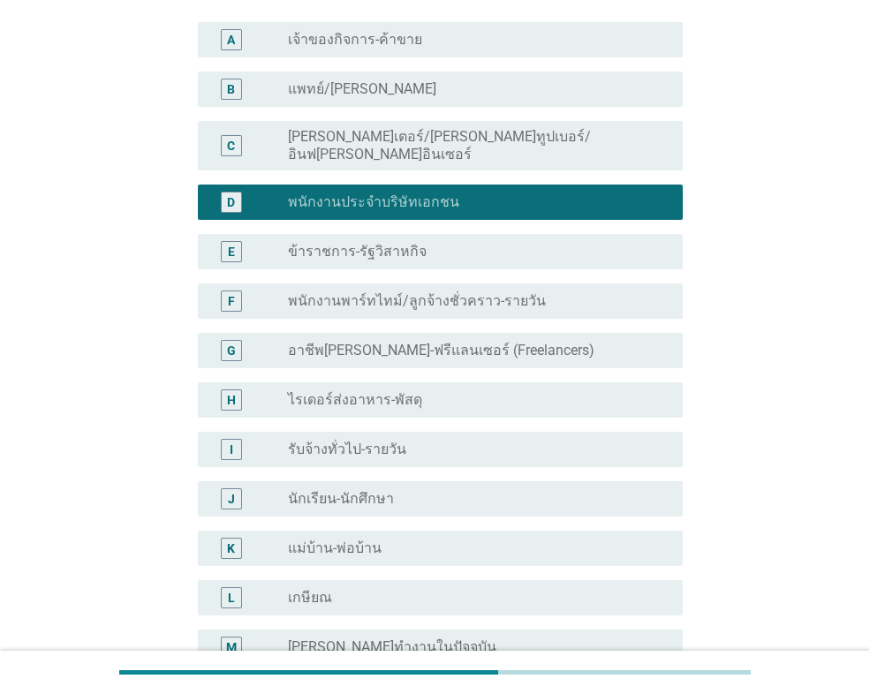
scroll to position [367, 0]
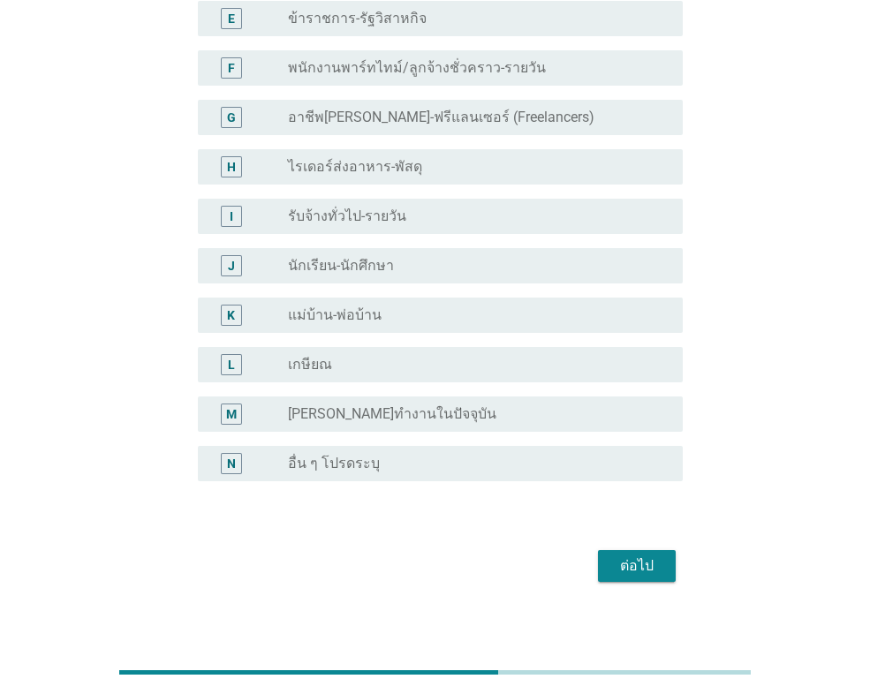
click at [612, 569] on div "ต่อไป" at bounding box center [434, 566] width 495 height 42
click at [615, 555] on div "ต่อไป" at bounding box center [636, 565] width 49 height 21
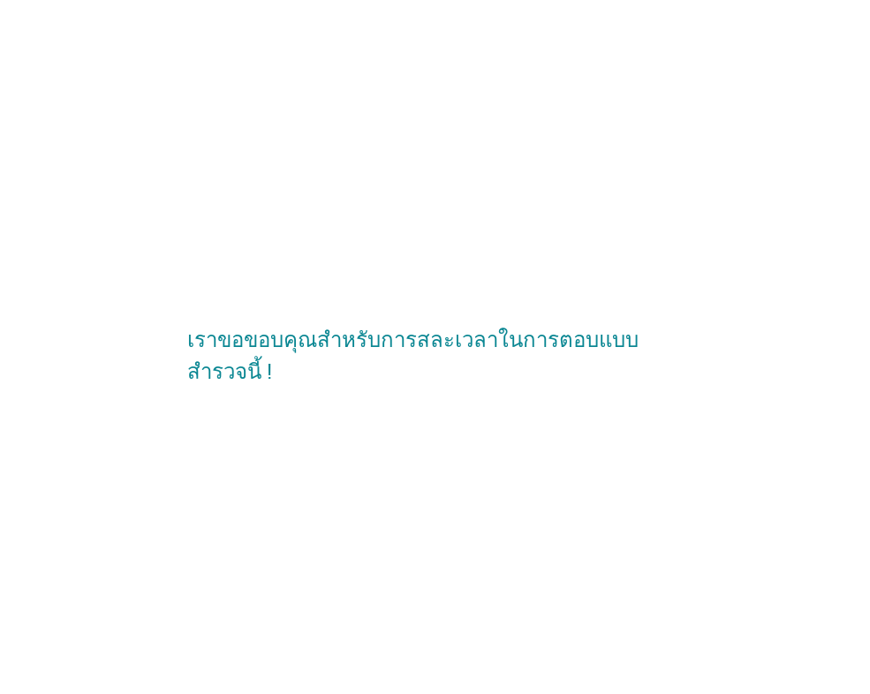
scroll to position [0, 0]
